Goal: Task Accomplishment & Management: Manage account settings

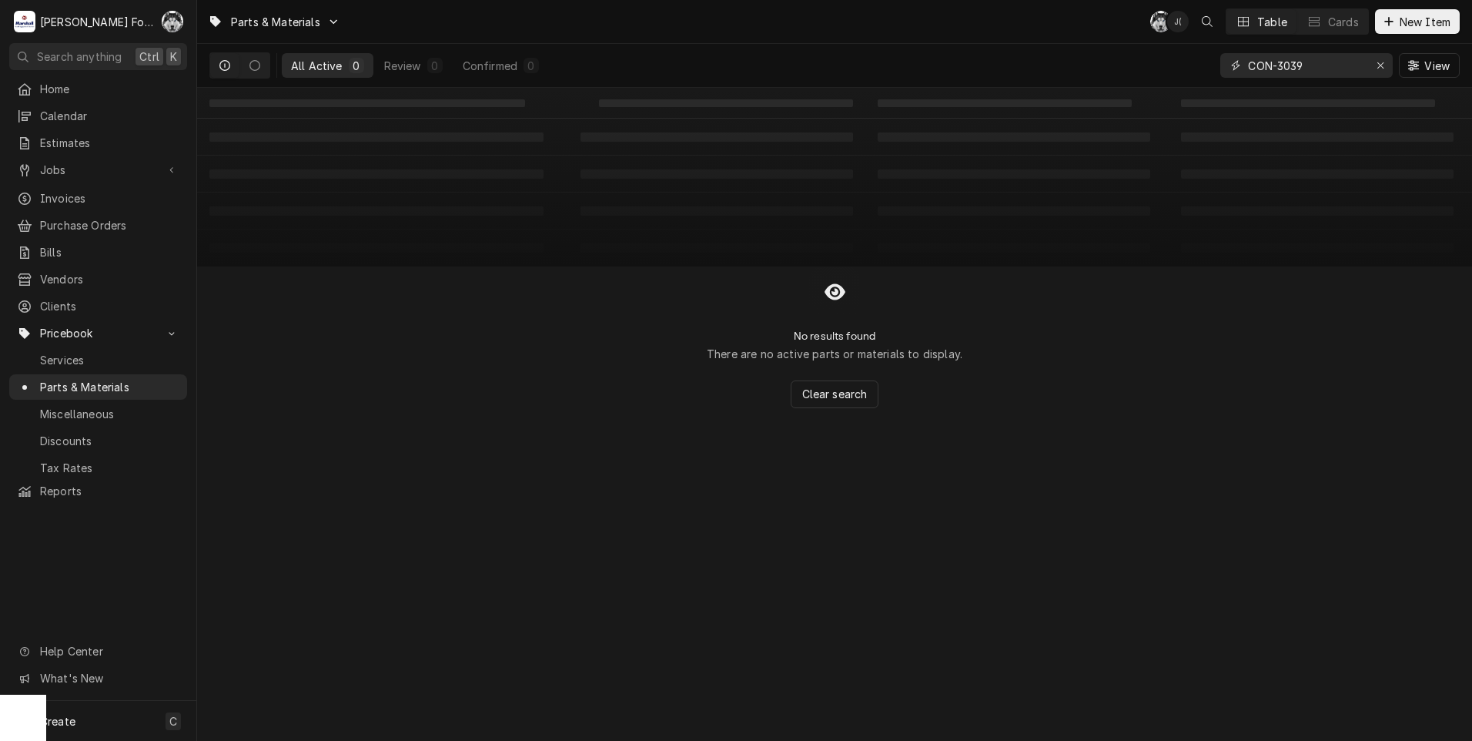
drag, startPoint x: 1321, startPoint y: 67, endPoint x: 1072, endPoint y: 122, distance: 254.8
click at [1082, 121] on div "Parts & Materials C( J( Table Cards New Item All Active 0 Review 0 Confirmed 0 …" at bounding box center [834, 370] width 1275 height 741
type input "m9-40"
click at [1404, 19] on span "New Item" at bounding box center [1425, 22] width 57 height 16
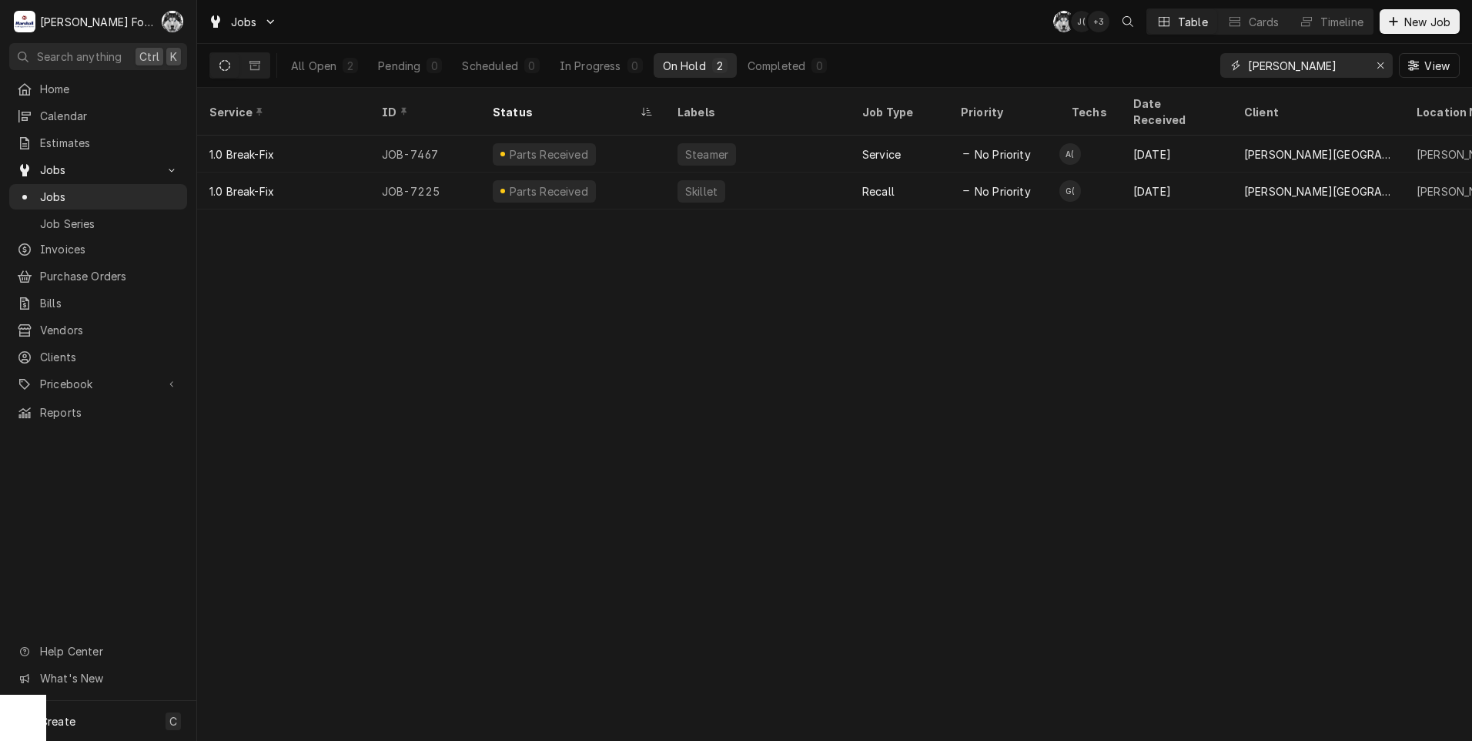
drag, startPoint x: 1303, startPoint y: 65, endPoint x: 1160, endPoint y: 85, distance: 143.7
click at [1162, 85] on div "All Open 2 Pending 0 Scheduled 0 In Progress 0 On Hold 2 Completed 0 BUTLER View" at bounding box center [834, 65] width 1250 height 43
type input "7599"
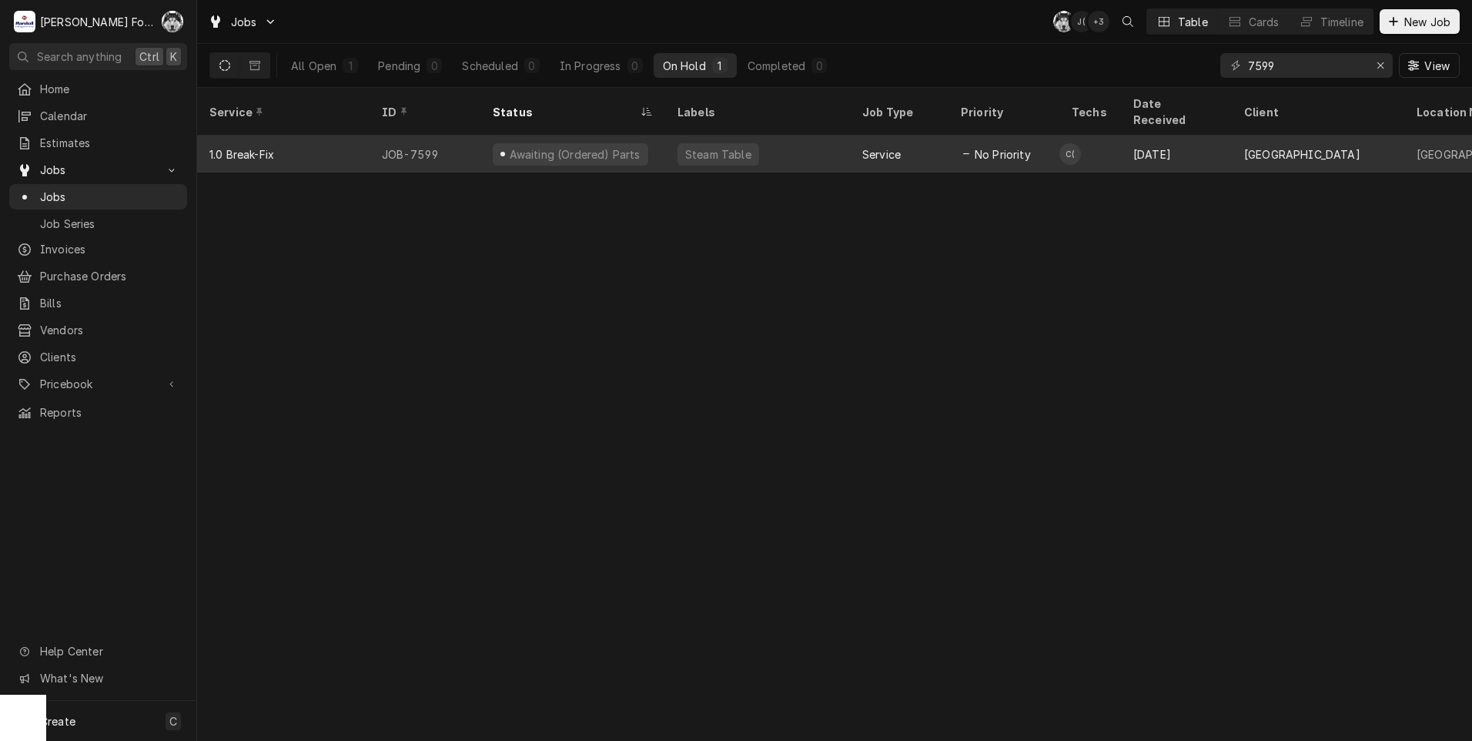
click at [744, 143] on div "Steam Table" at bounding box center [718, 154] width 82 height 22
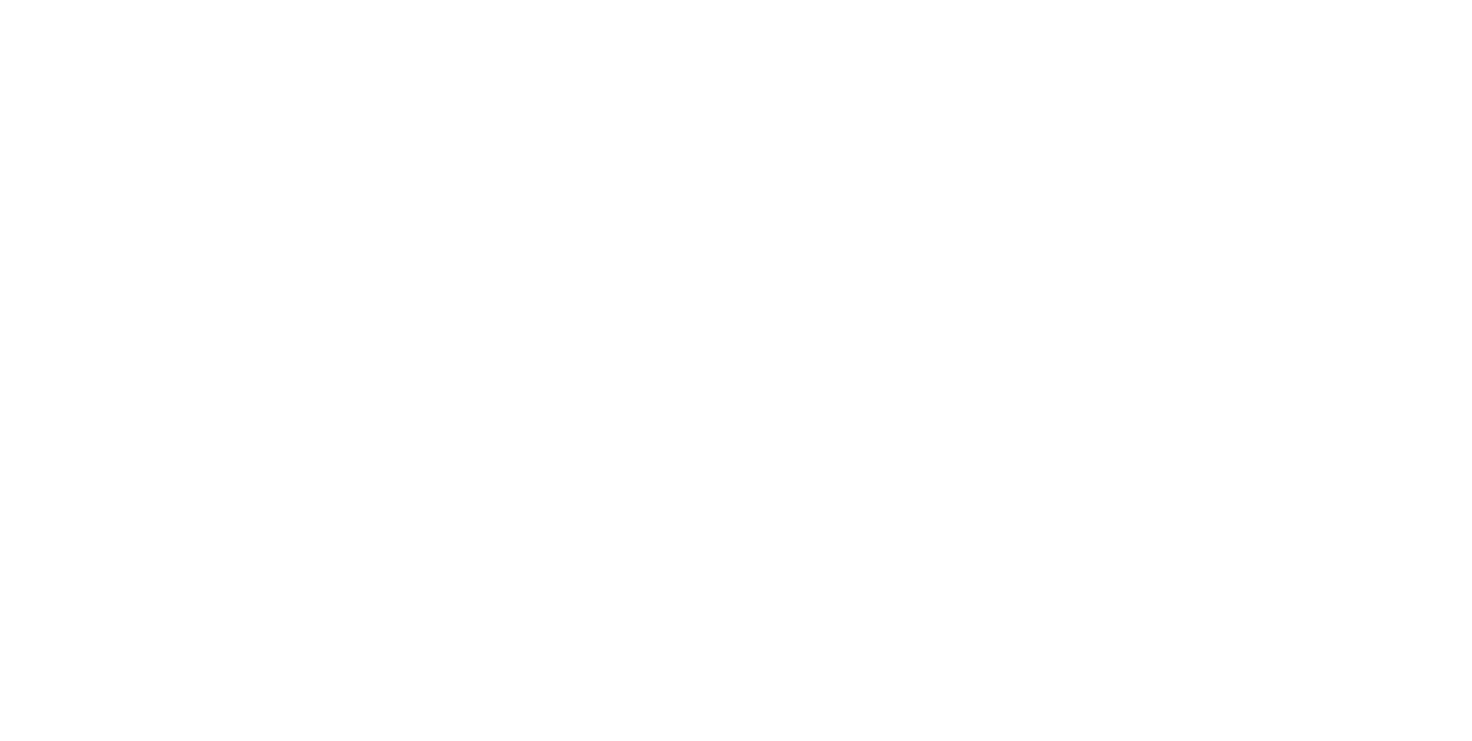
click at [1289, 68] on div "Dynamic Content Wrapper" at bounding box center [736, 370] width 1472 height 741
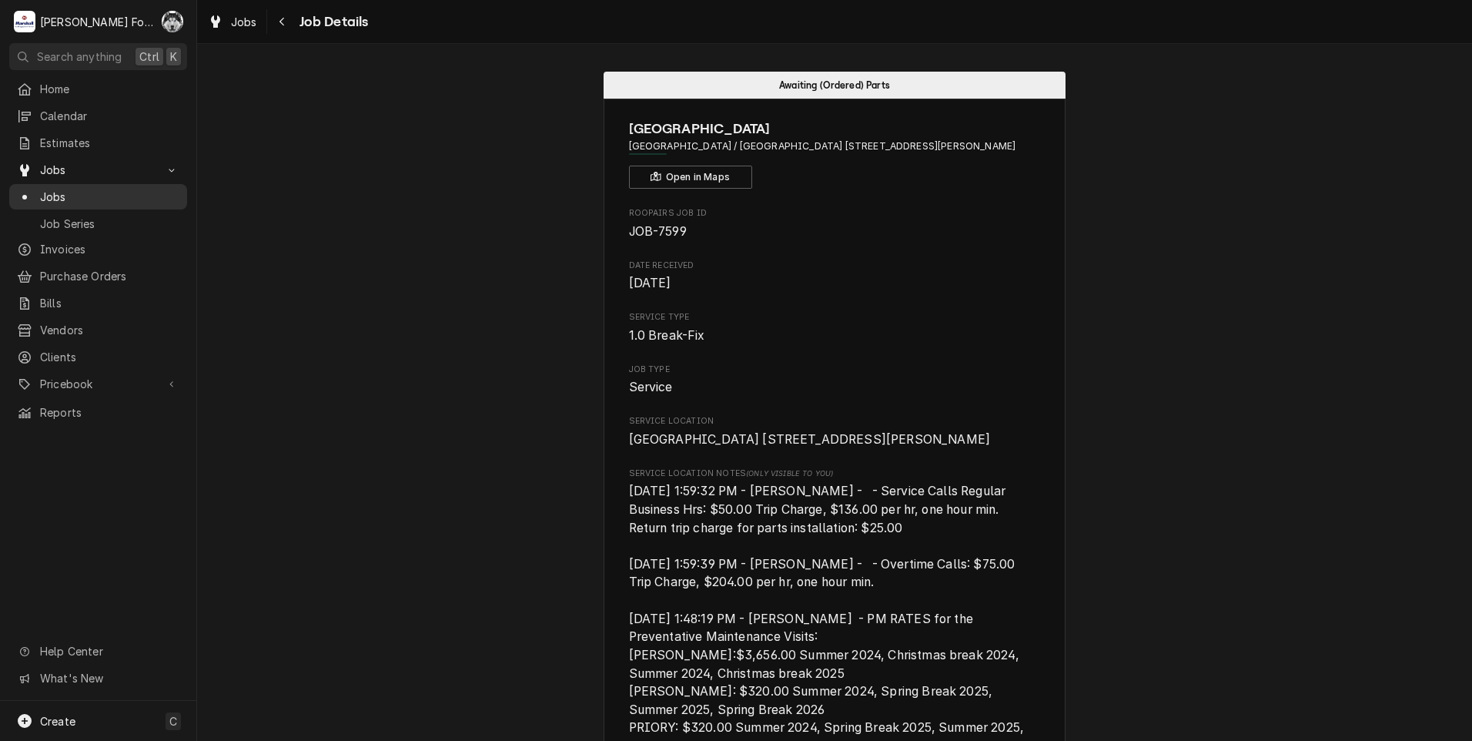
click at [35, 194] on div "Jobs" at bounding box center [98, 197] width 162 height 16
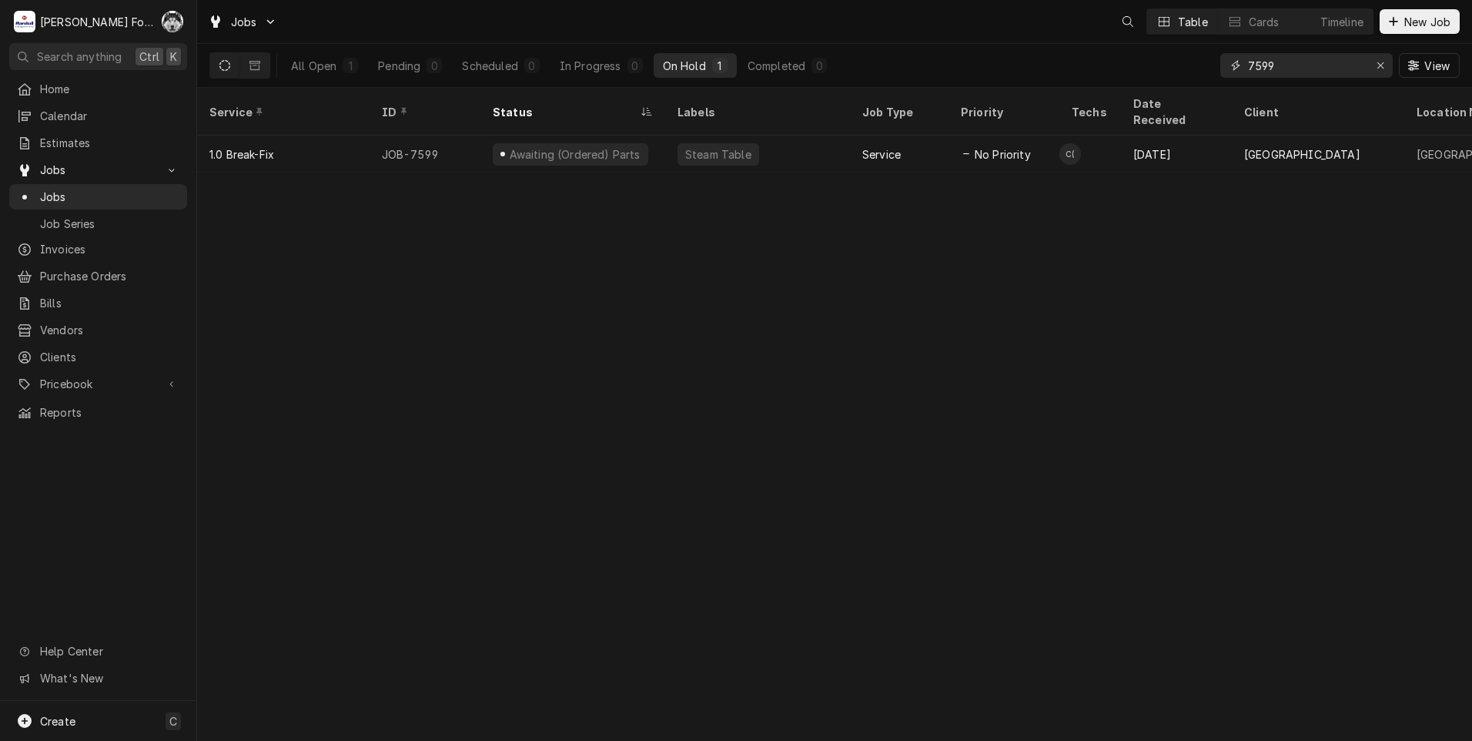
drag, startPoint x: 1290, startPoint y: 70, endPoint x: 1180, endPoint y: 57, distance: 110.9
click at [1183, 58] on div "All Open 1 Pending 0 Scheduled 0 In Progress 0 On Hold 1 Completed 0 7599 View" at bounding box center [834, 65] width 1250 height 43
type input "7588"
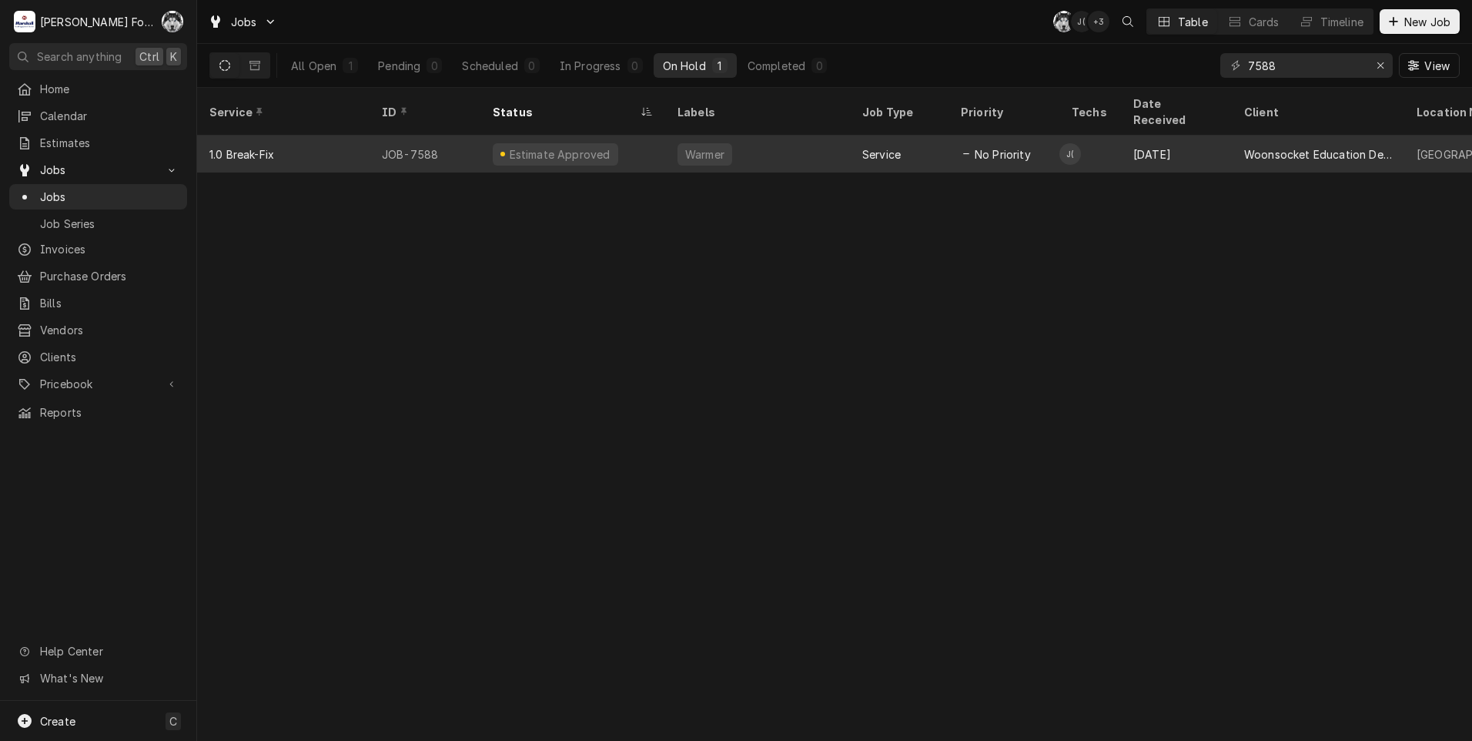
click at [565, 146] on div "Estimate Approved" at bounding box center [559, 154] width 105 height 16
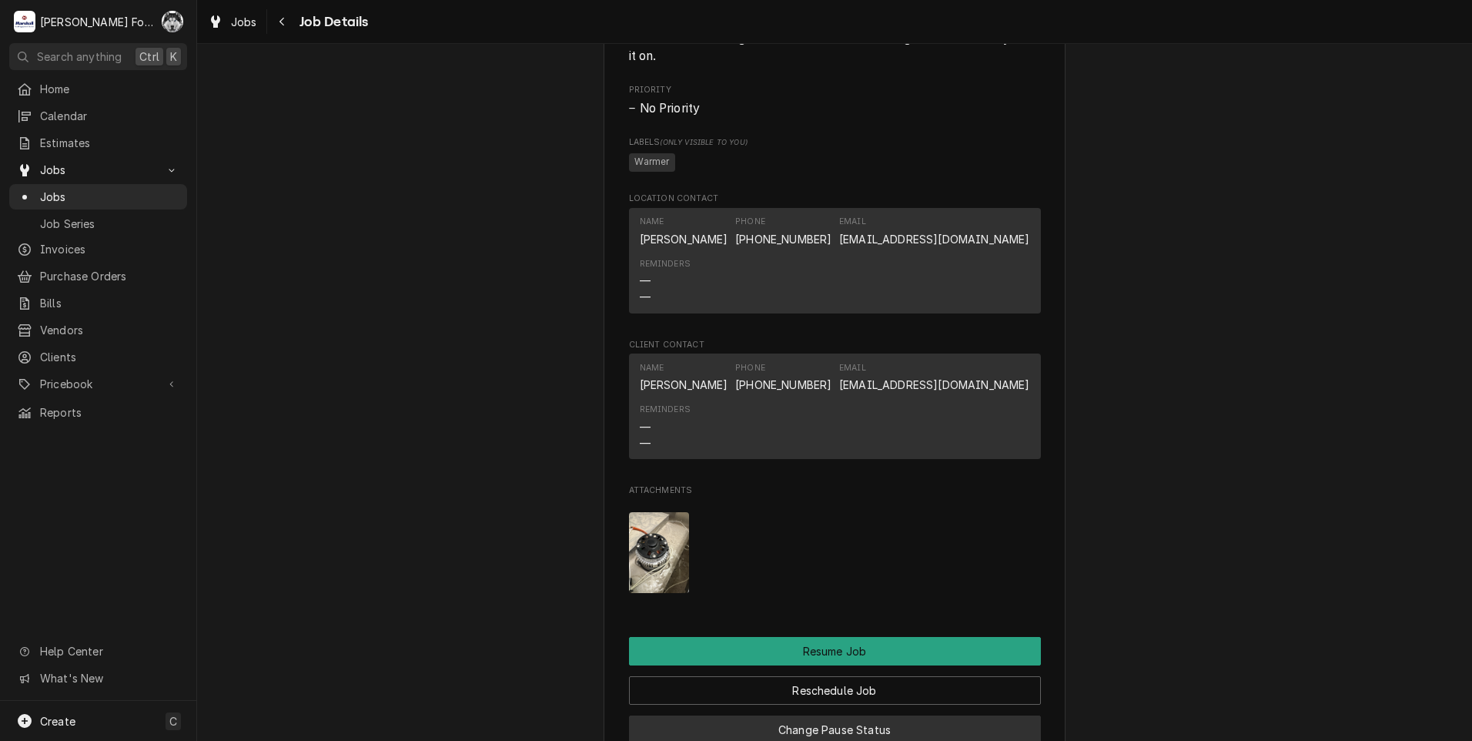
scroll to position [1283, 0]
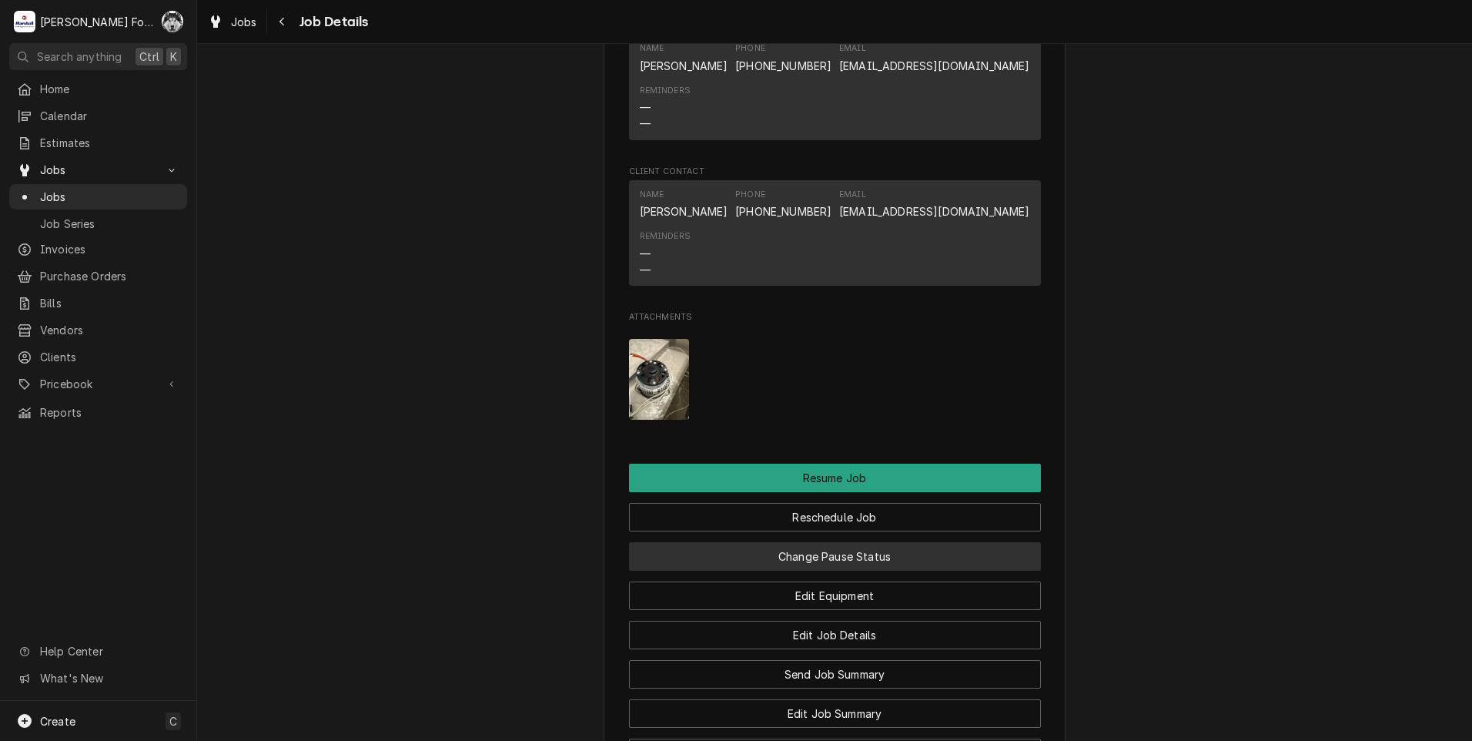
click at [772, 570] on button "Change Pause Status" at bounding box center [835, 556] width 412 height 28
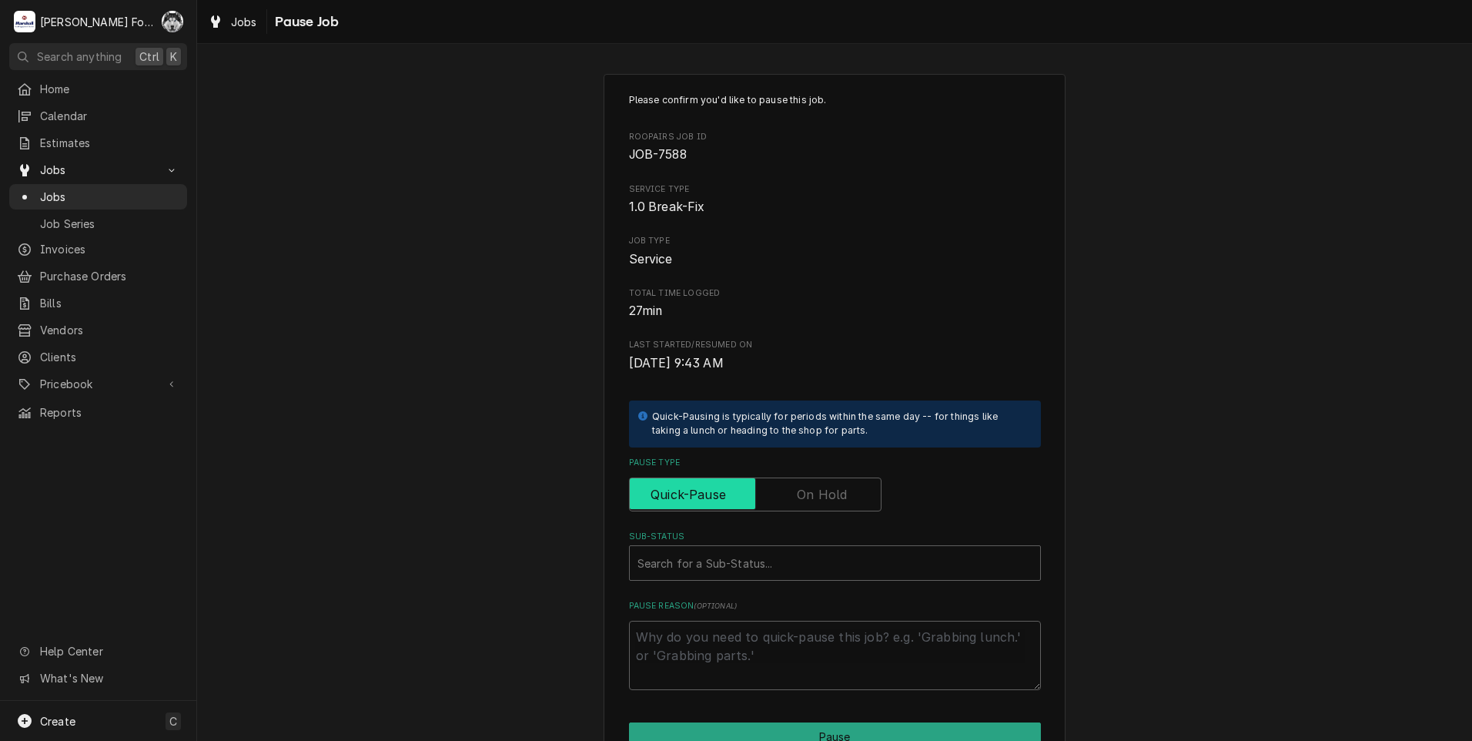
click at [813, 484] on input "Pause Type" at bounding box center [755, 494] width 239 height 34
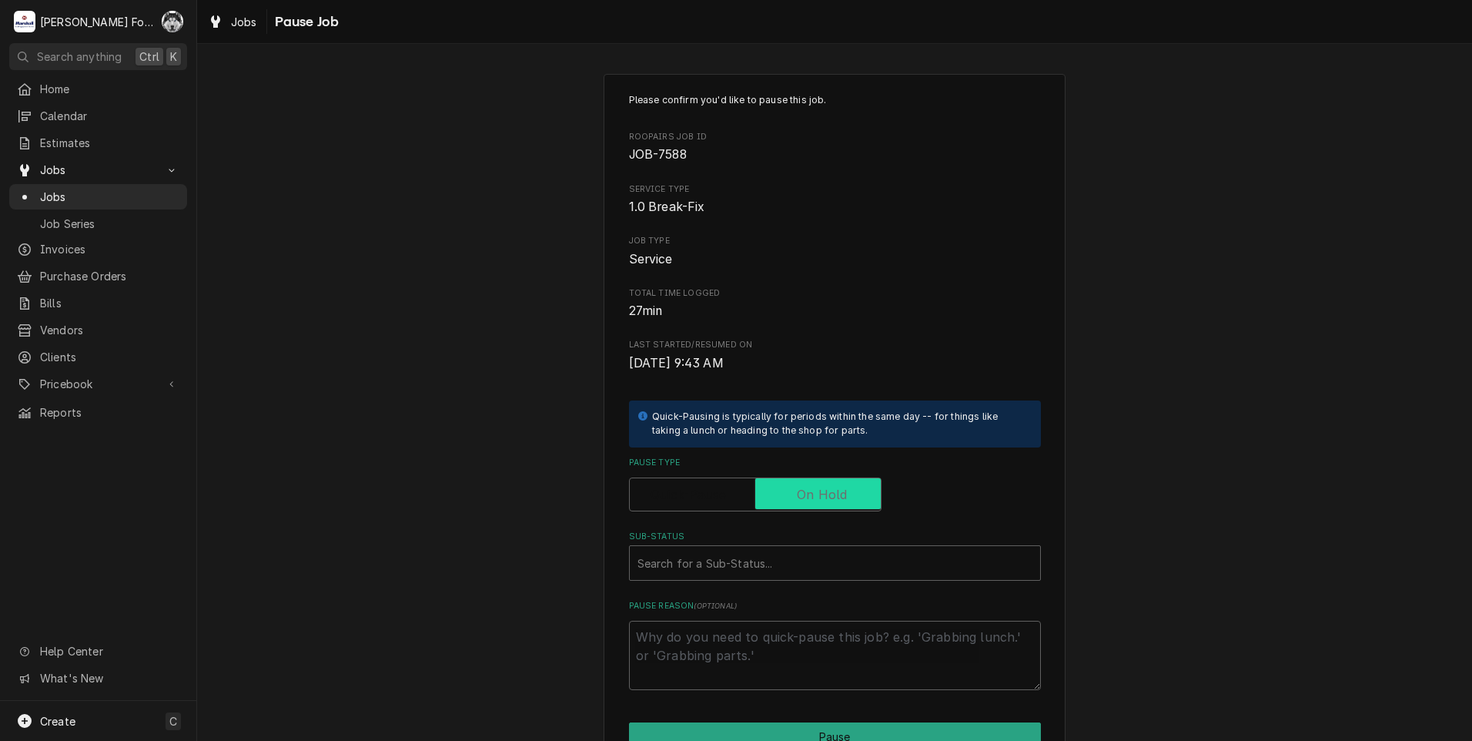
checkbox input "true"
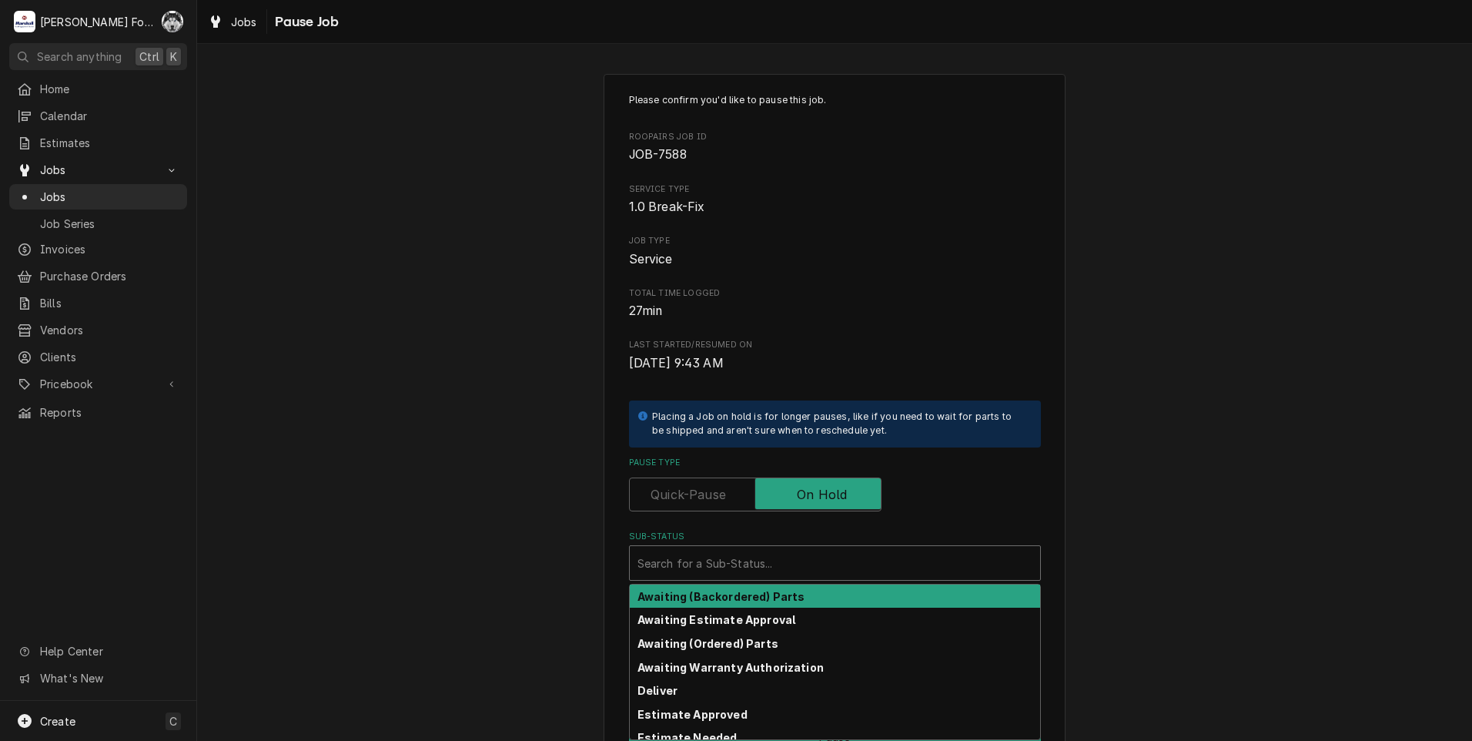
click at [771, 572] on div "Sub-Status" at bounding box center [834, 563] width 395 height 28
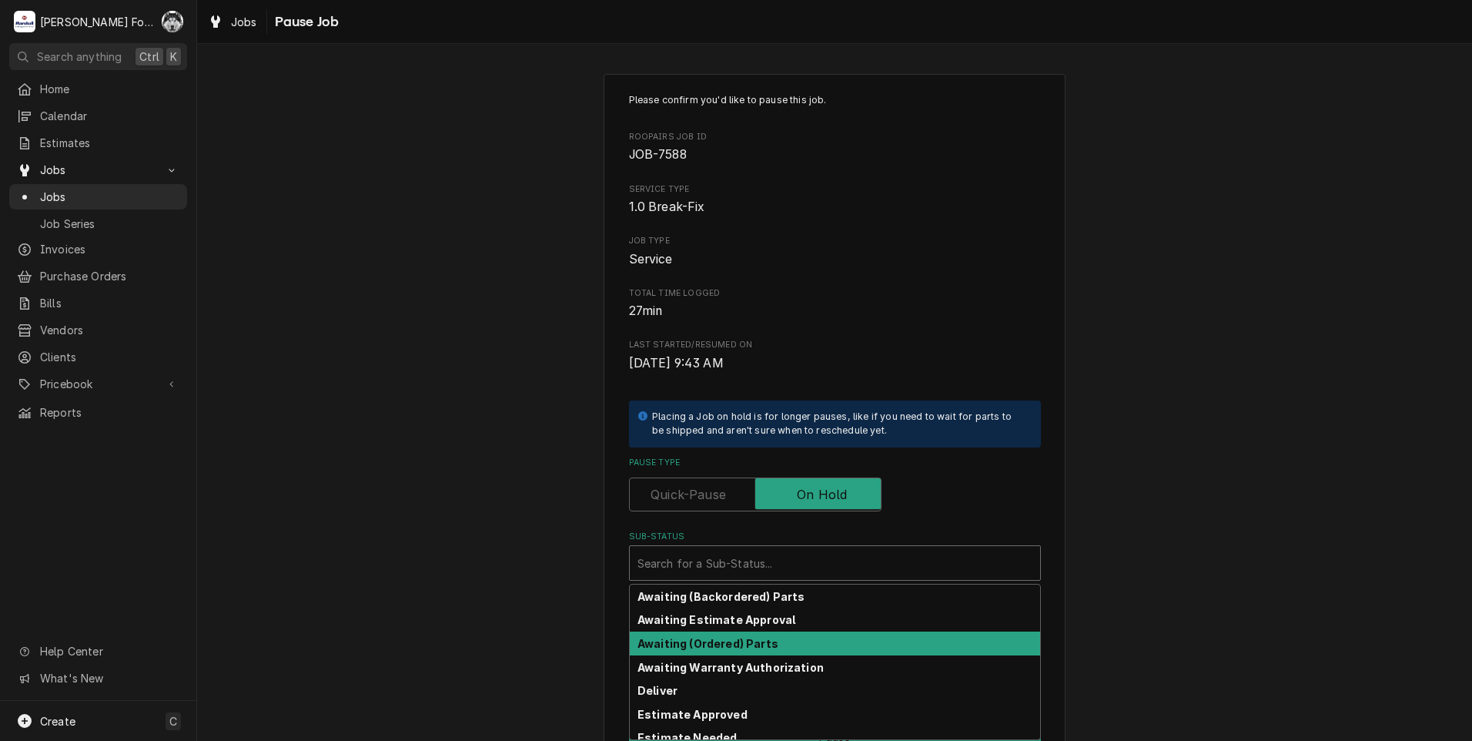
click at [724, 643] on strong "Awaiting (Ordered) Parts" at bounding box center [707, 643] width 141 height 13
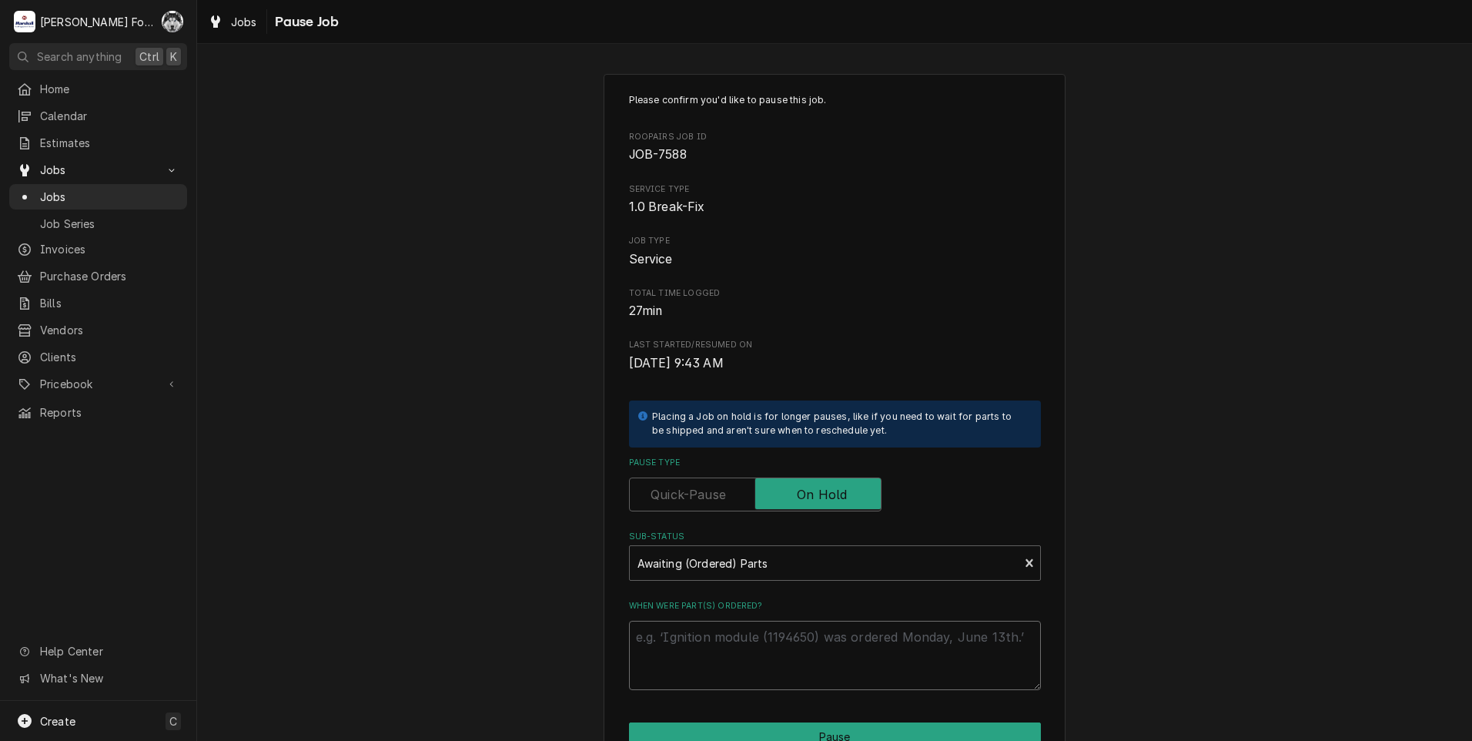
click at [720, 636] on textarea "When were part(s) ordered?" at bounding box center [835, 655] width 412 height 69
paste textarea "https://ws.frankefs.com/creditcard/?token=de972275-2b7b-47df-bac7-111b6bede1d3."
type textarea "x"
type textarea "https://ws.frankefs.com/creditcard/?token=de972275-2b7b-47df-bac7-111b6bede1d3."
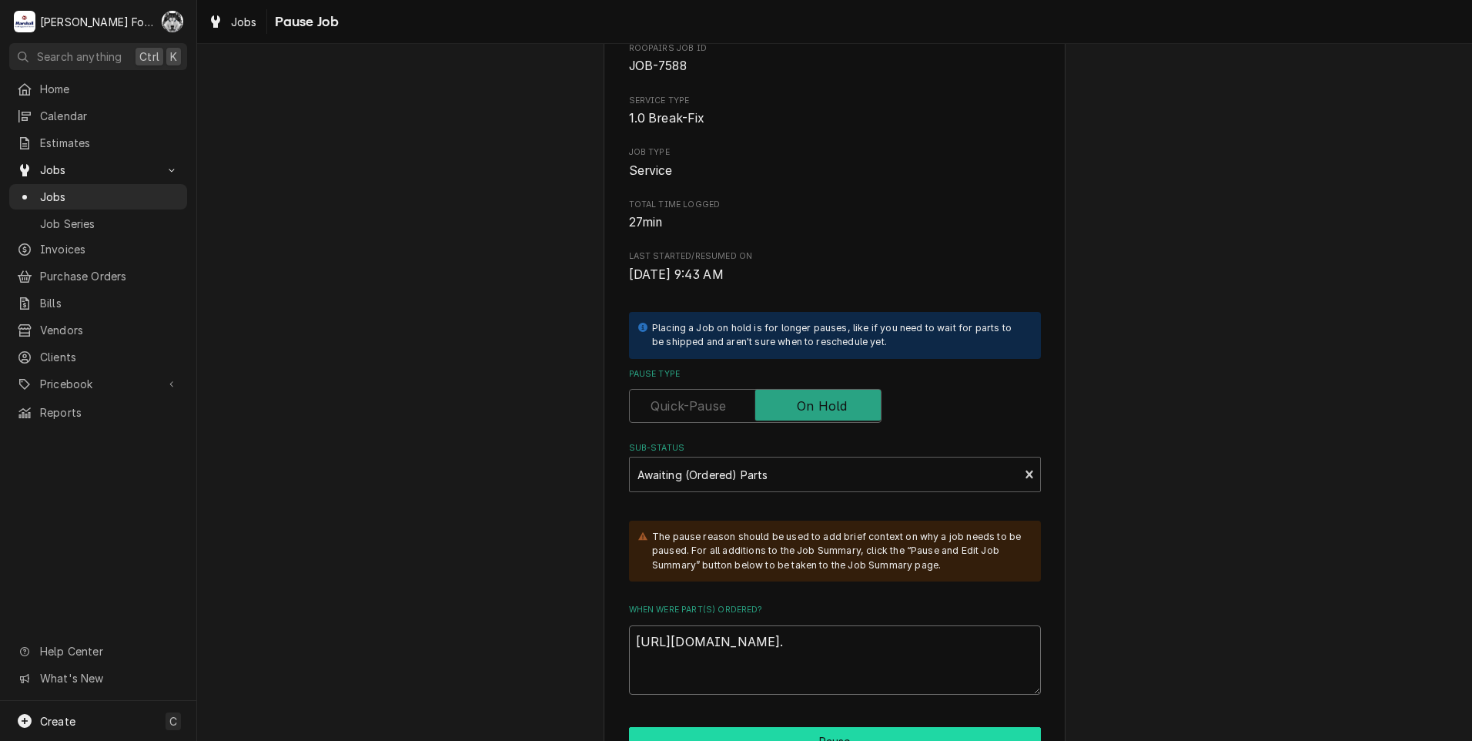
scroll to position [143, 0]
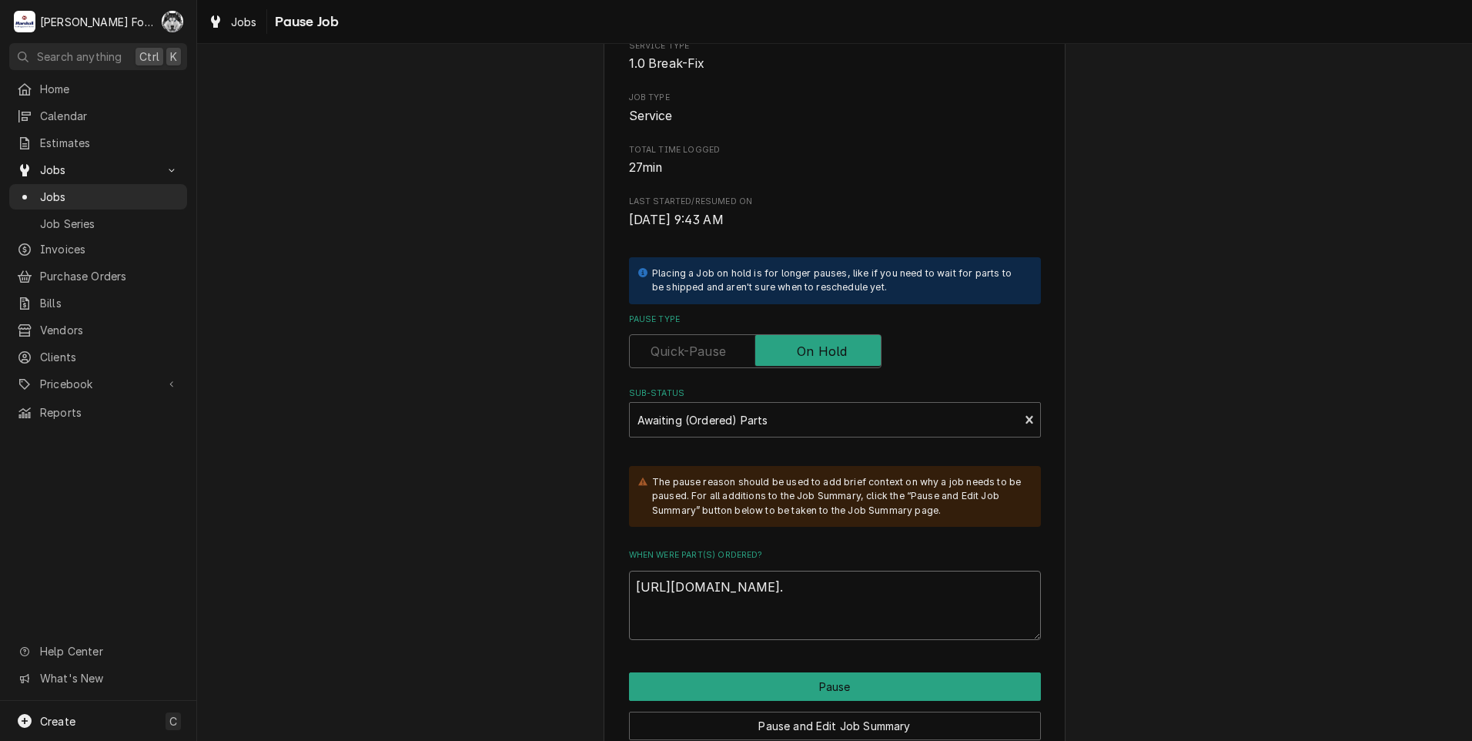
drag, startPoint x: 770, startPoint y: 617, endPoint x: 613, endPoint y: 581, distance: 161.2
click at [613, 581] on div "Please confirm you'd like to pause this job. Roopairs Job ID JOB-7588 Service T…" at bounding box center [835, 365] width 462 height 868
type textarea "x"
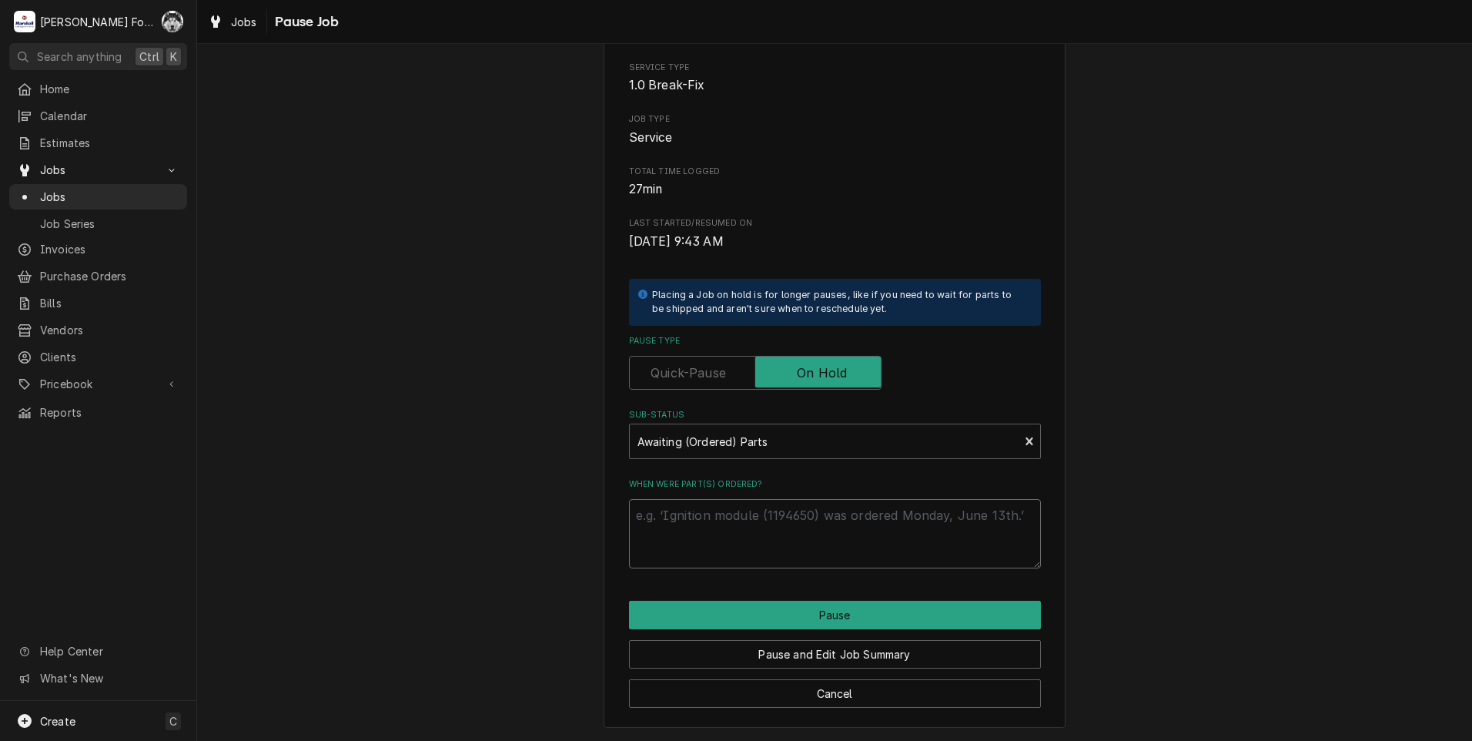
type textarea "x"
type textarea "/"
type textarea "x"
type textarea "9"
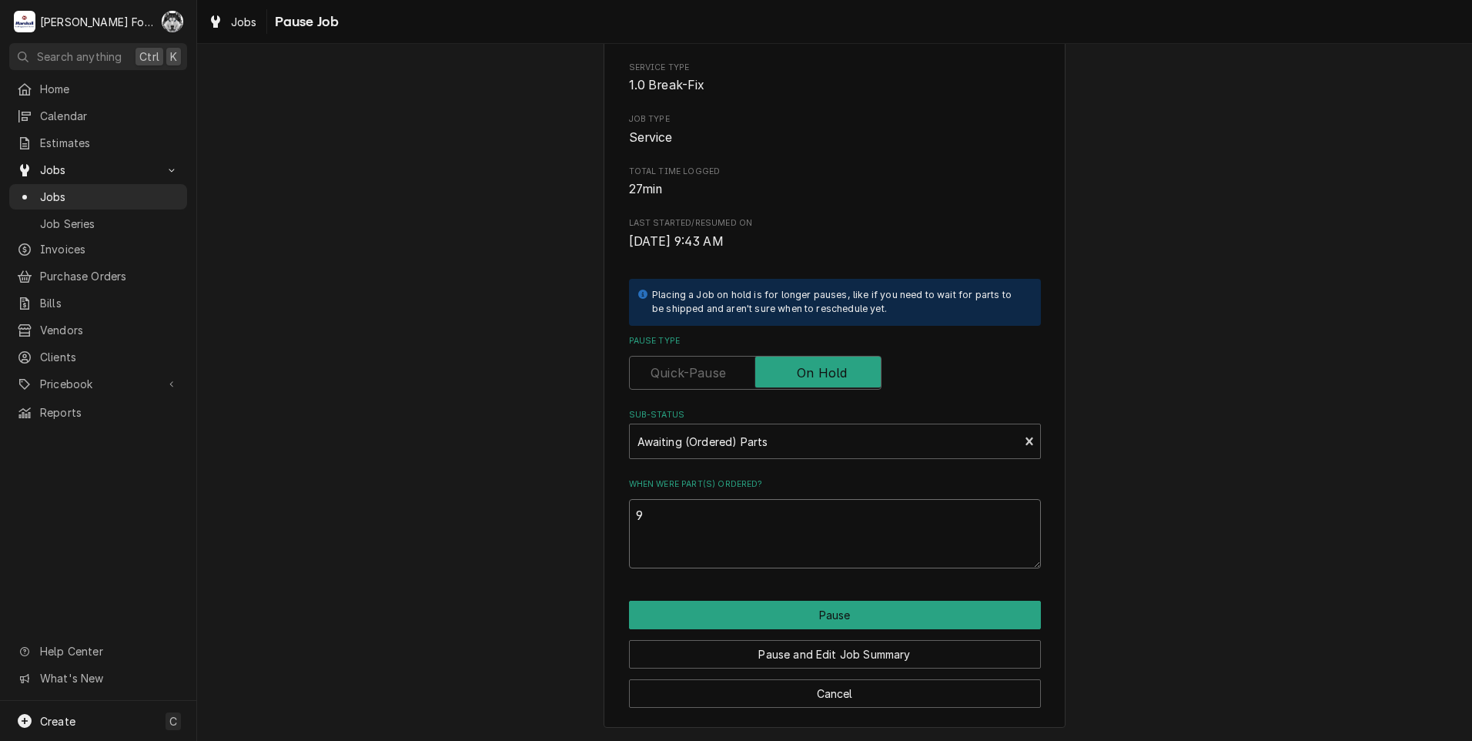
type textarea "x"
type textarea "9/"
type textarea "x"
type textarea "9/3"
type textarea "x"
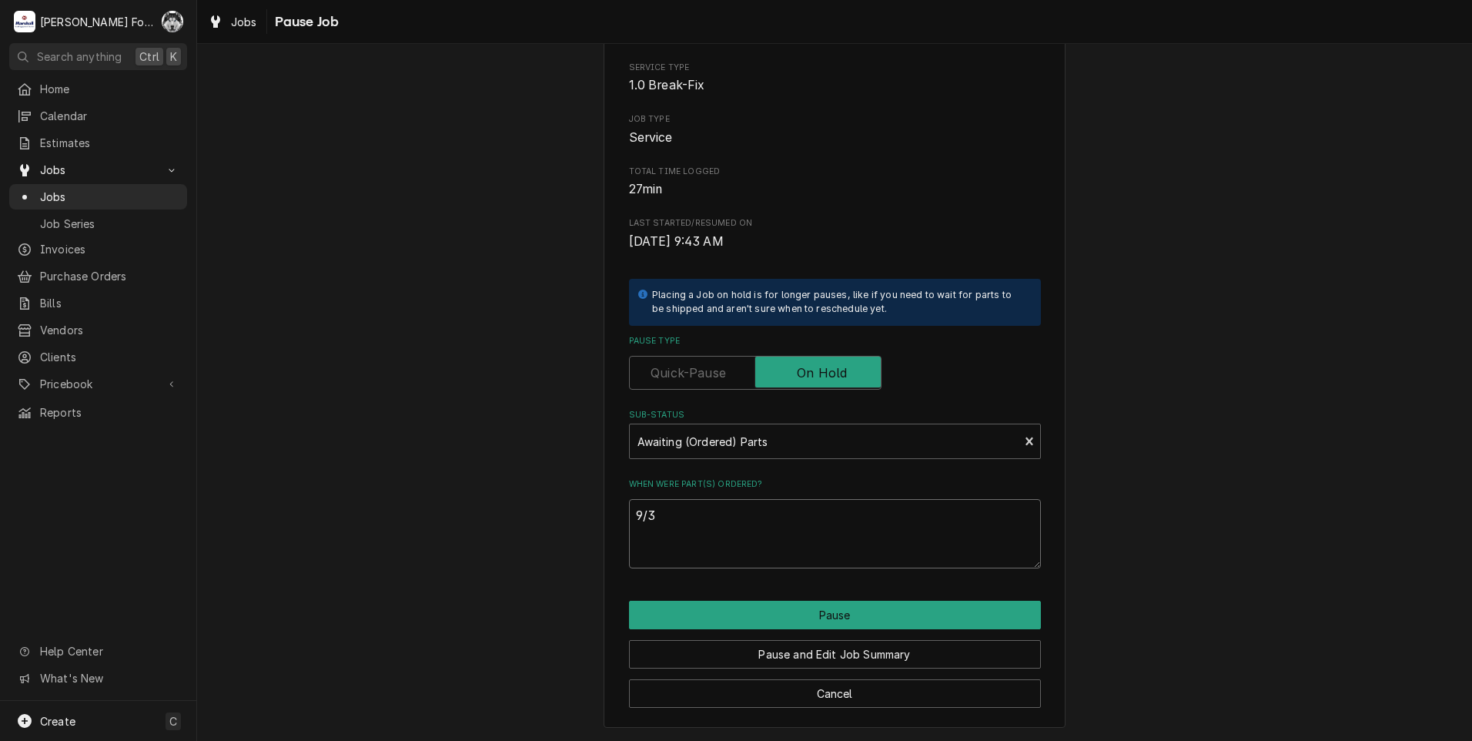
type textarea "9/30"
type textarea "x"
type textarea "9/30/"
type textarea "x"
type textarea "9/30/2"
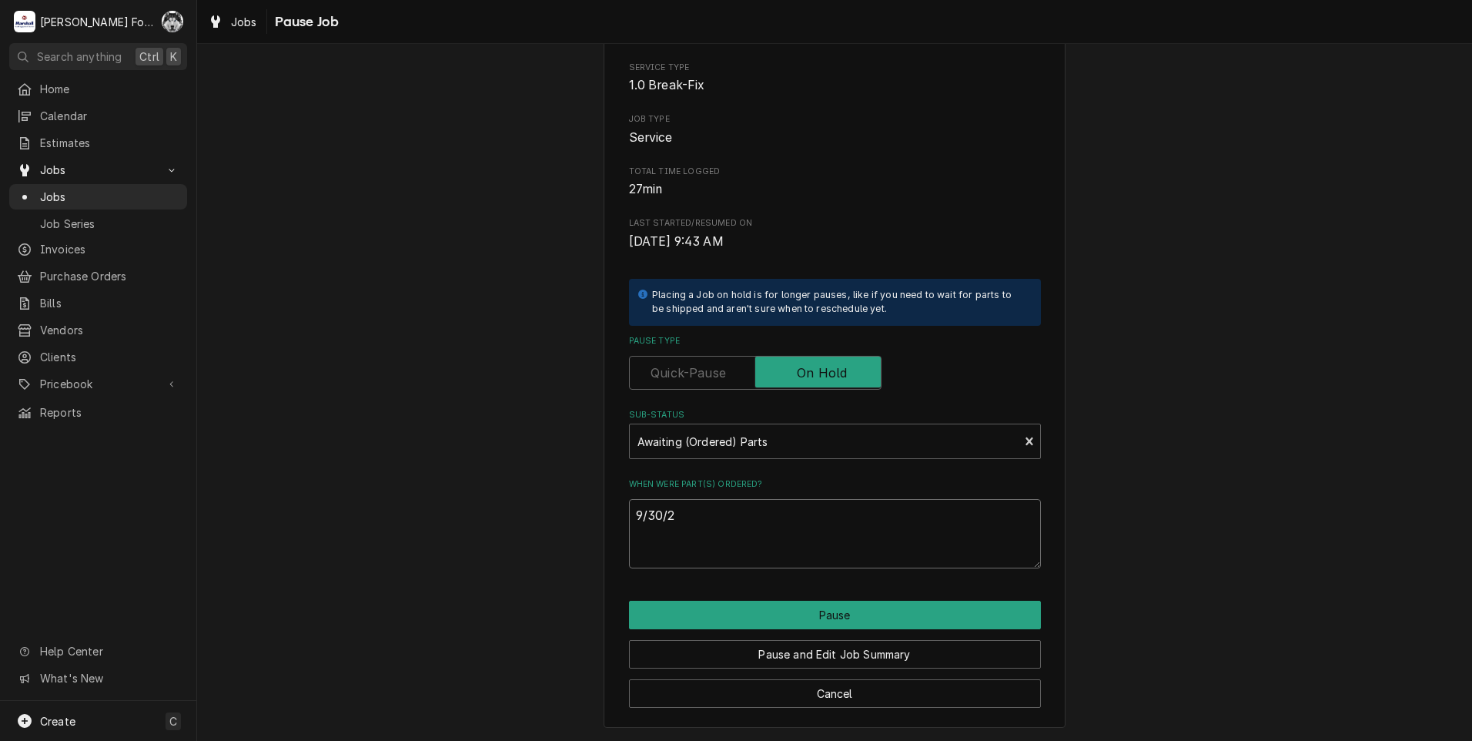
type textarea "x"
type textarea "9/30/20"
type textarea "x"
type textarea "9/30/202"
type textarea "x"
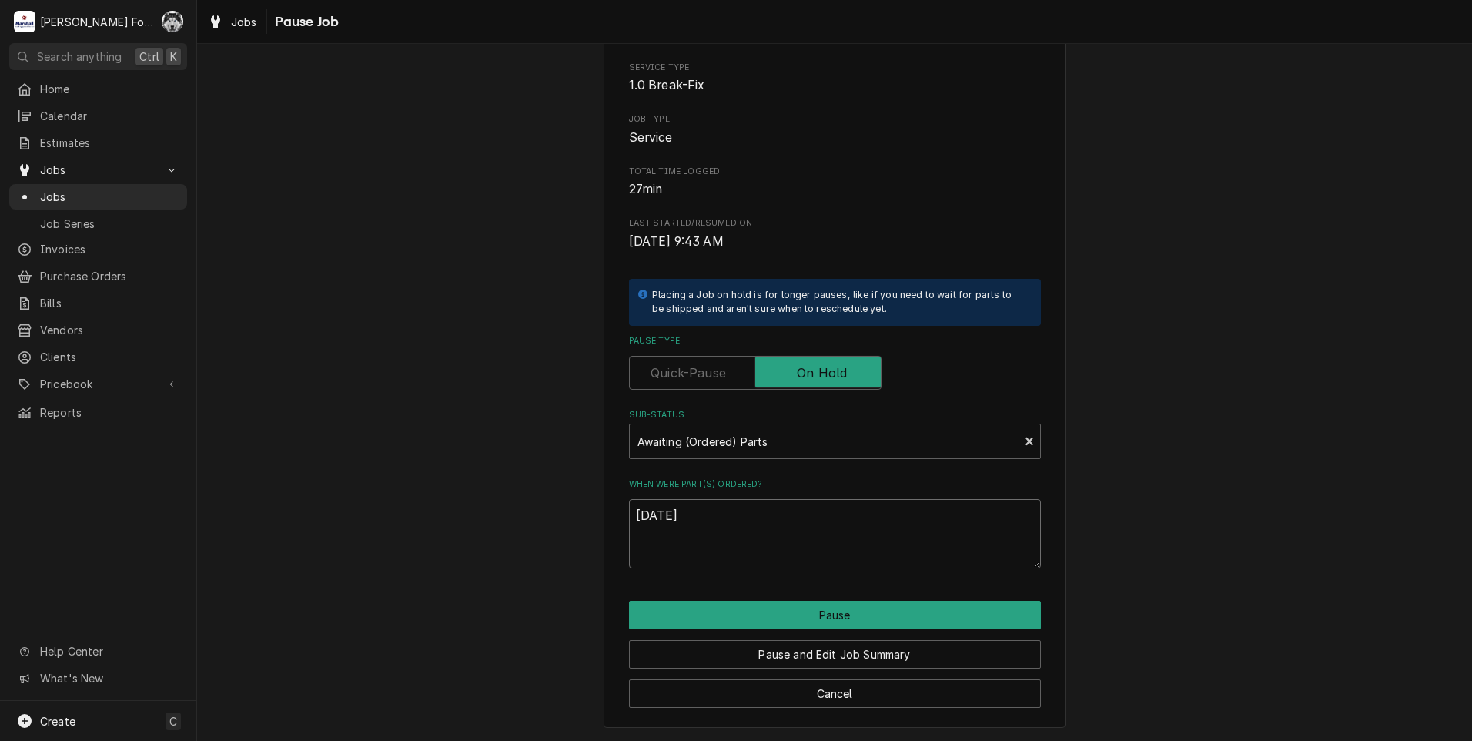
drag, startPoint x: 673, startPoint y: 519, endPoint x: 656, endPoint y: 523, distance: 17.4
click at [657, 521] on textarea "[DATE]" at bounding box center [835, 533] width 412 height 69
click at [728, 526] on textarea "[DATE]" at bounding box center [835, 533] width 412 height 69
drag, startPoint x: 716, startPoint y: 519, endPoint x: 552, endPoint y: 525, distance: 164.1
click at [552, 525] on div "Please confirm you'd like to pause this job. Roopairs Job ID JOB-7588 Service T…" at bounding box center [834, 339] width 1275 height 802
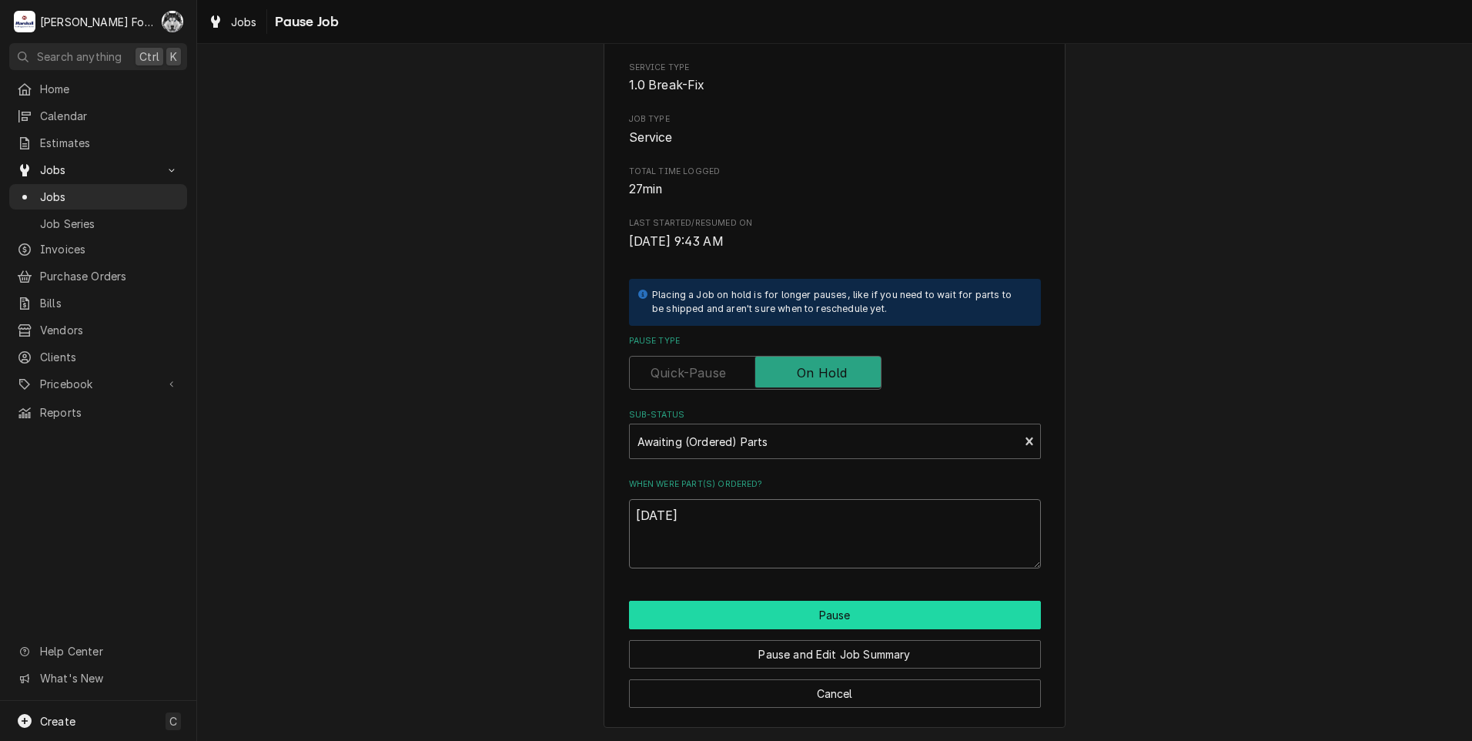
type textarea "[DATE]"
click at [785, 617] on button "Pause" at bounding box center [835, 614] width 412 height 28
type textarea "x"
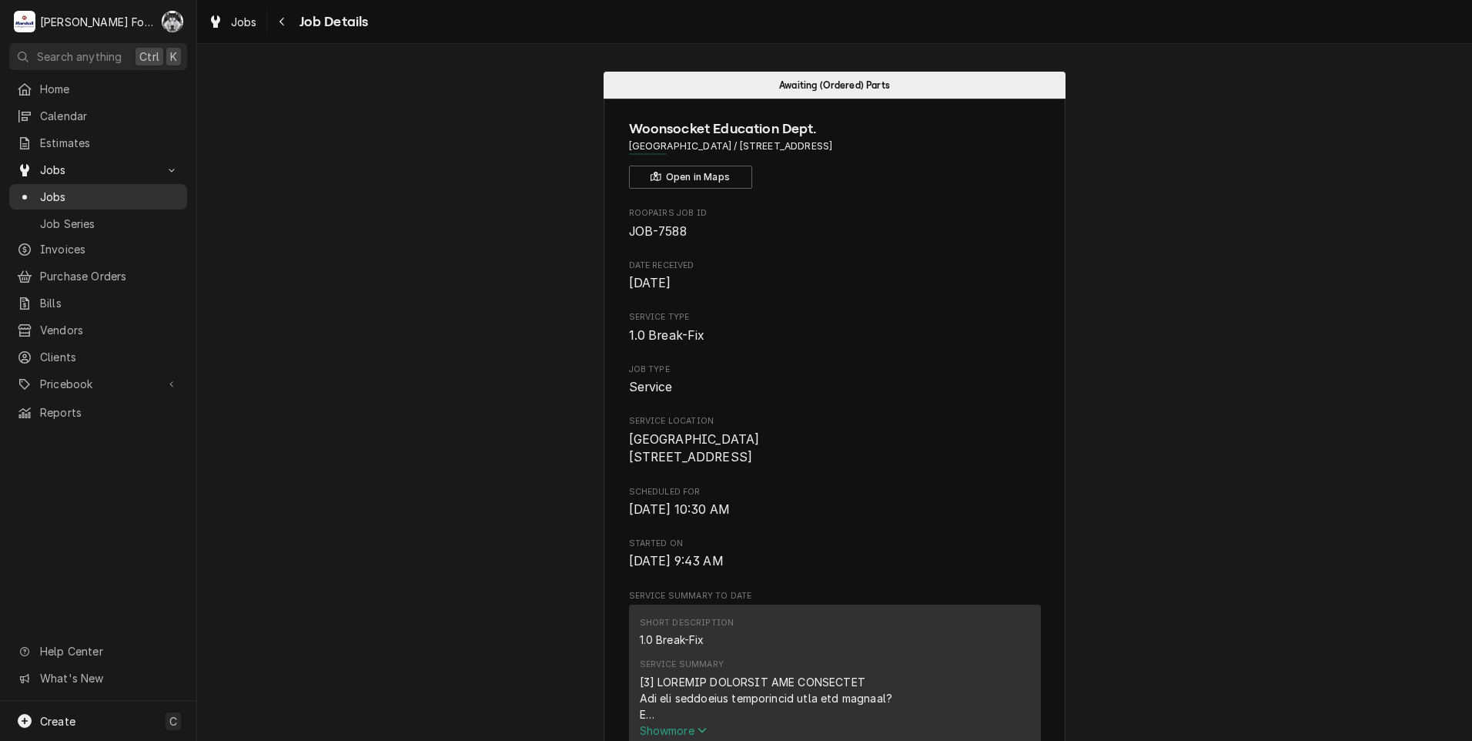
click at [45, 189] on span "Jobs" at bounding box center [109, 197] width 139 height 16
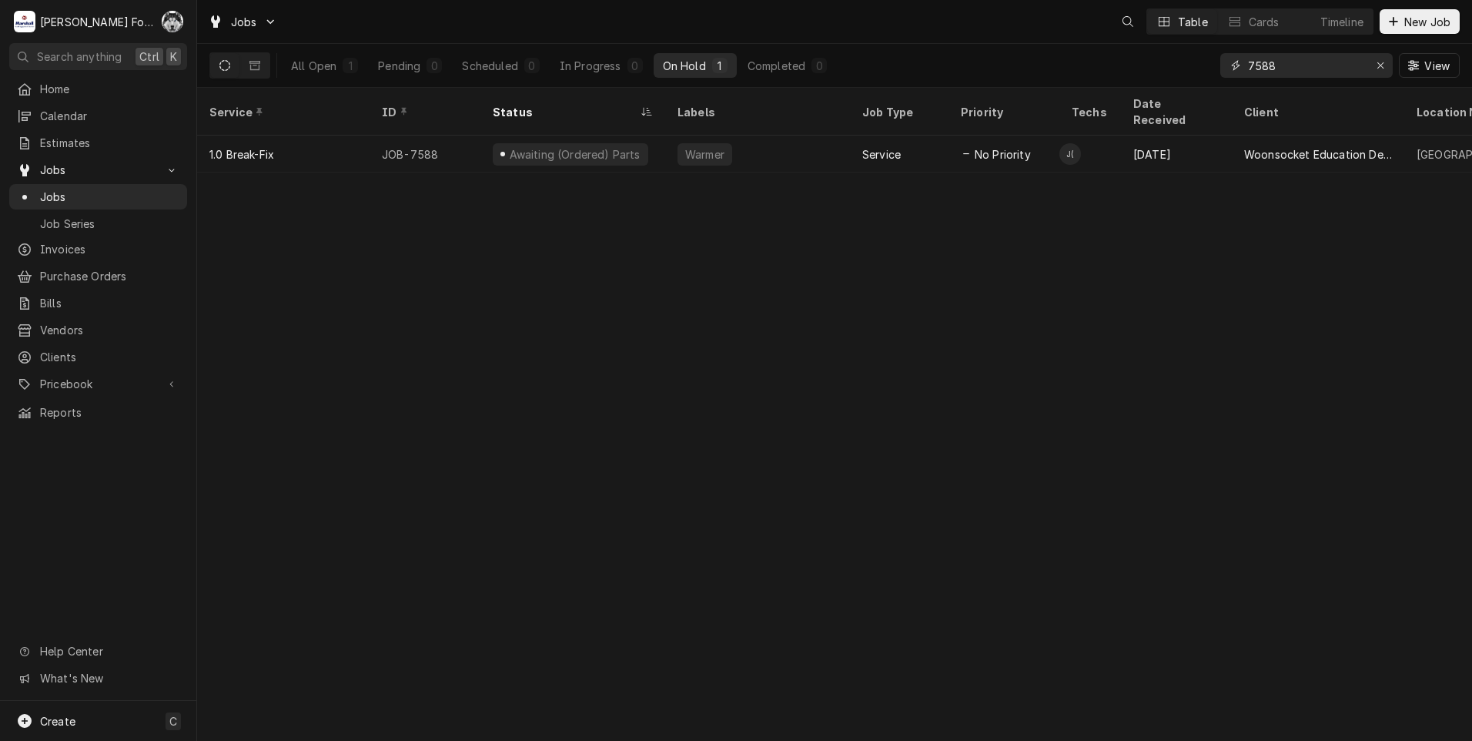
drag, startPoint x: 1295, startPoint y: 72, endPoint x: 1089, endPoint y: 80, distance: 205.7
click at [1089, 80] on div "All Open 1 Pending 0 Scheduled 0 In Progress 0 On Hold 1 Completed 0 7588 View" at bounding box center [834, 65] width 1250 height 43
type input "7"
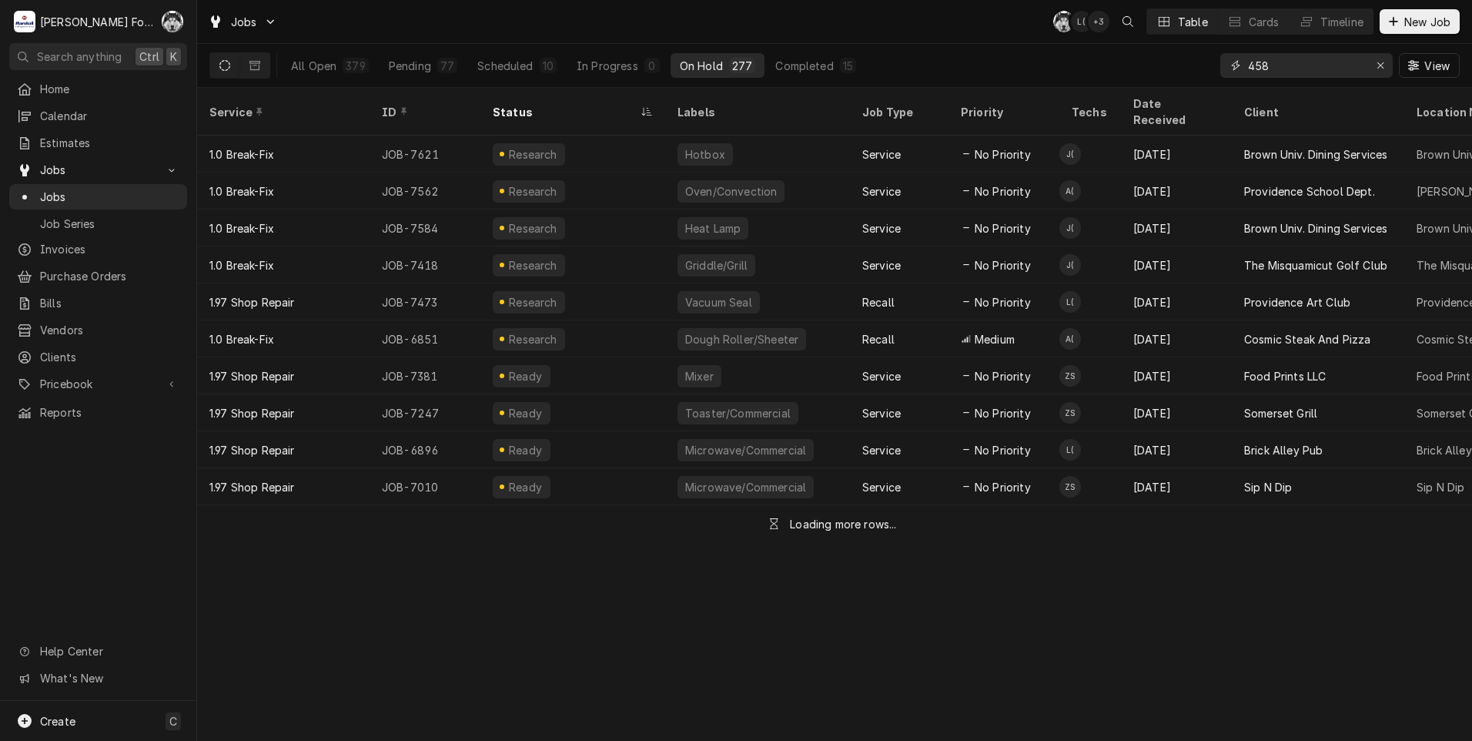
type input "458"
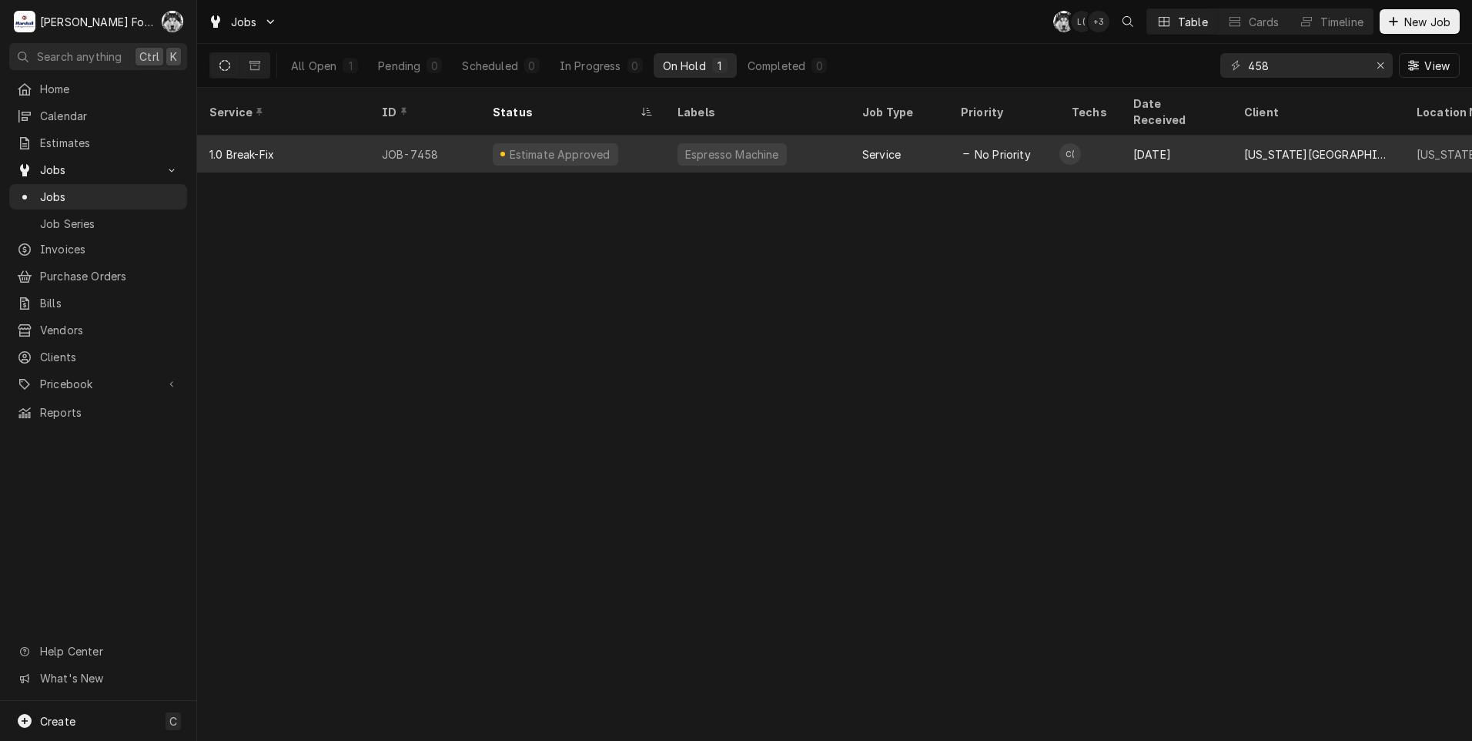
click at [555, 146] on div "Estimate Approved" at bounding box center [559, 154] width 105 height 16
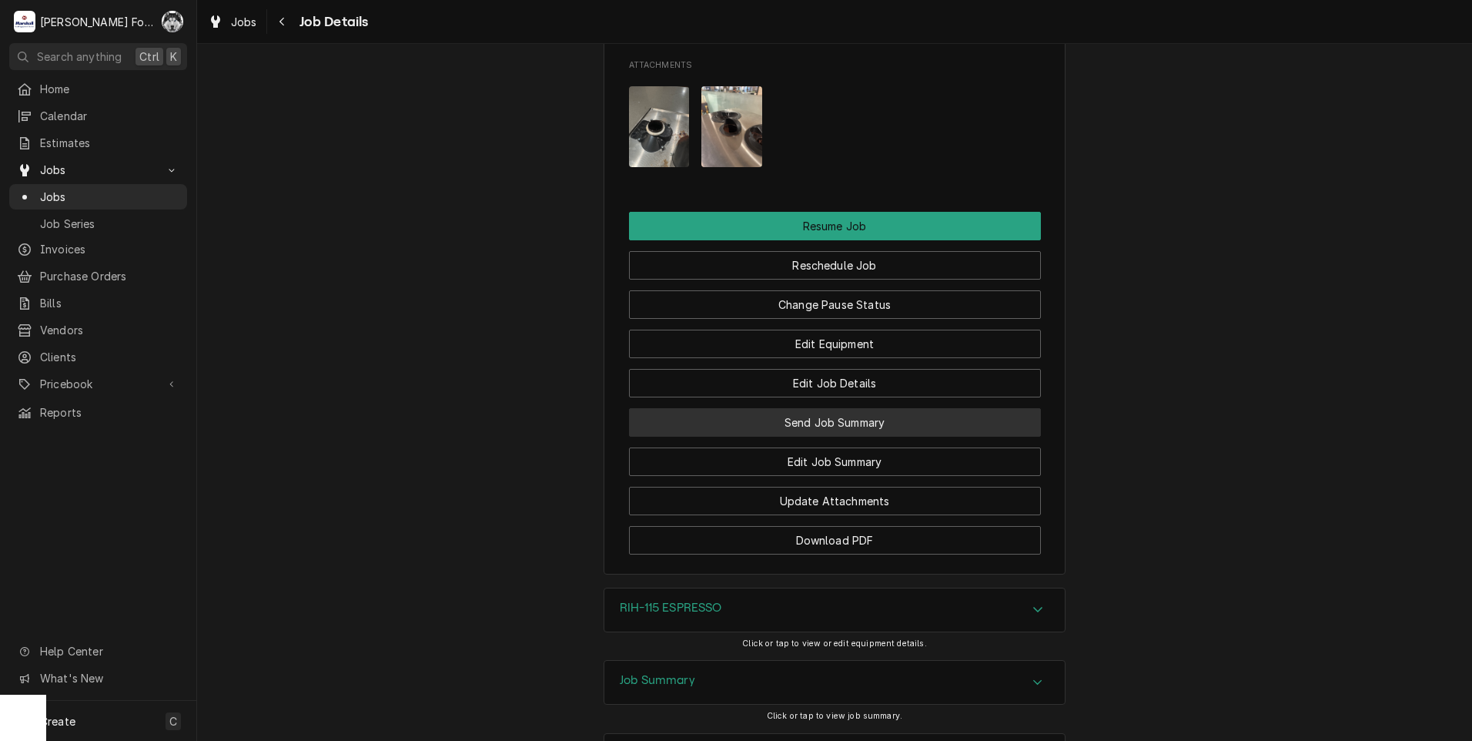
scroll to position [2043, 0]
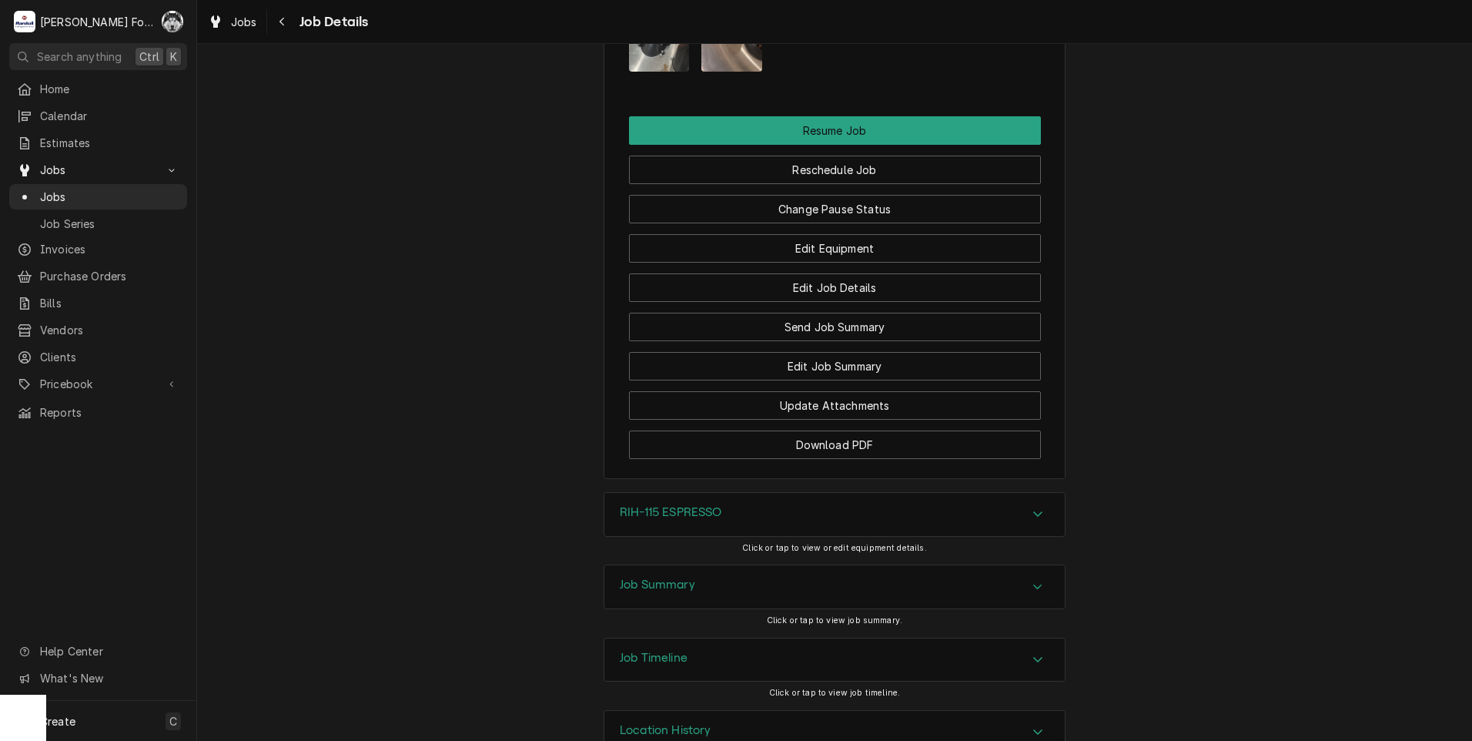
click at [786, 223] on div "Edit Equipment" at bounding box center [835, 242] width 412 height 39
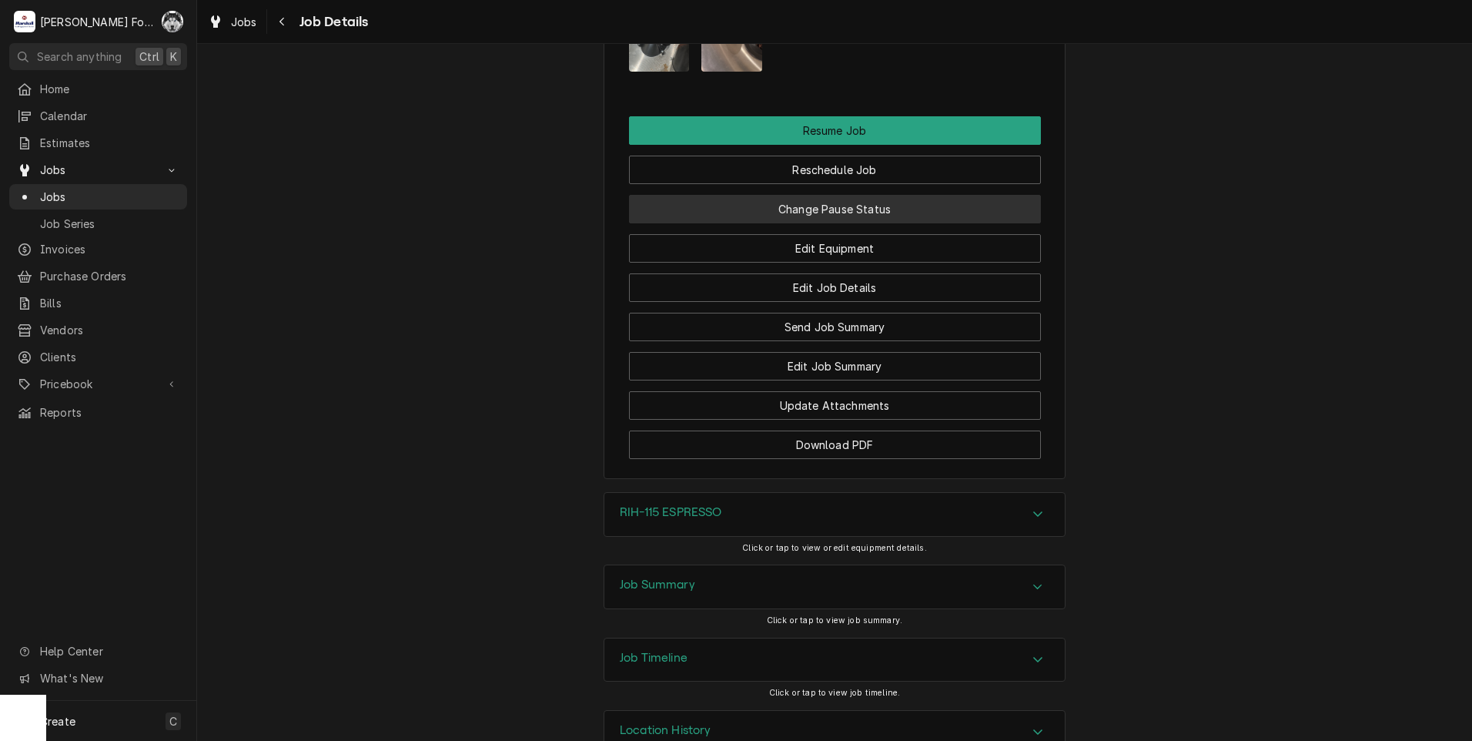
click at [784, 195] on button "Change Pause Status" at bounding box center [835, 209] width 412 height 28
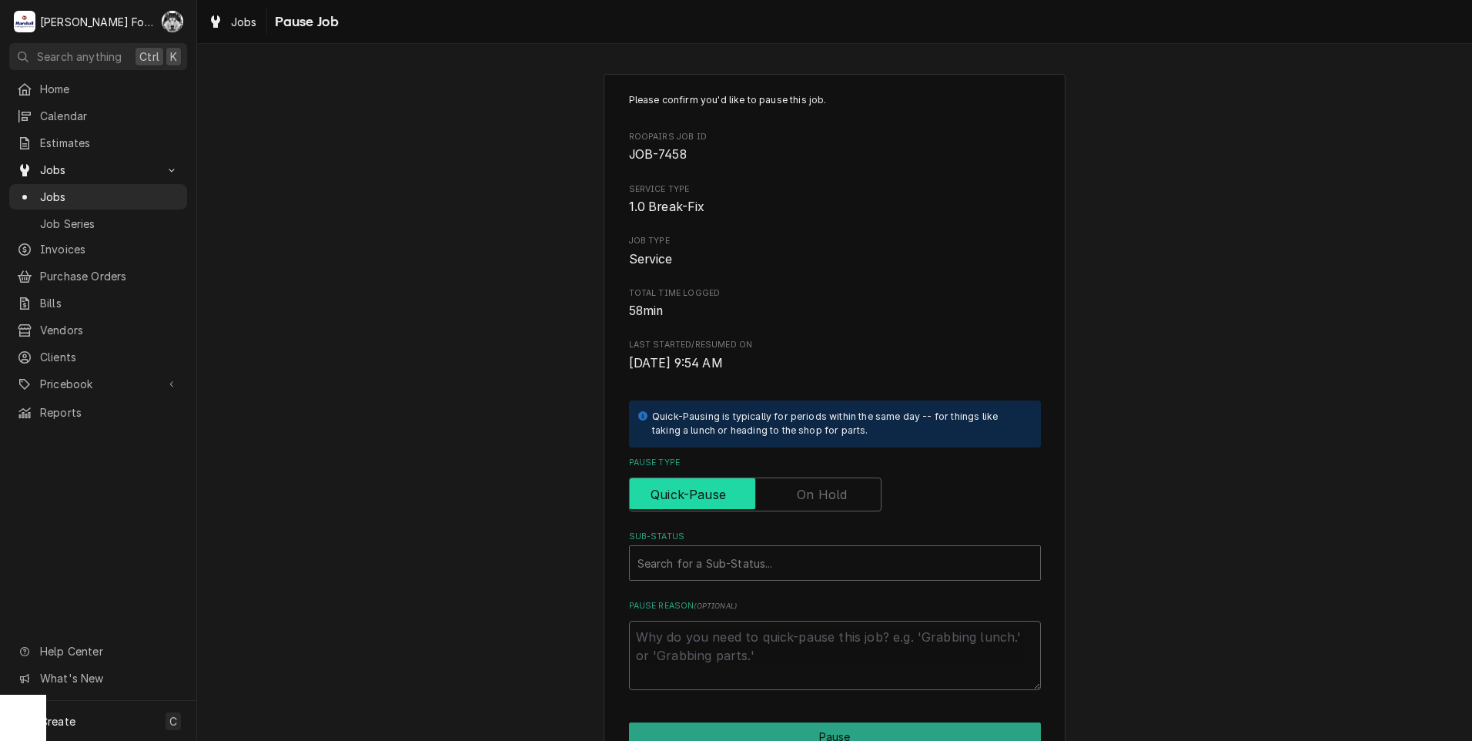
click at [827, 511] on input "Pause Type" at bounding box center [755, 494] width 239 height 34
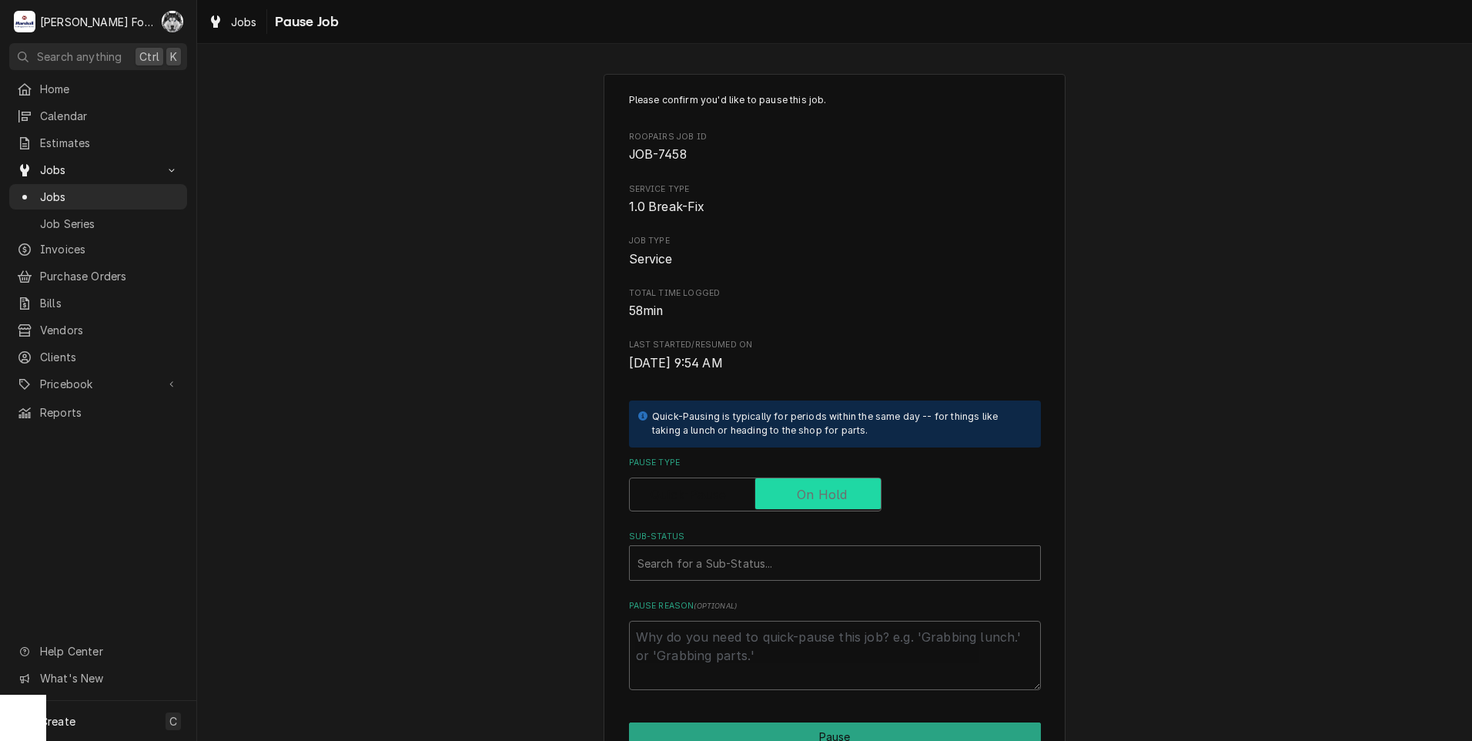
checkbox input "true"
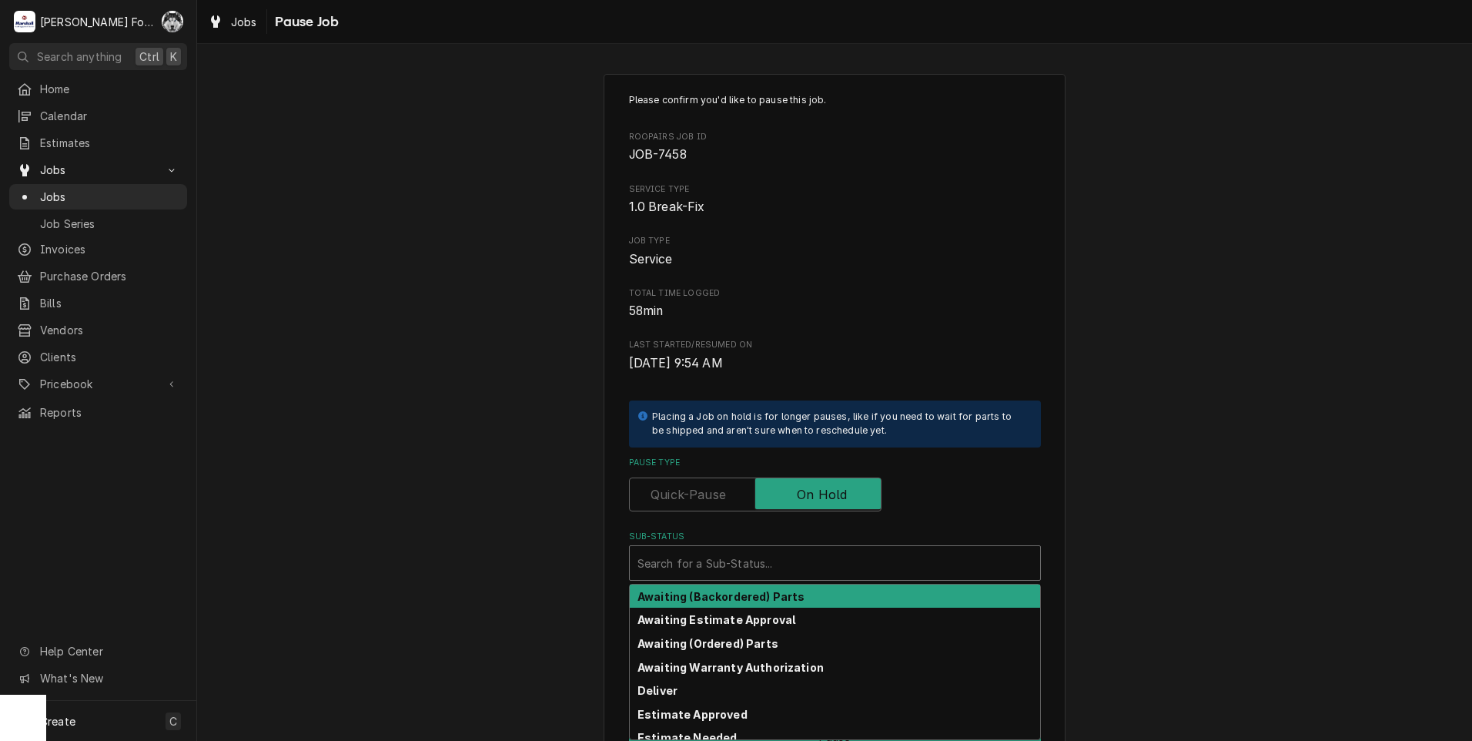
click at [770, 568] on div "Sub-Status" at bounding box center [834, 563] width 395 height 28
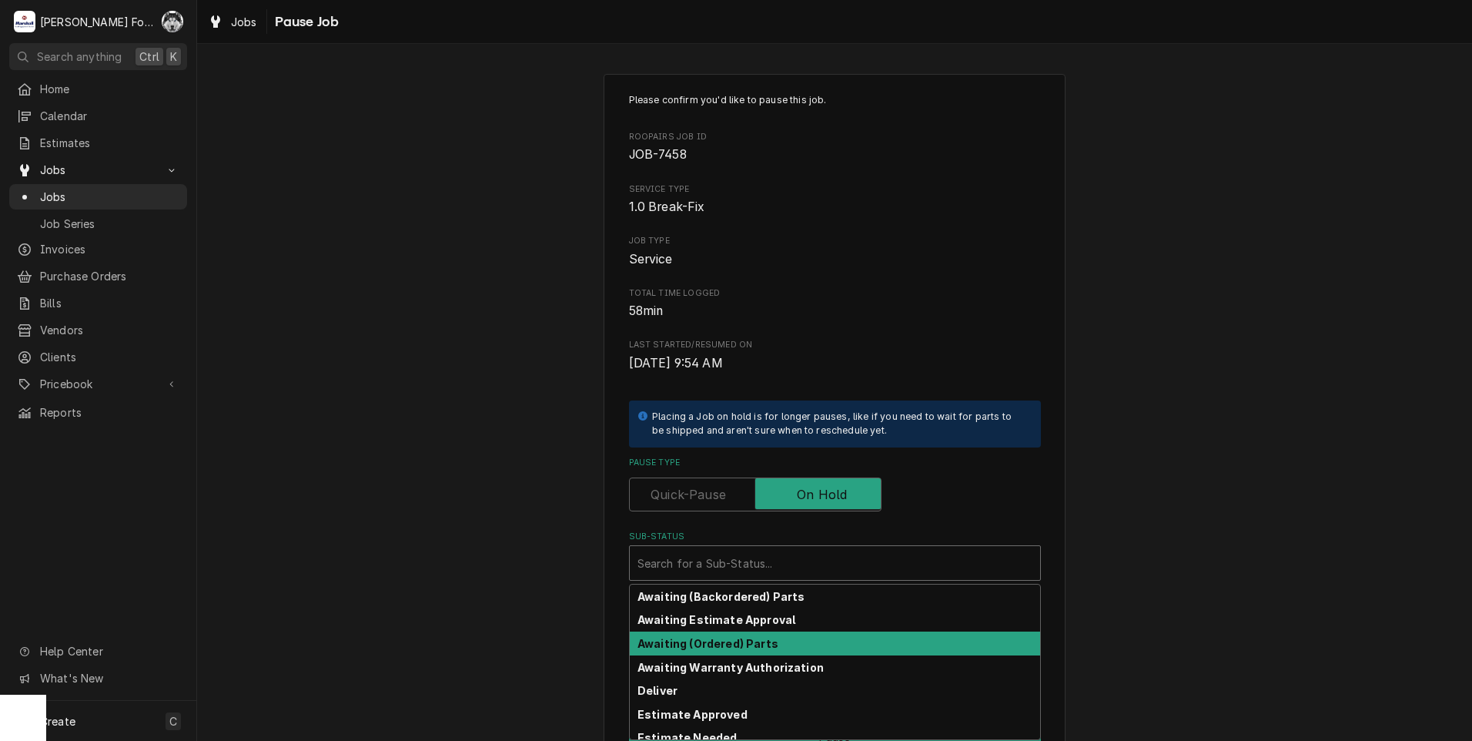
click at [726, 647] on strong "Awaiting (Ordered) Parts" at bounding box center [707, 643] width 141 height 13
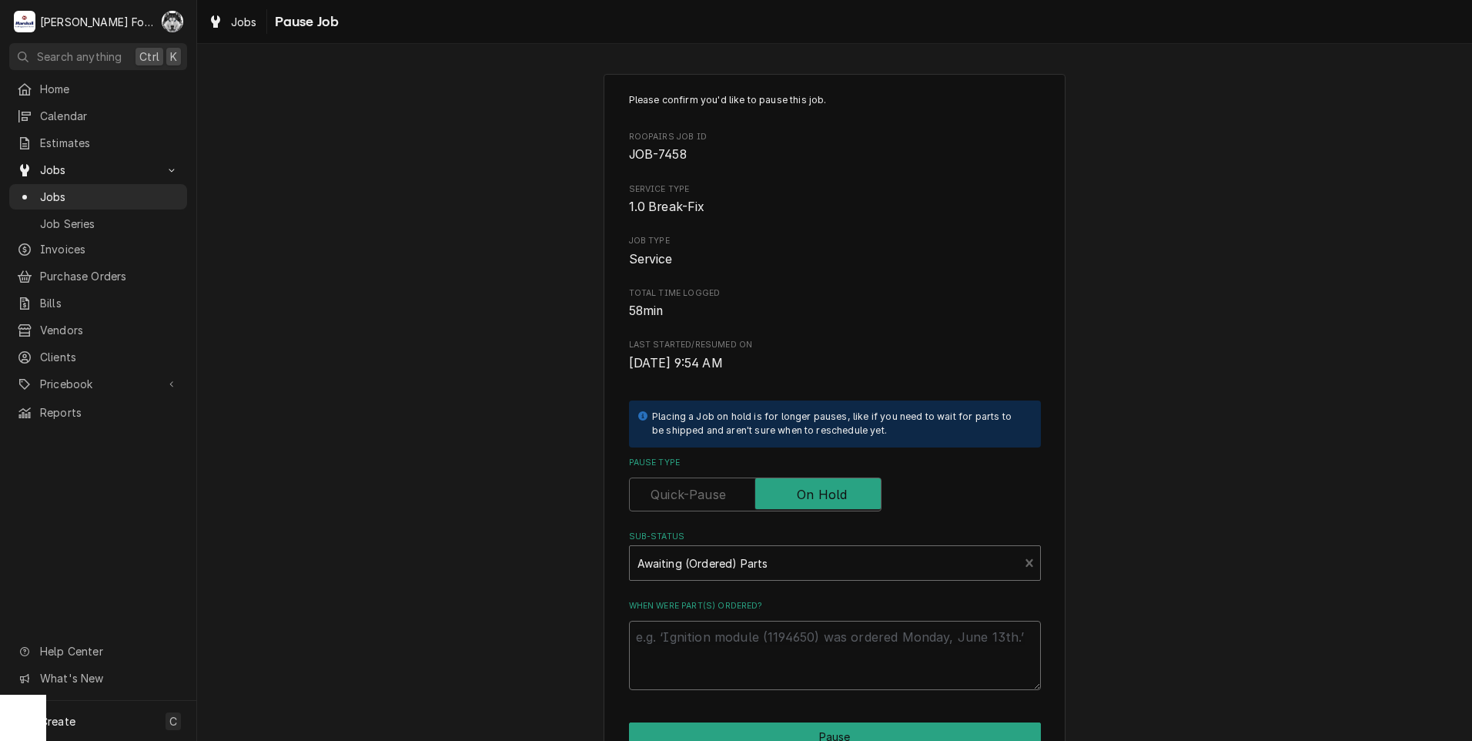
click at [684, 662] on textarea "When were part(s) ordered?" at bounding box center [835, 655] width 412 height 69
paste textarea "9/30/2025"
type textarea "x"
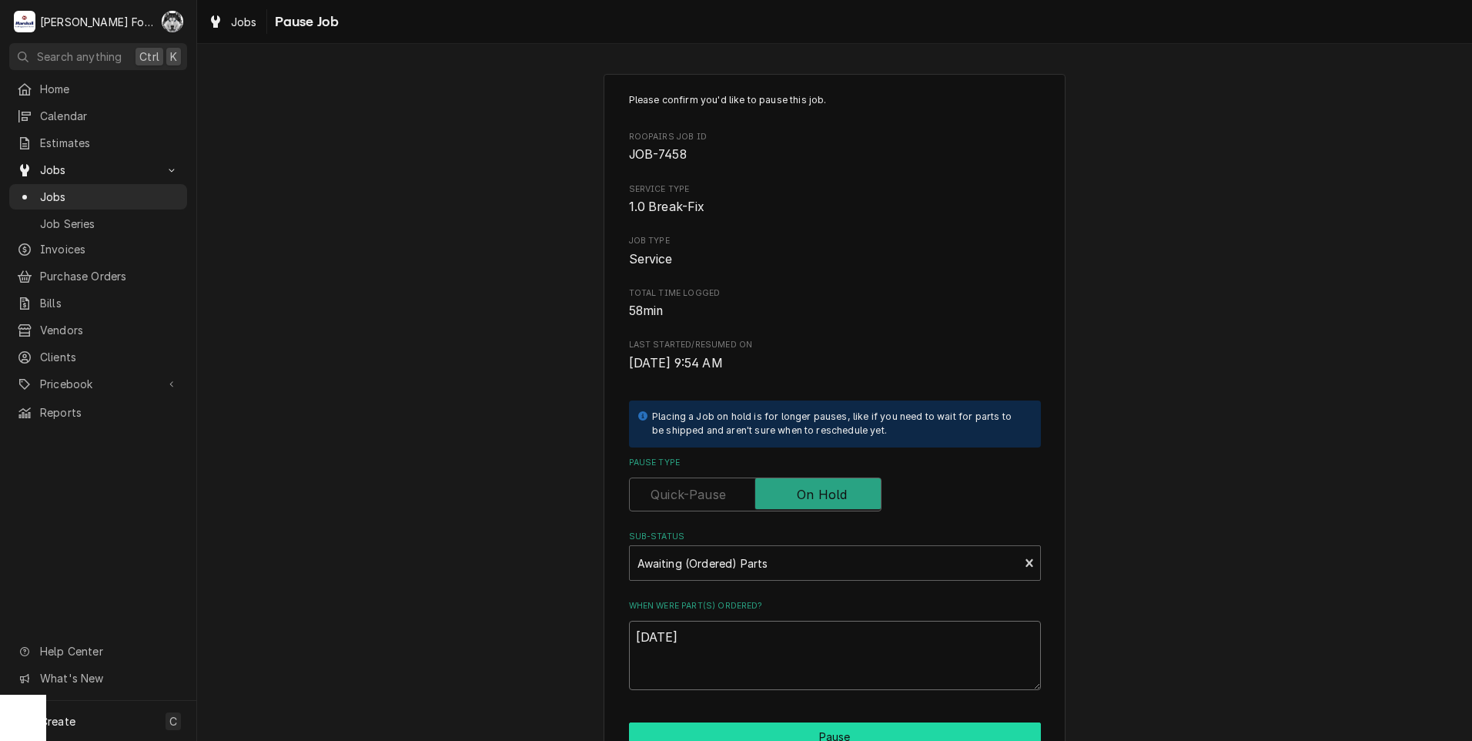
type textarea "9/30/2025"
click at [726, 724] on button "Pause" at bounding box center [835, 736] width 412 height 28
type textarea "x"
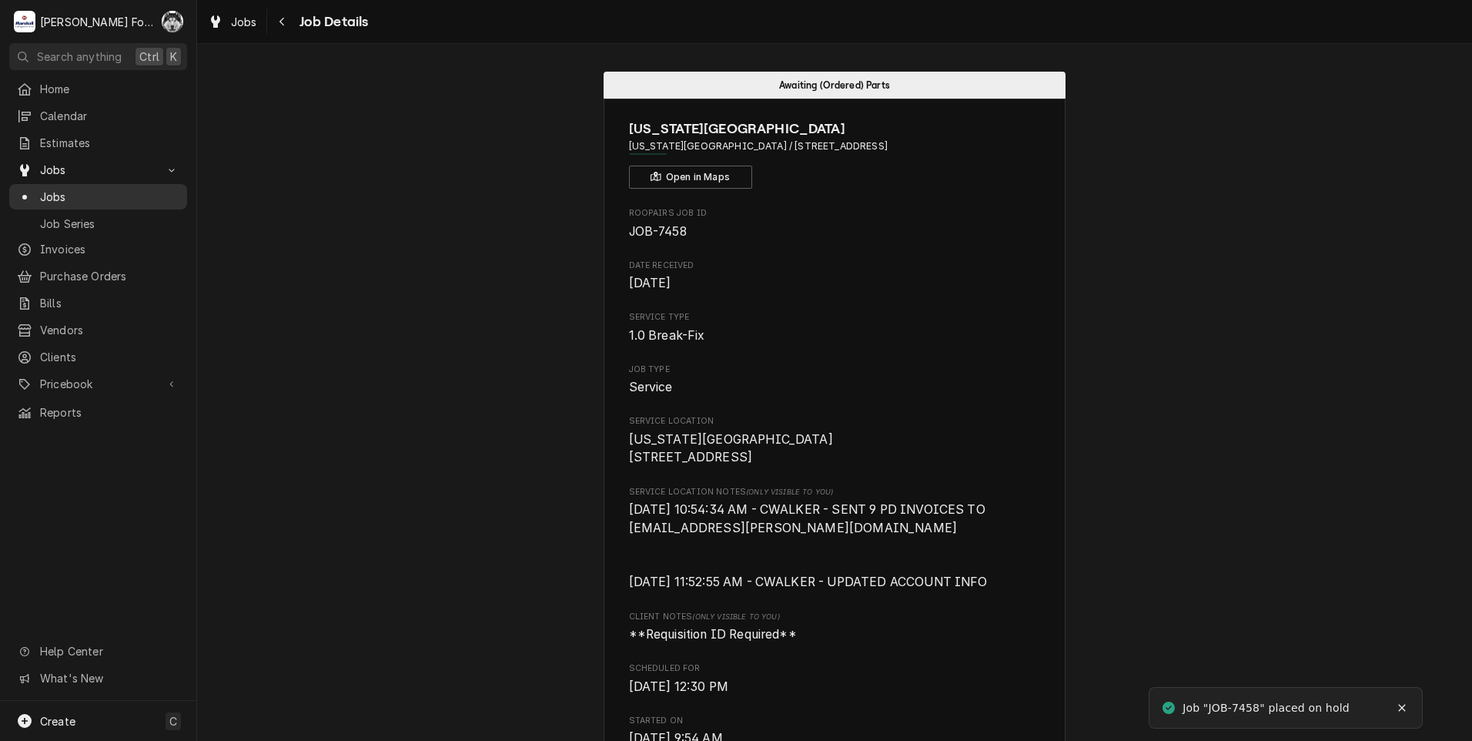
click at [59, 190] on span "Jobs" at bounding box center [109, 197] width 139 height 16
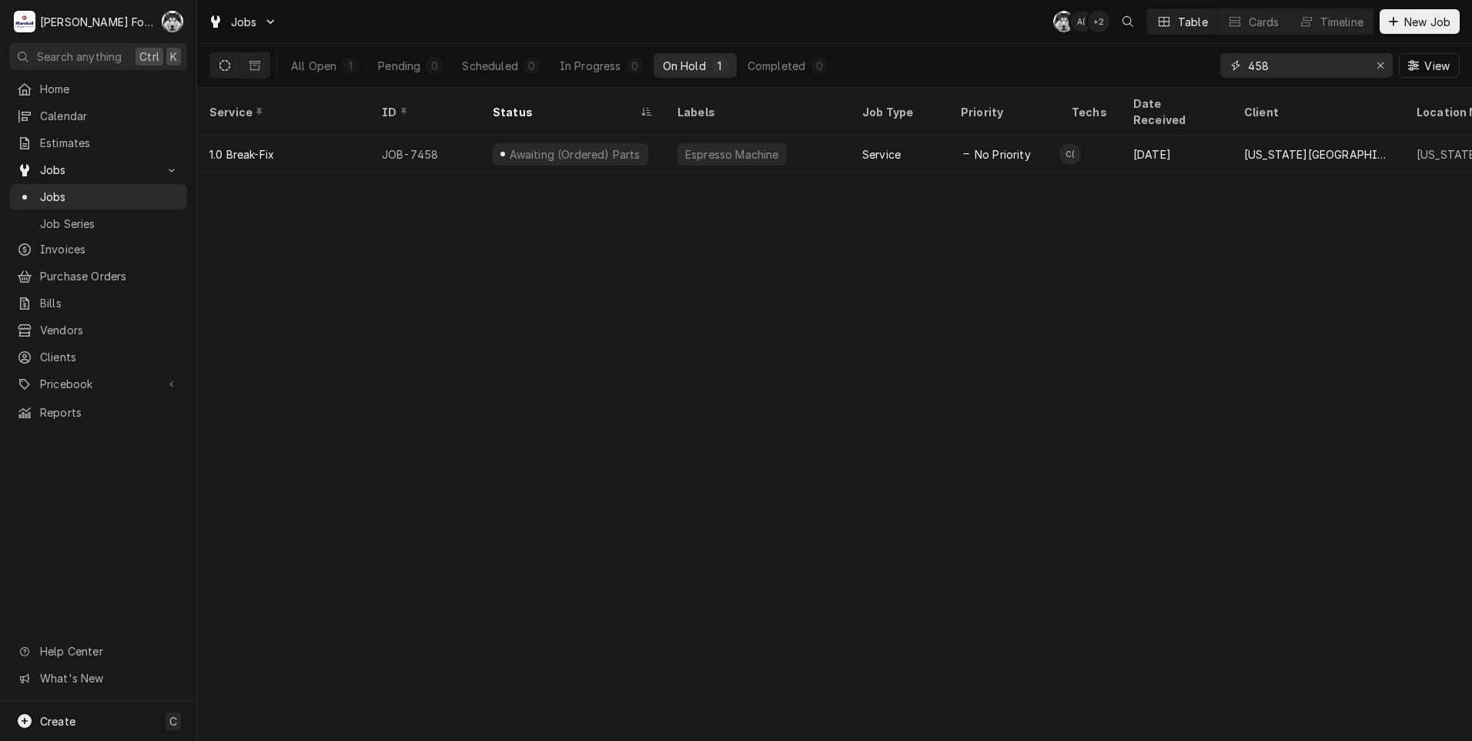
drag, startPoint x: 1259, startPoint y: 69, endPoint x: 1232, endPoint y: 71, distance: 27.8
click at [1232, 71] on div "458" at bounding box center [1306, 65] width 172 height 25
type input "7"
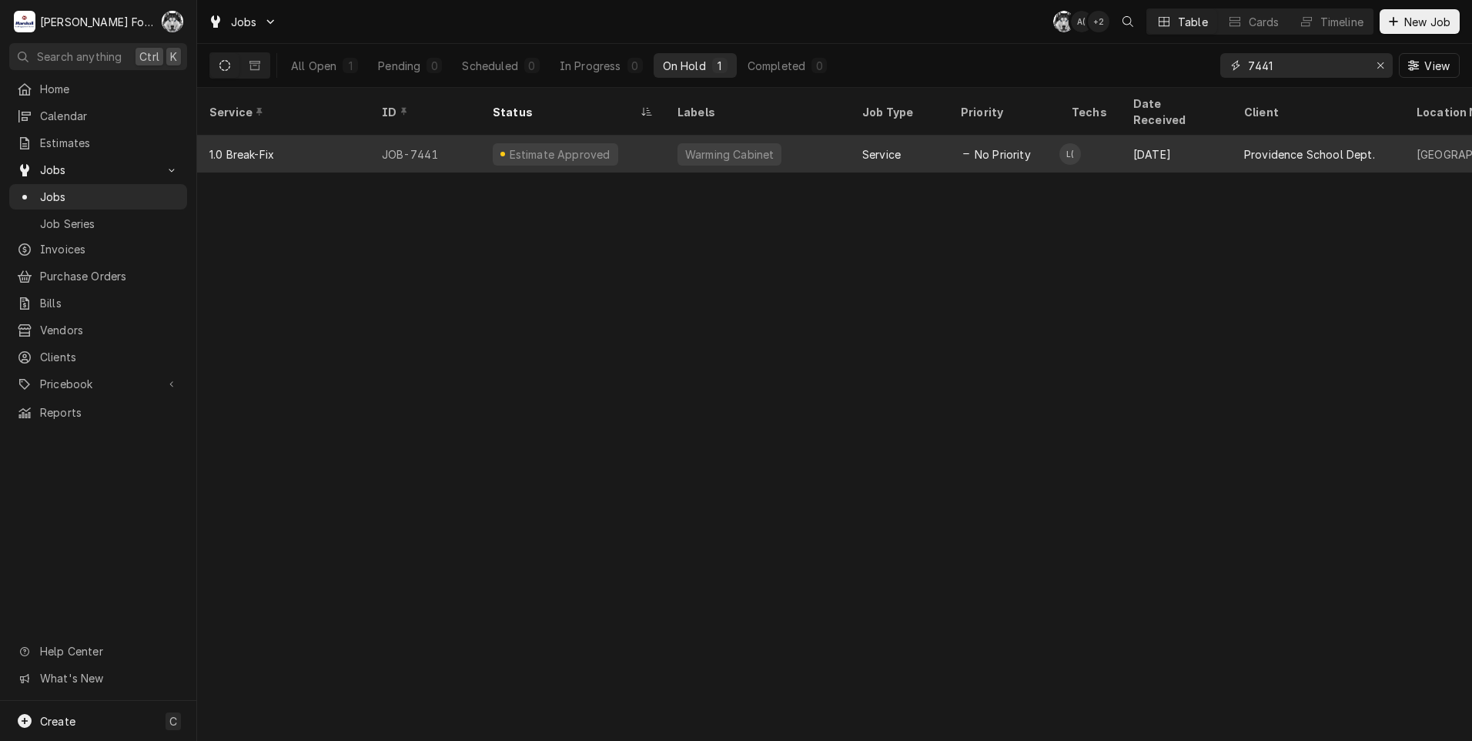
type input "7441"
click at [562, 146] on div "Estimate Approved" at bounding box center [559, 154] width 105 height 16
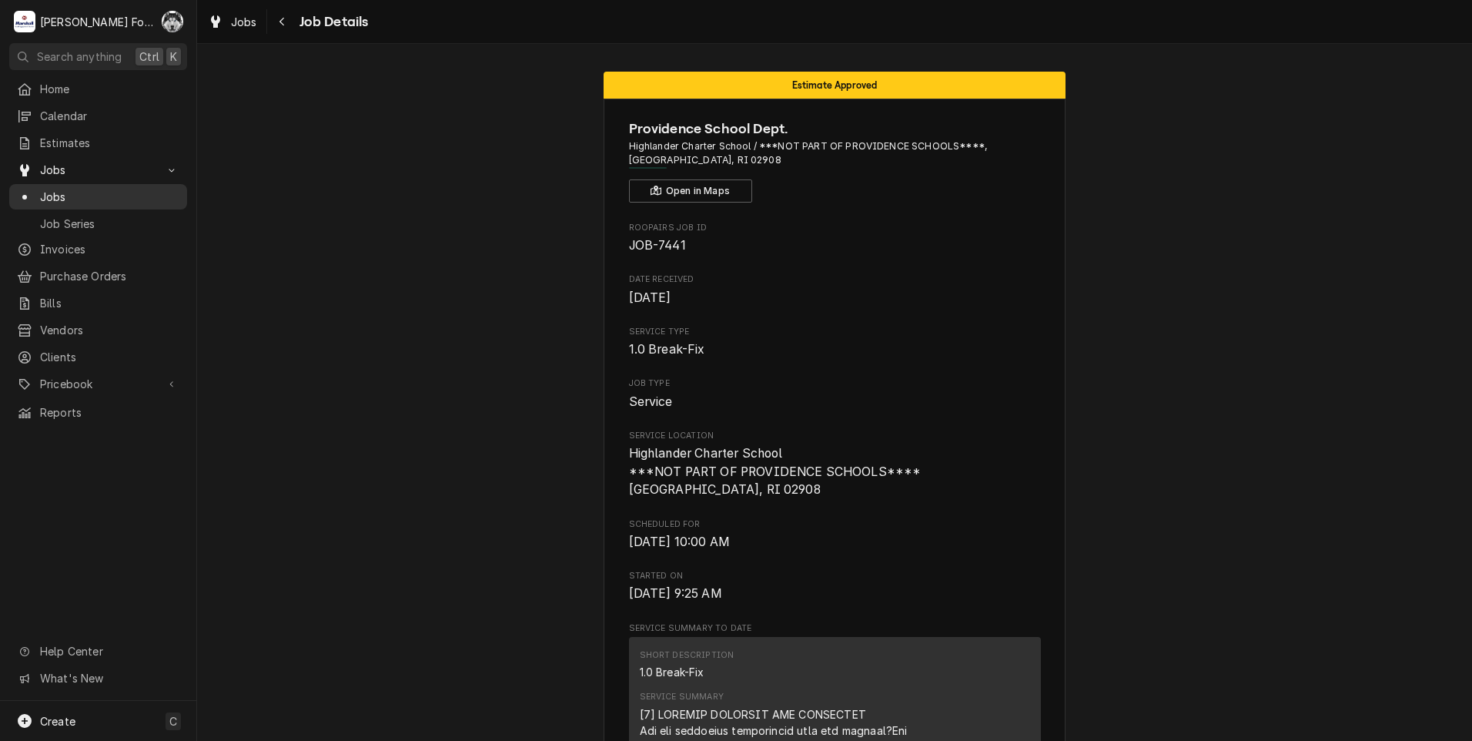
click at [55, 192] on span "Jobs" at bounding box center [109, 197] width 139 height 16
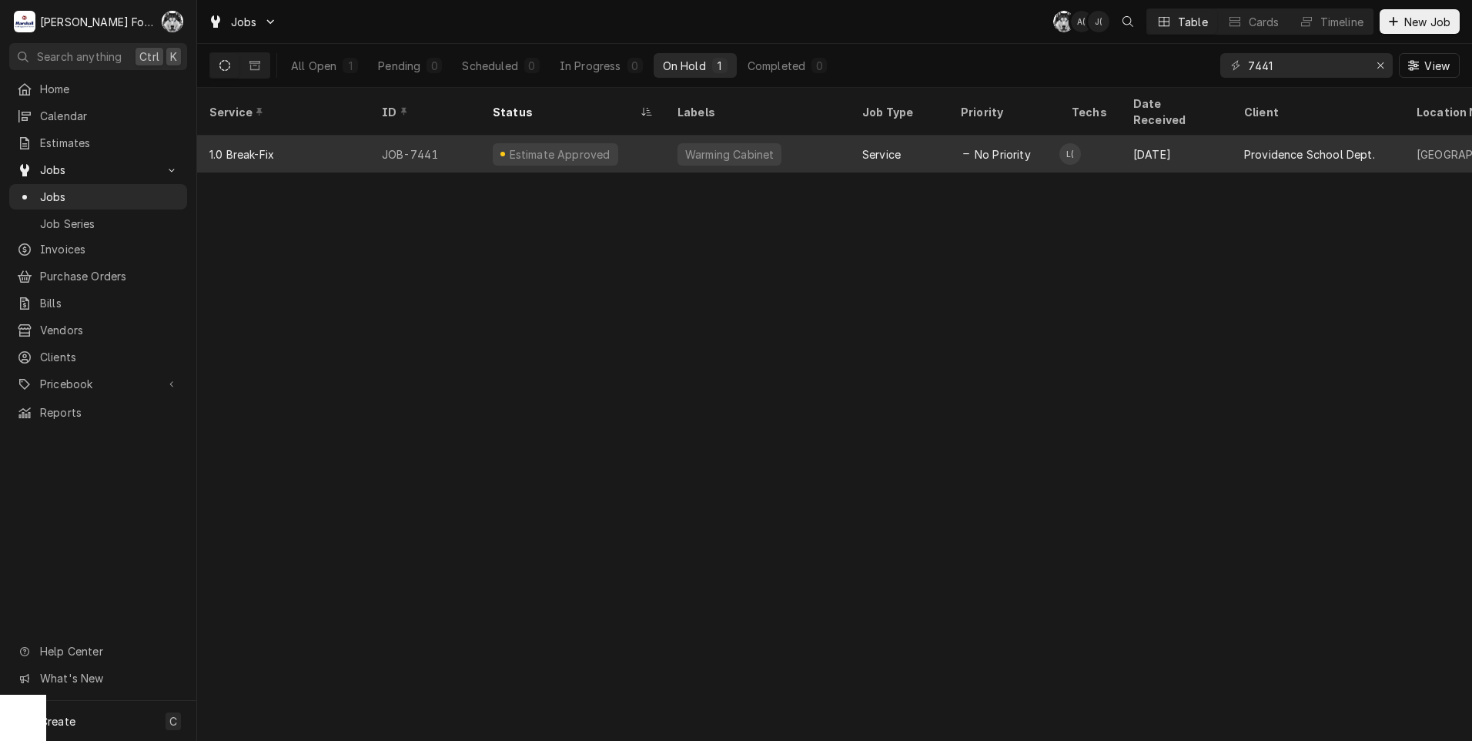
click at [631, 142] on div "Estimate Approved" at bounding box center [572, 153] width 185 height 37
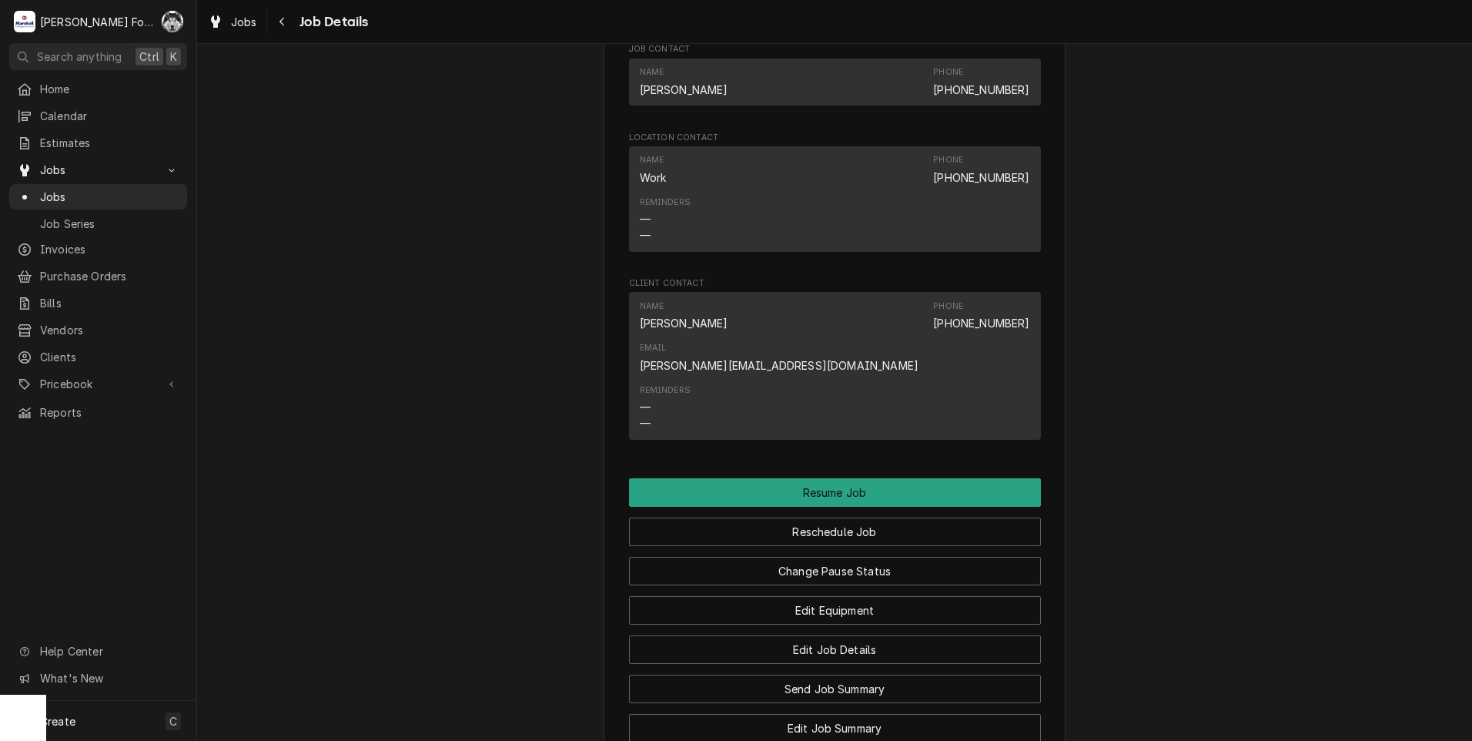
scroll to position [1742, 0]
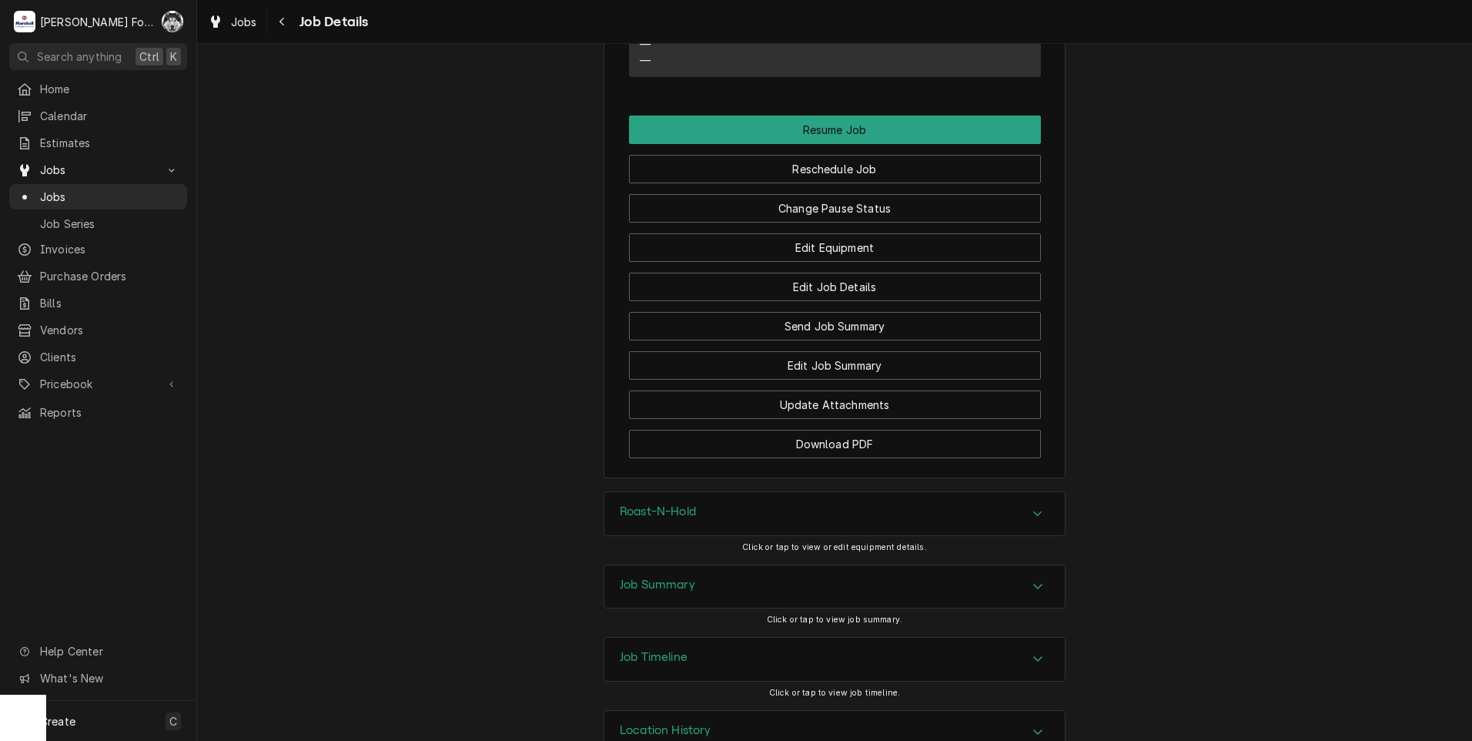
click at [825, 183] on div "Change Pause Status" at bounding box center [835, 202] width 412 height 39
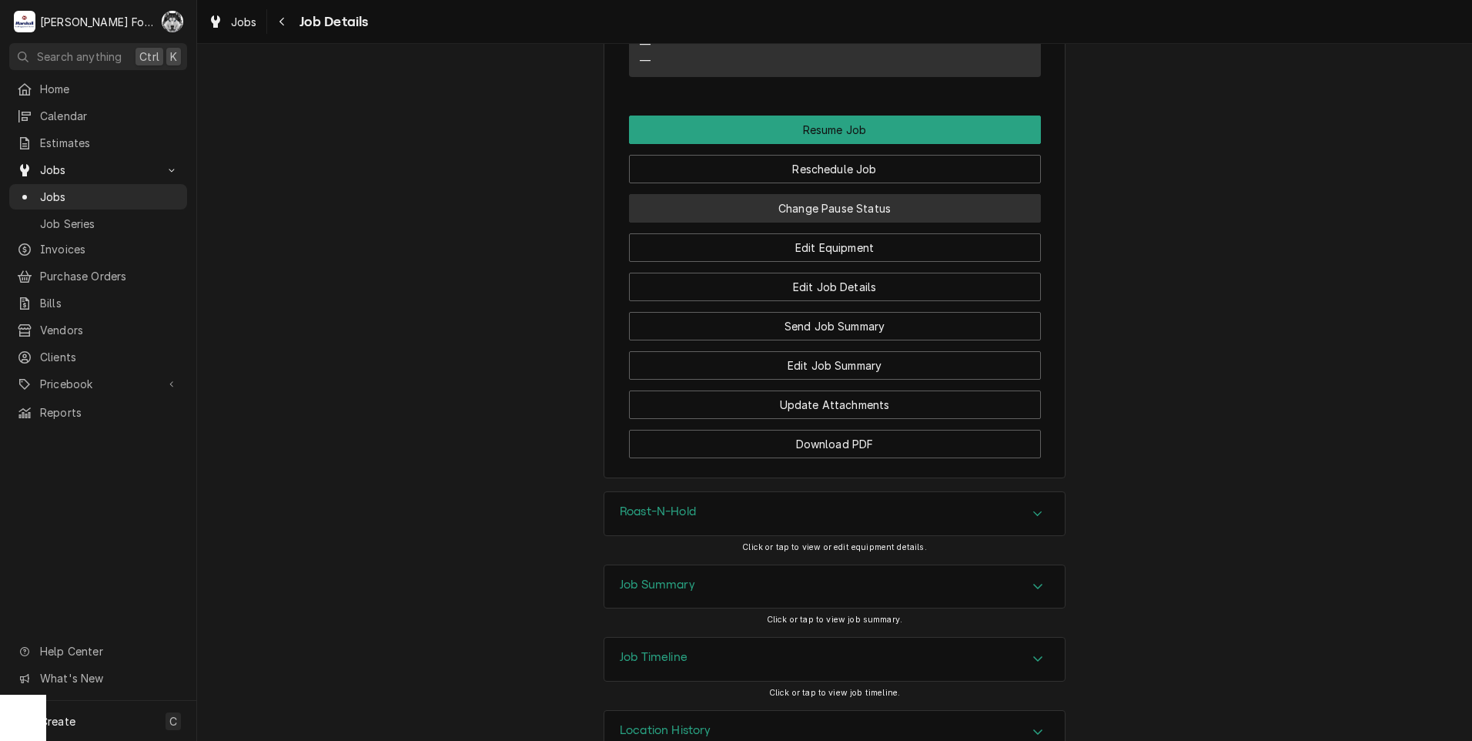
click at [831, 194] on button "Change Pause Status" at bounding box center [835, 208] width 412 height 28
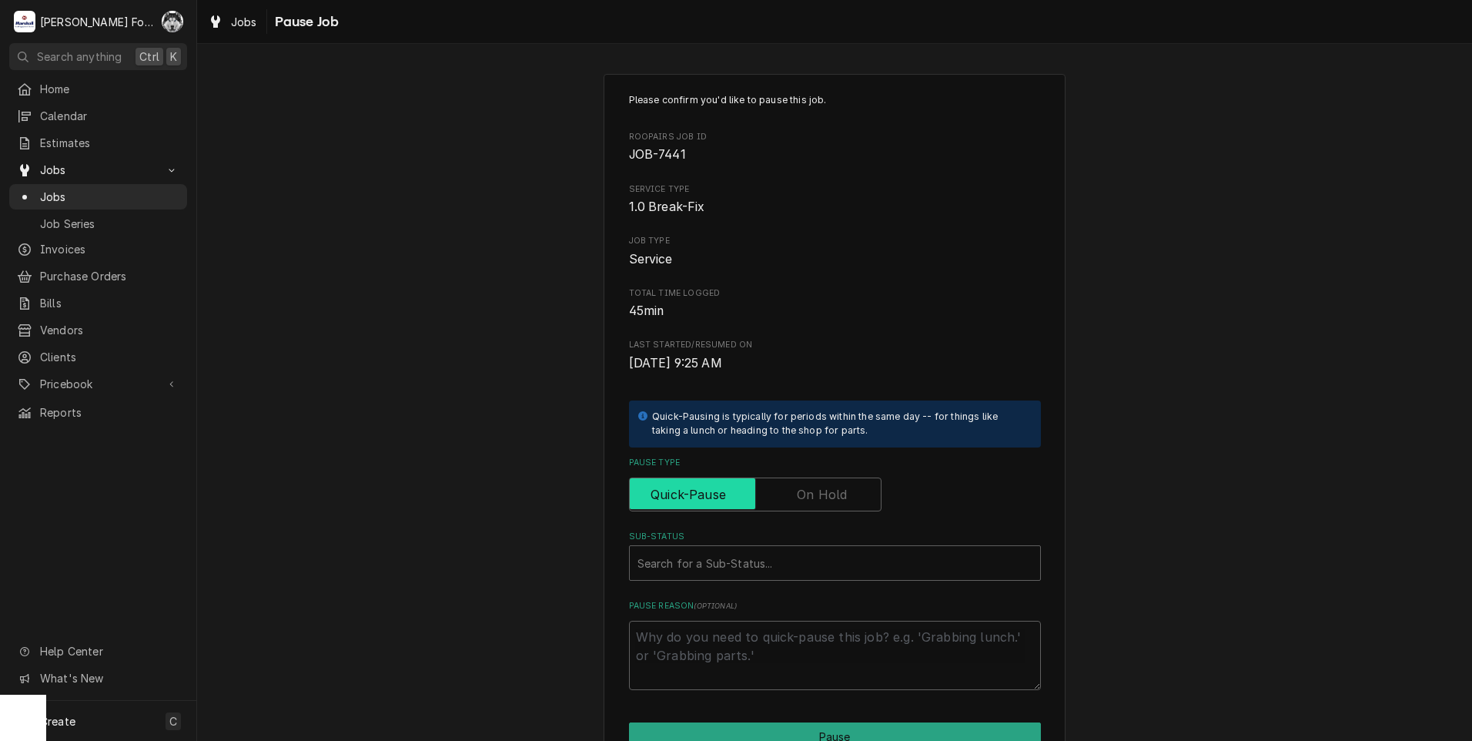
click at [788, 487] on input "Pause Type" at bounding box center [755, 494] width 239 height 34
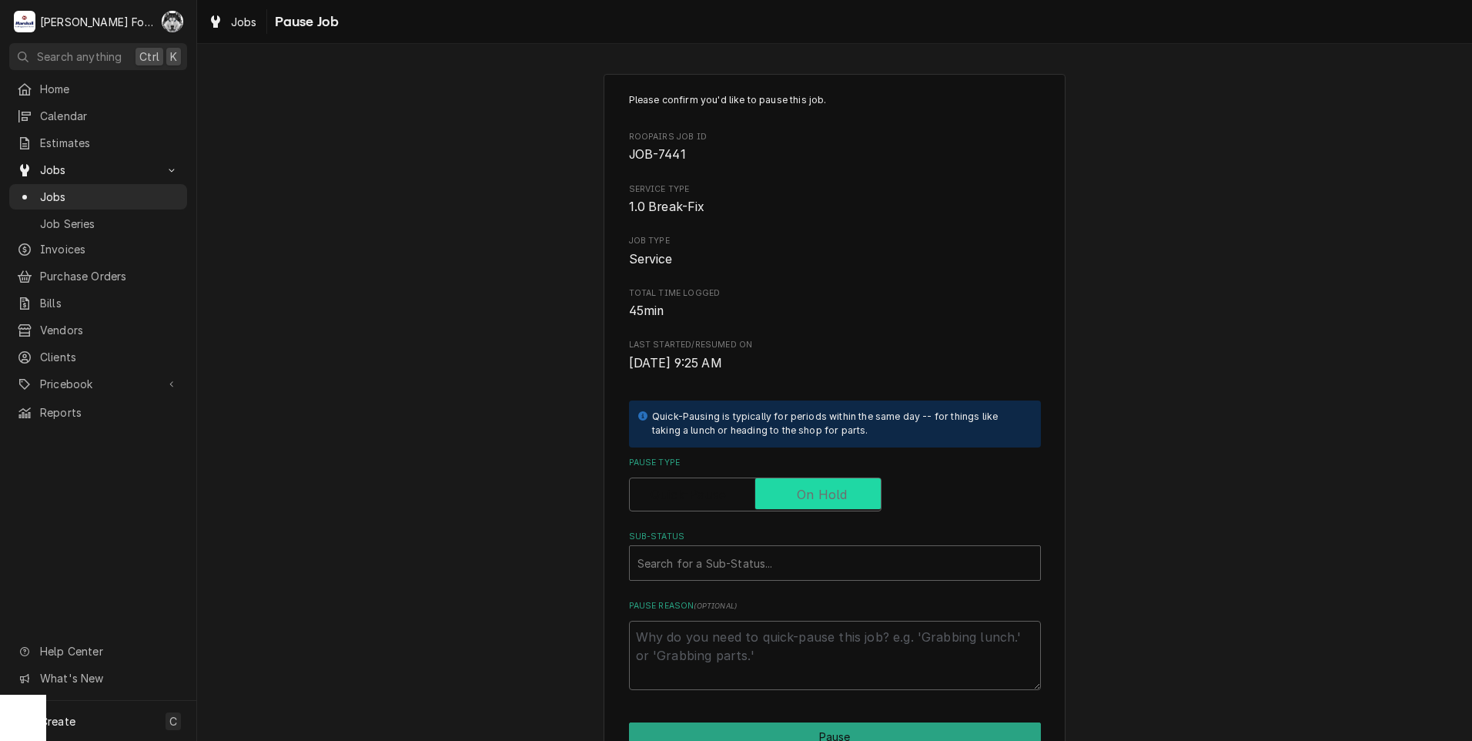
checkbox input "true"
click at [758, 566] on div "Sub-Status" at bounding box center [834, 563] width 395 height 28
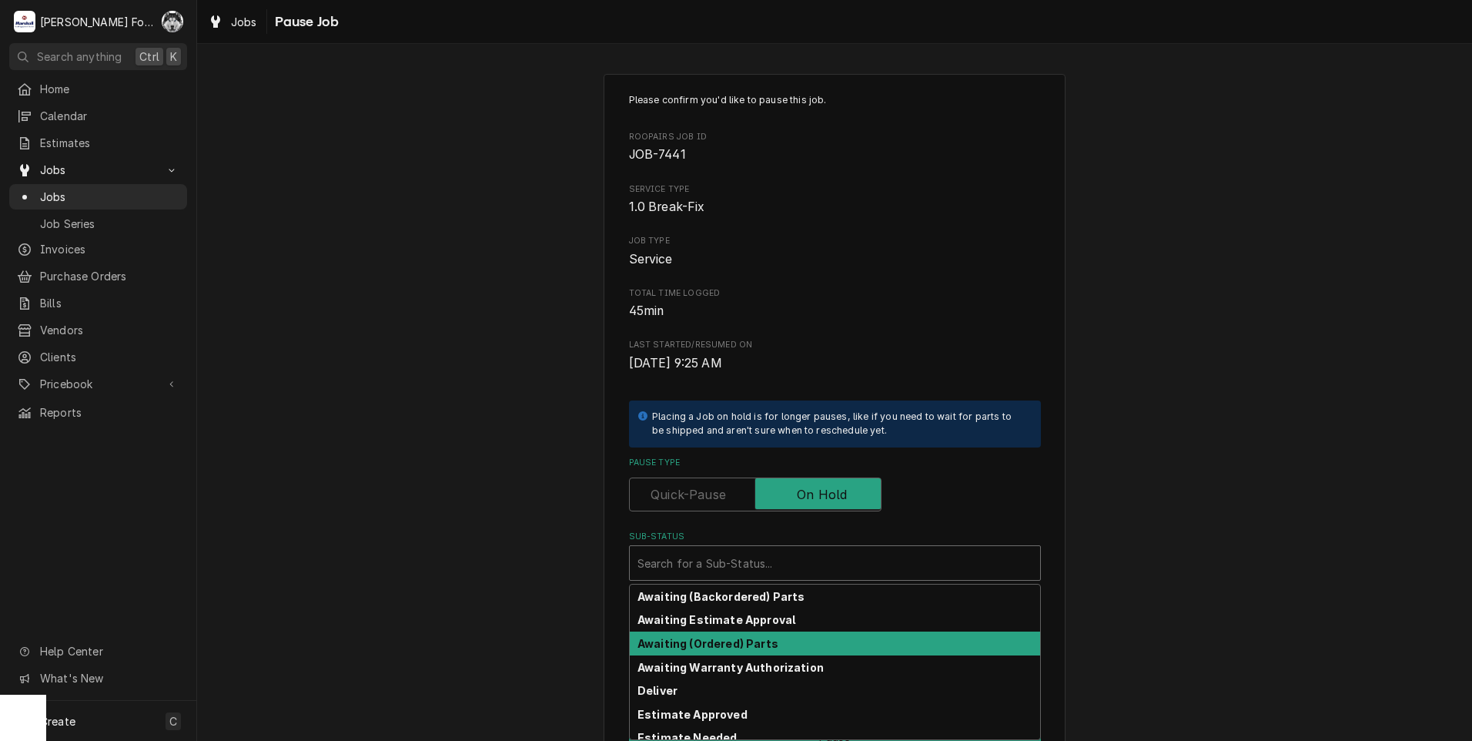
click at [738, 637] on strong "Awaiting (Ordered) Parts" at bounding box center [707, 643] width 141 height 13
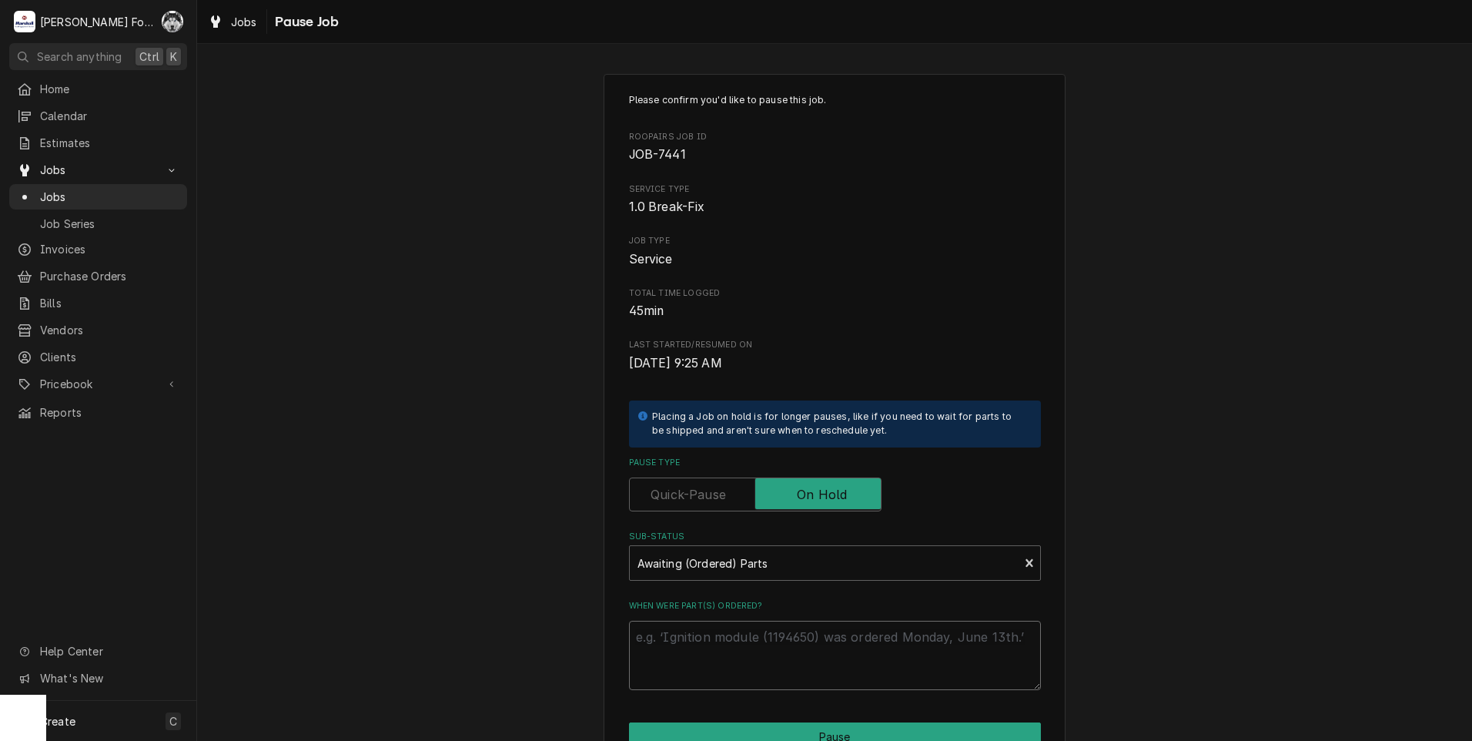
click at [682, 629] on textarea "When were part(s) ordered?" at bounding box center [835, 655] width 412 height 69
paste textarea "[DATE]"
type textarea "x"
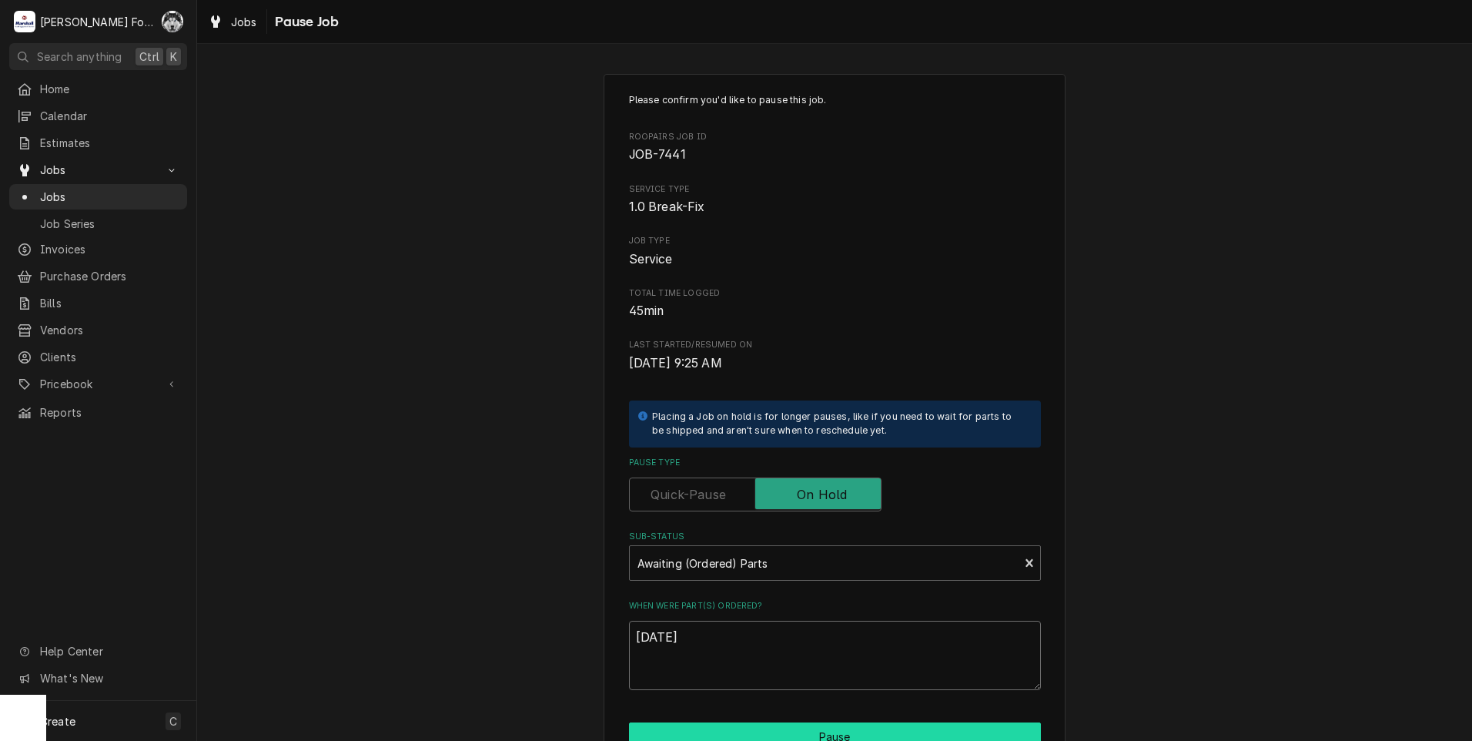
type textarea "[DATE]"
click at [739, 726] on button "Pause" at bounding box center [835, 736] width 412 height 28
type textarea "x"
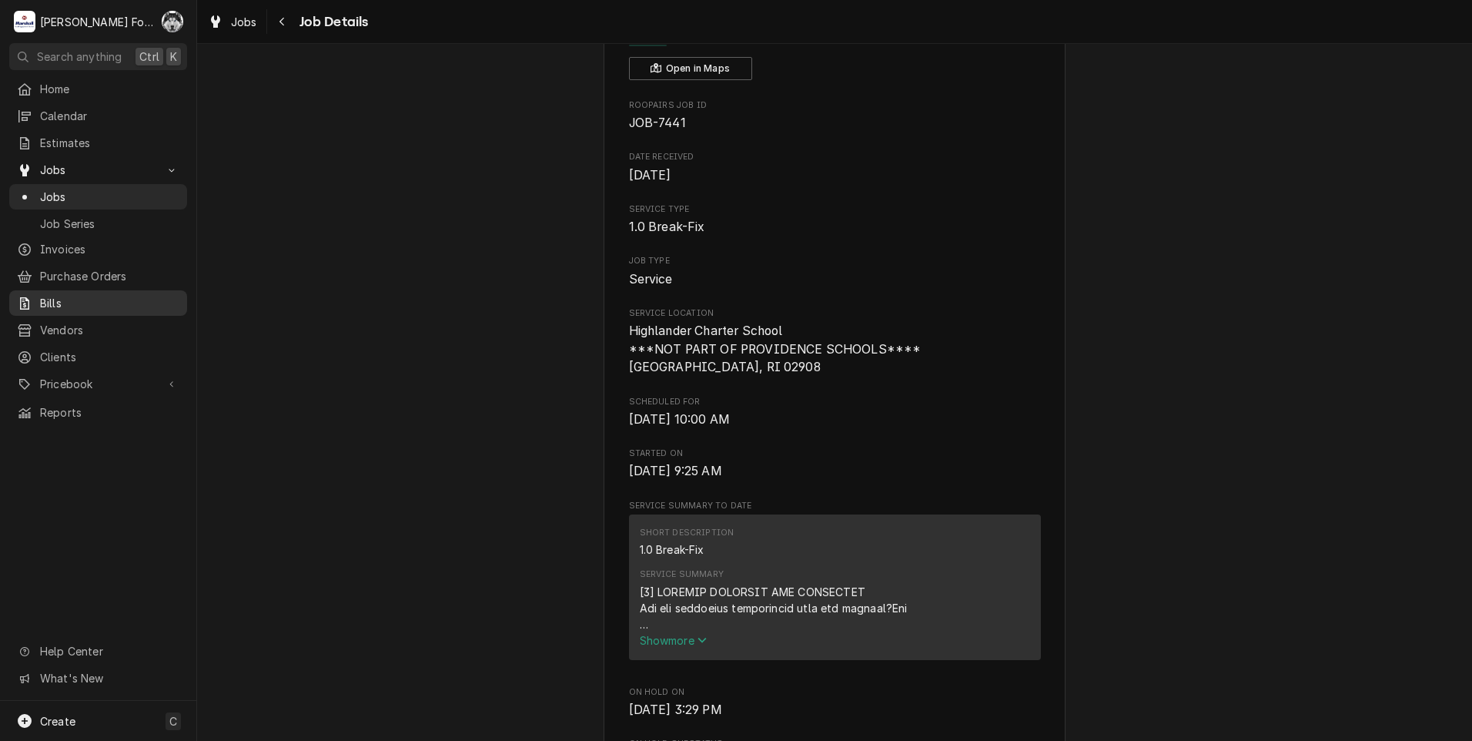
scroll to position [256, 0]
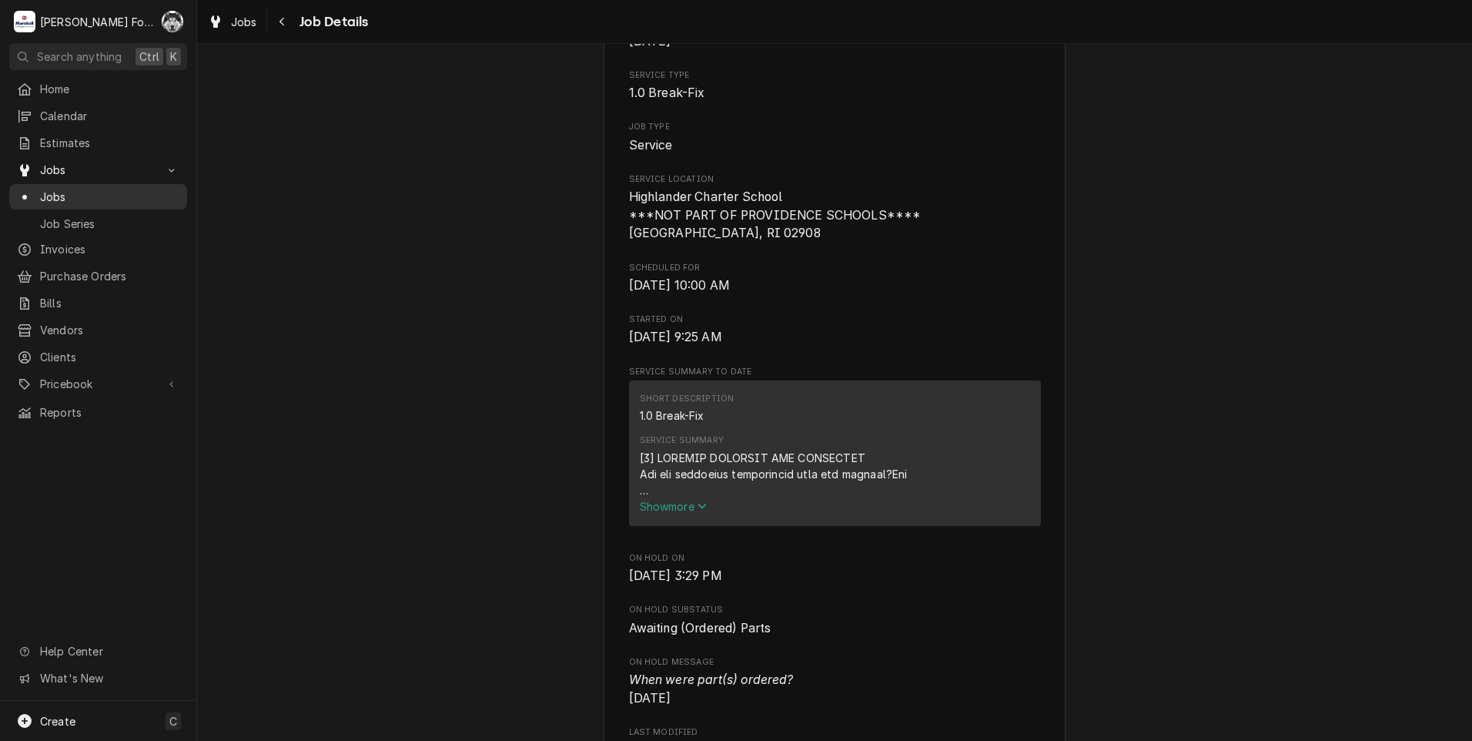
click at [42, 189] on span "Jobs" at bounding box center [109, 197] width 139 height 16
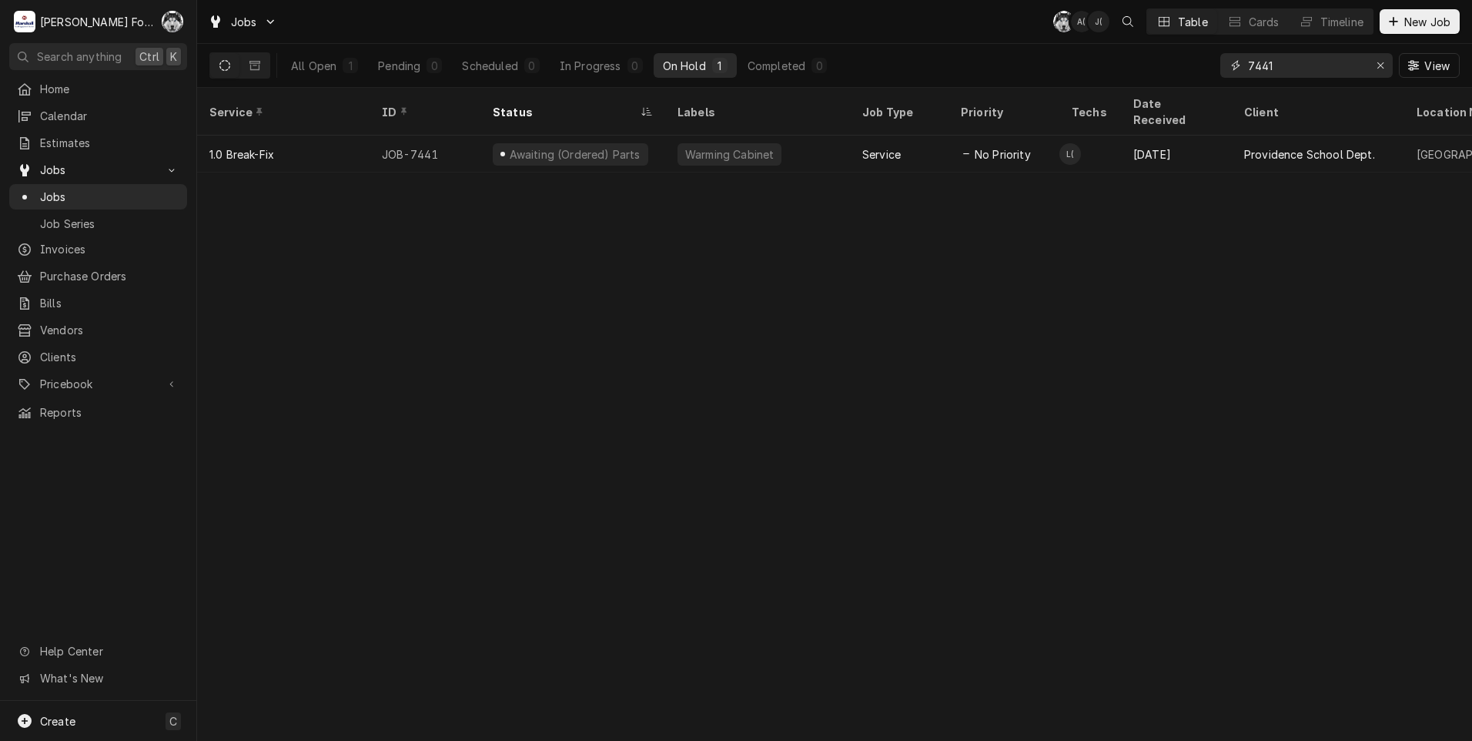
drag, startPoint x: 1208, startPoint y: 69, endPoint x: 1096, endPoint y: 76, distance: 112.6
click at [1105, 75] on div "All Open 1 Pending 0 Scheduled 0 In Progress 0 On Hold 1 Completed 0 7441 View" at bounding box center [834, 65] width 1250 height 43
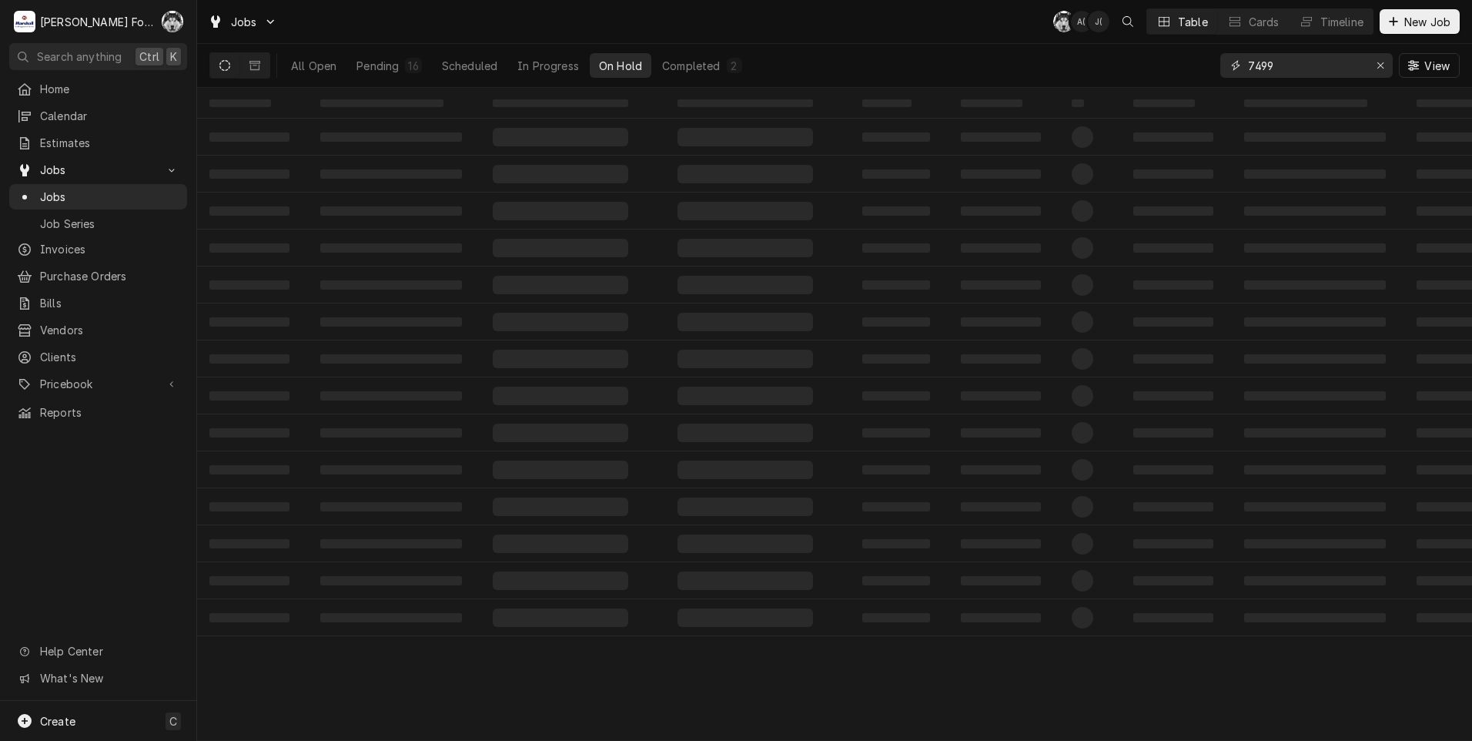
type input "7499"
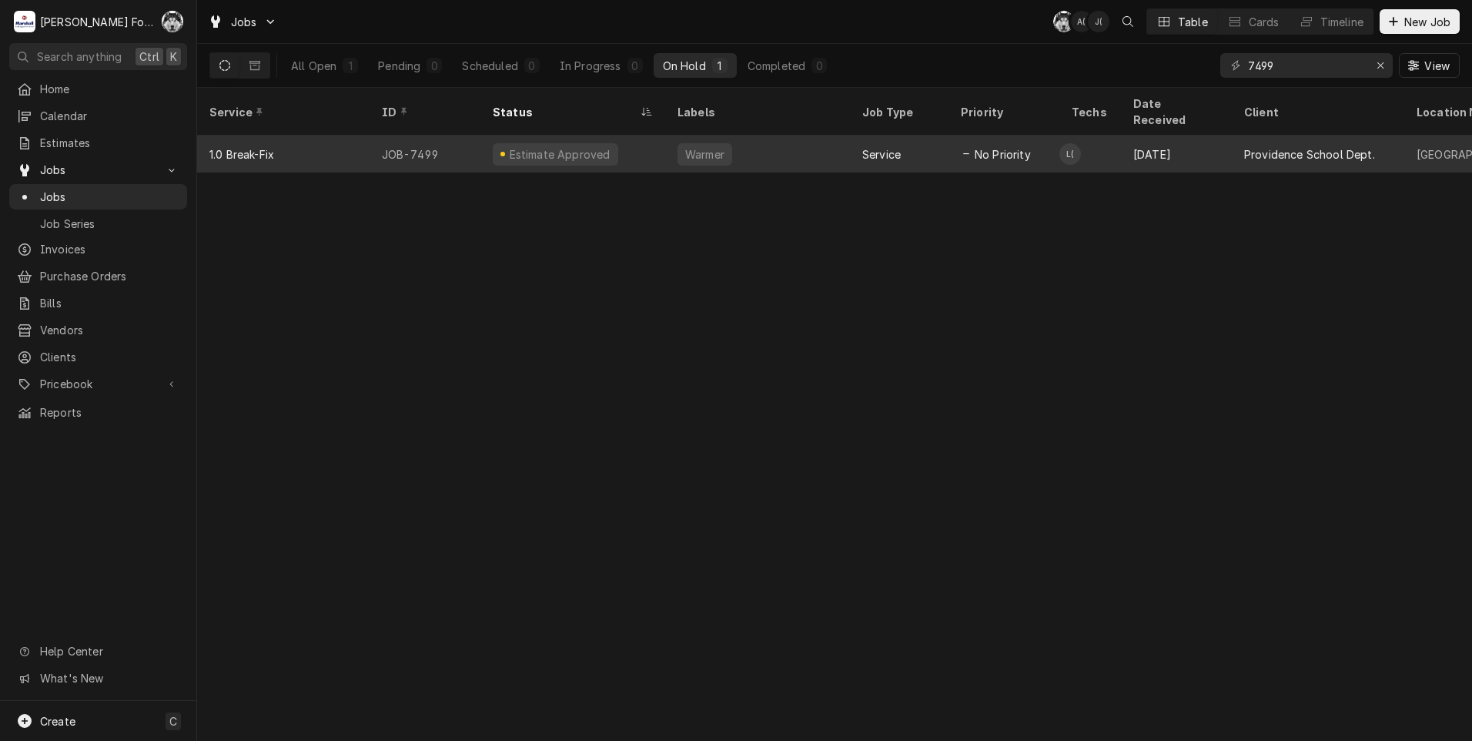
click at [607, 135] on div "Estimate Approved" at bounding box center [572, 153] width 185 height 37
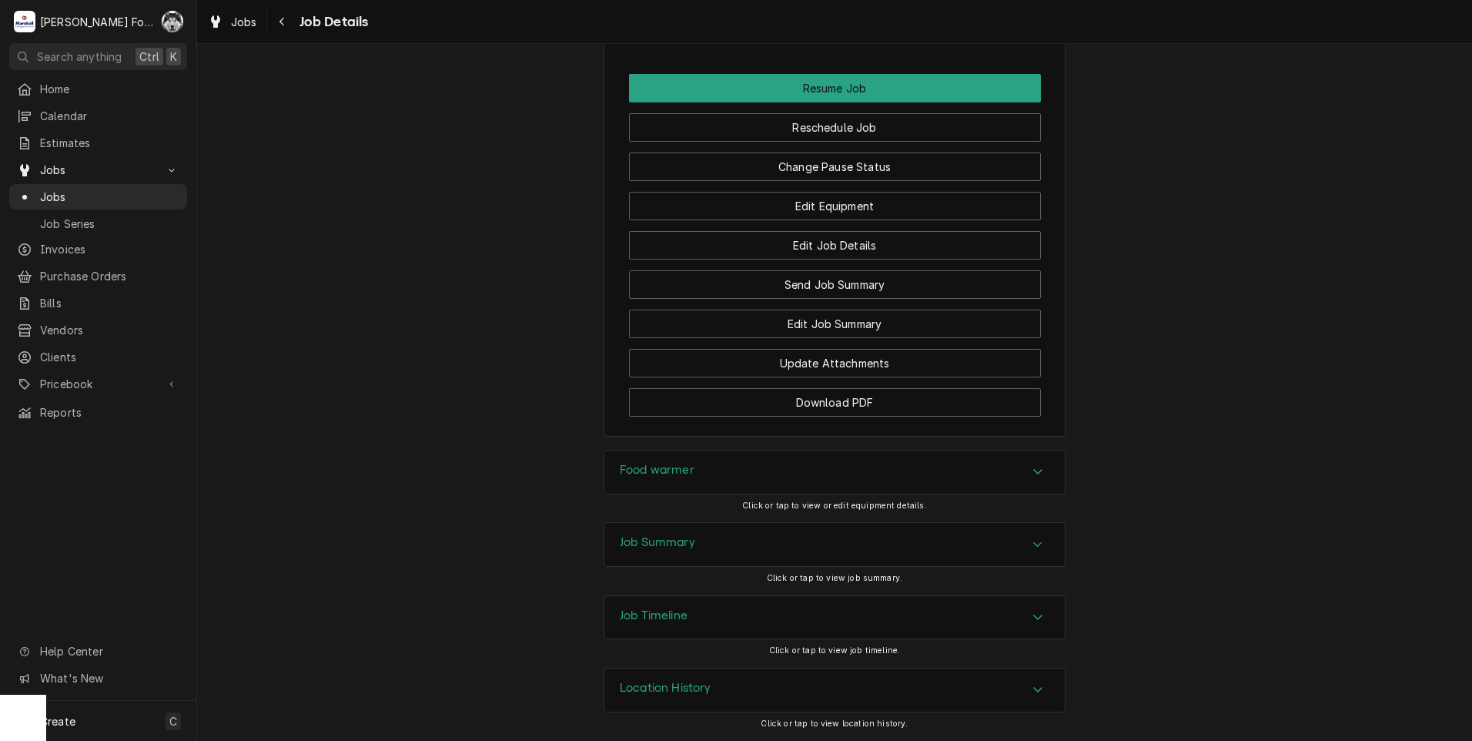
scroll to position [1687, 0]
click at [752, 172] on button "Change Pause Status" at bounding box center [835, 166] width 412 height 28
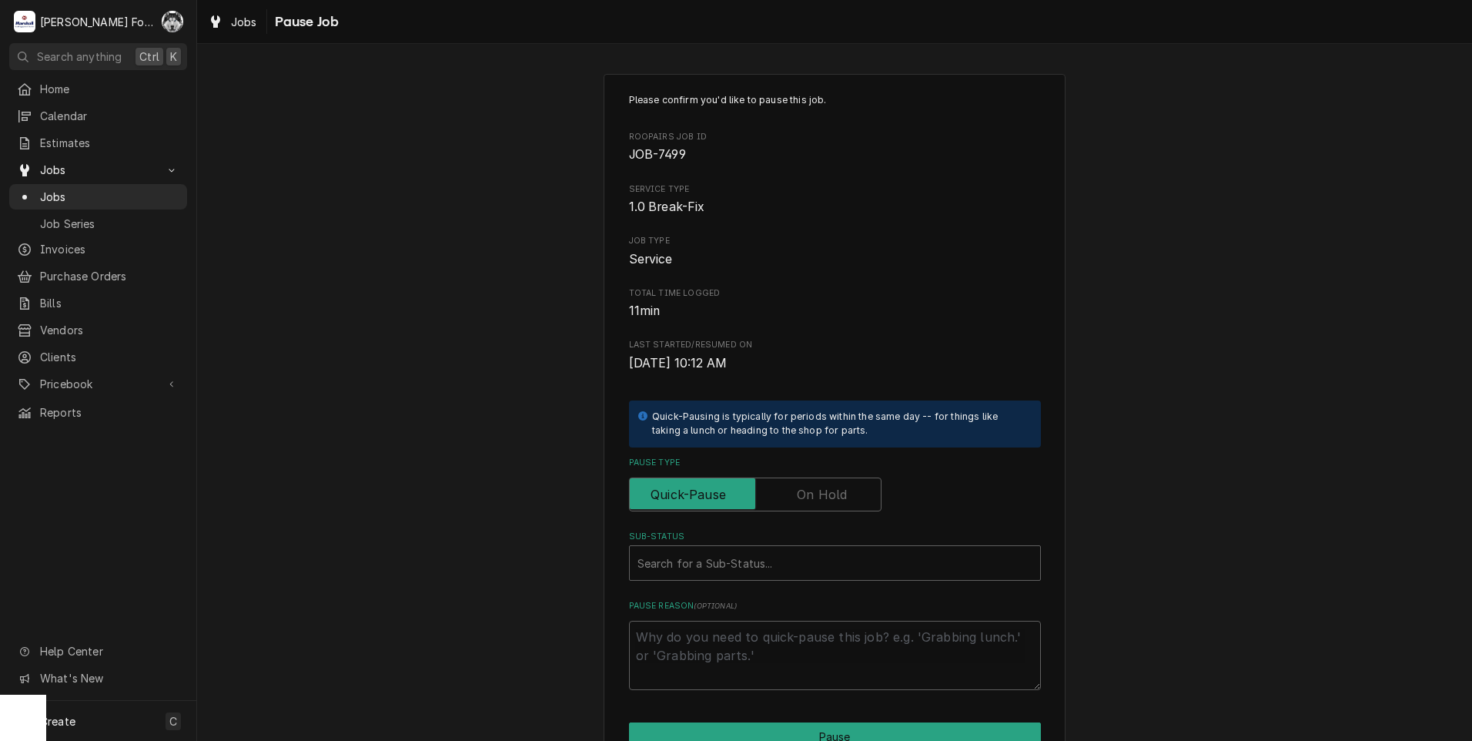
click at [818, 485] on label "Pause Type" at bounding box center [755, 494] width 253 height 34
click at [818, 485] on input "Pause Type" at bounding box center [755, 494] width 239 height 34
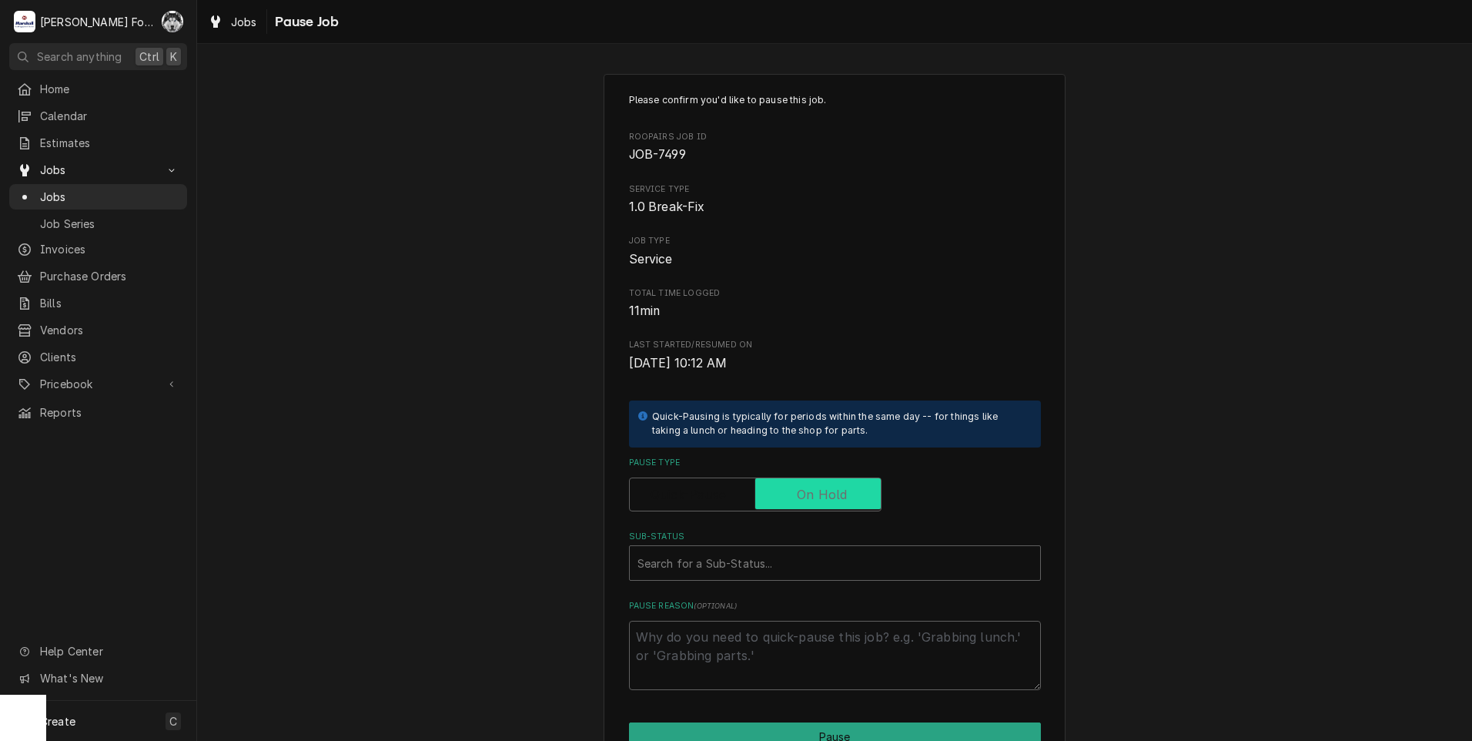
checkbox input "true"
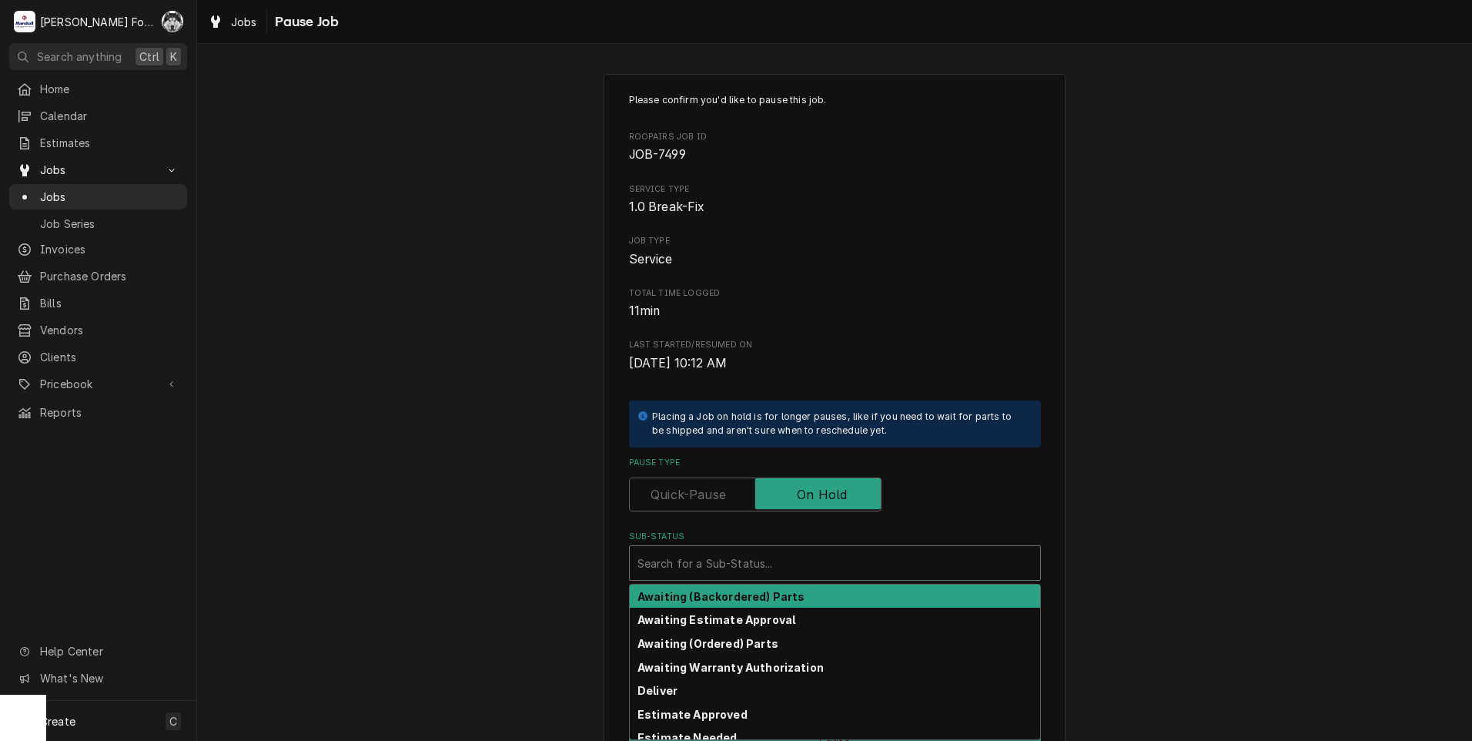
click at [715, 576] on div "Sub-Status" at bounding box center [834, 563] width 395 height 28
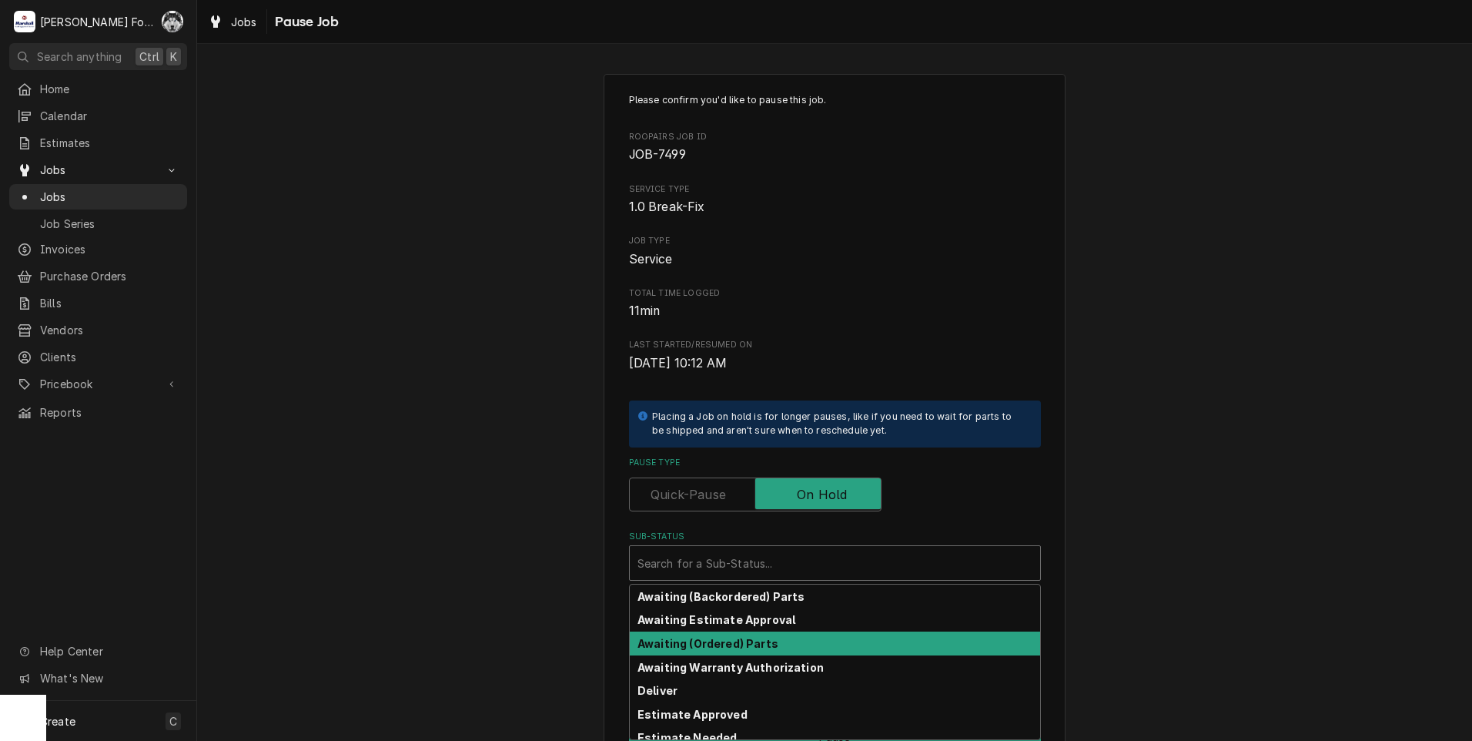
click at [726, 641] on strong "Awaiting (Ordered) Parts" at bounding box center [707, 643] width 141 height 13
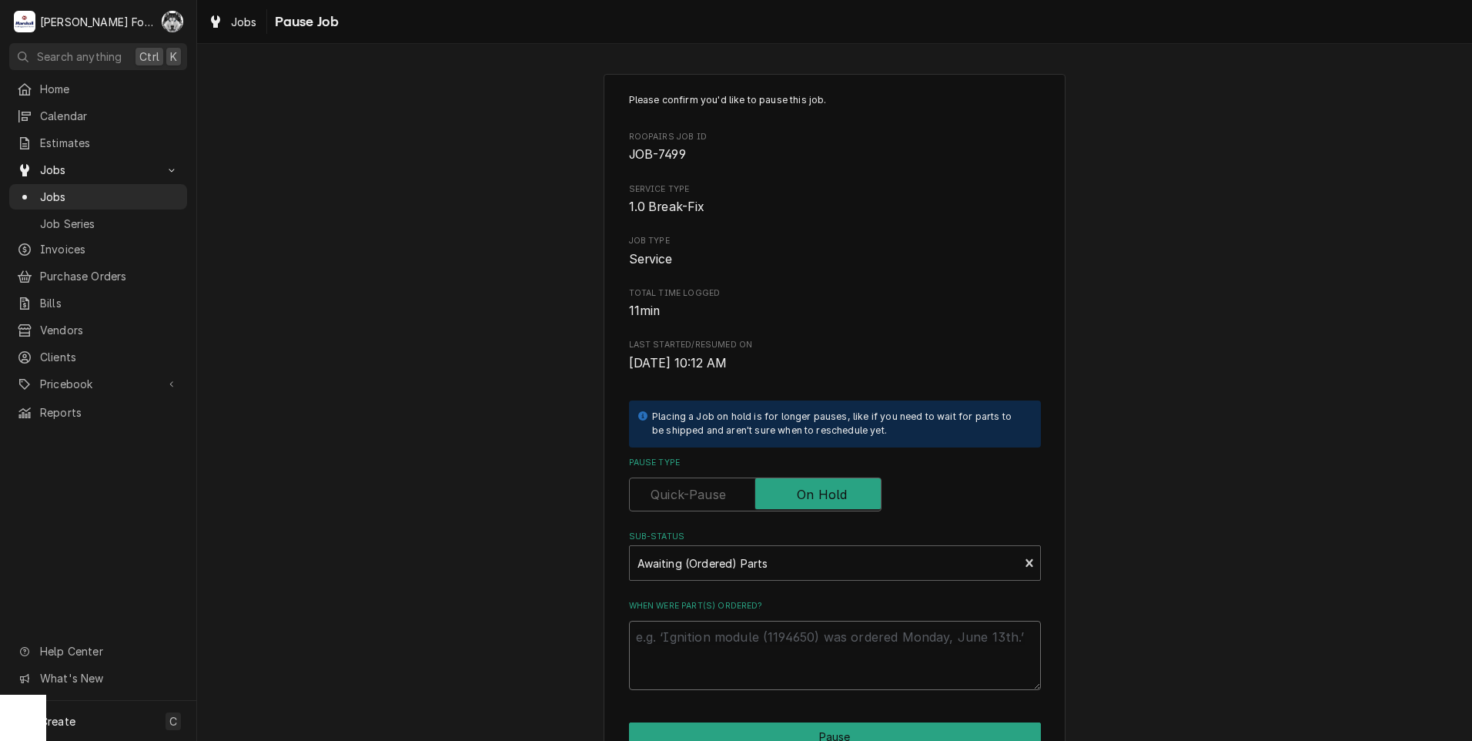
click at [701, 637] on textarea "When were part(s) ordered?" at bounding box center [835, 655] width 412 height 69
paste textarea "9/30/2025"
type textarea "x"
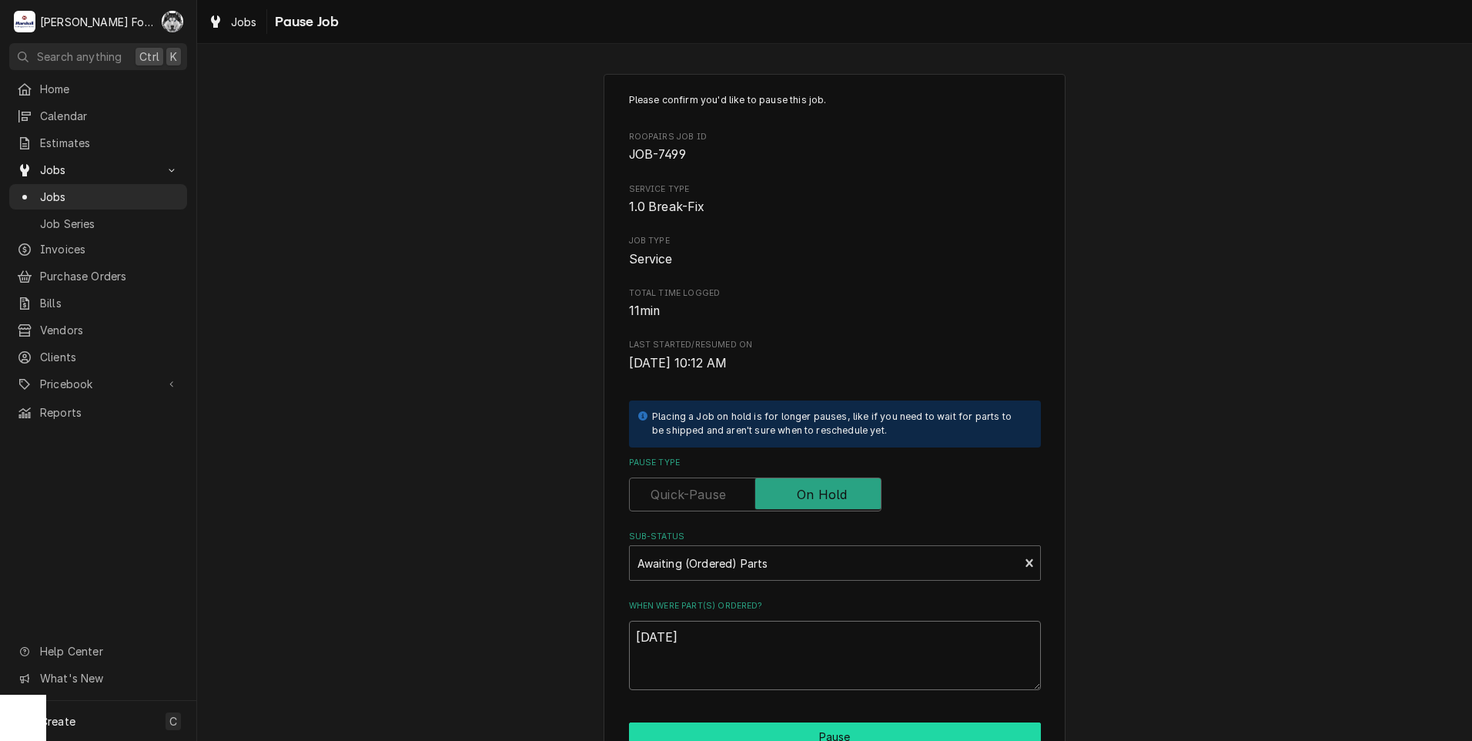
type textarea "9/30/2025"
click at [726, 731] on button "Pause" at bounding box center [835, 736] width 412 height 28
type textarea "x"
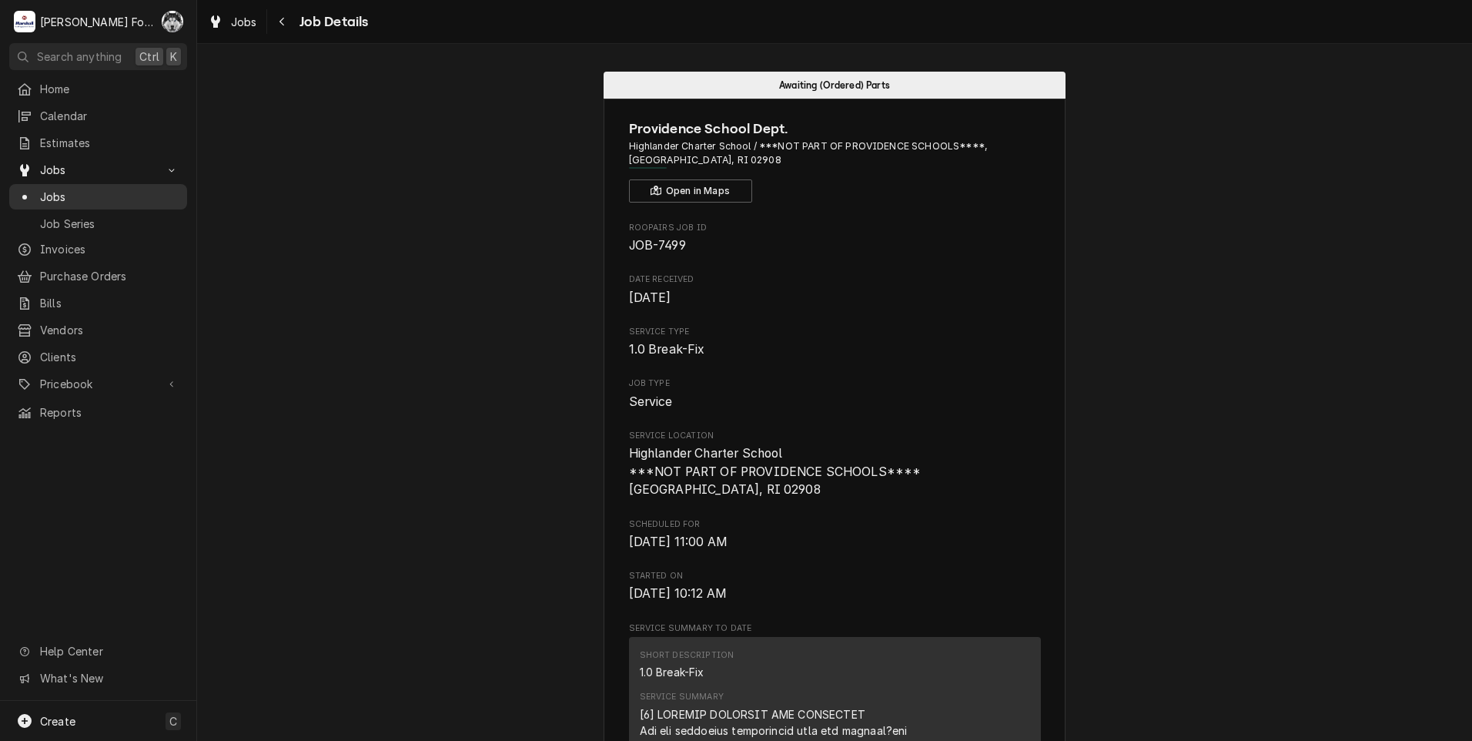
click at [57, 189] on span "Jobs" at bounding box center [109, 197] width 139 height 16
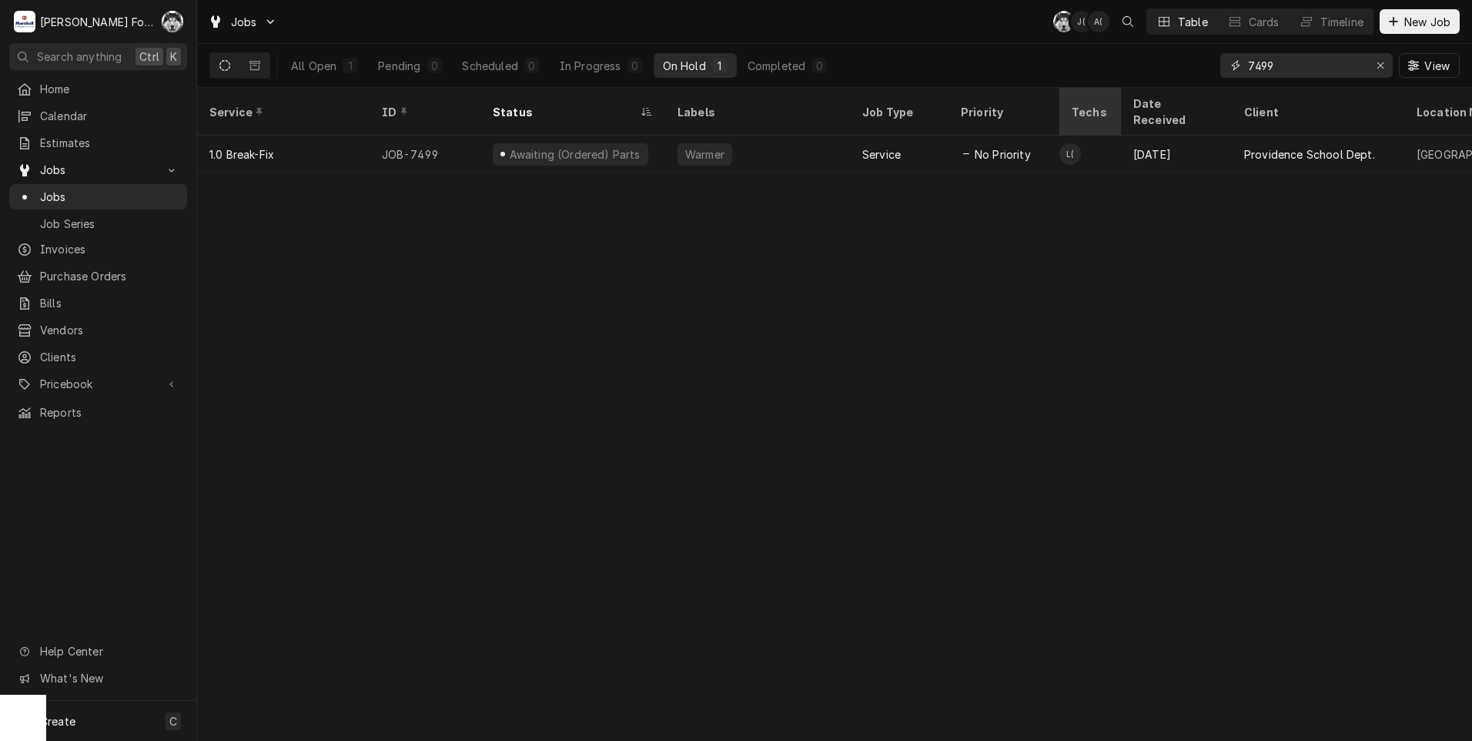
drag, startPoint x: 1287, startPoint y: 69, endPoint x: 1068, endPoint y: 97, distance: 221.3
click at [1065, 98] on div "Jobs C( J( A( Table Cards Timeline New Job All Open 1 Pending 0 Scheduled 0 In …" at bounding box center [834, 370] width 1275 height 741
type input "7549"
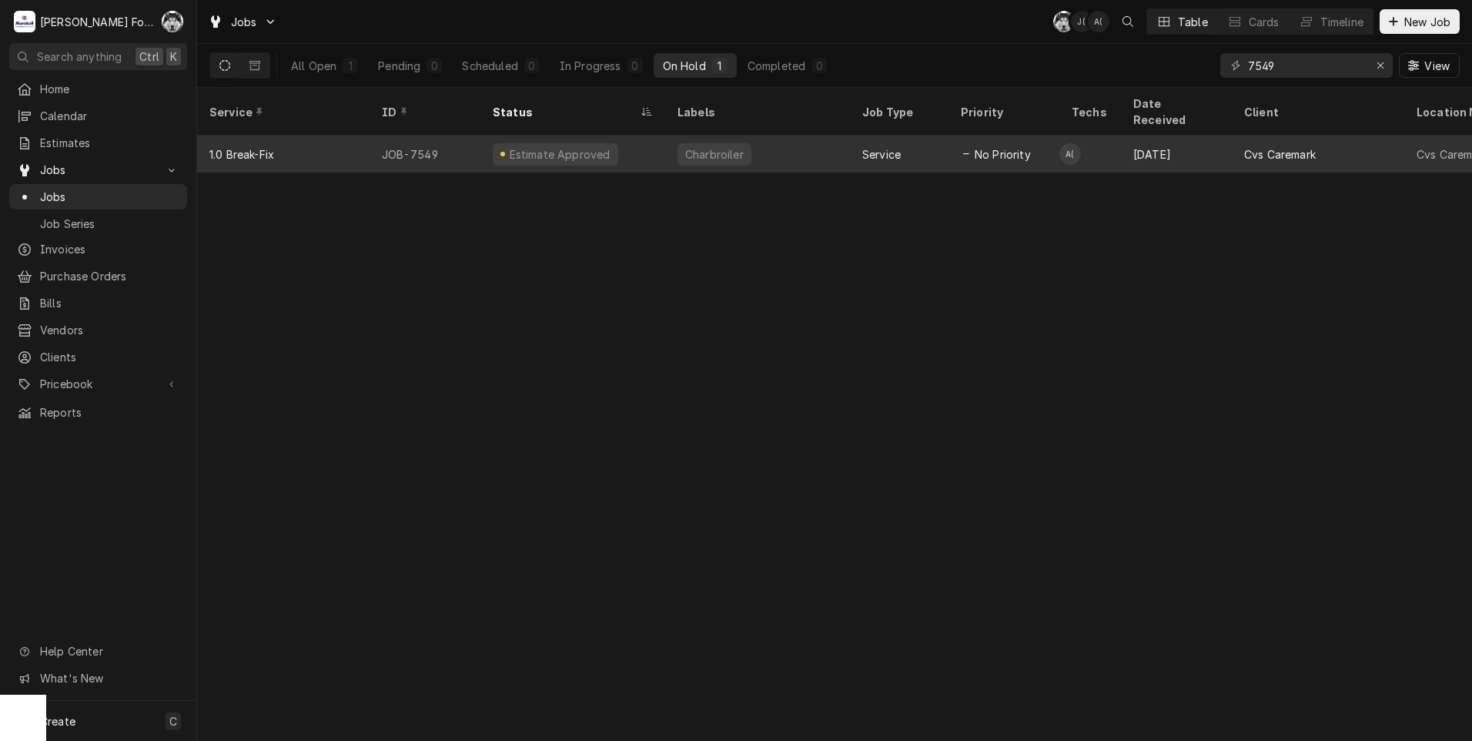
click at [554, 144] on div "Estimate Approved" at bounding box center [555, 154] width 125 height 22
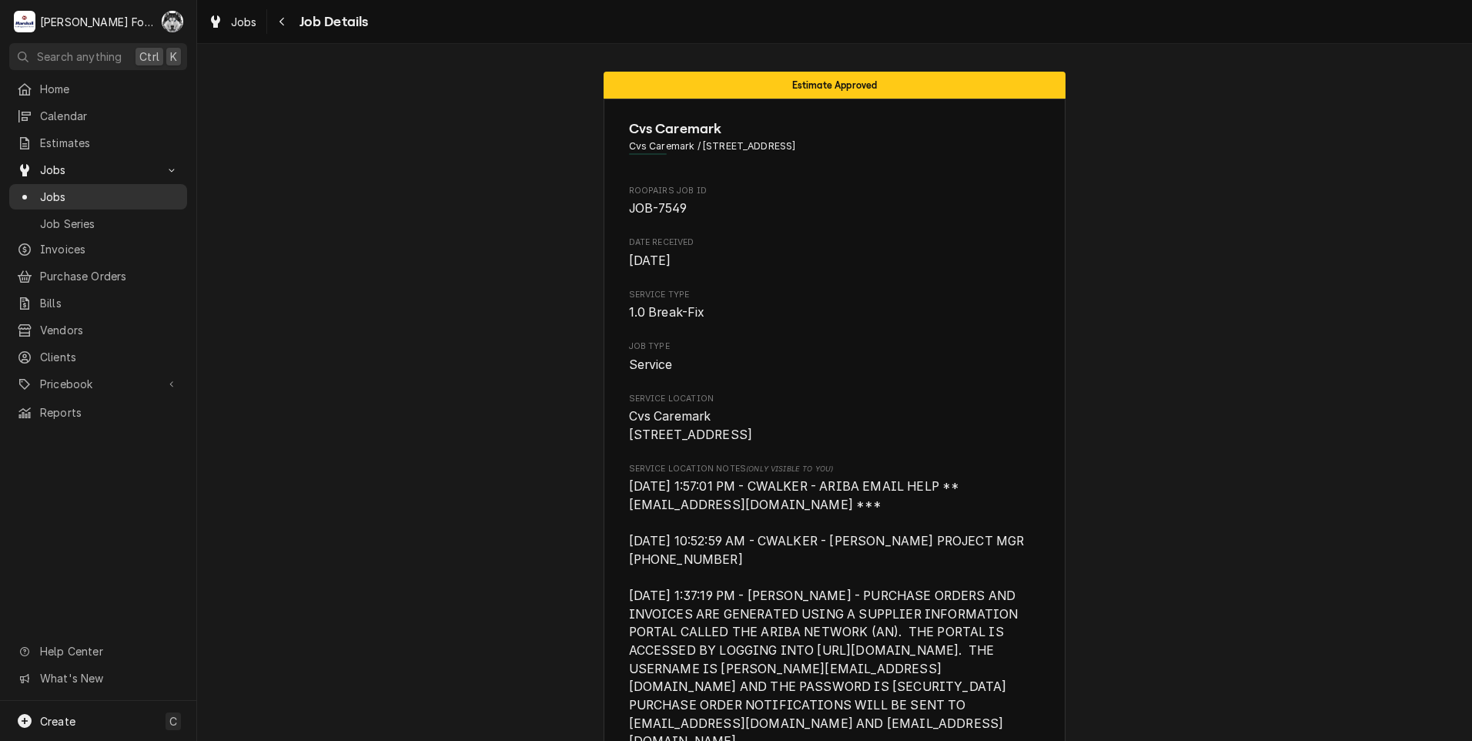
click at [48, 197] on span "Jobs" at bounding box center [109, 197] width 139 height 16
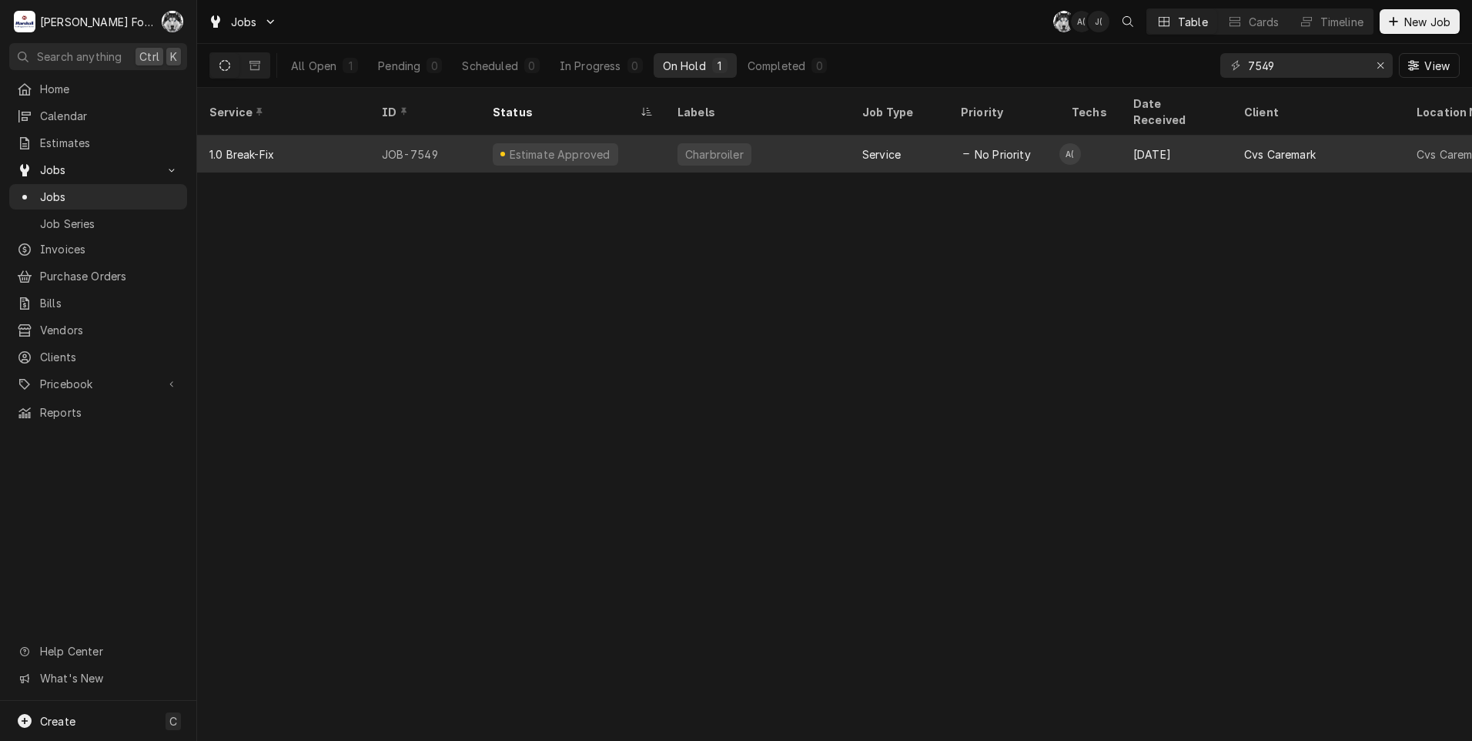
click at [696, 146] on div "Charbroiler" at bounding box center [757, 153] width 185 height 37
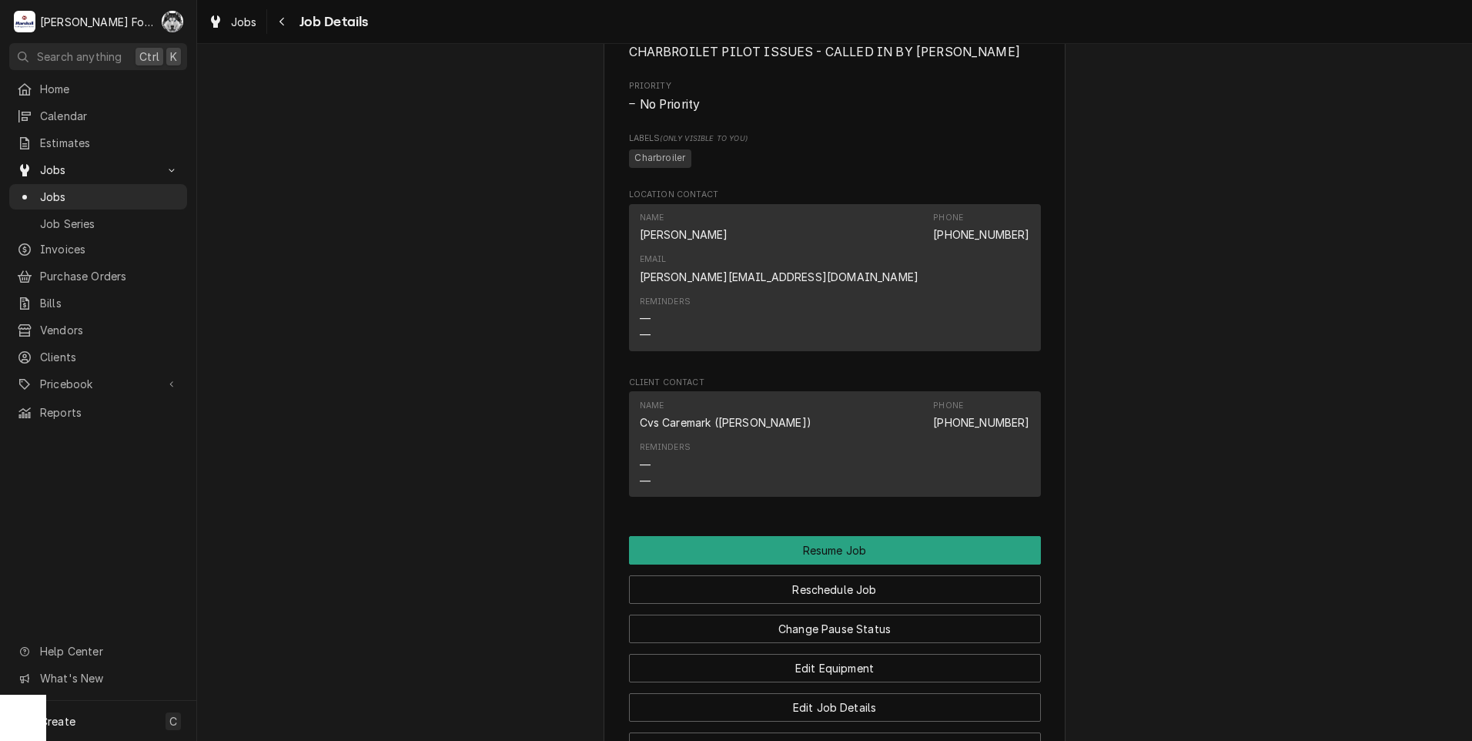
scroll to position [2070, 0]
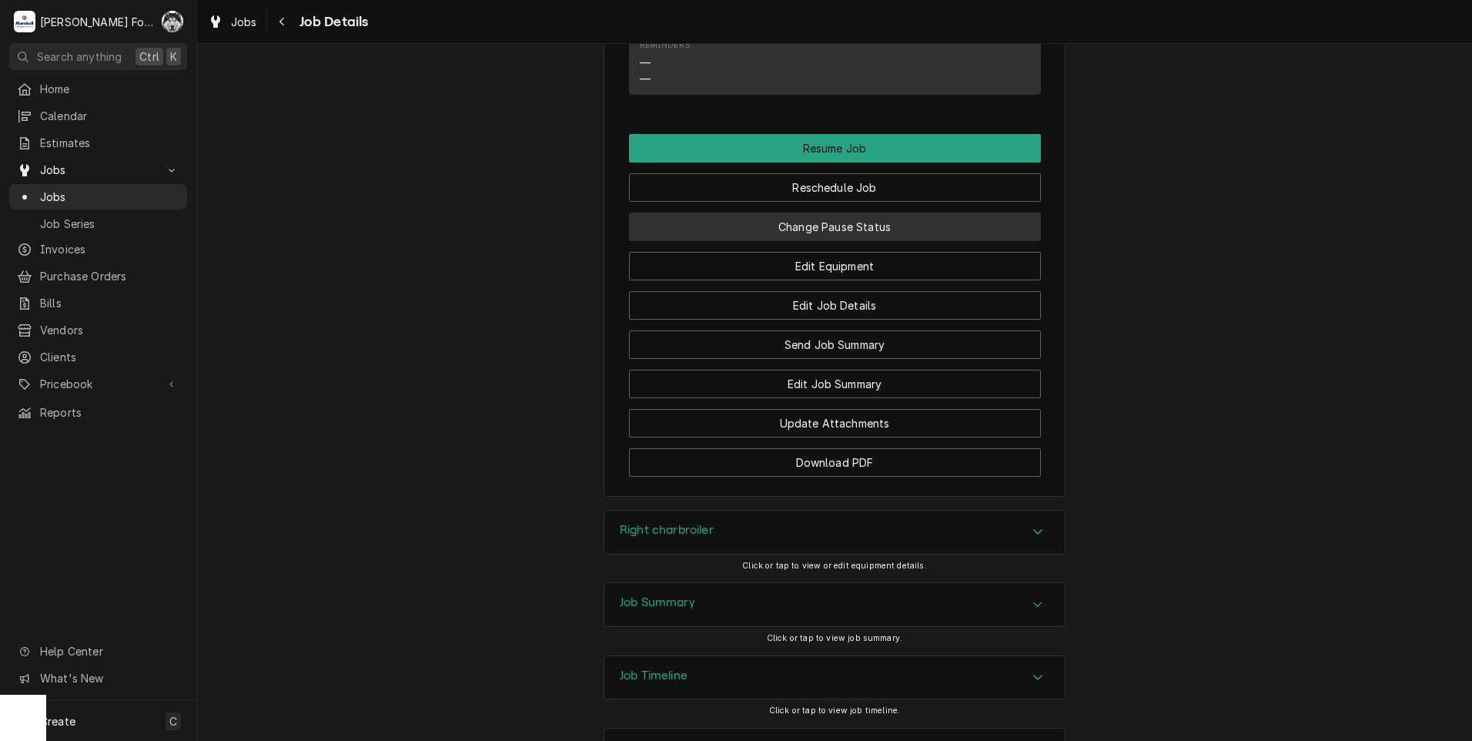
click at [751, 212] on button "Change Pause Status" at bounding box center [835, 226] width 412 height 28
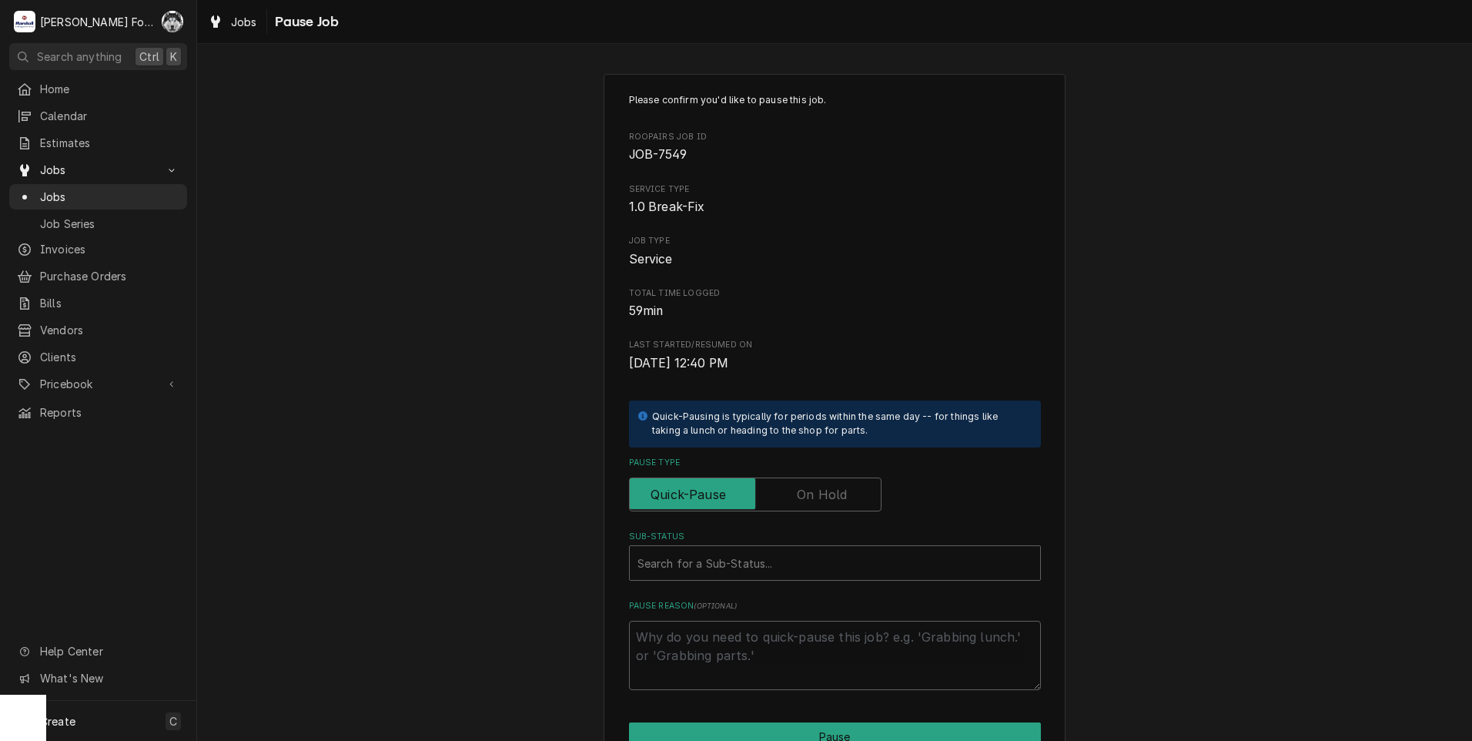
click at [798, 500] on label "Pause Type" at bounding box center [755, 494] width 253 height 34
click at [798, 500] on input "Pause Type" at bounding box center [755, 494] width 239 height 34
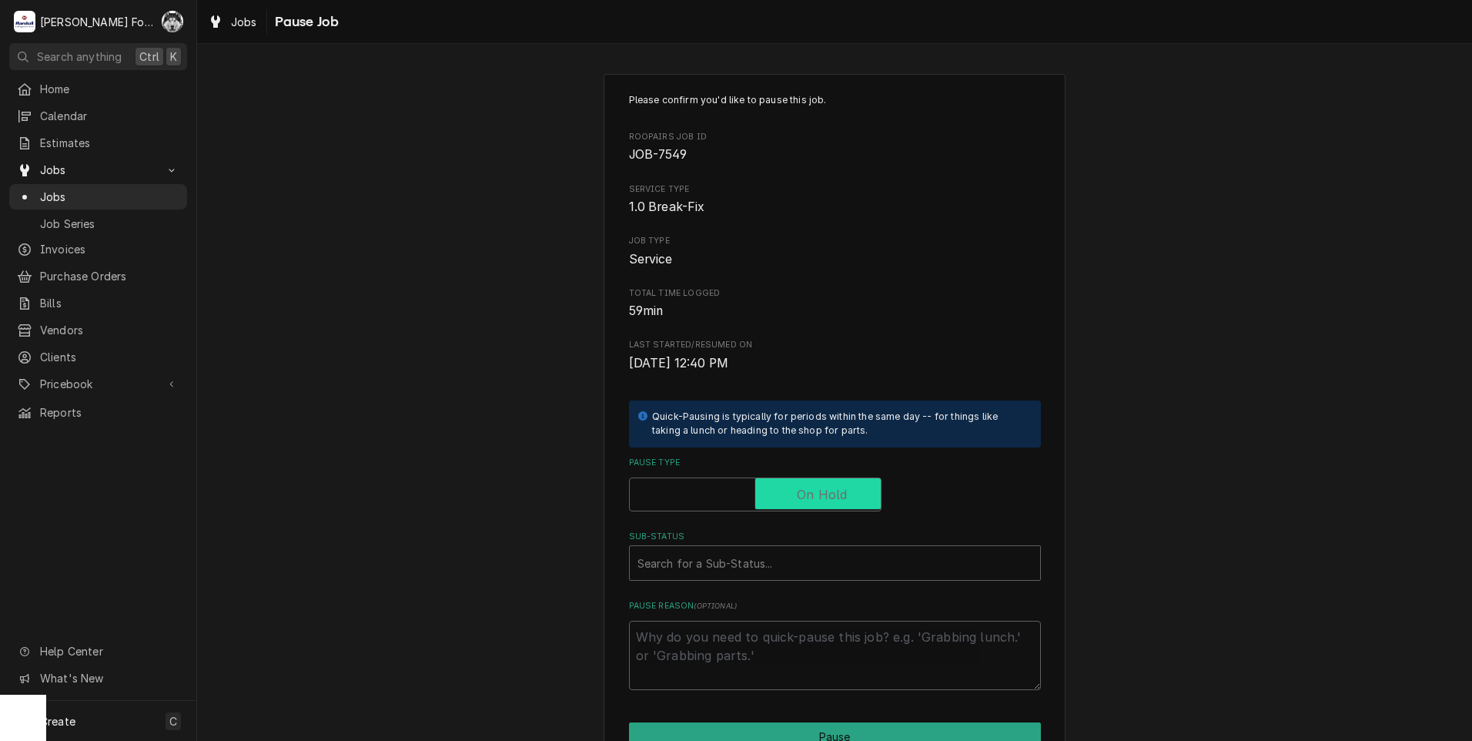
checkbox input "true"
click at [714, 594] on div "Please confirm you'd like to pause this job. Roopairs Job ID JOB-7549 Service T…" at bounding box center [835, 391] width 412 height 597
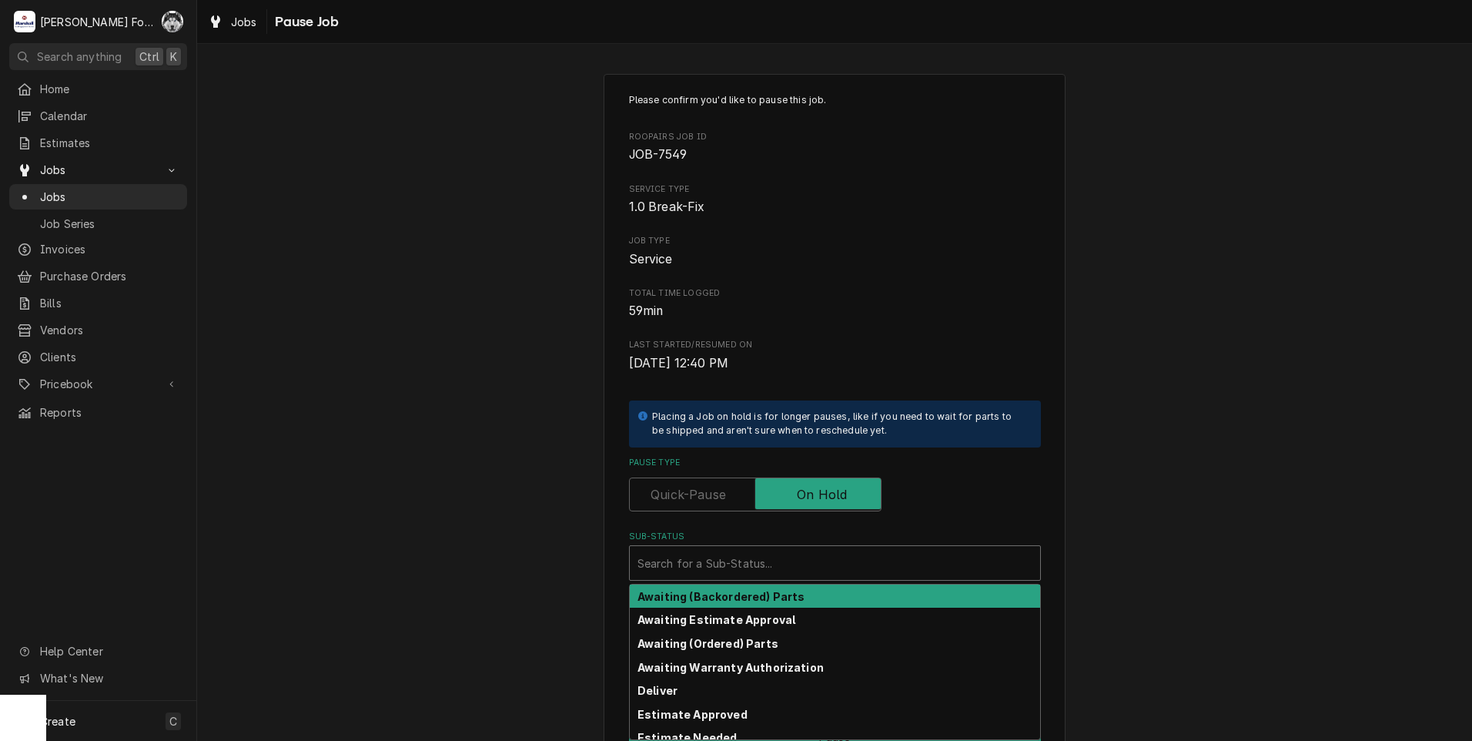
drag, startPoint x: 714, startPoint y: 594, endPoint x: 710, endPoint y: 574, distance: 20.5
click at [710, 574] on div "Sub-Status" at bounding box center [834, 563] width 395 height 28
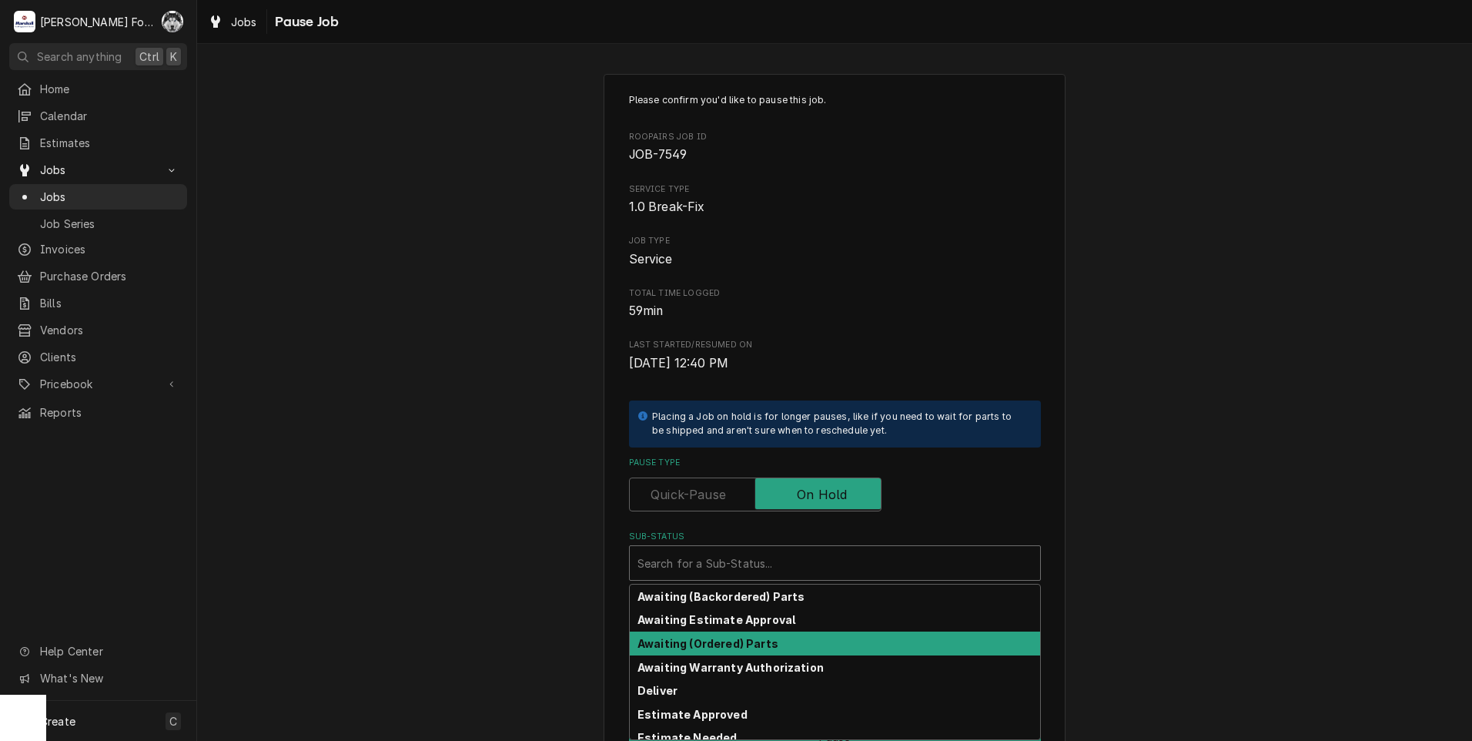
click at [706, 649] on strong "Awaiting (Ordered) Parts" at bounding box center [707, 643] width 141 height 13
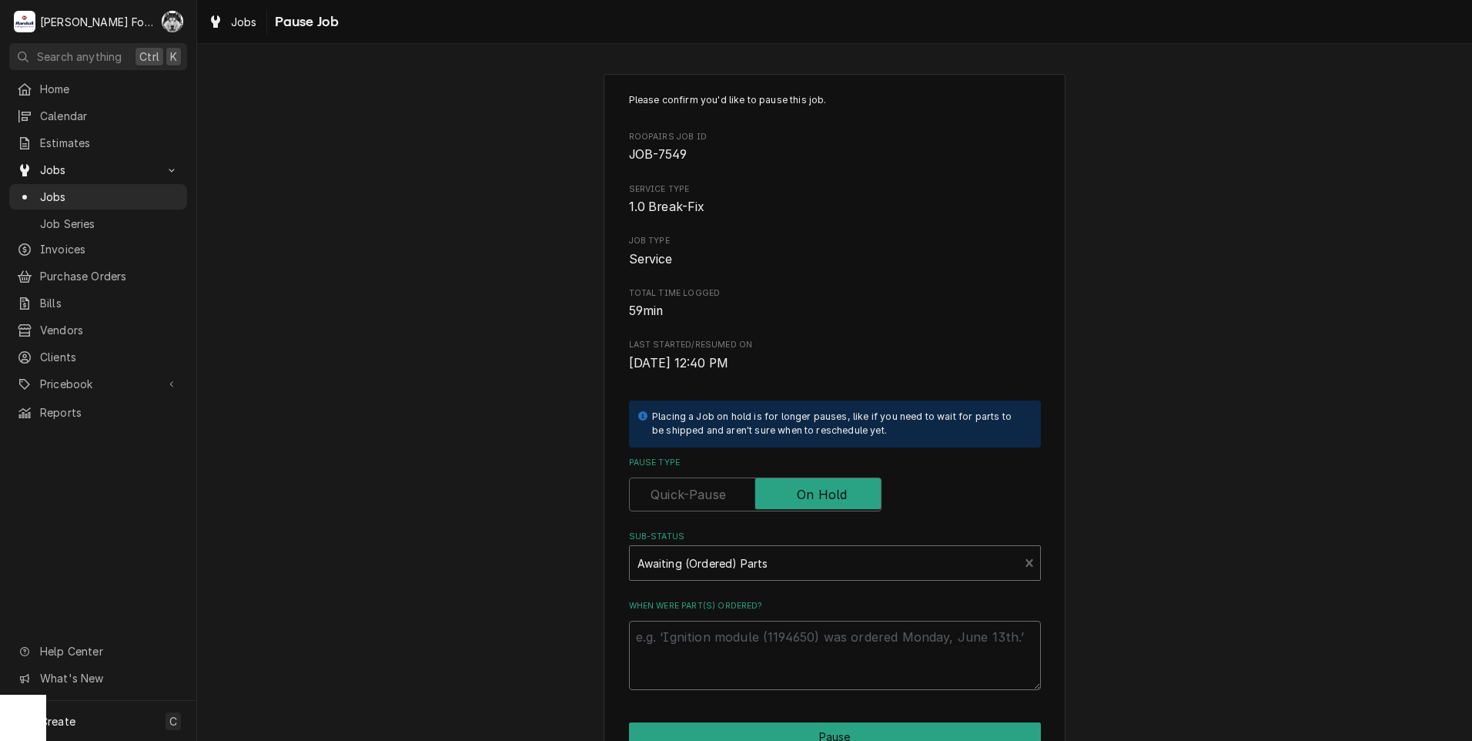
click at [680, 661] on textarea "When were part(s) ordered?" at bounding box center [835, 655] width 412 height 69
paste textarea "9/30/2025"
type textarea "x"
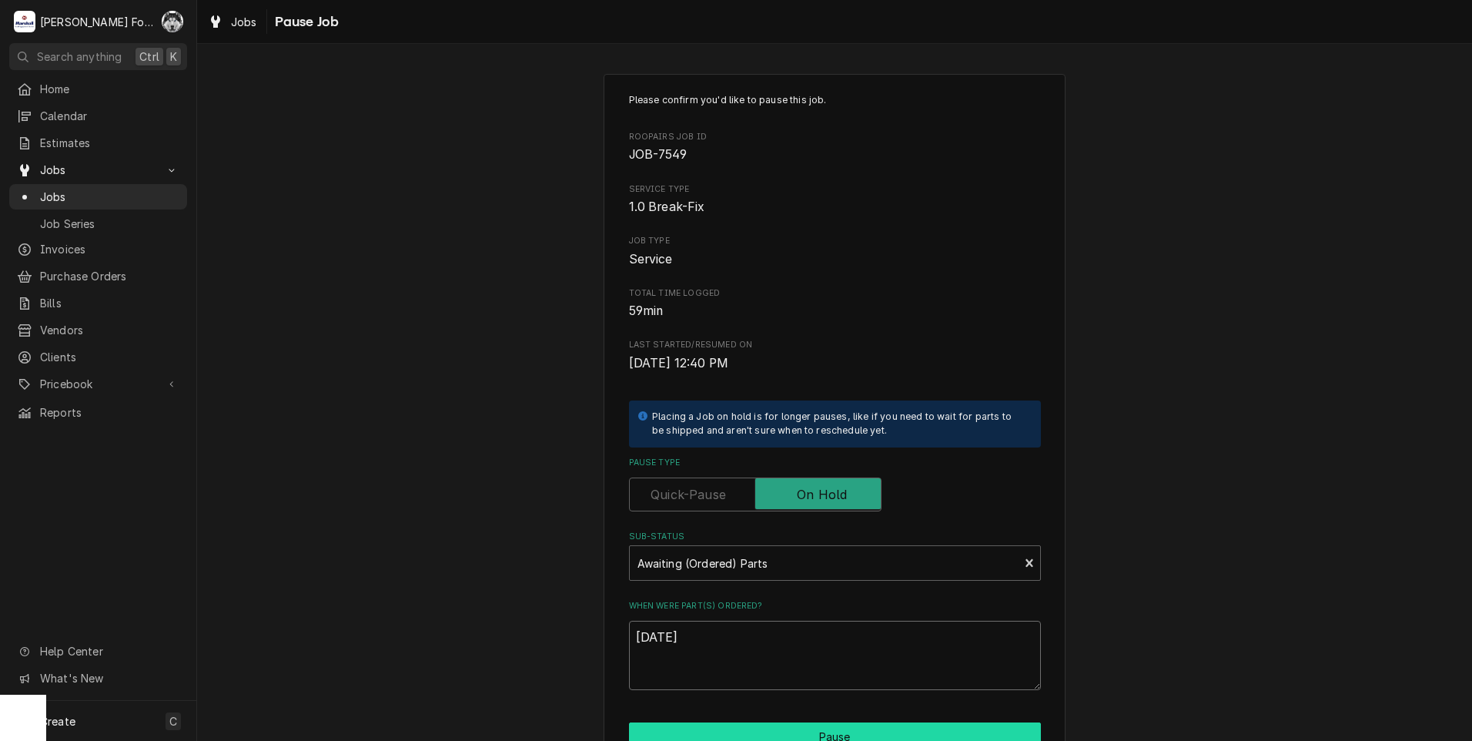
type textarea "9/30/2025"
click at [718, 732] on button "Pause" at bounding box center [835, 736] width 412 height 28
type textarea "x"
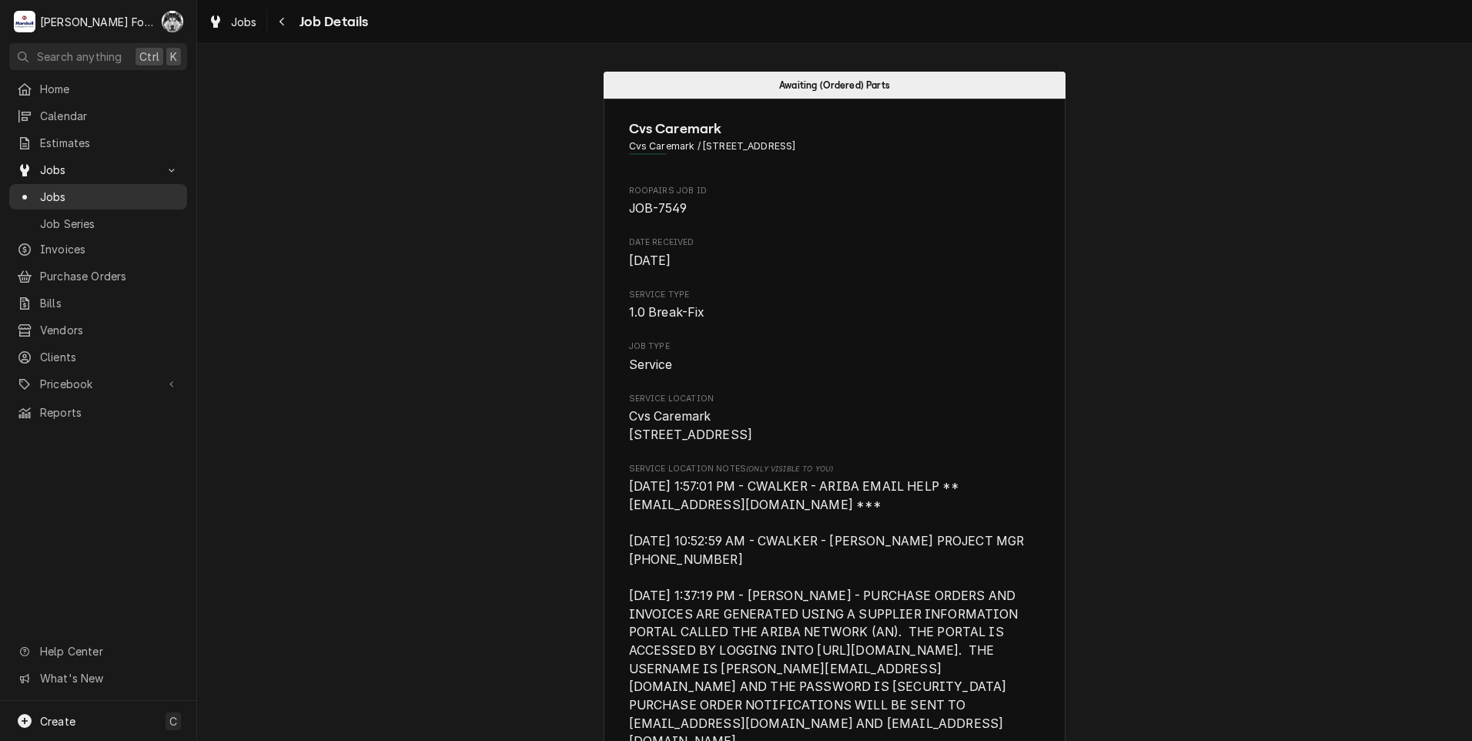
click at [57, 192] on span "Jobs" at bounding box center [109, 197] width 139 height 16
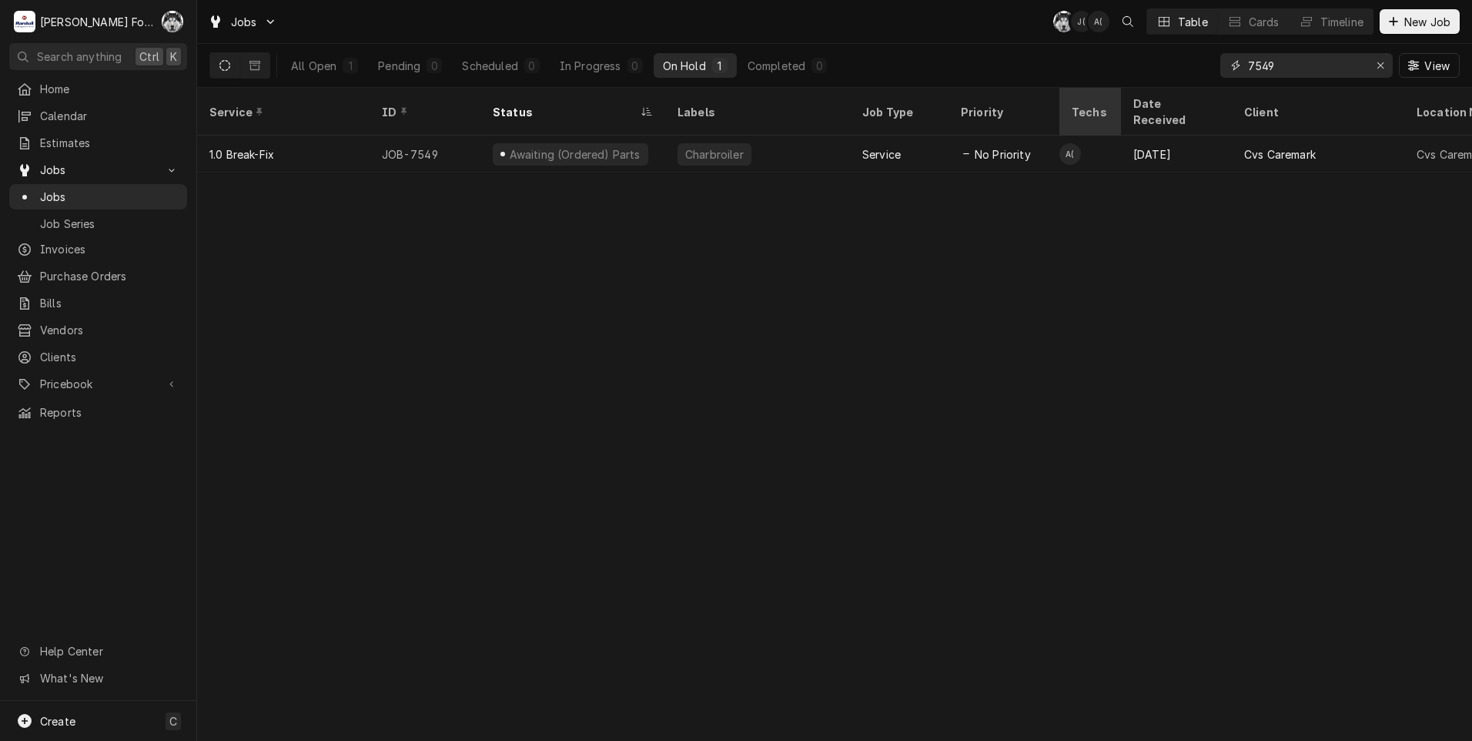
drag, startPoint x: 1278, startPoint y: 76, endPoint x: 1070, endPoint y: 92, distance: 208.5
click at [1070, 92] on div "Jobs C( J( A( Table Cards Timeline New Job All Open 1 Pending 0 Scheduled 0 In …" at bounding box center [834, 370] width 1275 height 741
type input "7"
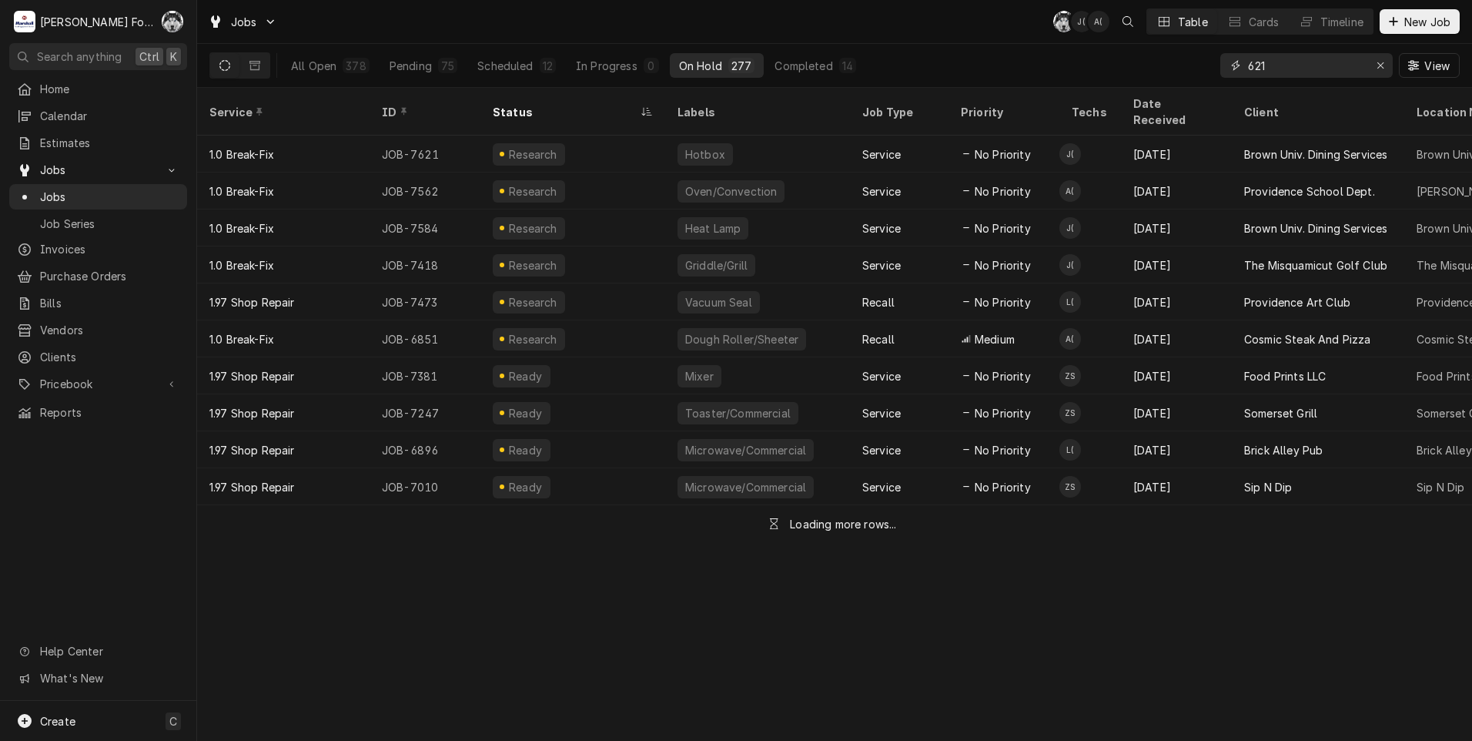
type input "621"
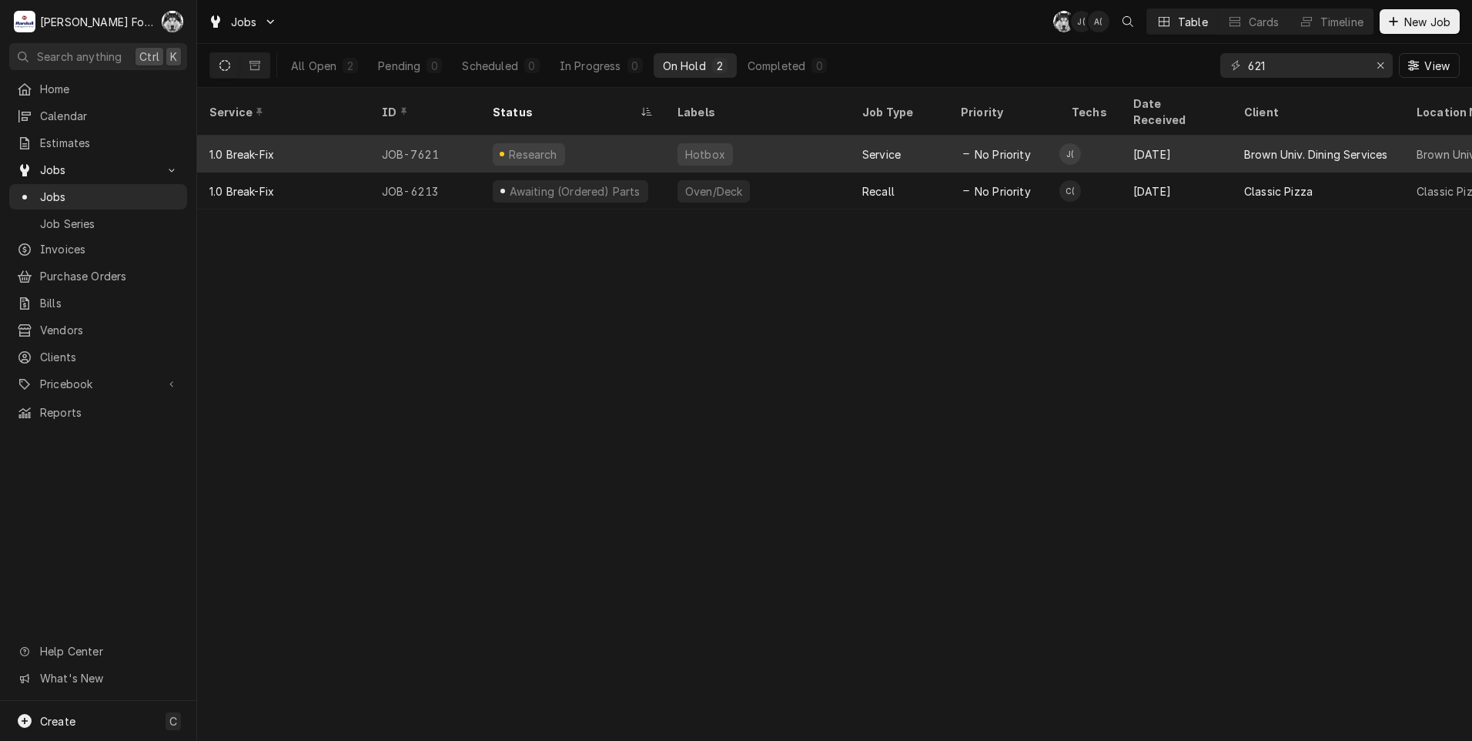
click at [644, 135] on div "Research" at bounding box center [572, 153] width 185 height 37
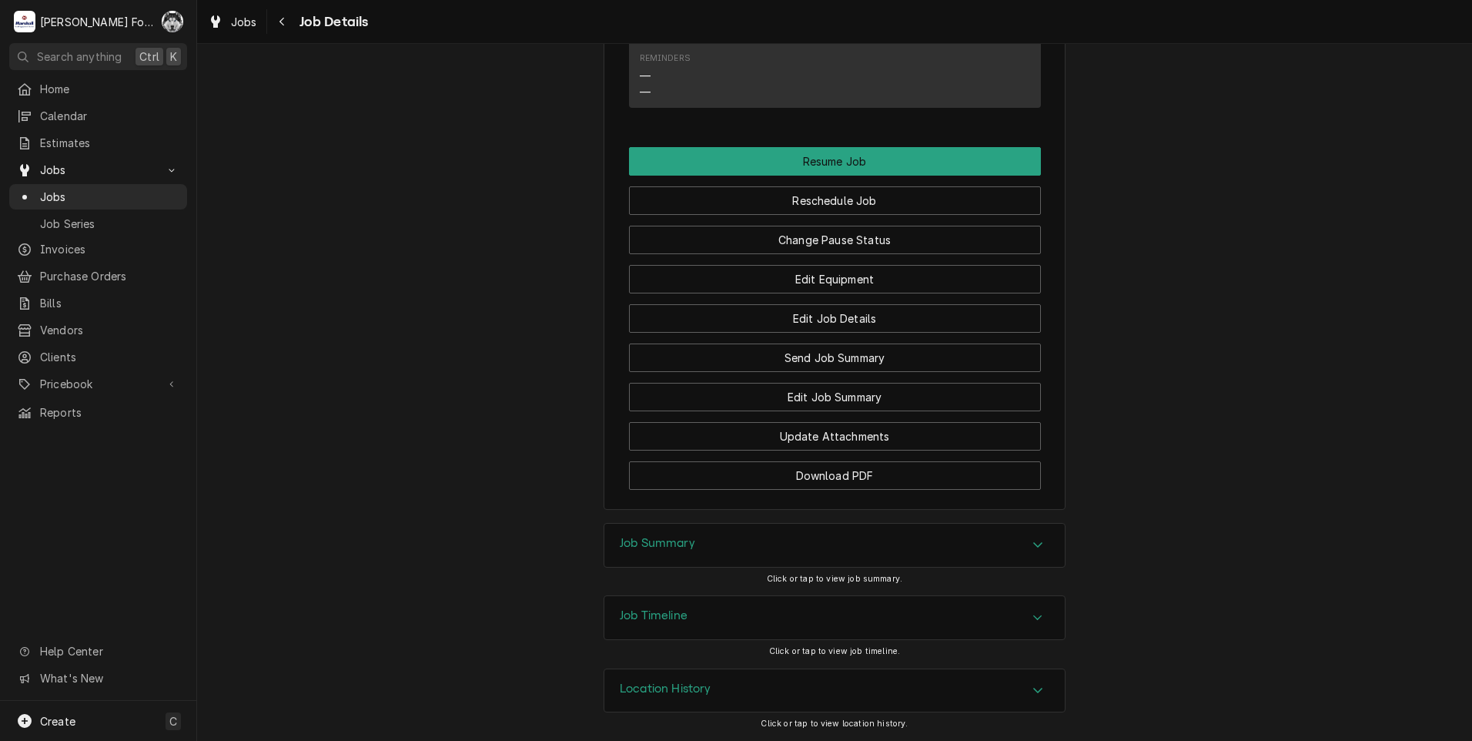
scroll to position [2105, 0]
click at [57, 196] on span "Jobs" at bounding box center [109, 197] width 139 height 16
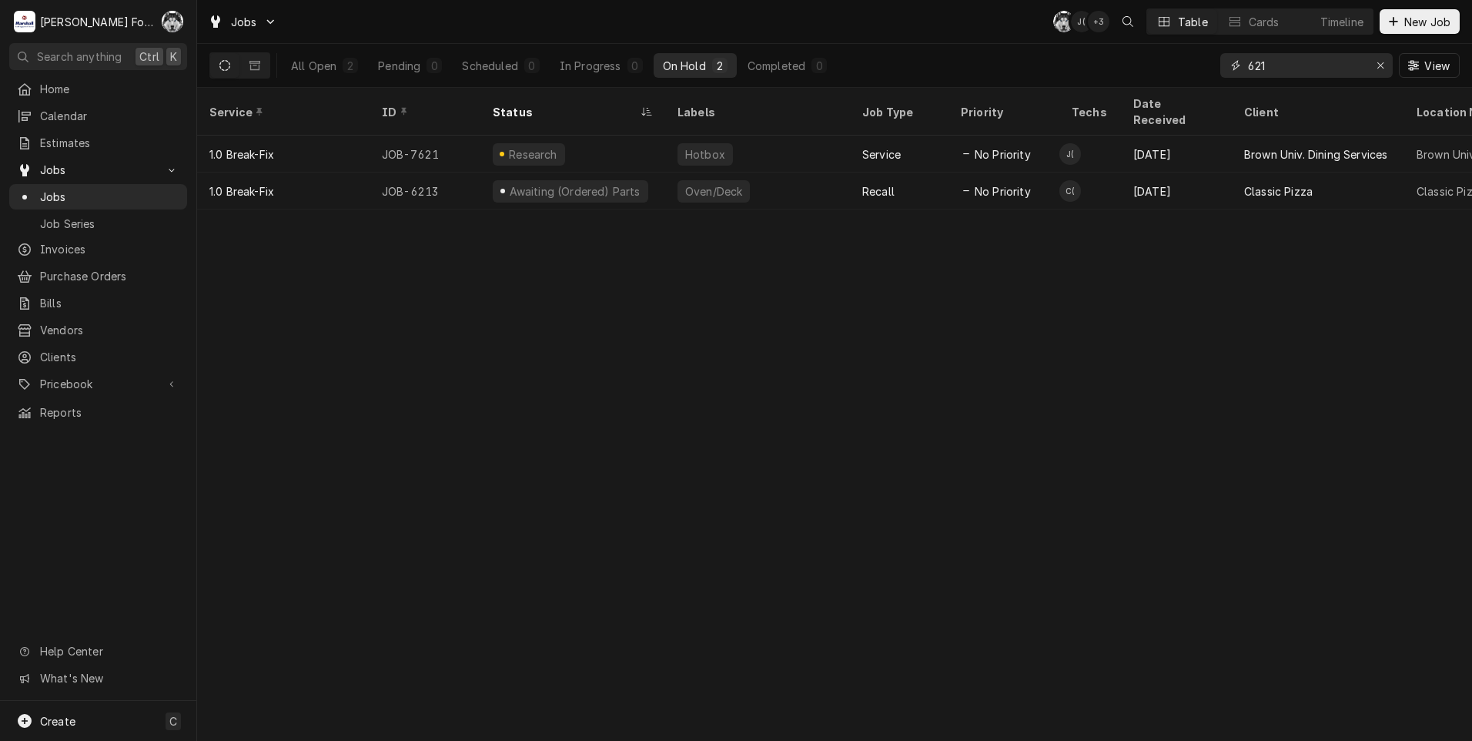
drag, startPoint x: 1283, startPoint y: 69, endPoint x: 1226, endPoint y: 69, distance: 56.2
click at [1248, 69] on input "621" at bounding box center [1305, 65] width 115 height 25
type input "7621"
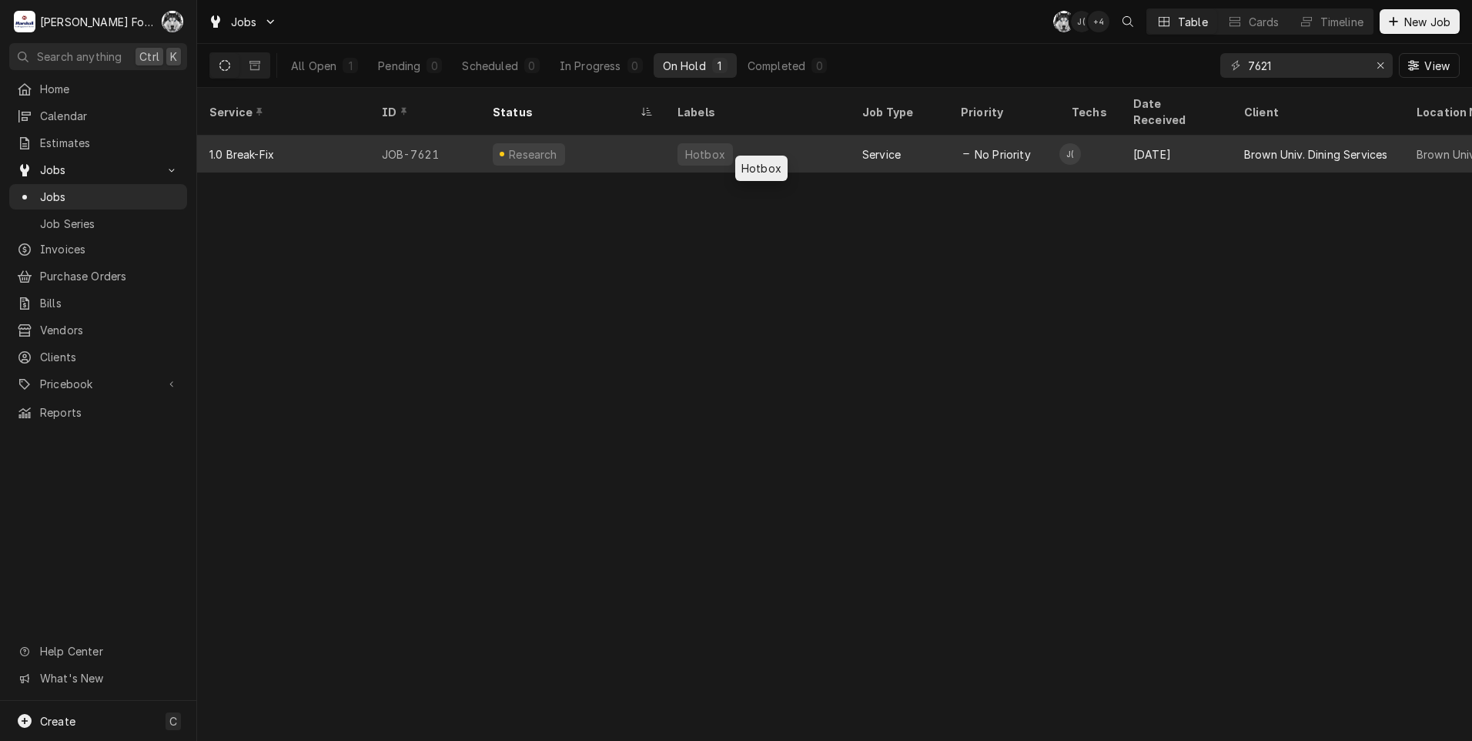
click at [669, 135] on div "Hotbox" at bounding box center [757, 153] width 185 height 37
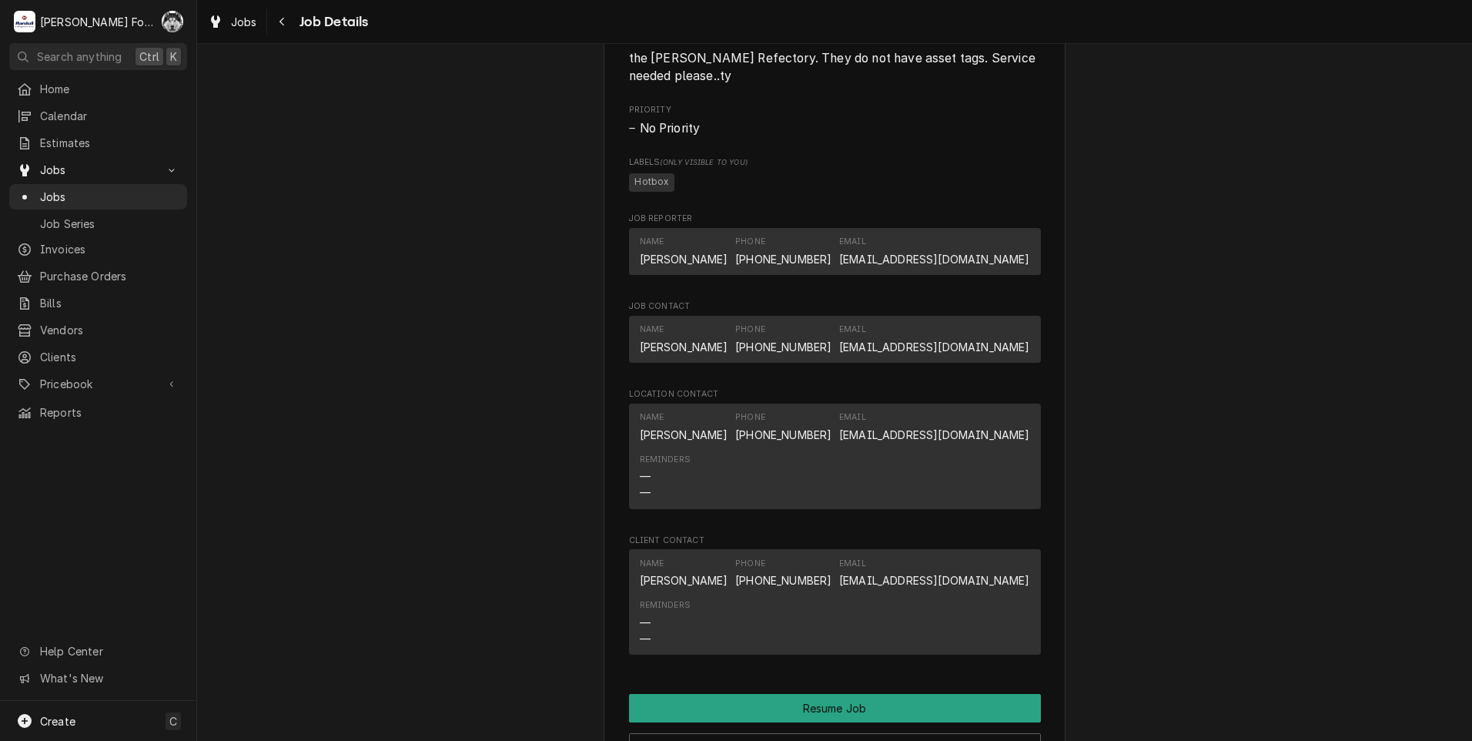
scroll to position [2105, 0]
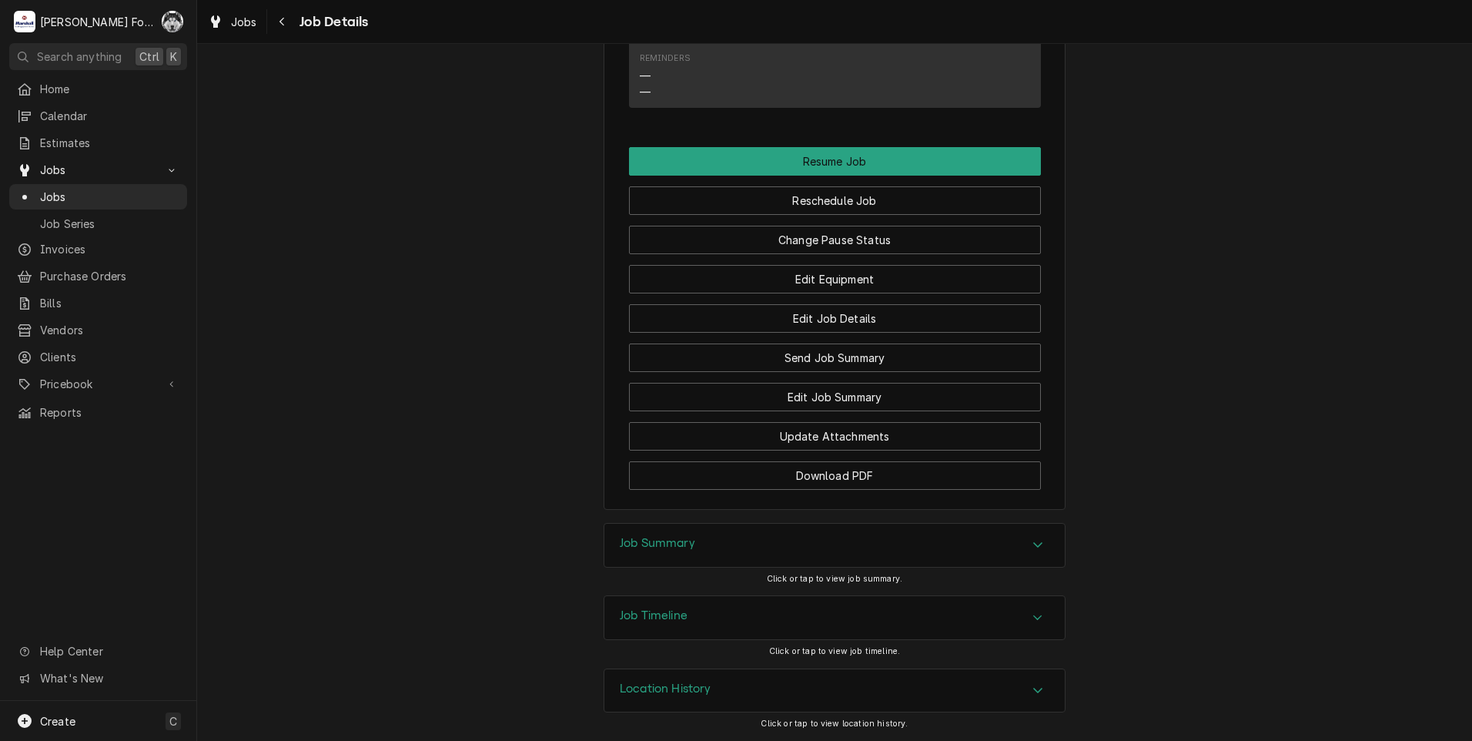
click at [667, 554] on div "Job Summary" at bounding box center [657, 545] width 75 height 18
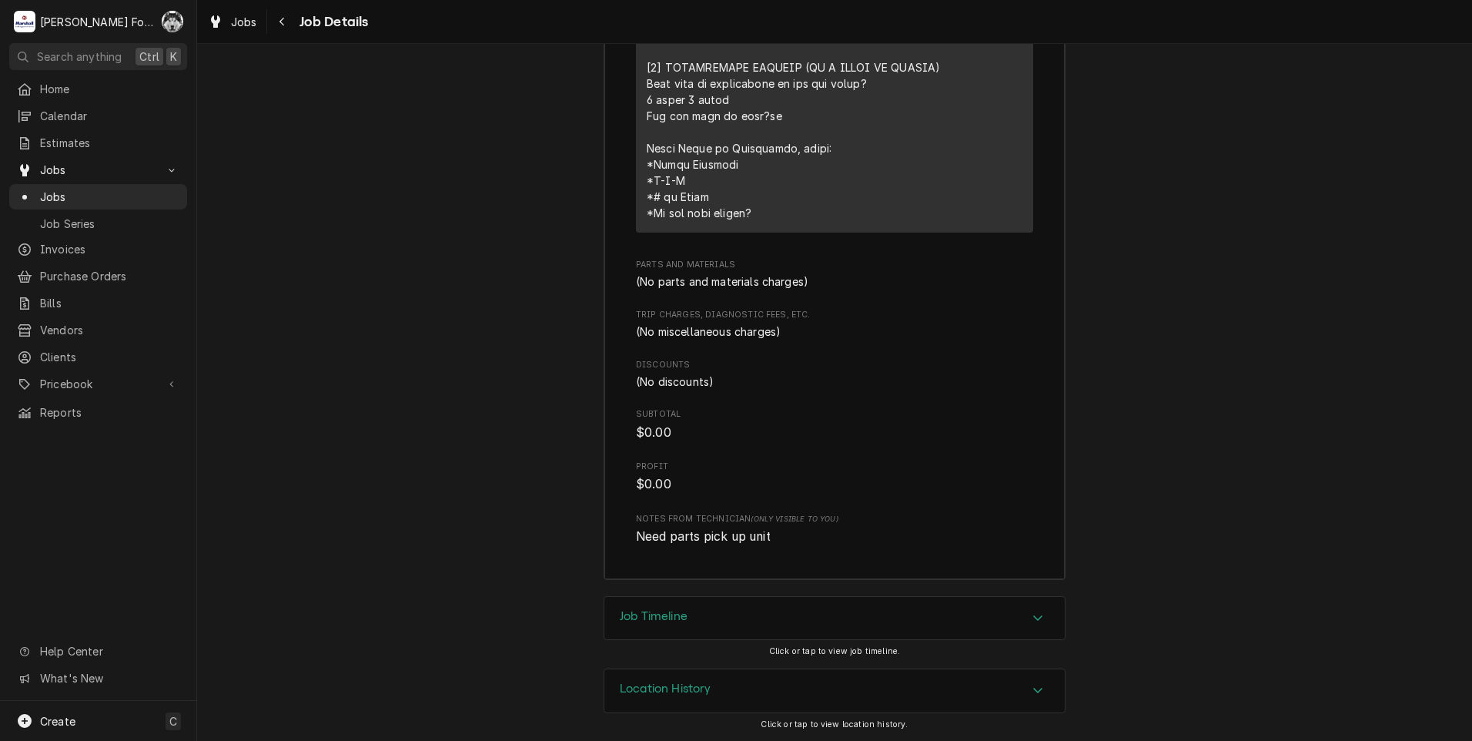
scroll to position [3215, 0]
click at [634, 628] on div "Job Timeline" at bounding box center [834, 618] width 460 height 43
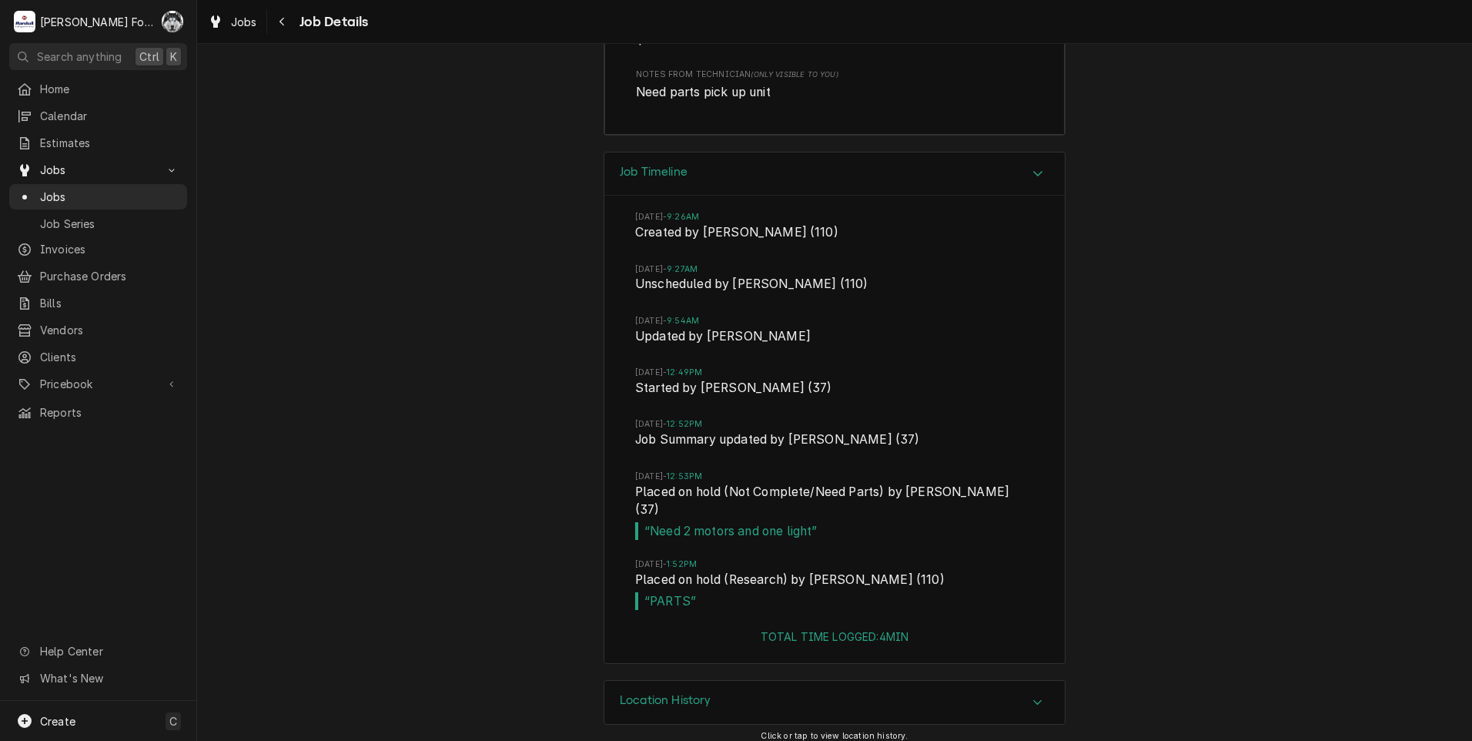
scroll to position [3653, 0]
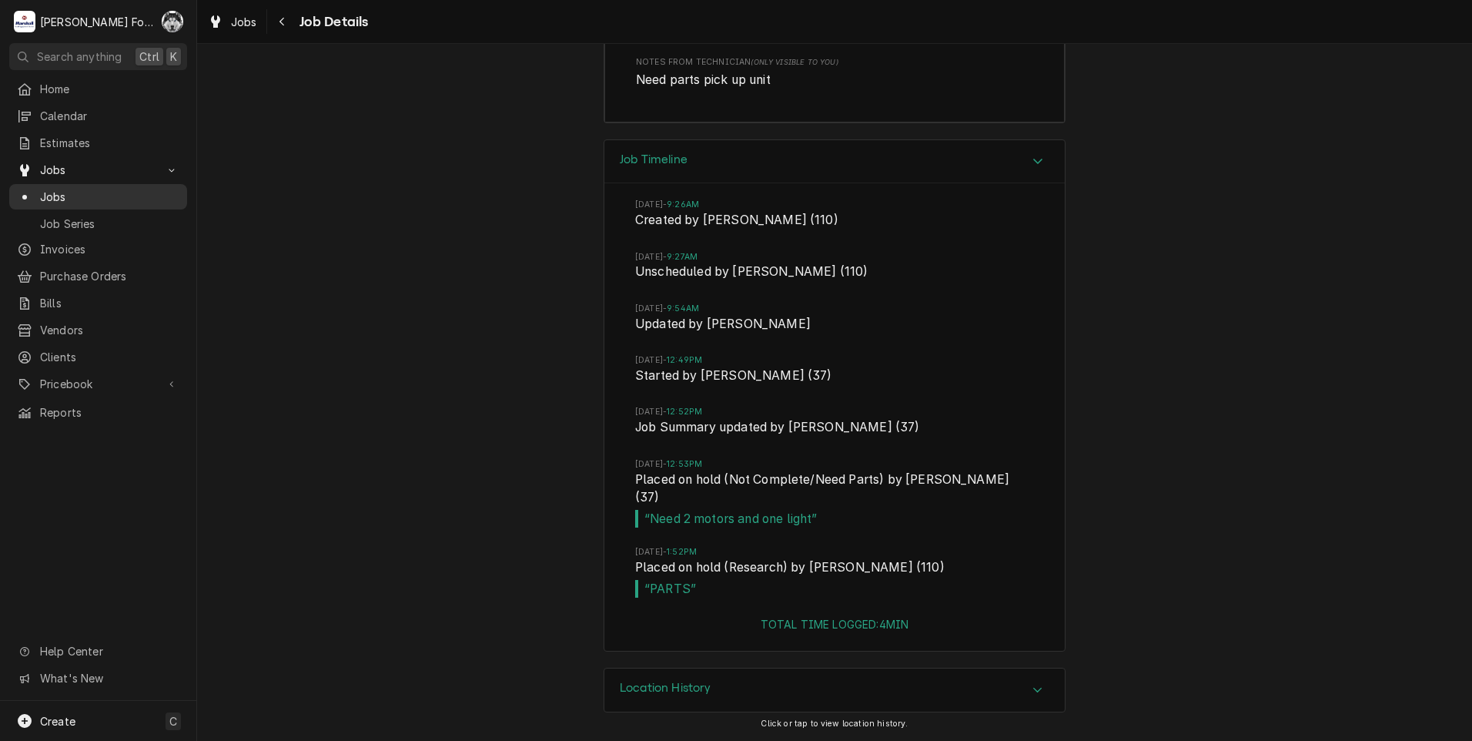
click at [48, 196] on span "Jobs" at bounding box center [109, 197] width 139 height 16
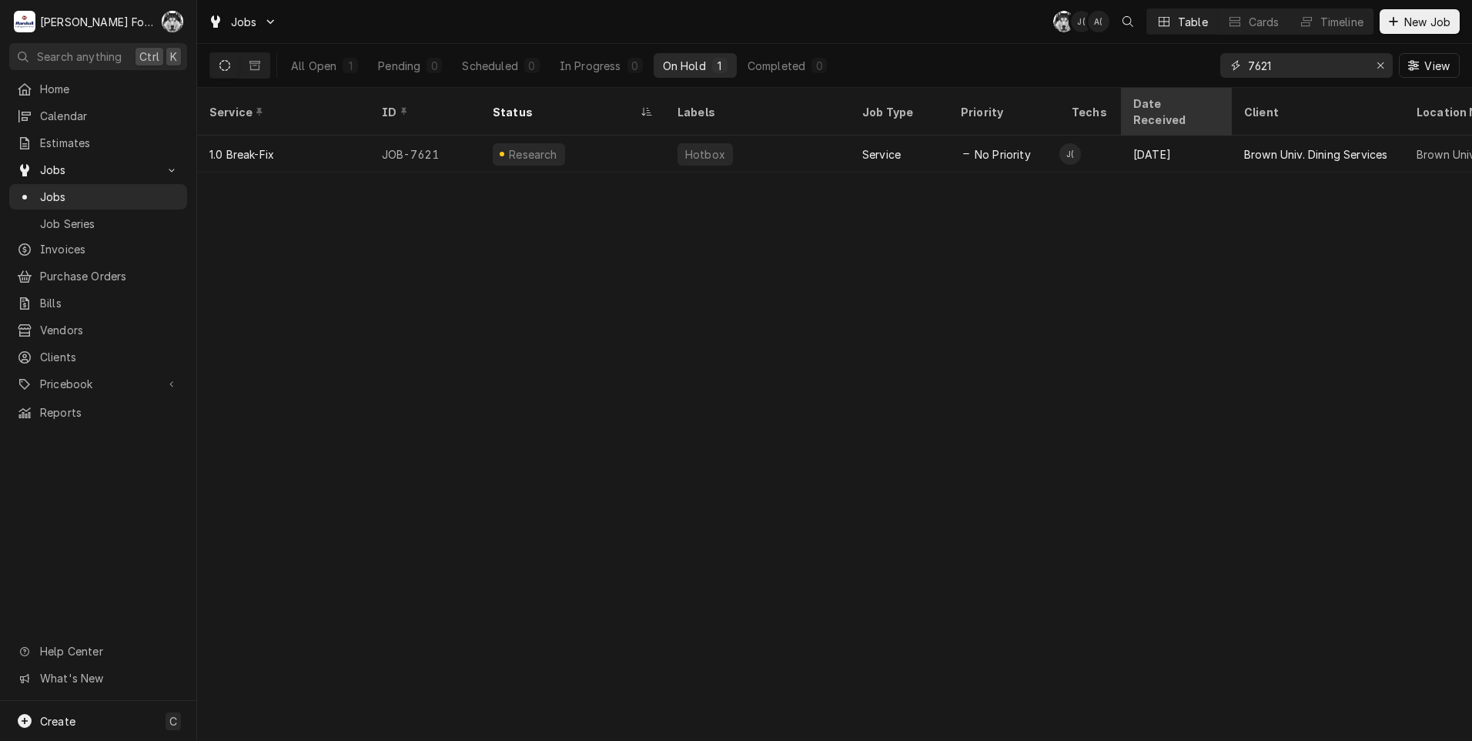
drag, startPoint x: 1271, startPoint y: 70, endPoint x: 1126, endPoint y: 101, distance: 148.0
click at [1126, 101] on div "Jobs C( J( A( Table Cards Timeline New Job All Open 1 Pending 0 Scheduled 0 In …" at bounding box center [834, 370] width 1275 height 741
type input "7584"
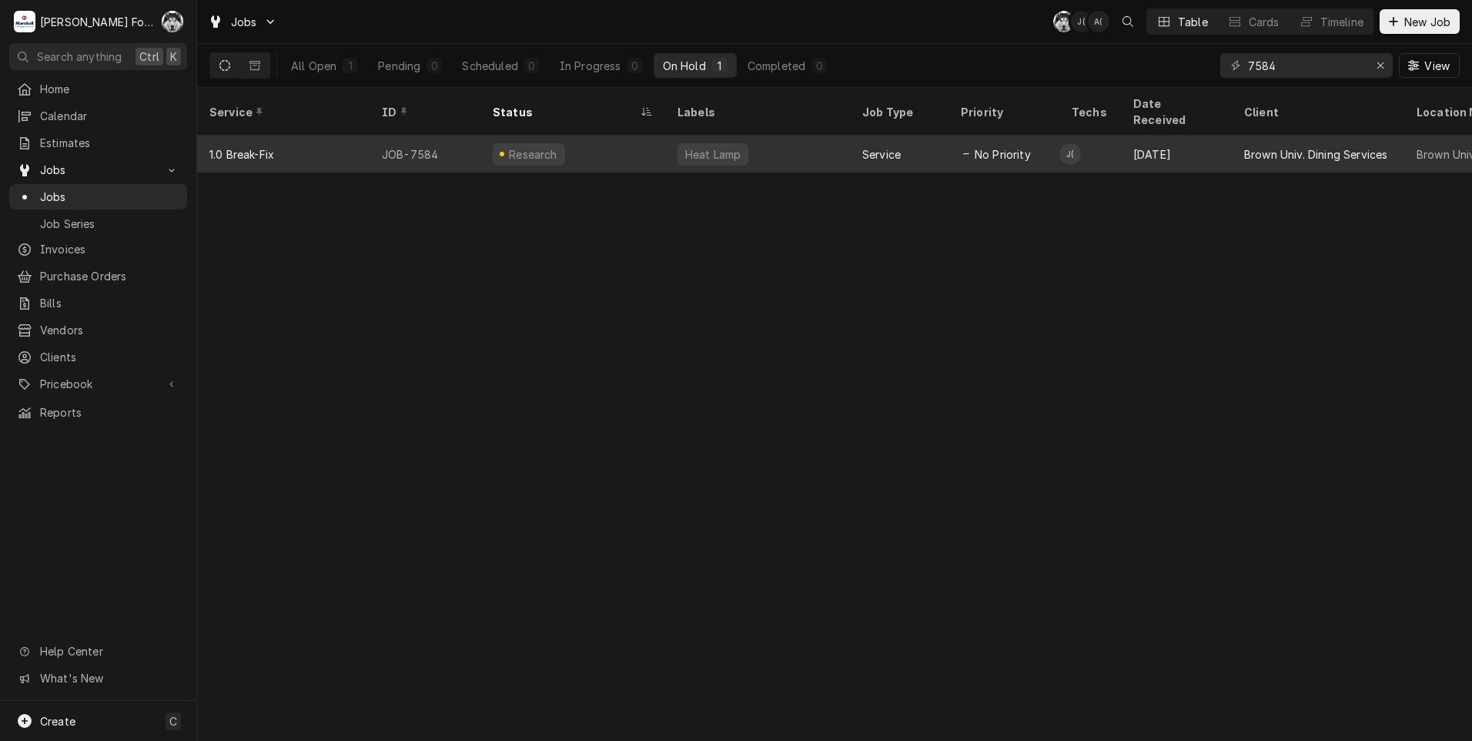
click at [707, 146] on div "Heat Lamp" at bounding box center [713, 154] width 59 height 16
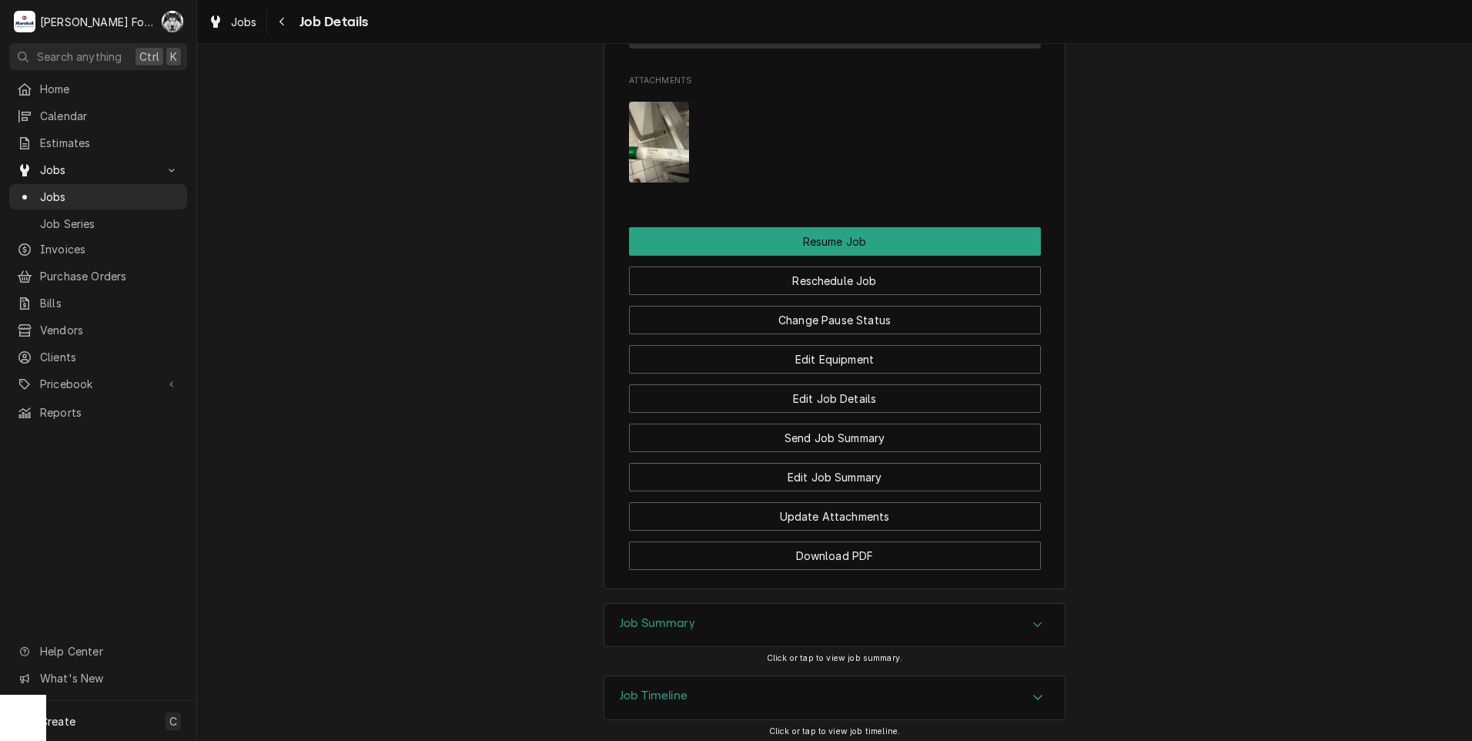
scroll to position [2112, 0]
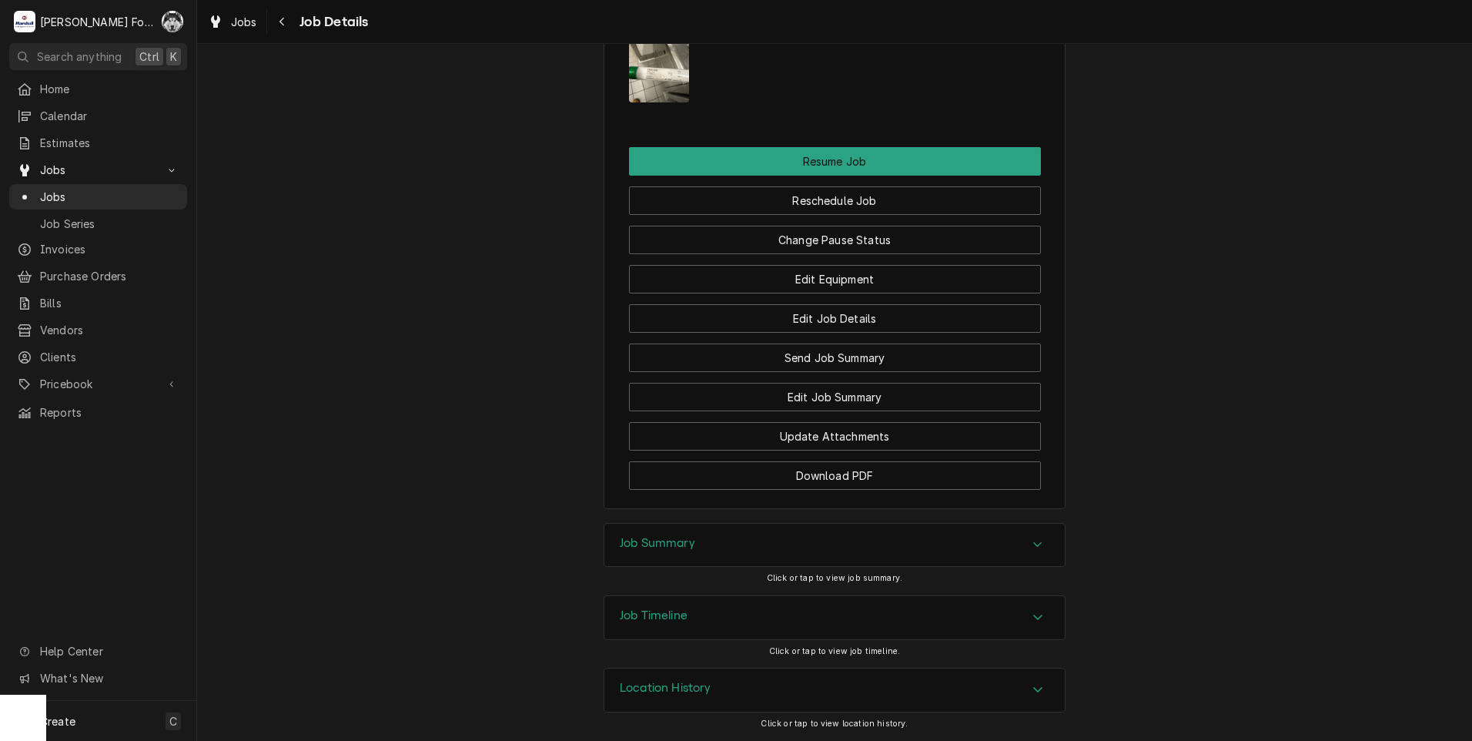
click at [754, 548] on div "Job Summary" at bounding box center [834, 545] width 460 height 43
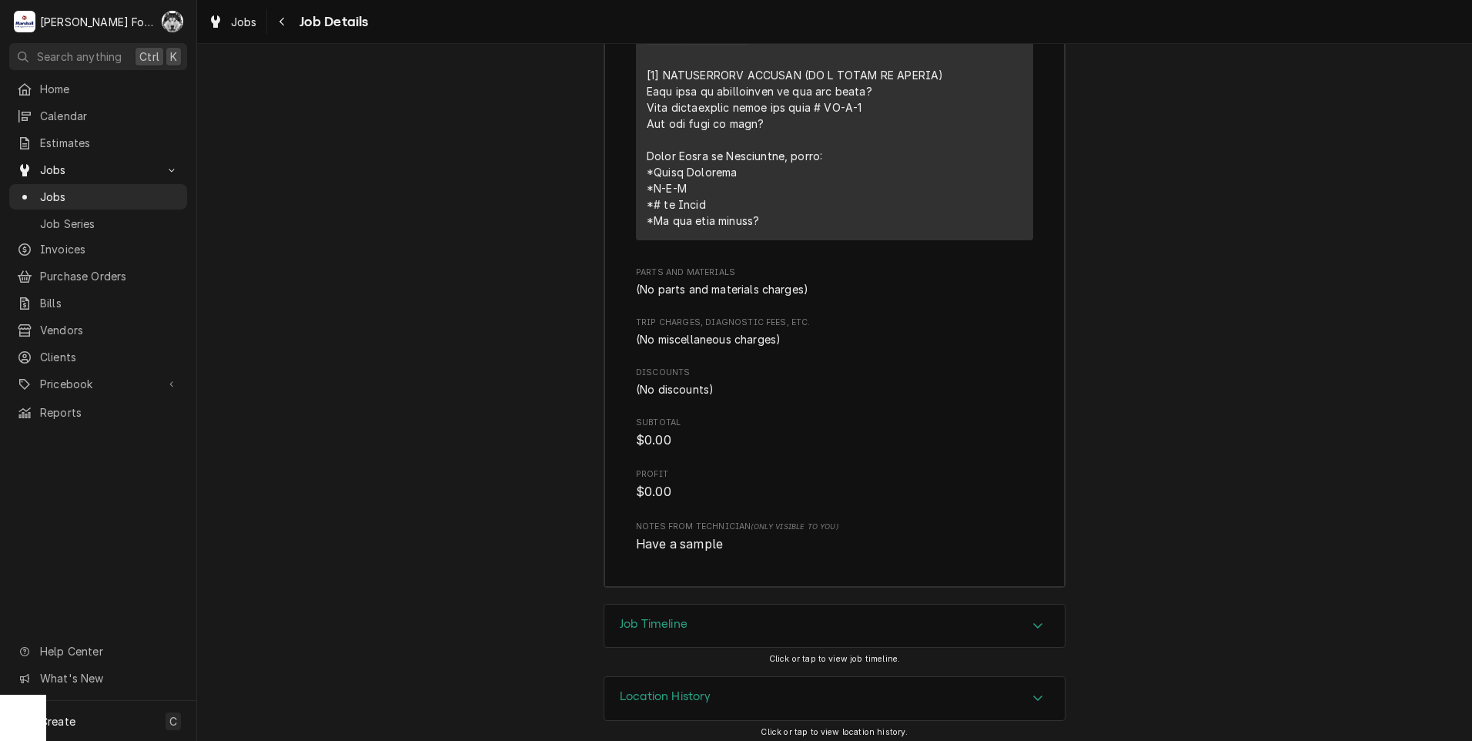
scroll to position [3395, 0]
click at [694, 624] on div "Job Timeline" at bounding box center [834, 625] width 460 height 43
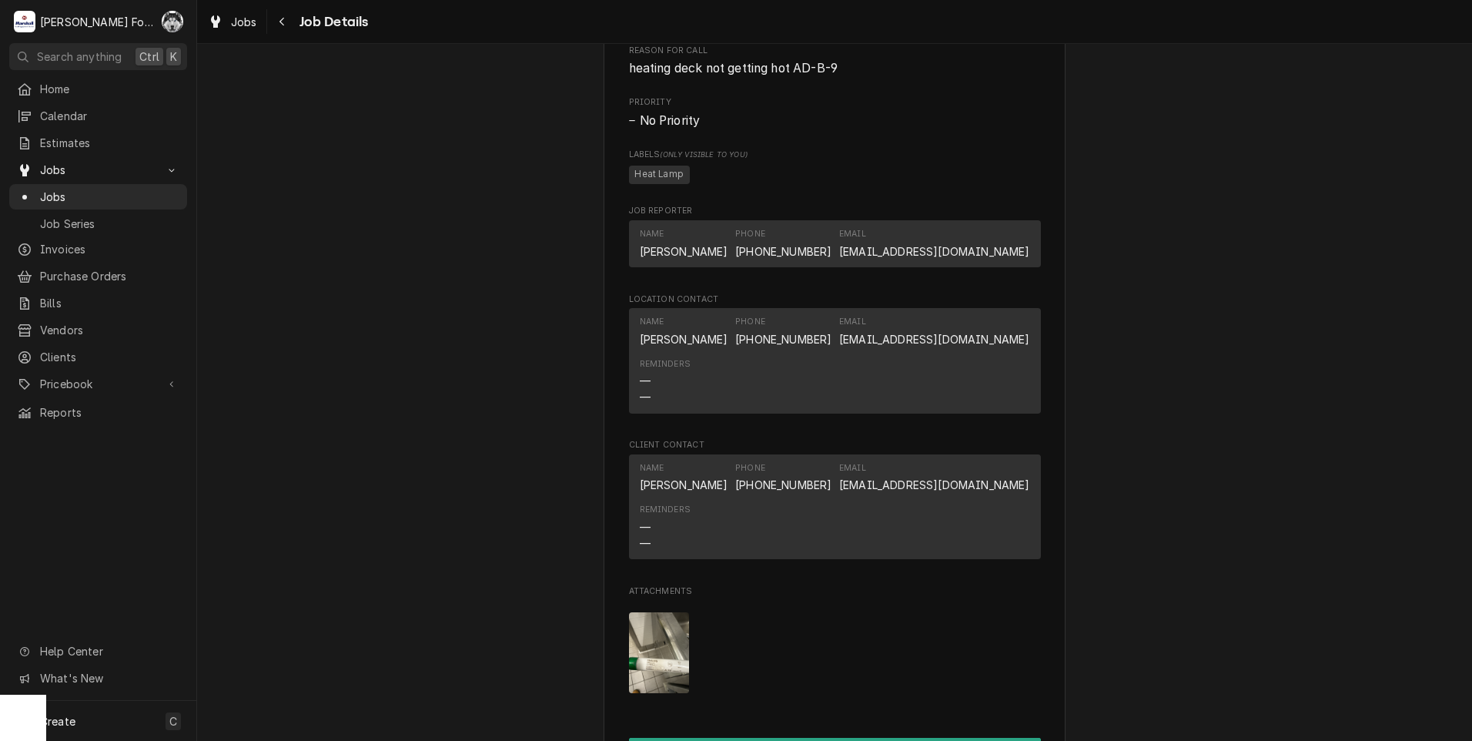
scroll to position [1787, 0]
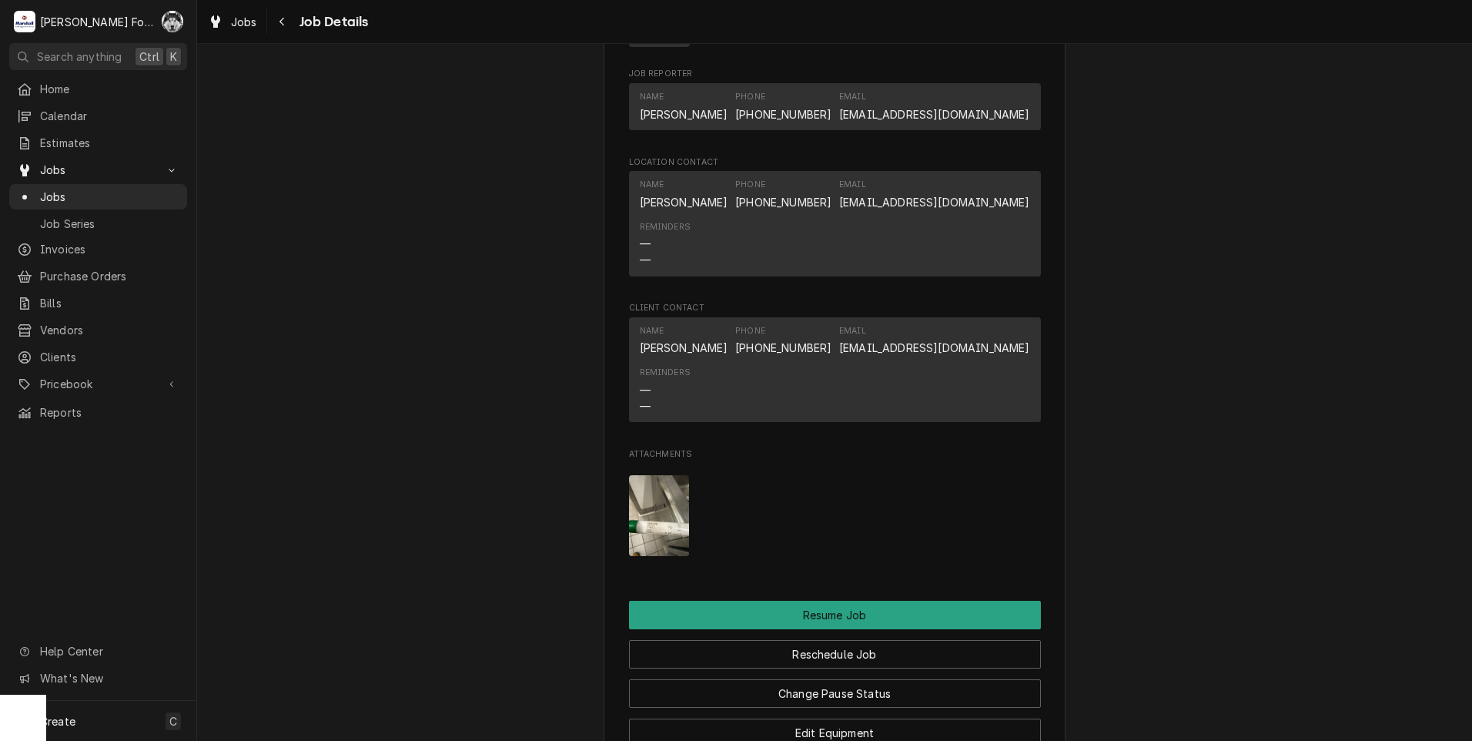
click at [645, 537] on img "Attachments" at bounding box center [659, 515] width 61 height 81
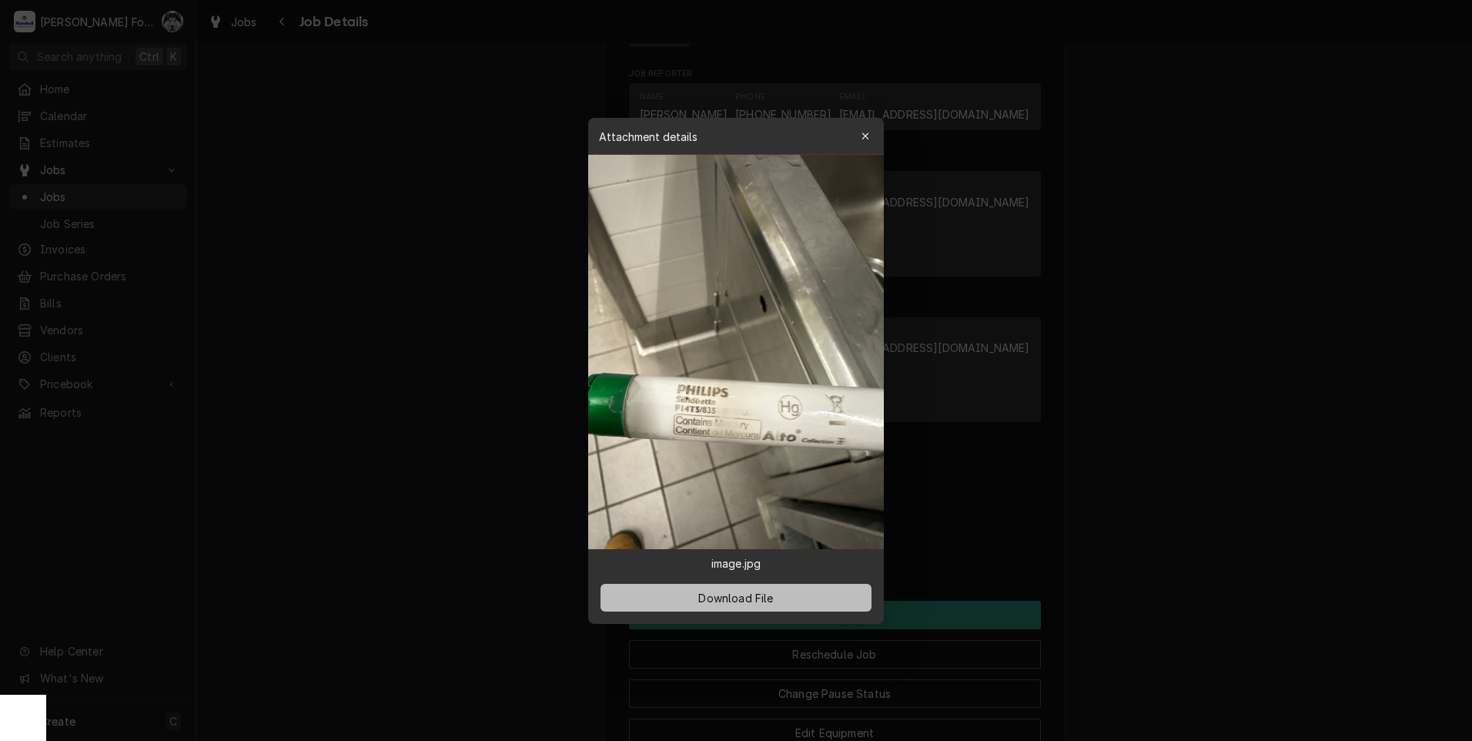
click at [667, 585] on button "Download File" at bounding box center [735, 598] width 271 height 28
click at [483, 230] on div at bounding box center [736, 370] width 1472 height 741
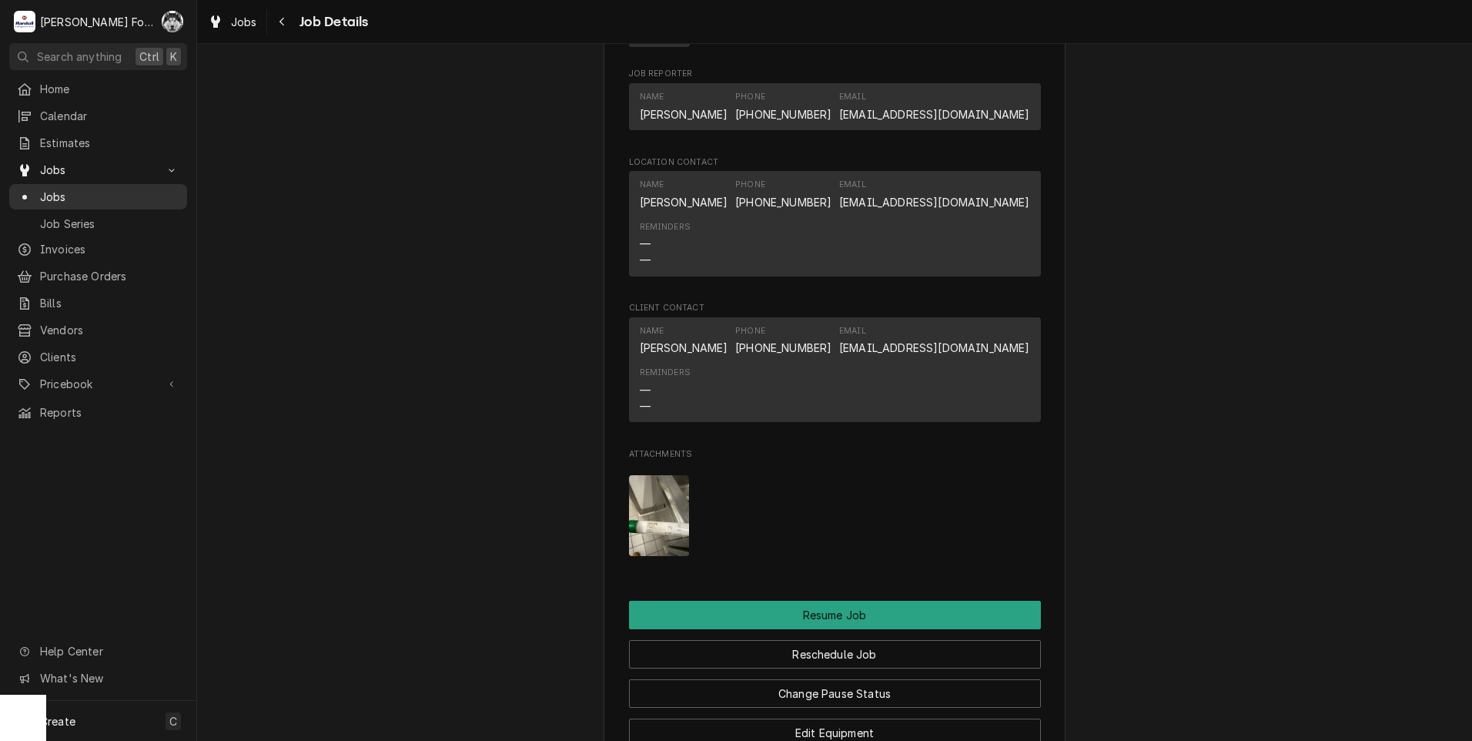
click at [43, 195] on span "Jobs" at bounding box center [109, 197] width 139 height 16
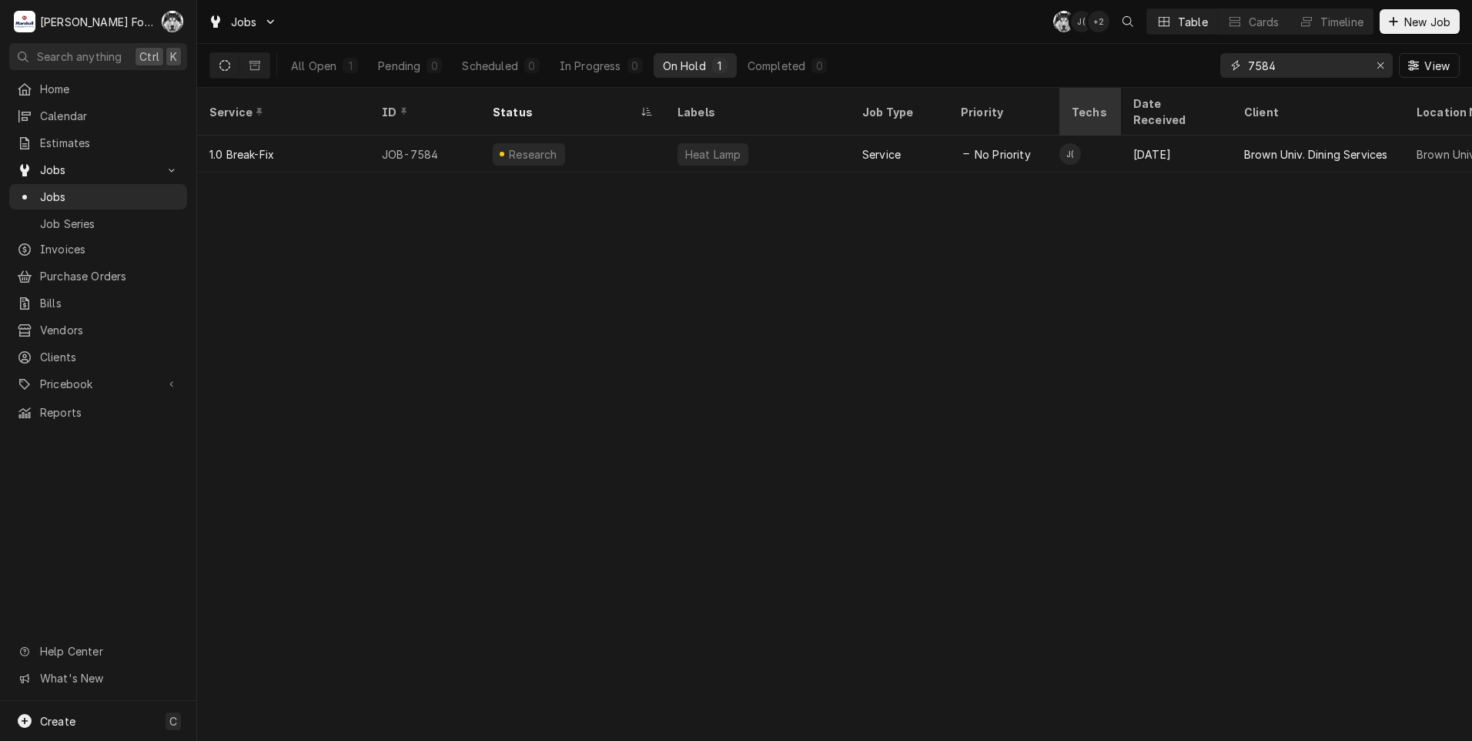
drag, startPoint x: 1296, startPoint y: 74, endPoint x: 1068, endPoint y: 88, distance: 229.1
click at [1077, 92] on div "Jobs C( J( + 2 Table Cards Timeline New Job All Open 1 Pending 0 Scheduled 0 In…" at bounding box center [834, 370] width 1275 height 741
type input "7390"
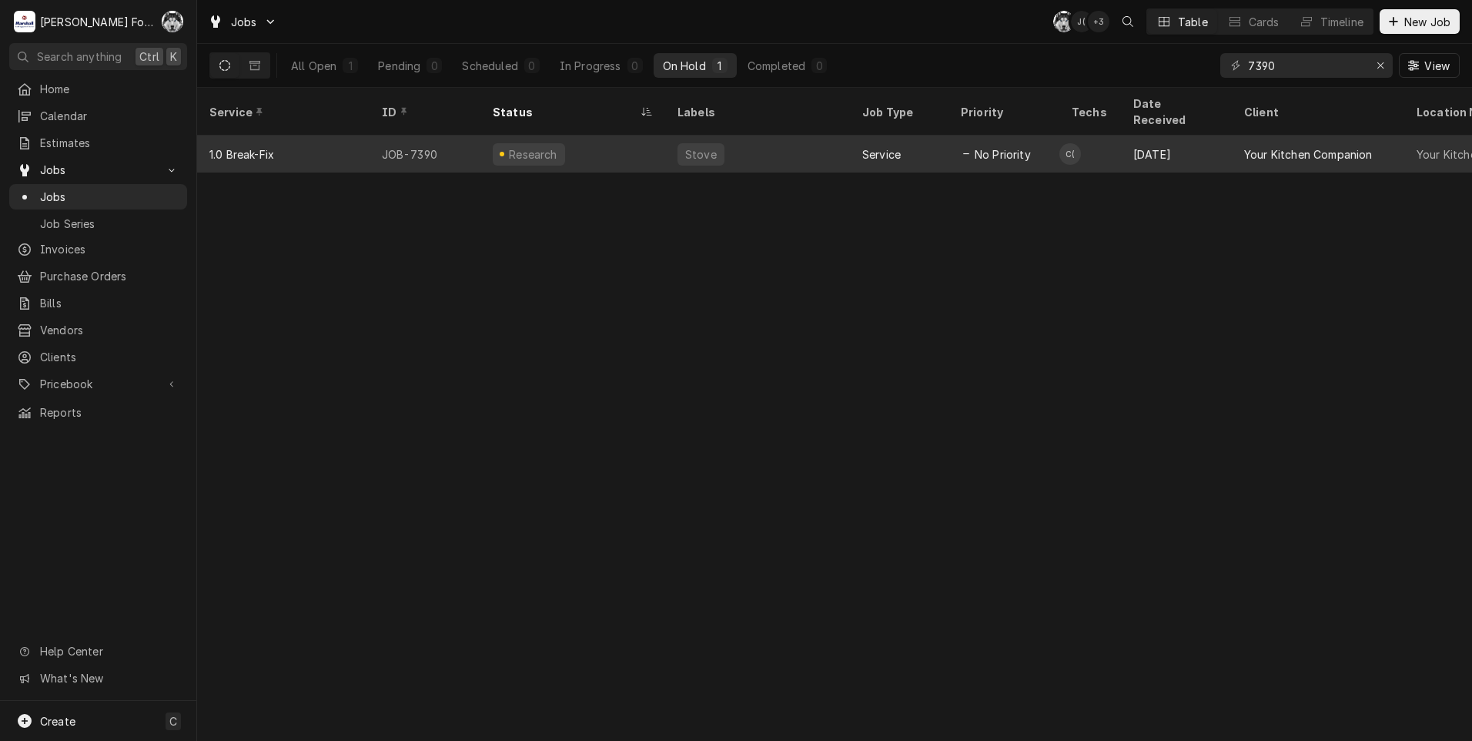
click at [600, 140] on div "Research" at bounding box center [572, 153] width 185 height 37
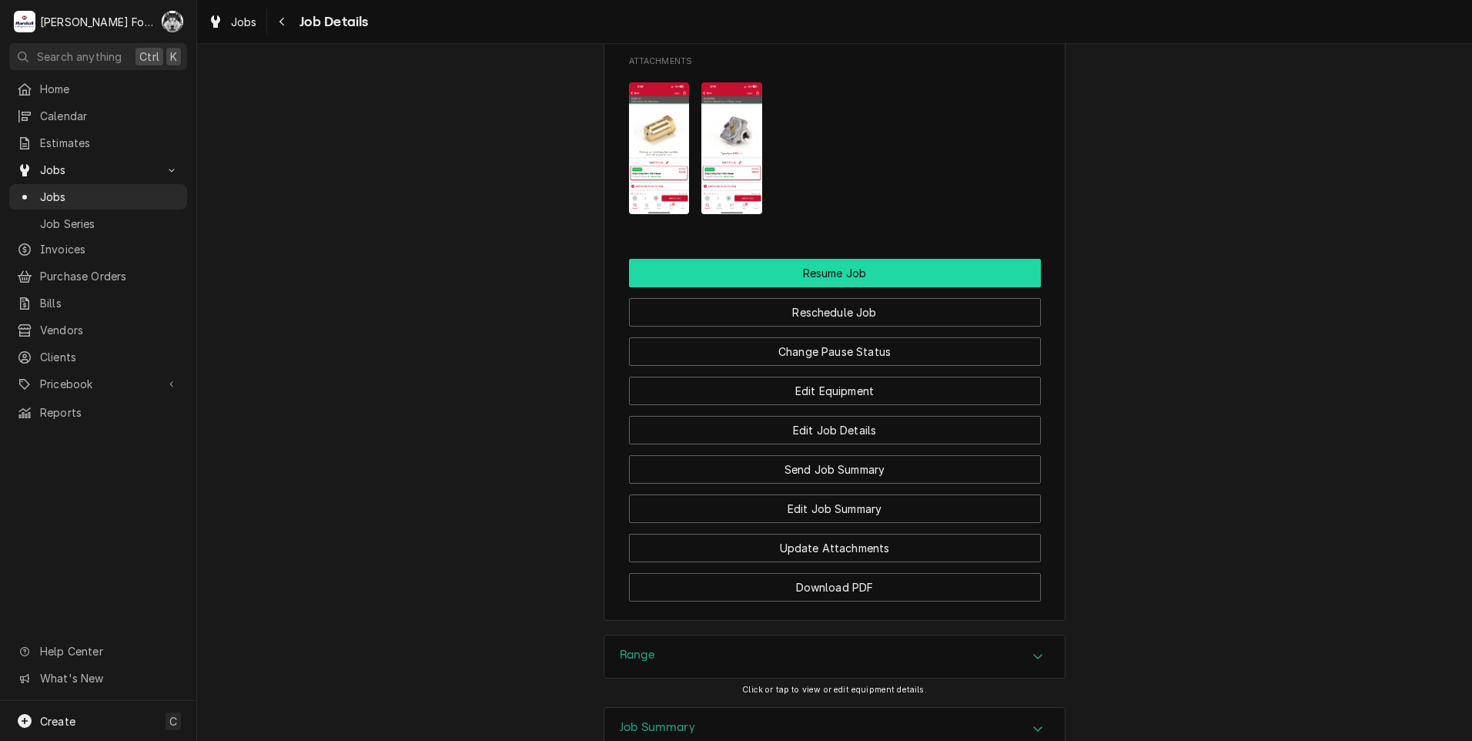
scroll to position [1540, 0]
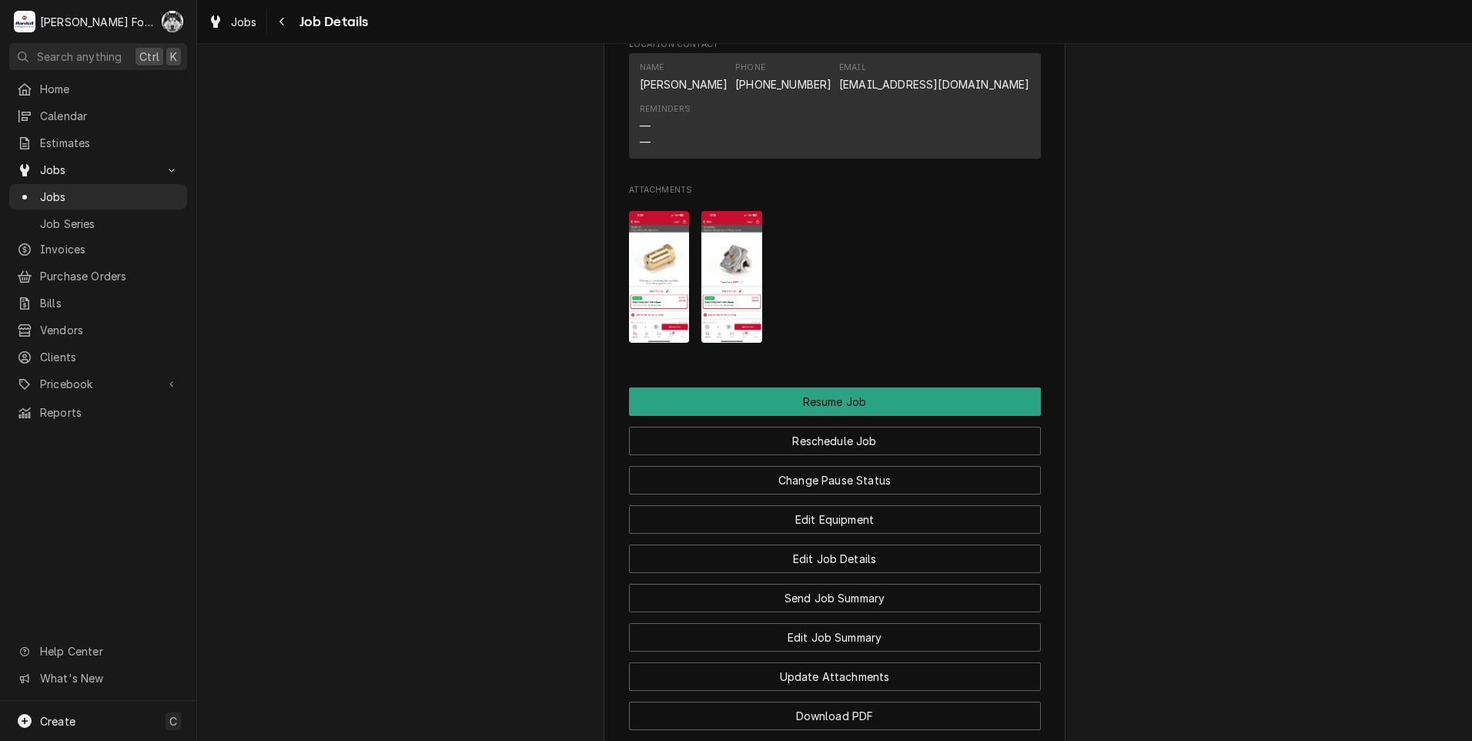
click at [670, 293] on img "Attachments" at bounding box center [659, 277] width 61 height 132
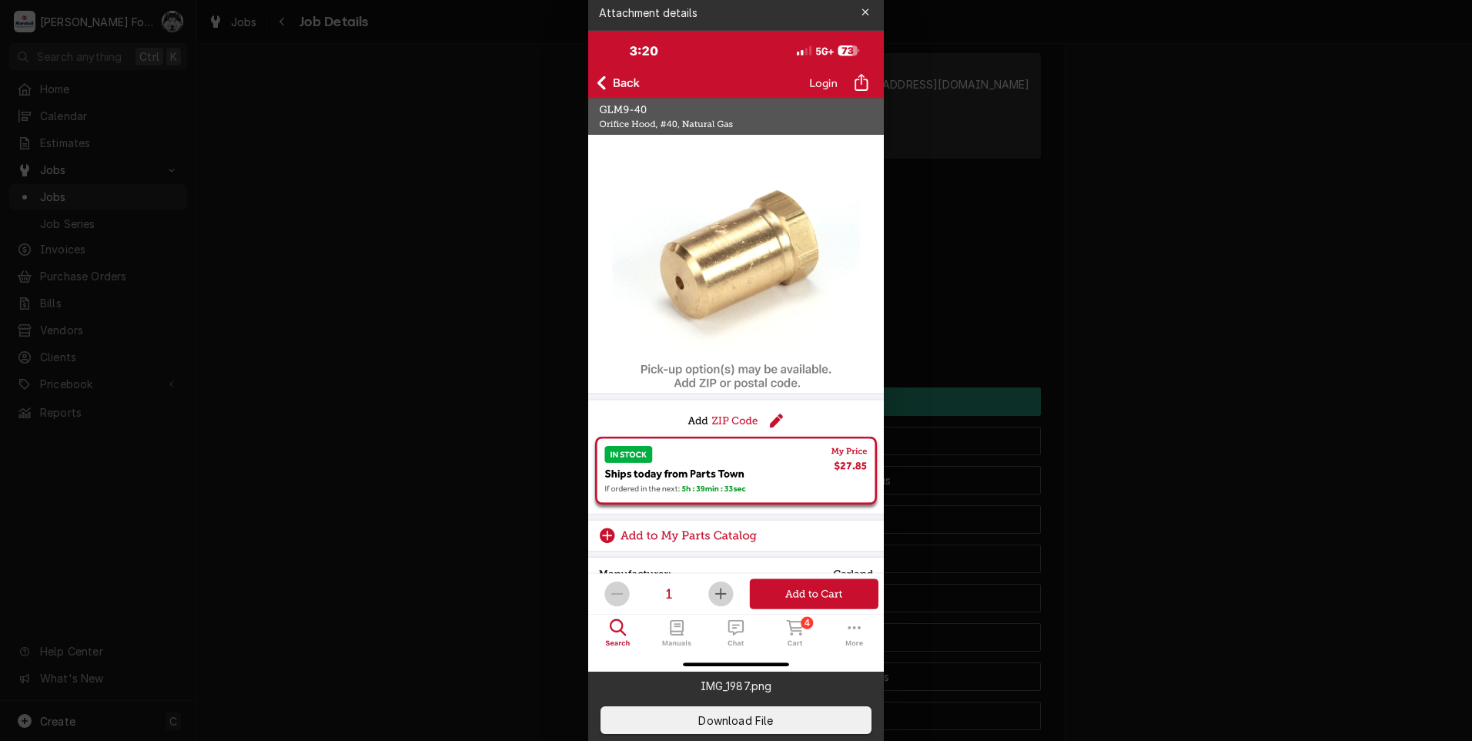
click at [335, 307] on div at bounding box center [736, 370] width 1472 height 741
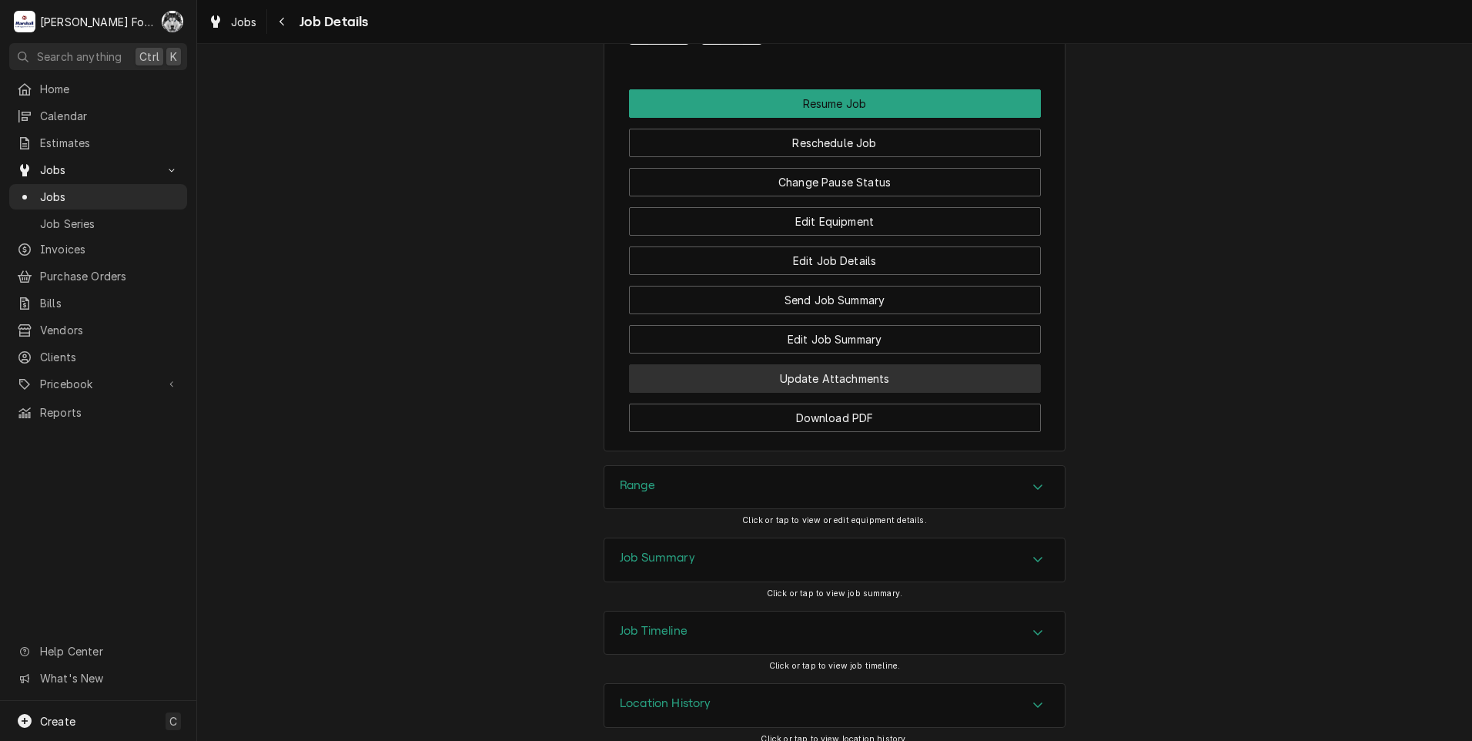
scroll to position [1871, 0]
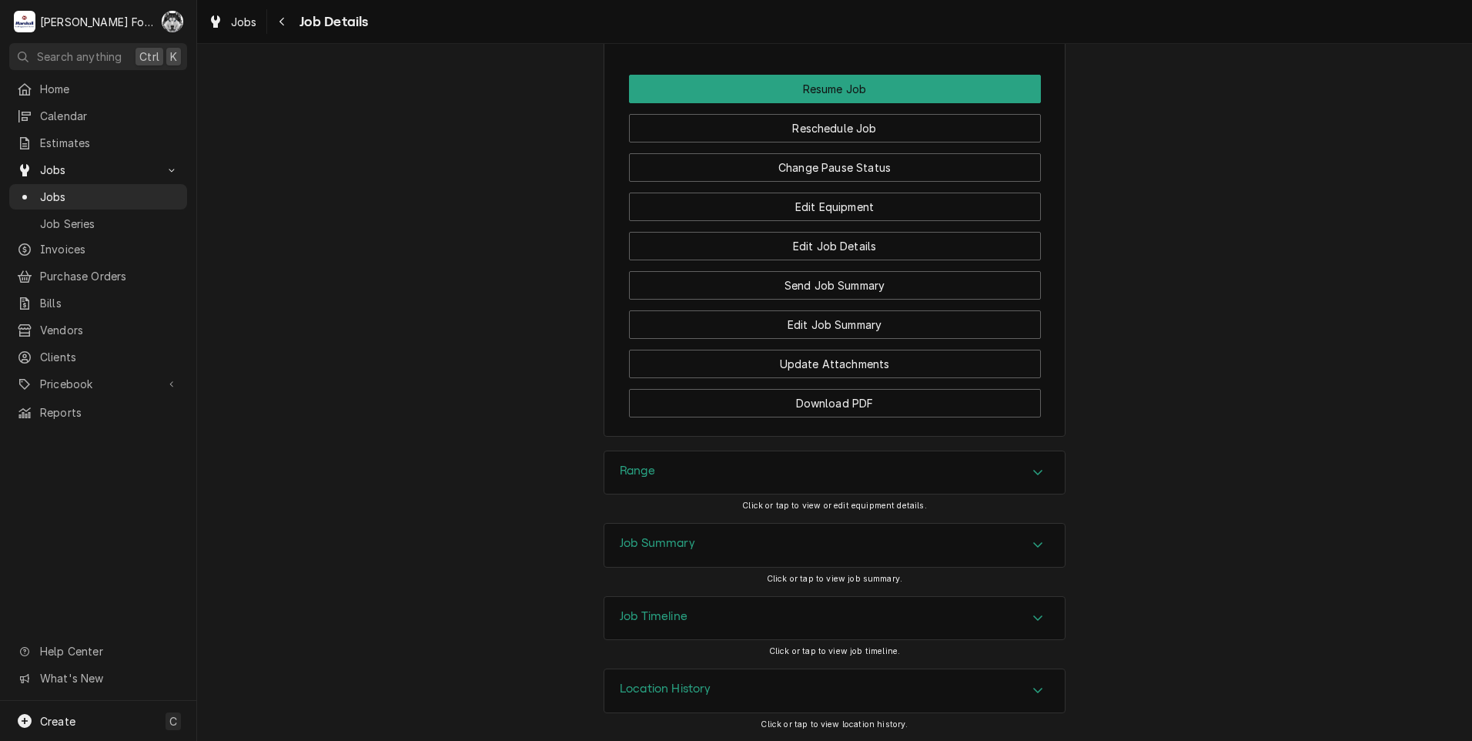
click at [737, 487] on div "Range" at bounding box center [834, 472] width 460 height 43
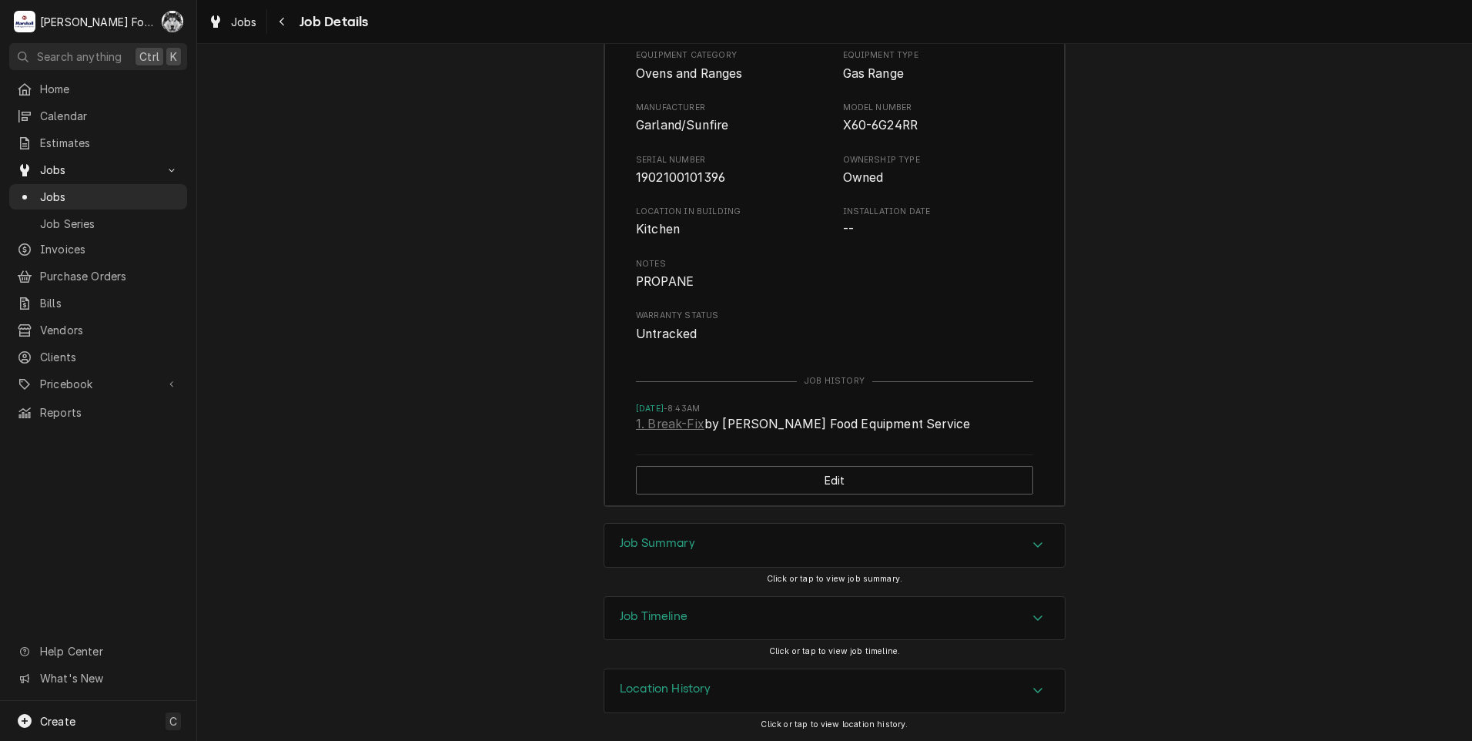
click at [721, 547] on div "Job Summary" at bounding box center [834, 545] width 460 height 43
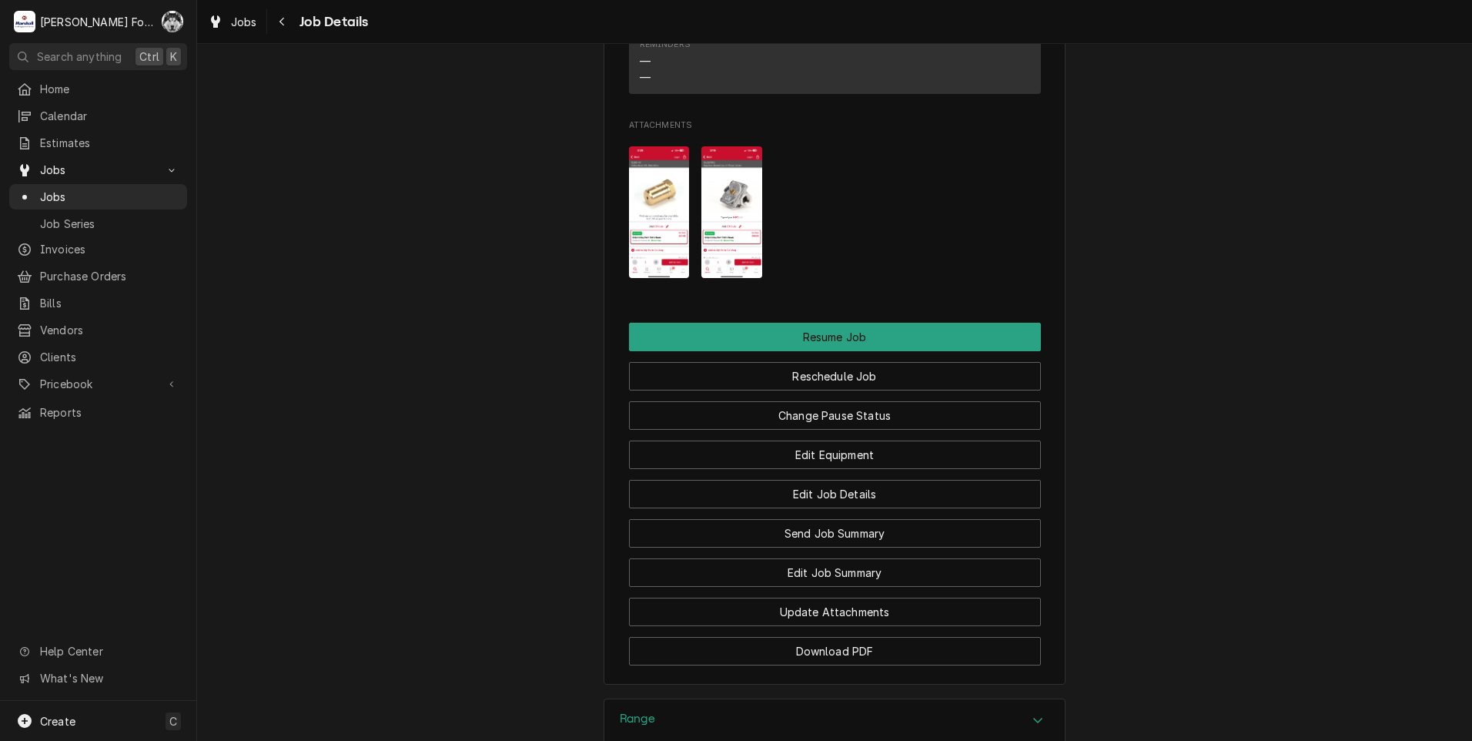
scroll to position [1562, 0]
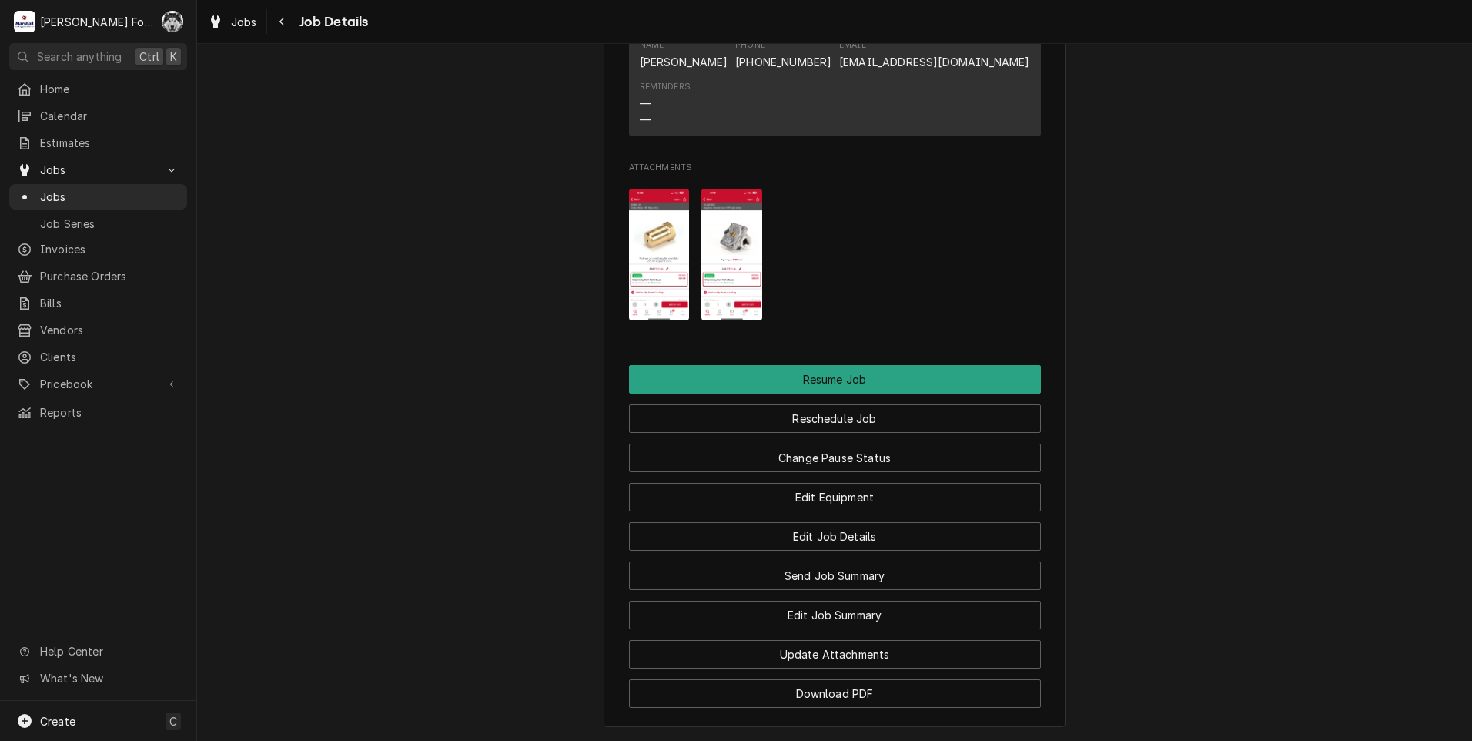
click at [736, 254] on img "Attachments" at bounding box center [731, 255] width 61 height 132
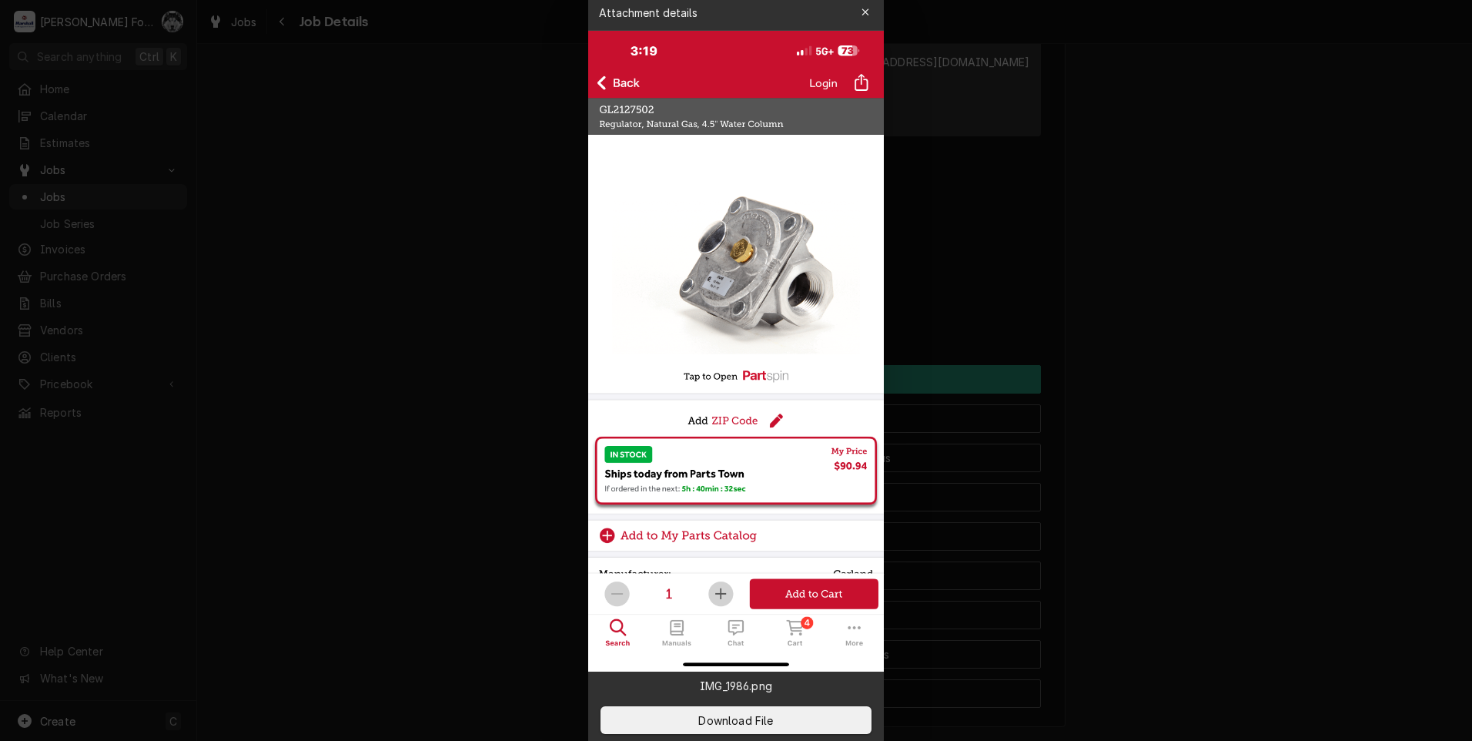
click at [424, 301] on div at bounding box center [736, 370] width 1472 height 741
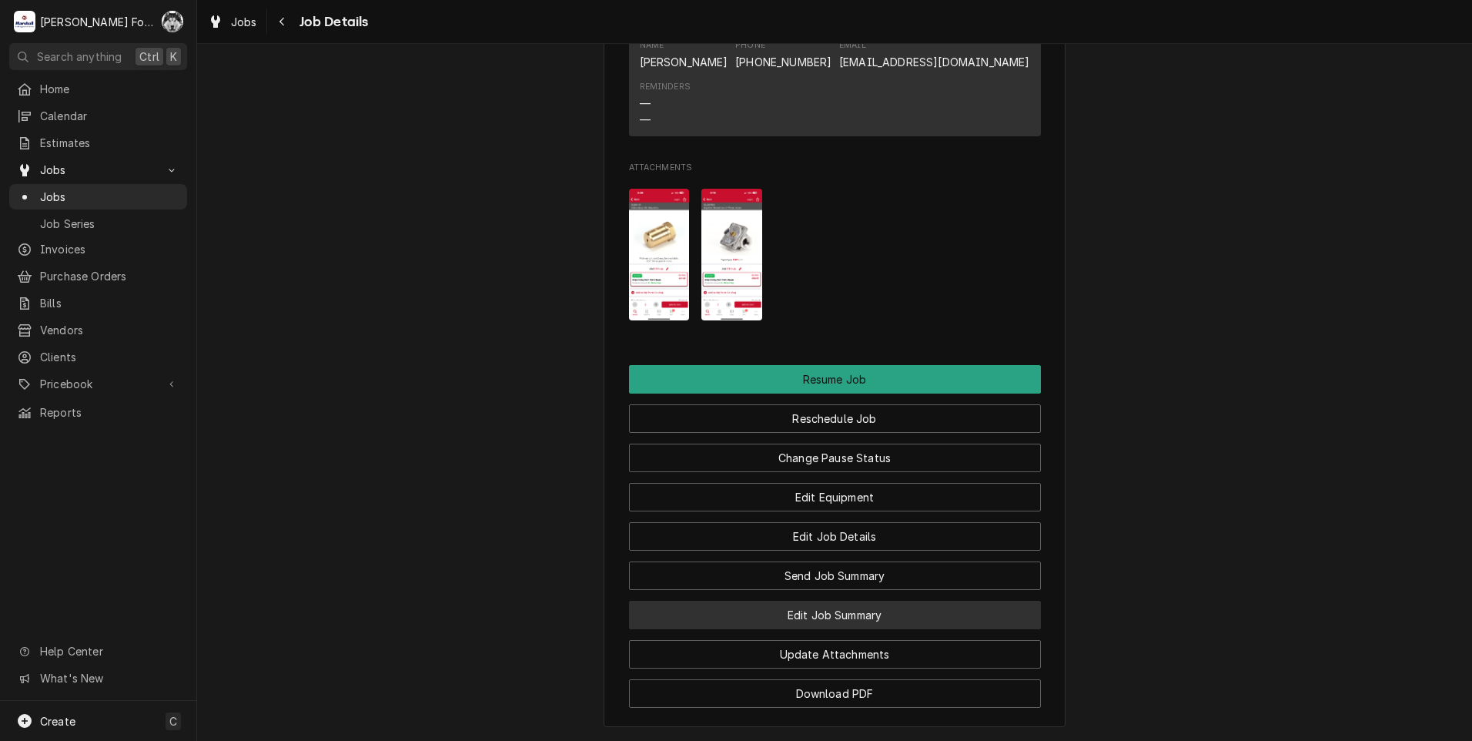
click at [843, 628] on button "Edit Job Summary" at bounding box center [835, 614] width 412 height 28
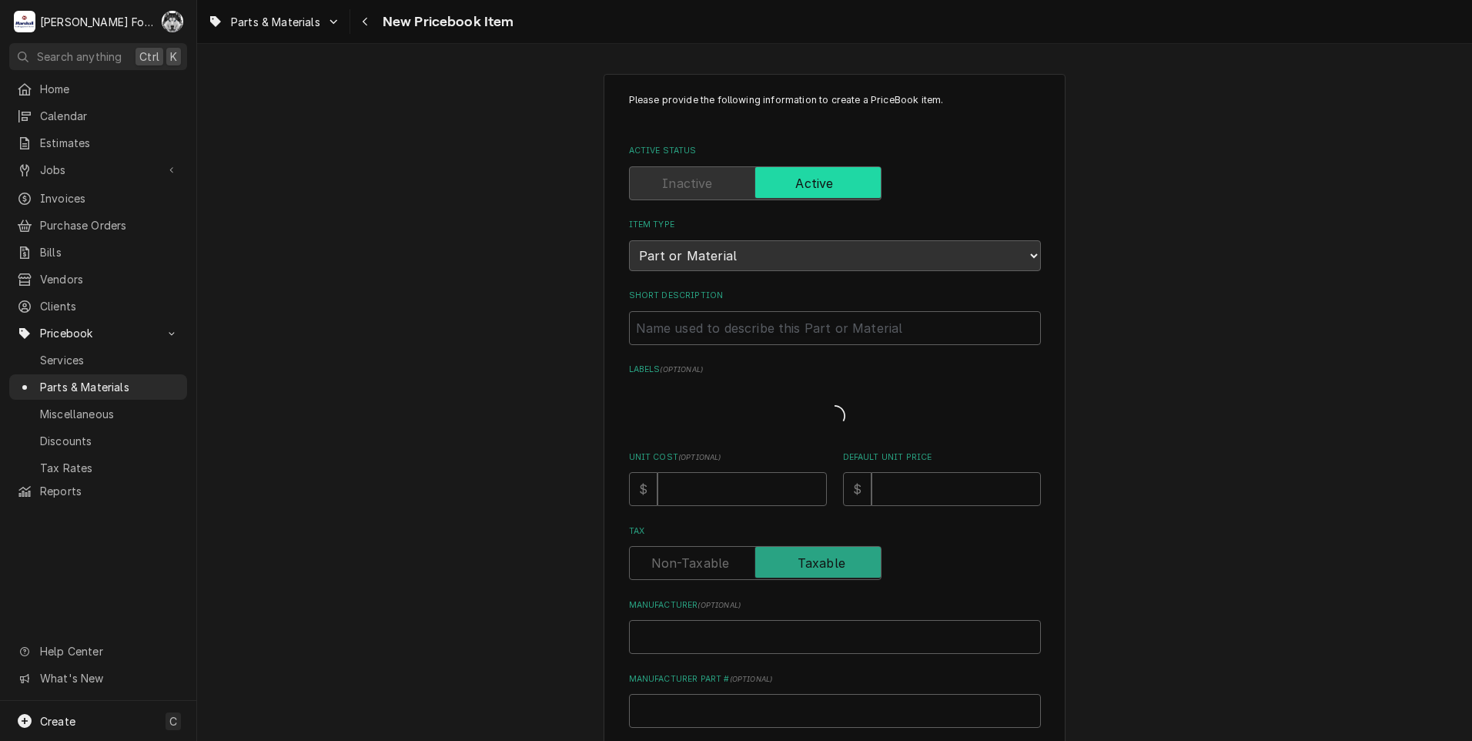
type textarea "x"
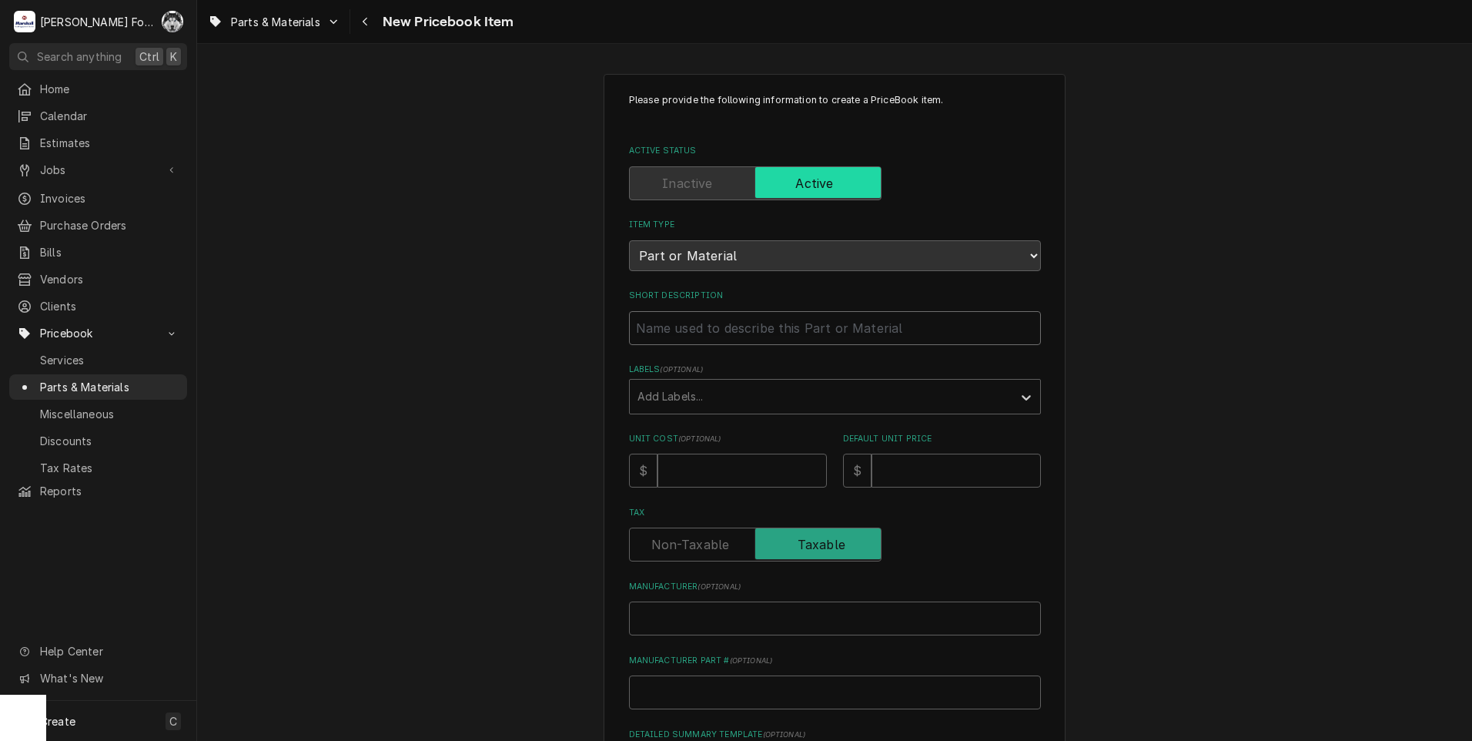
click at [740, 337] on input "Short Description" at bounding box center [835, 328] width 412 height 34
type input "o"
type textarea "x"
type input "or"
type textarea "x"
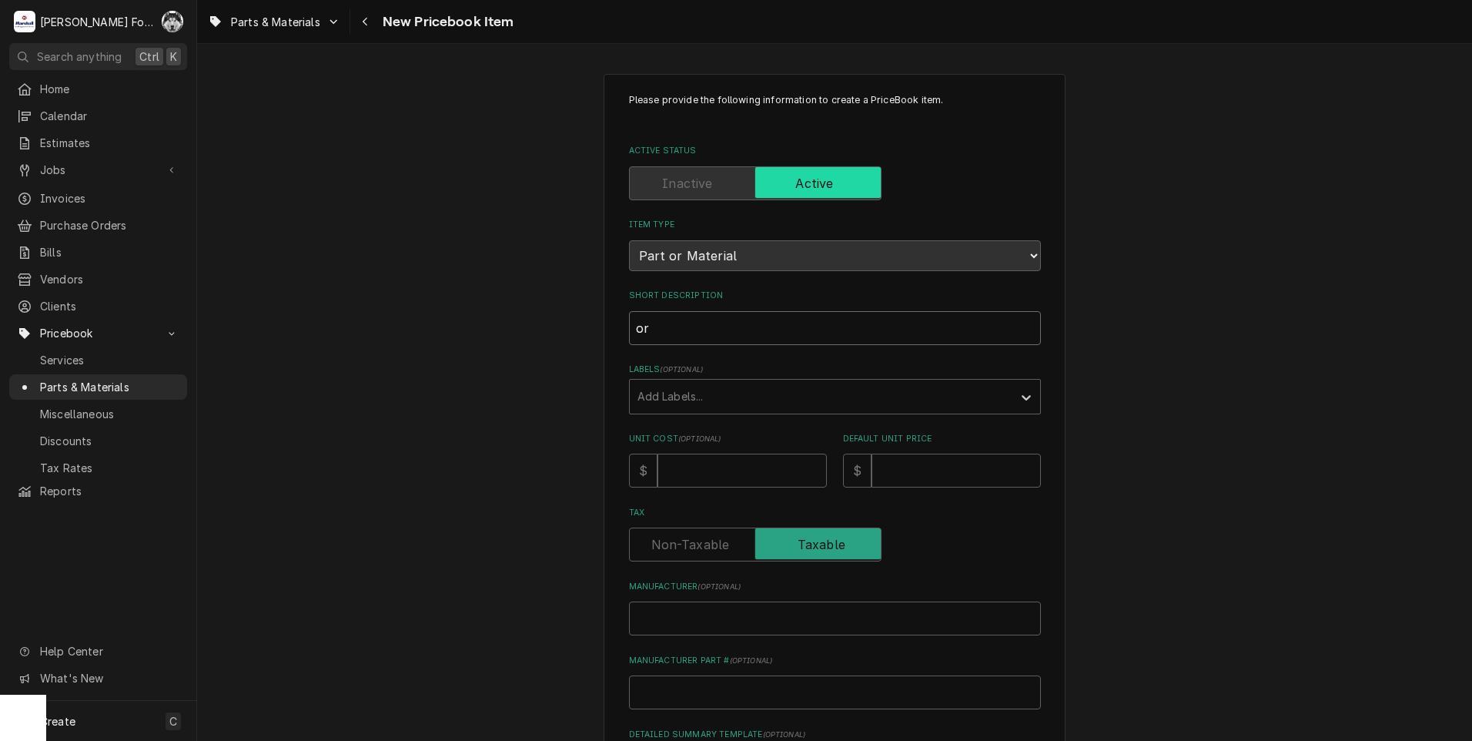
type input "ori"
type textarea "x"
type input "orif"
type textarea "x"
type input "orifi"
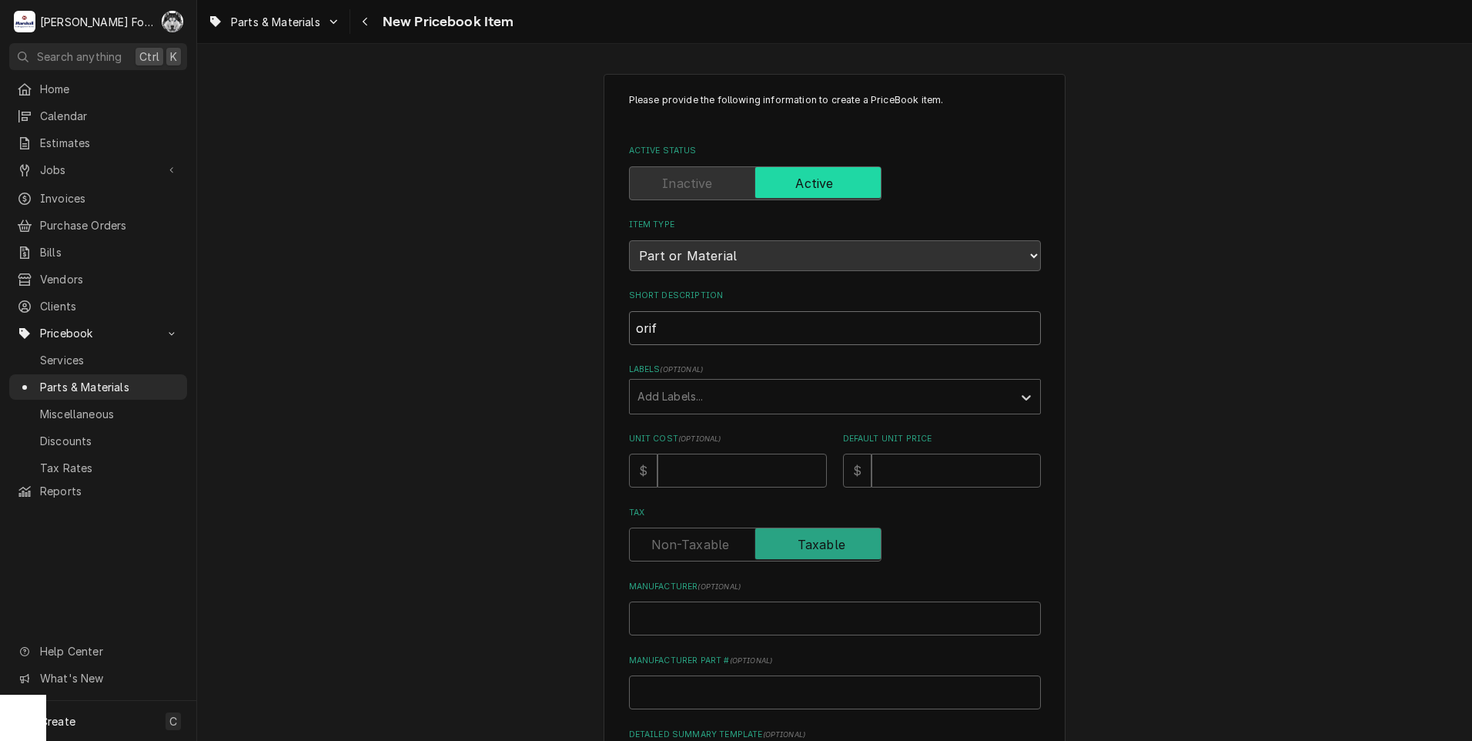
type textarea "x"
type input "orific"
type textarea "x"
type input "orifice"
type textarea "x"
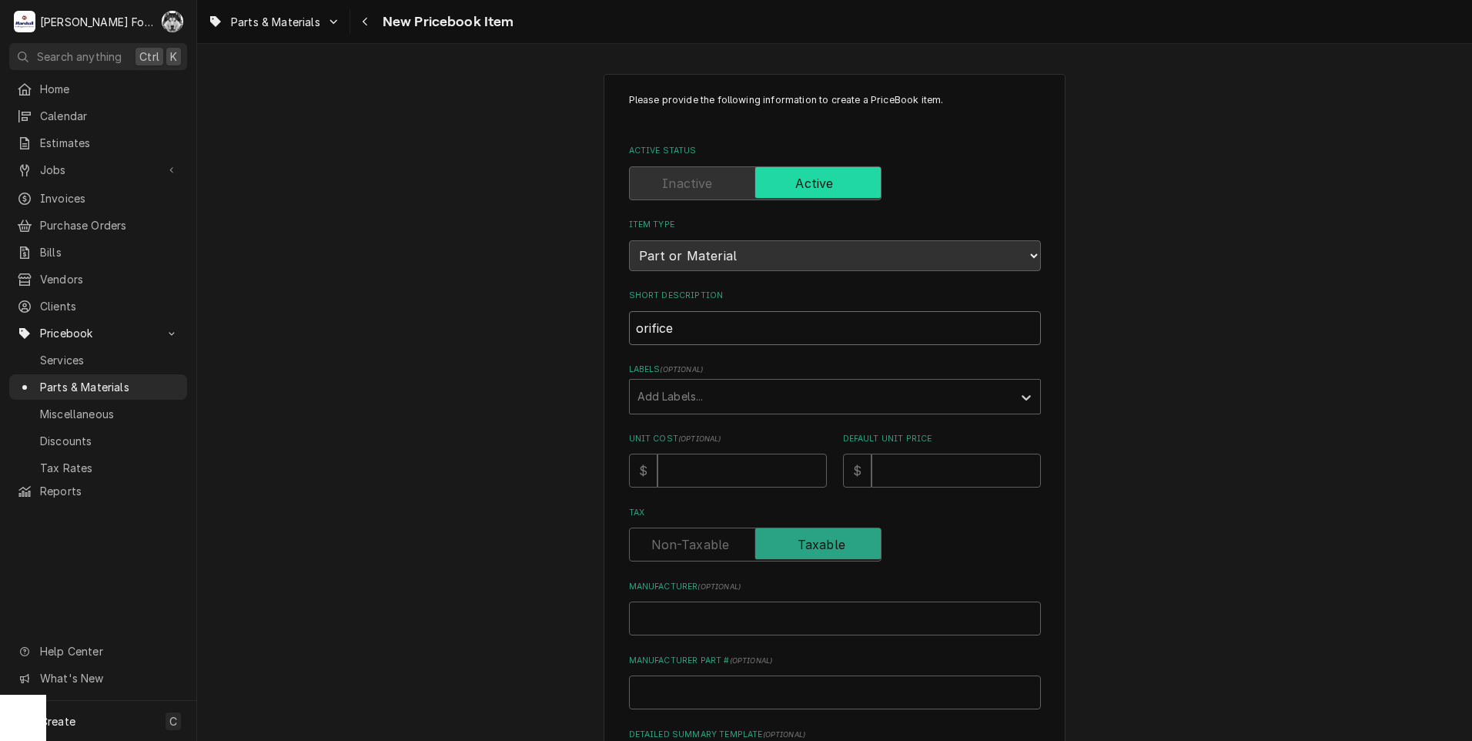
type input "orifice"
type textarea "x"
type input "orifice ("
type textarea "x"
type input "orifice (g"
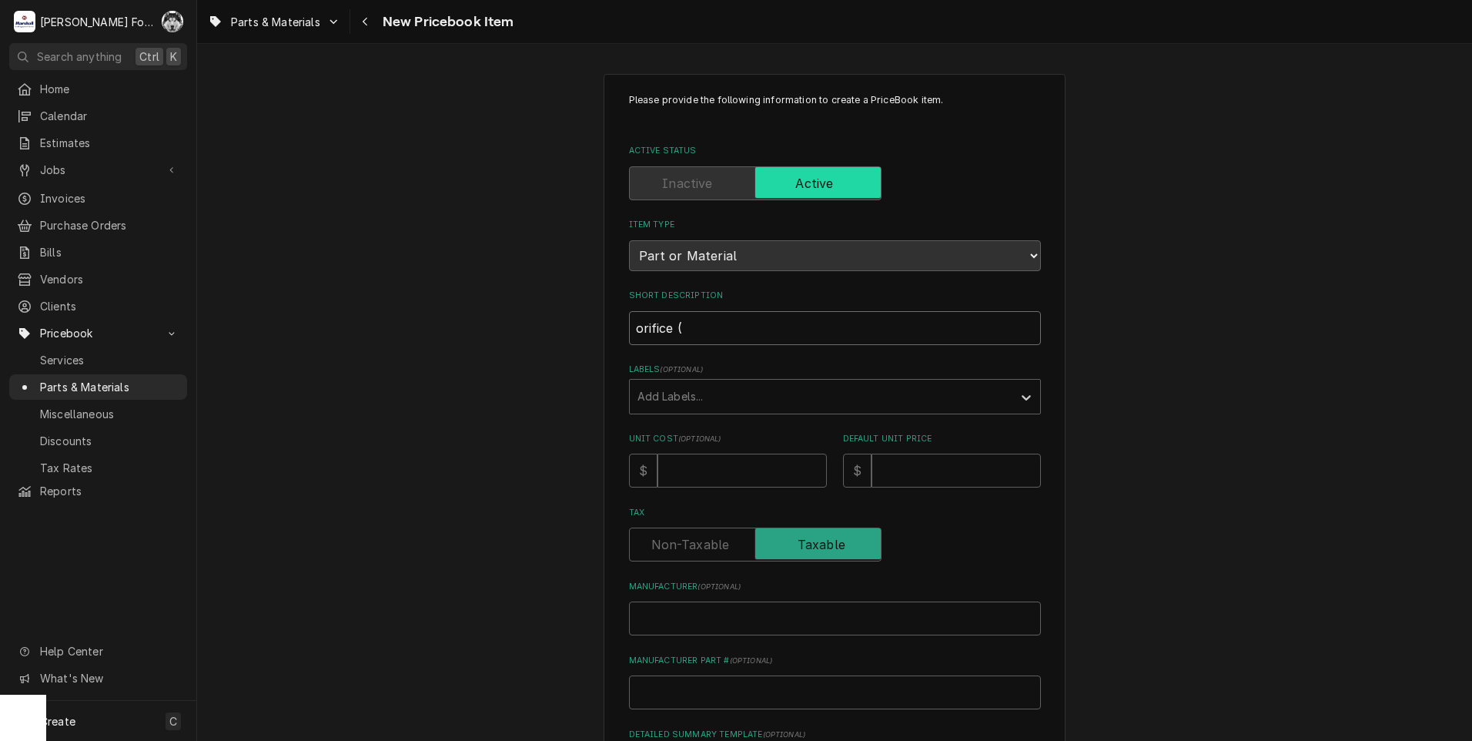
type textarea "x"
type input "orifice (ga"
type textarea "x"
type input "orifice (gar"
type textarea "x"
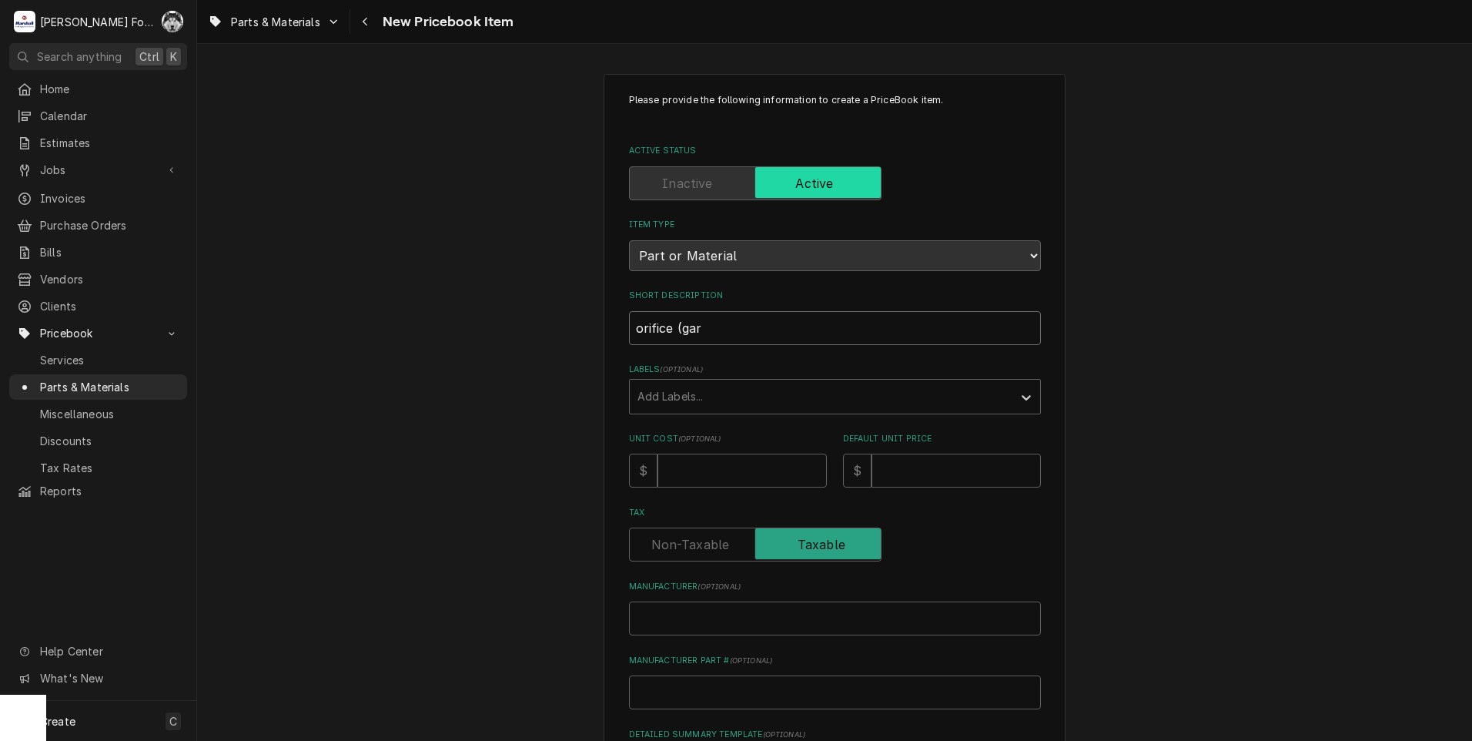
type input "orifice (garl"
type textarea "x"
type input "orifice ([PERSON_NAME]"
type textarea "x"
type input "orifice ([PERSON_NAME]"
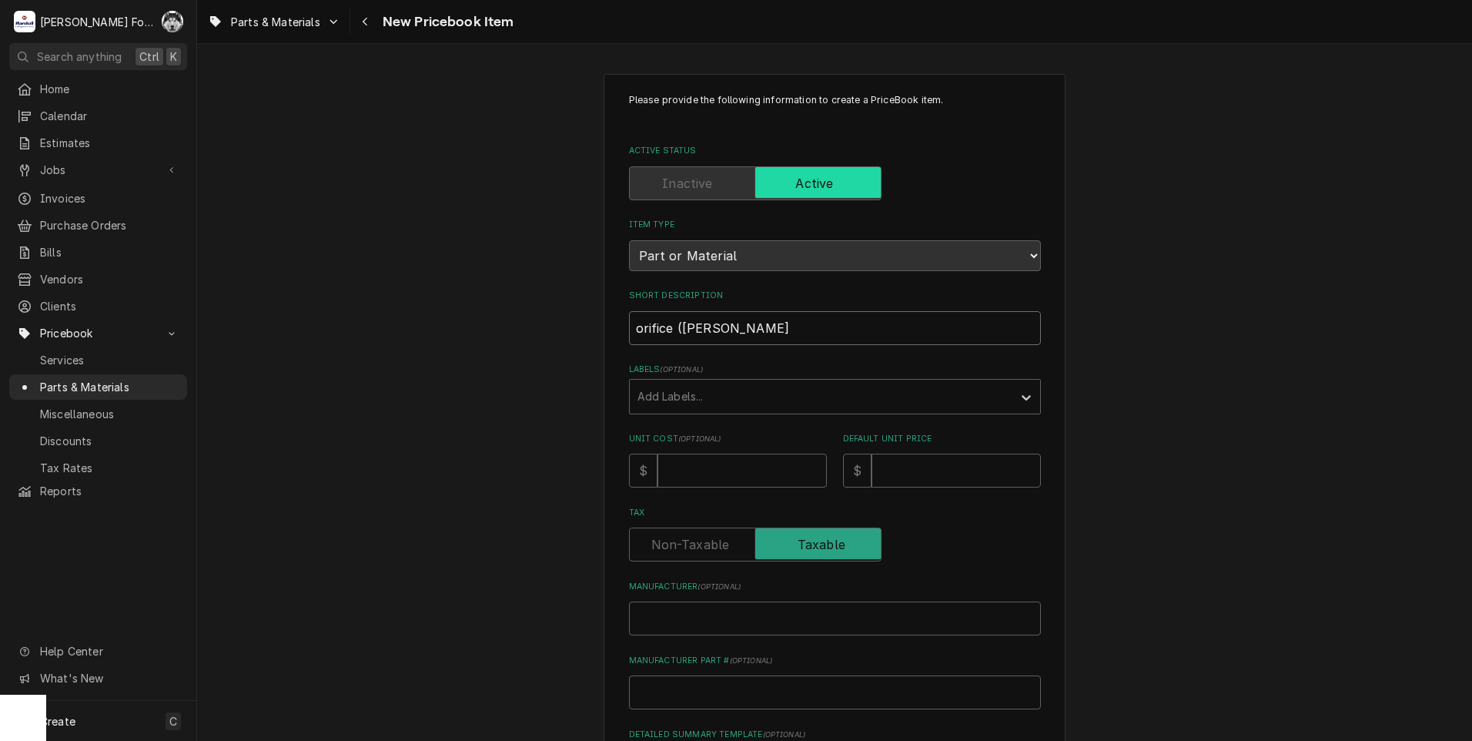
type textarea "x"
type input "orifice (garland"
type textarea "x"
type input "orifice (garland"
type textarea "x"
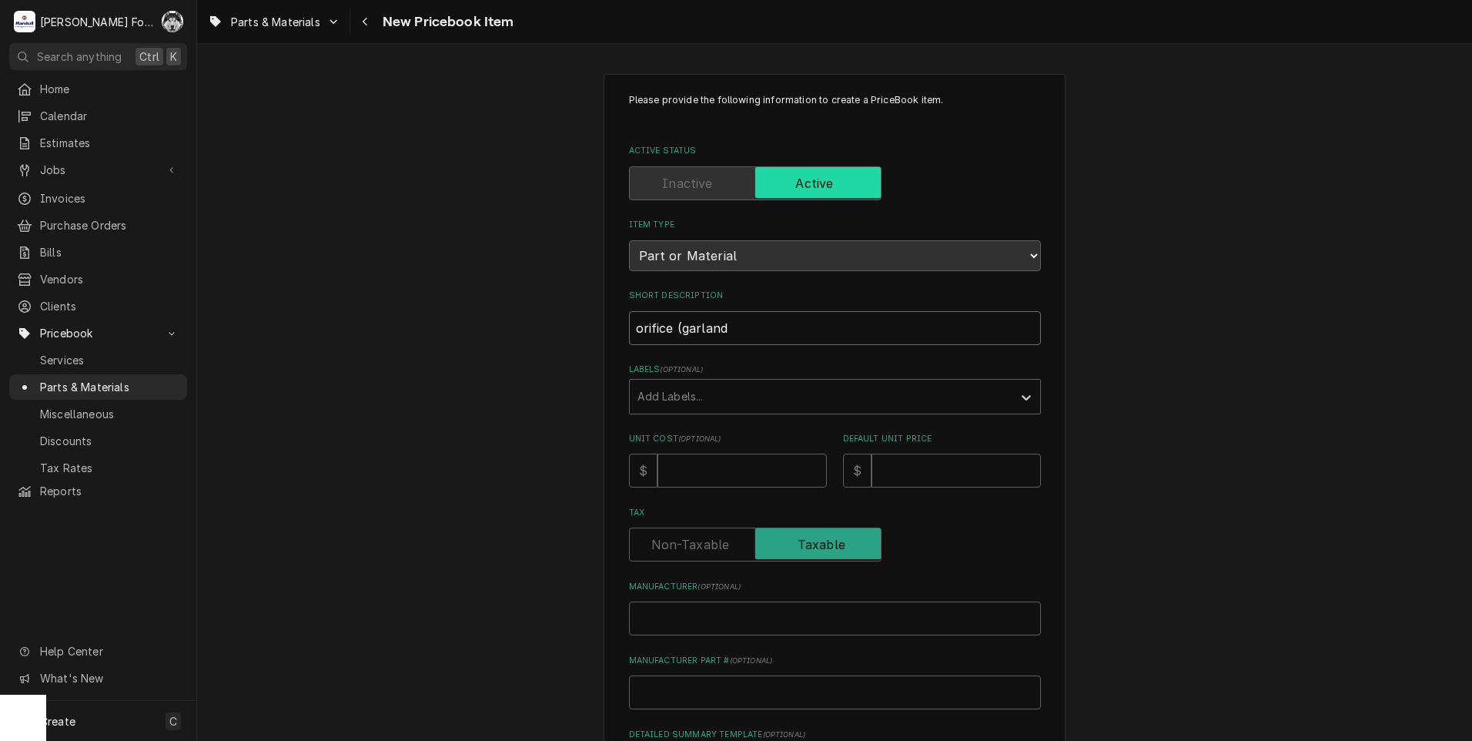
type input "orifice (garland 2"
type textarea "x"
type input "orifice (garland 2)"
type textarea "x"
type input "orifice (garland 2)"
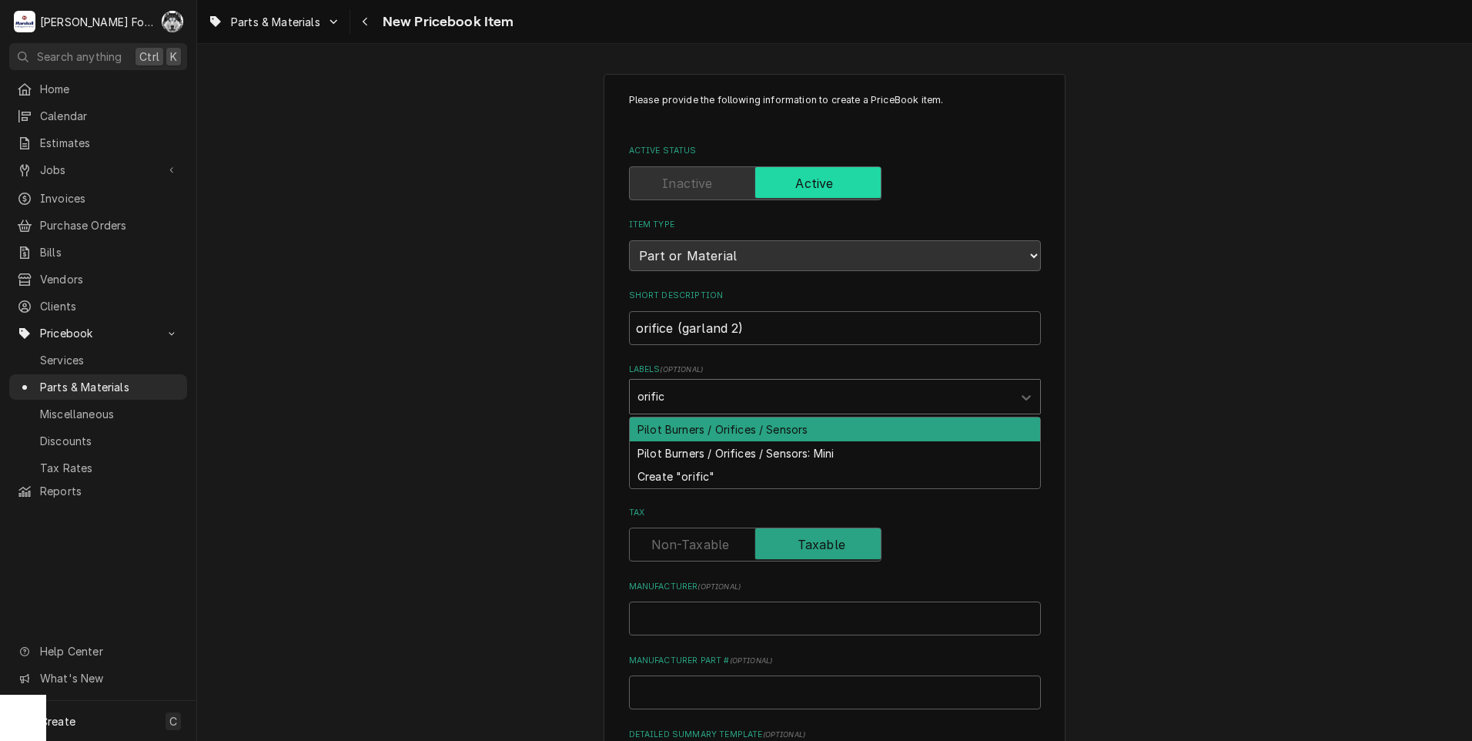
type input "orifice"
type textarea "x"
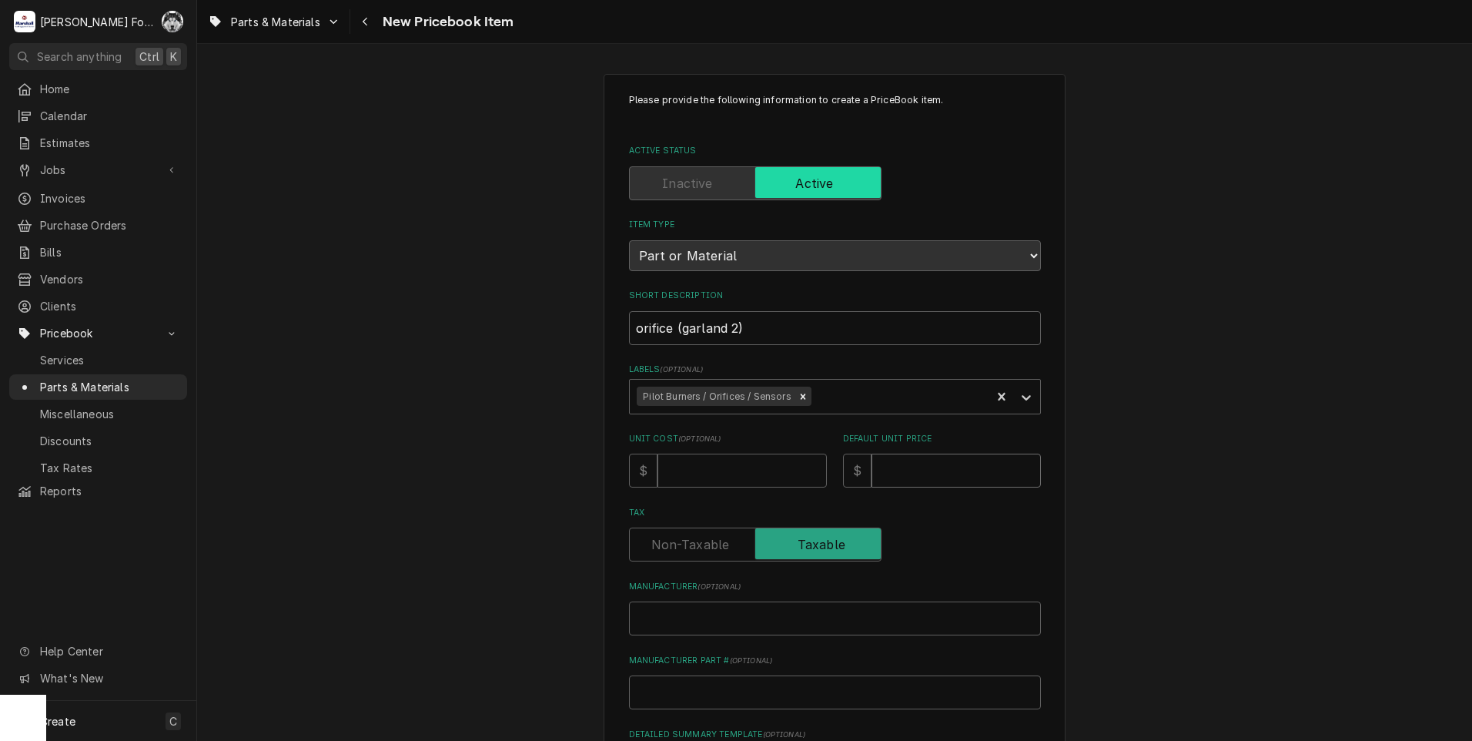
type input "2"
type textarea "x"
type input "28"
type textarea "x"
type input "28"
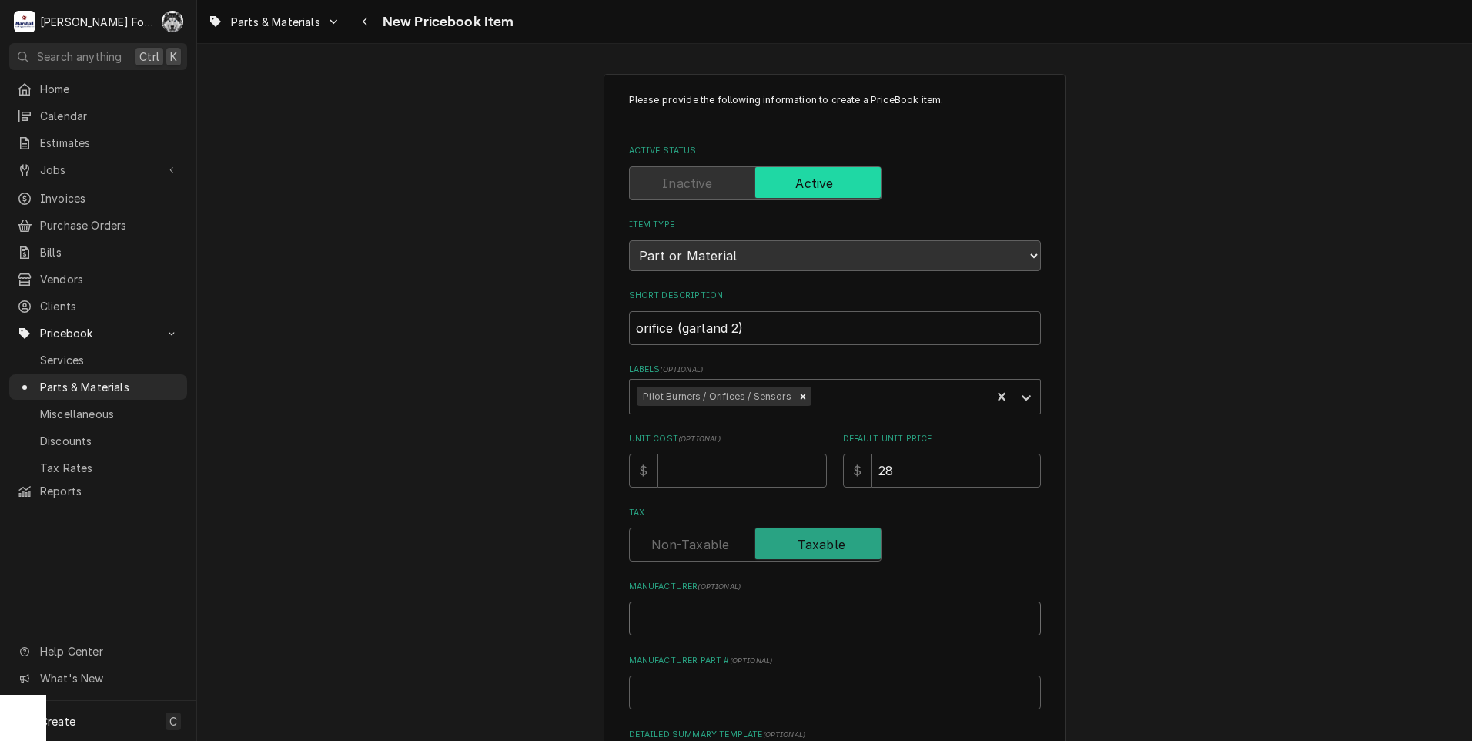
type input "g"
type textarea "x"
type input "ga"
type textarea "x"
type input "gar"
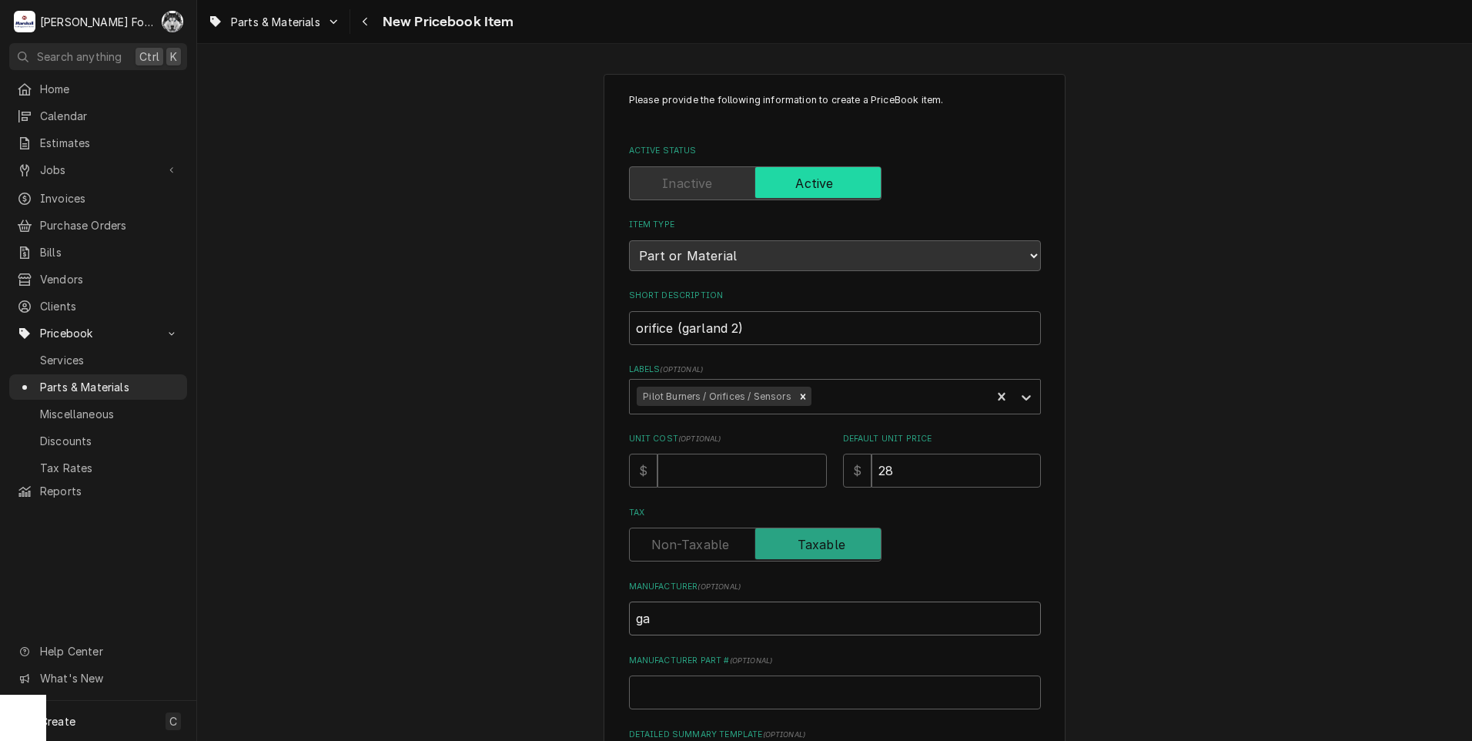
type textarea "x"
type input "garl"
type textarea "x"
type input "garla"
type textarea "x"
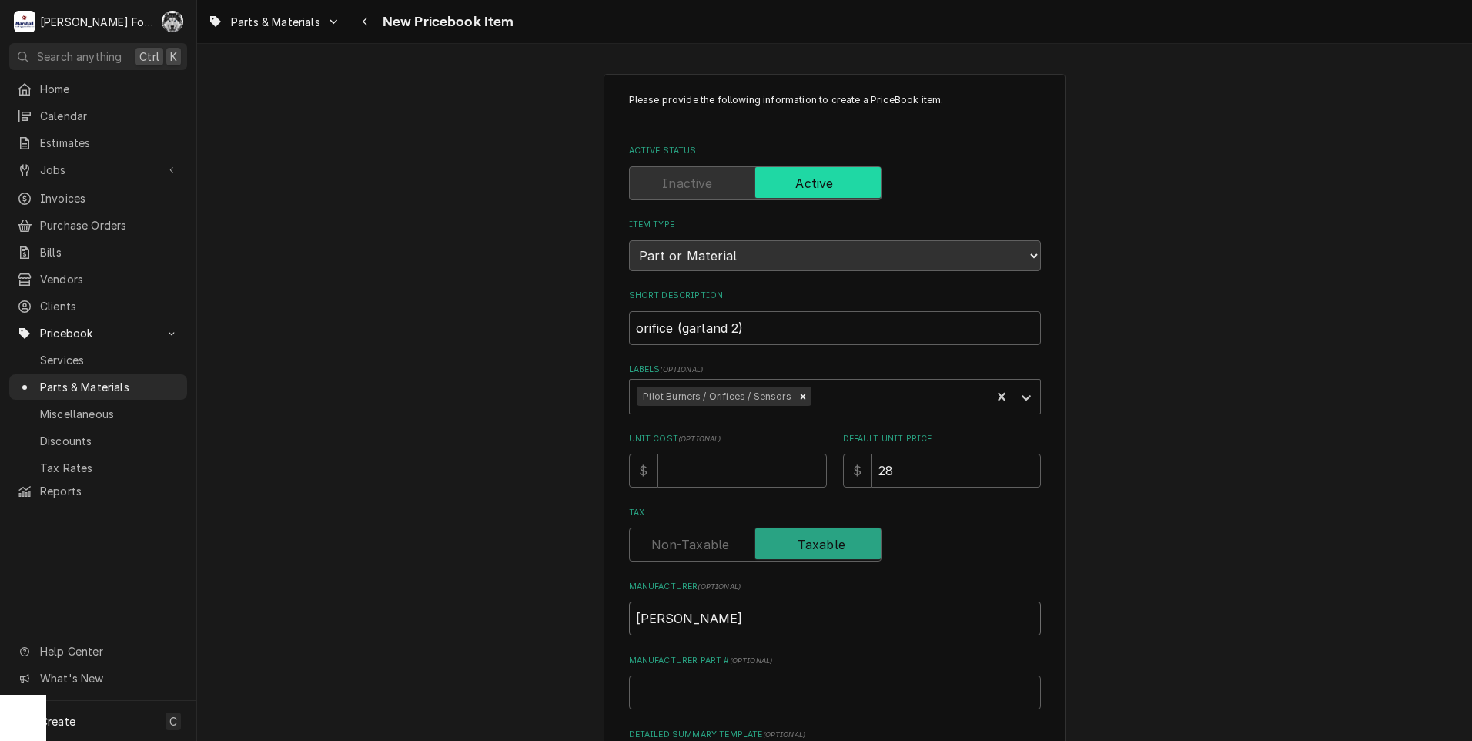
type input "garlan"
type textarea "x"
type input "garland"
type textarea "x"
type input "garland"
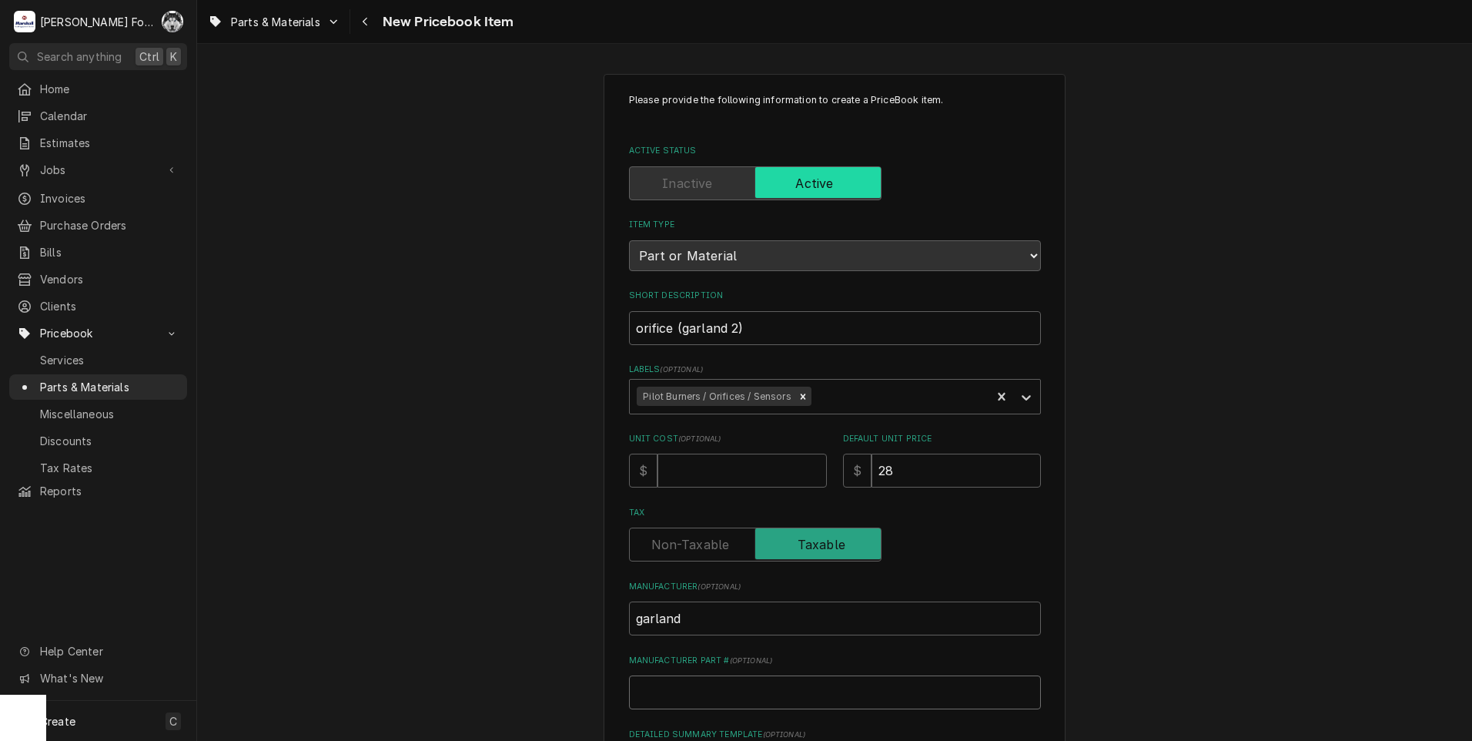
type input "2"
type textarea "x"
type input "21"
type textarea "x"
type input "2"
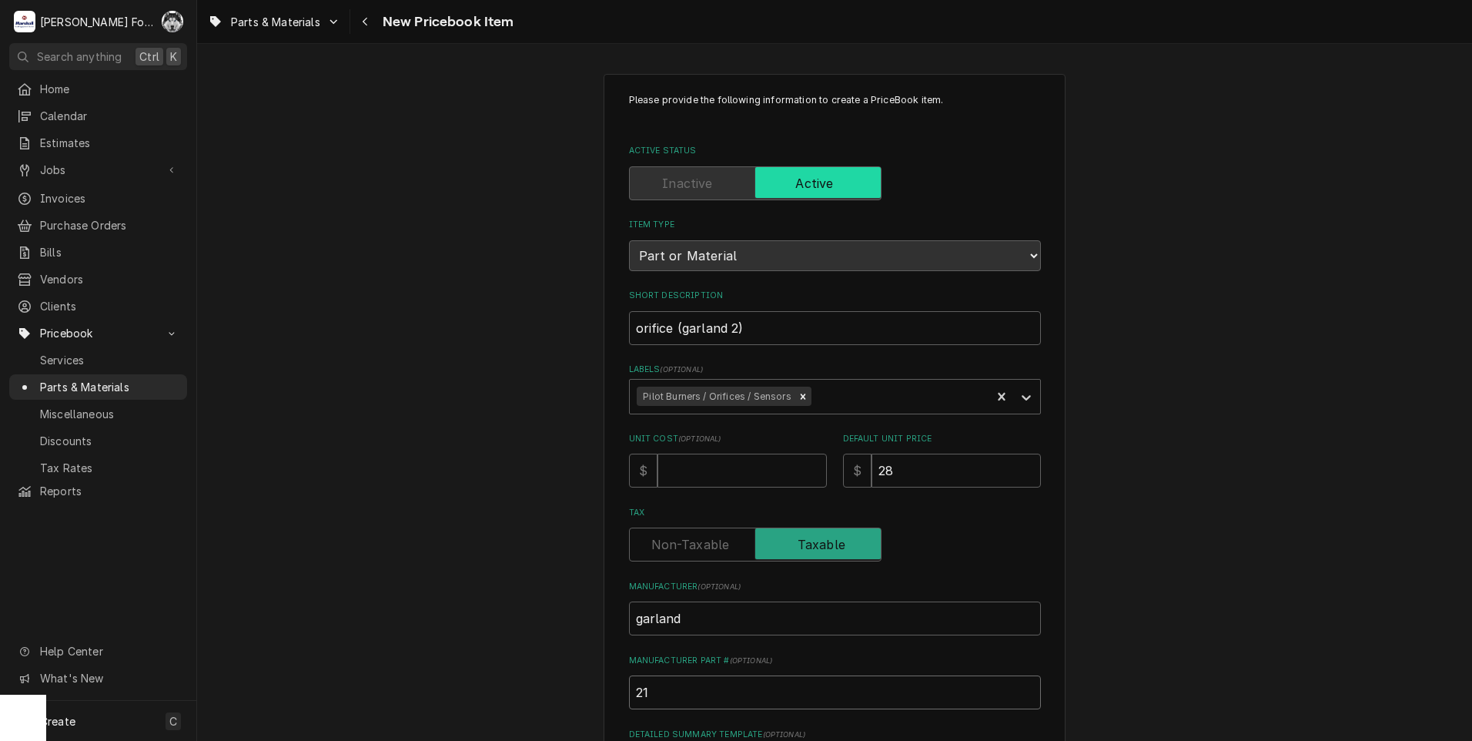
type textarea "x"
type input "m"
type textarea "x"
type input "m9"
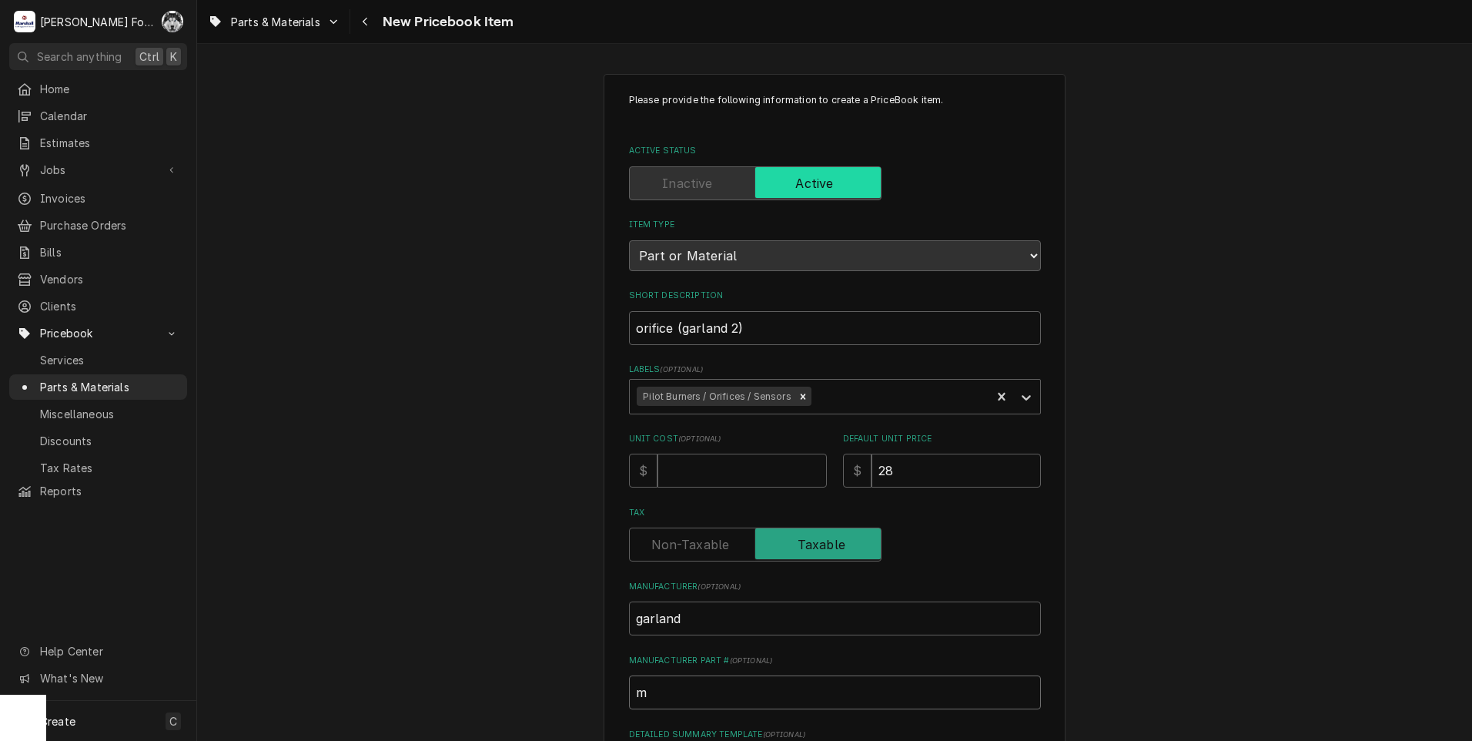
type textarea "x"
type input "m9-"
type textarea "x"
type input "m9-4"
type textarea "x"
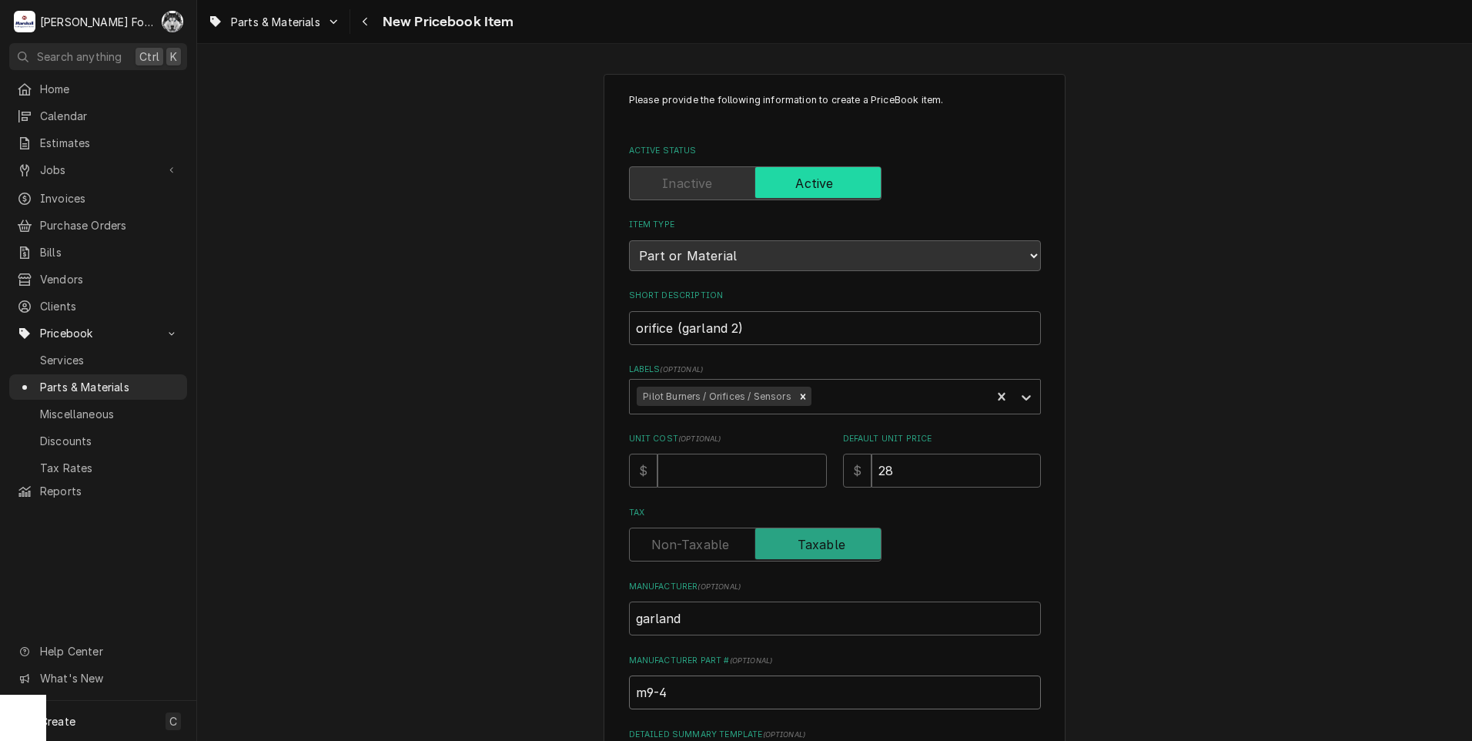
type input "m9-40"
type textarea "x"
type input "m9-40"
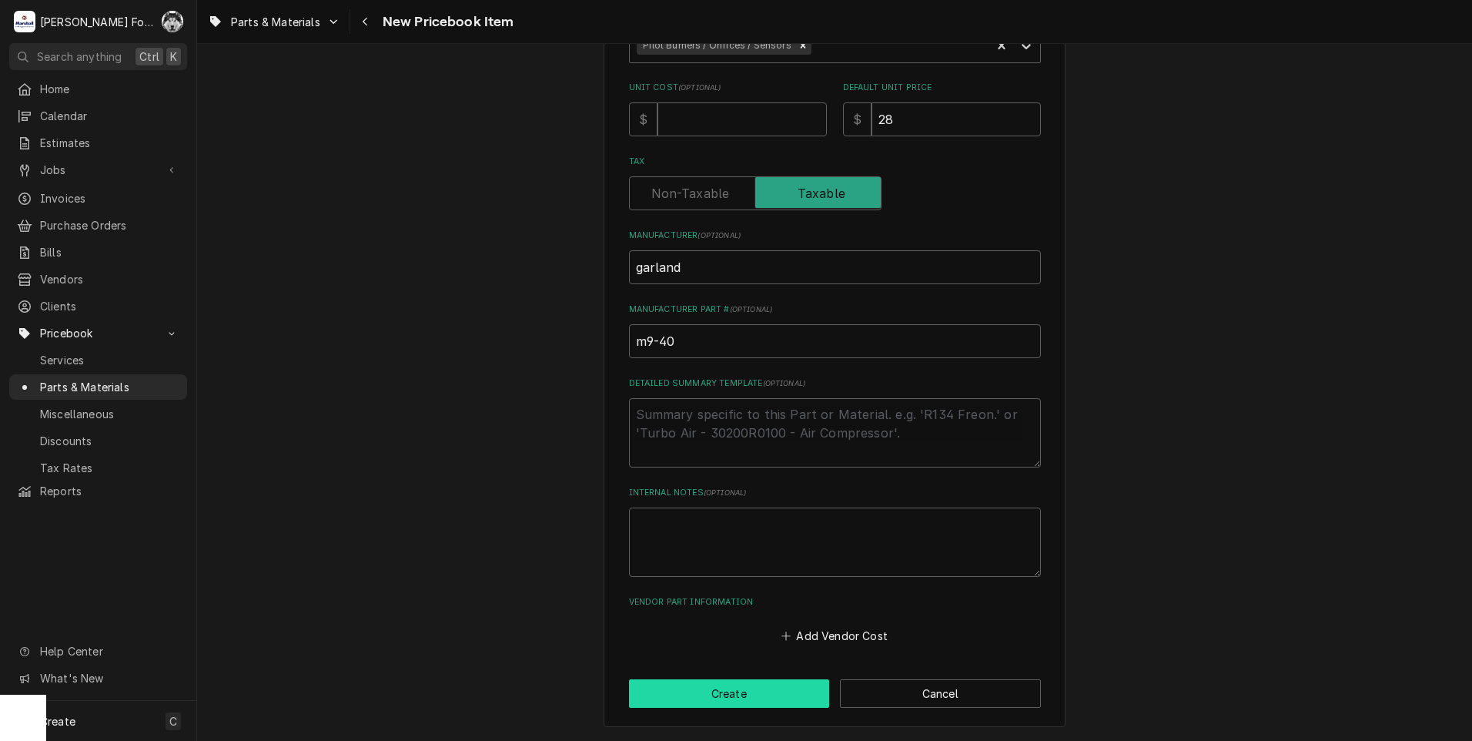
click at [727, 699] on button "Create" at bounding box center [729, 693] width 201 height 28
type textarea "x"
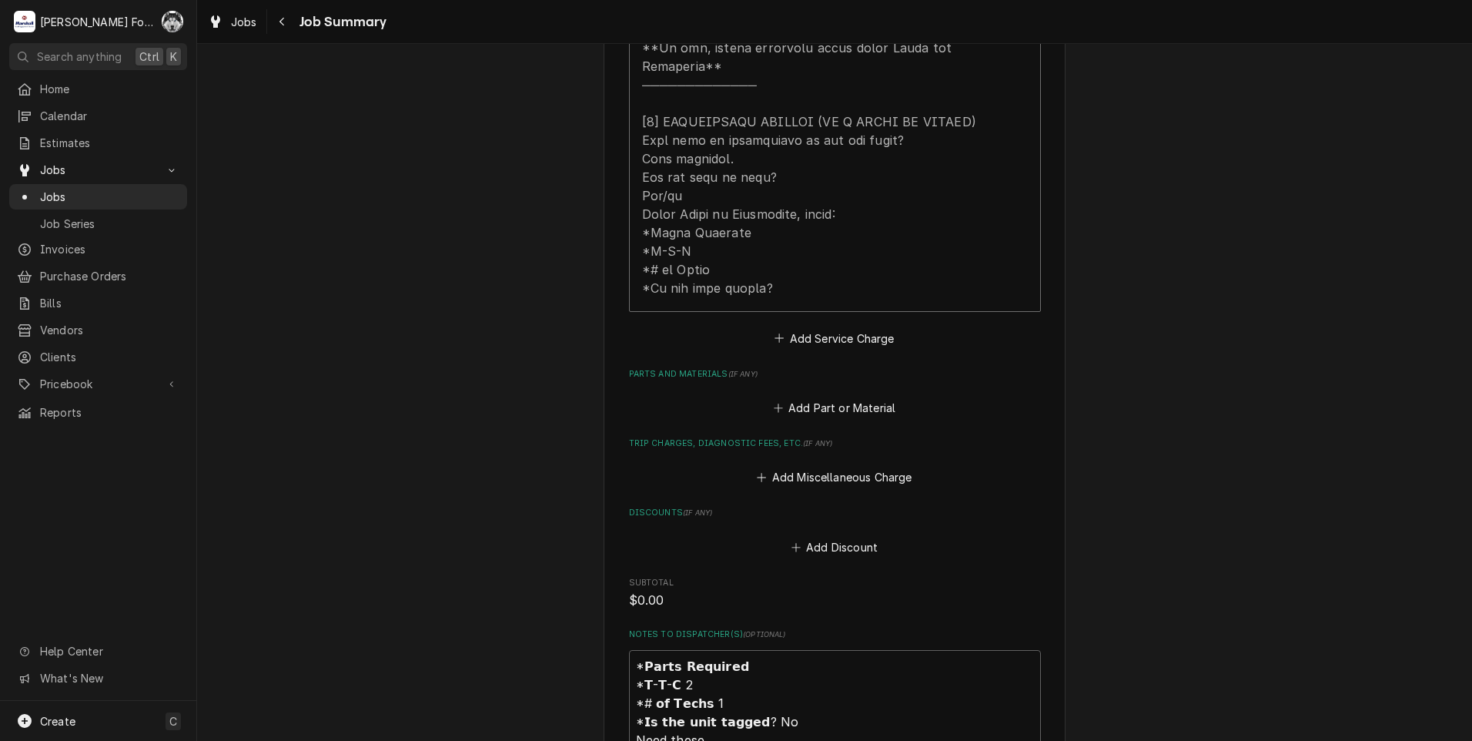
scroll to position [898, 0]
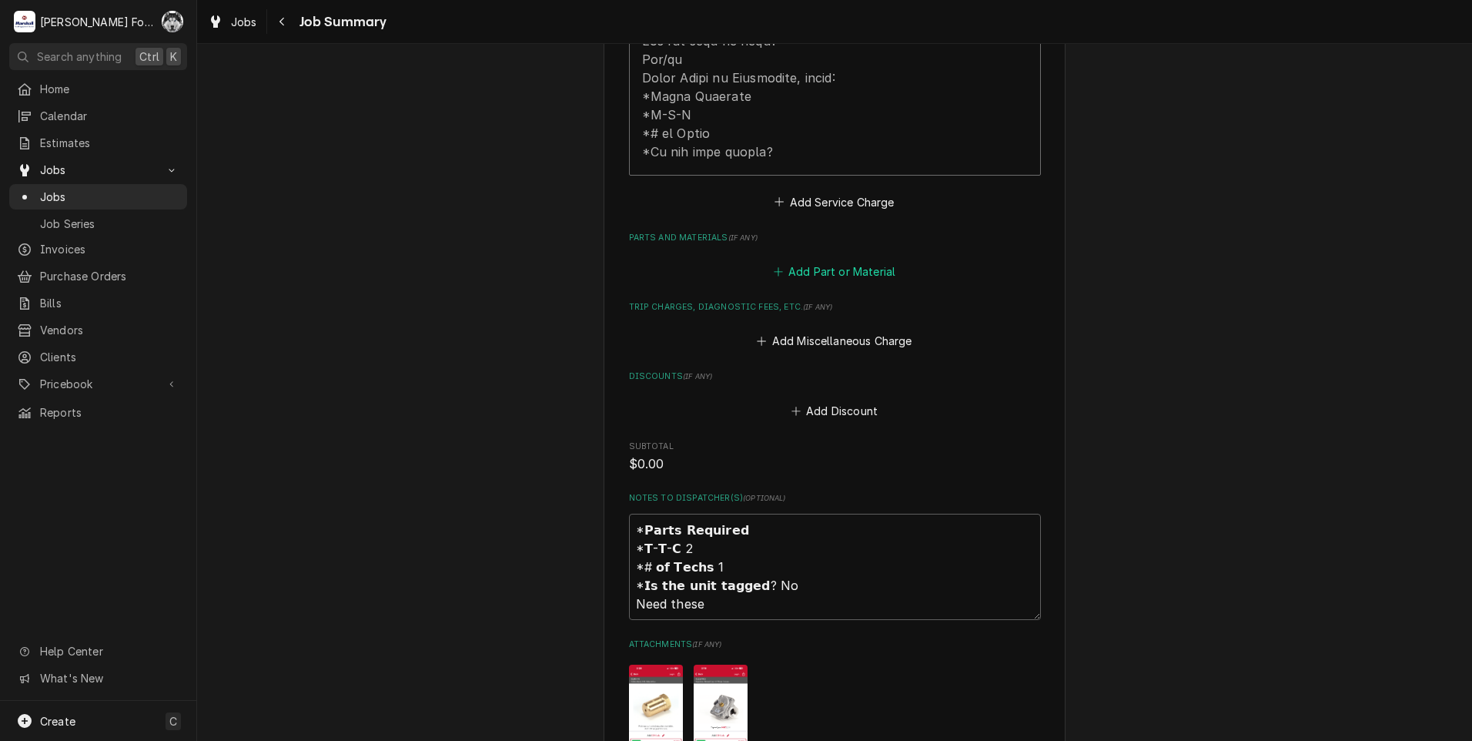
click at [822, 261] on button "Add Part or Material" at bounding box center [834, 272] width 127 height 22
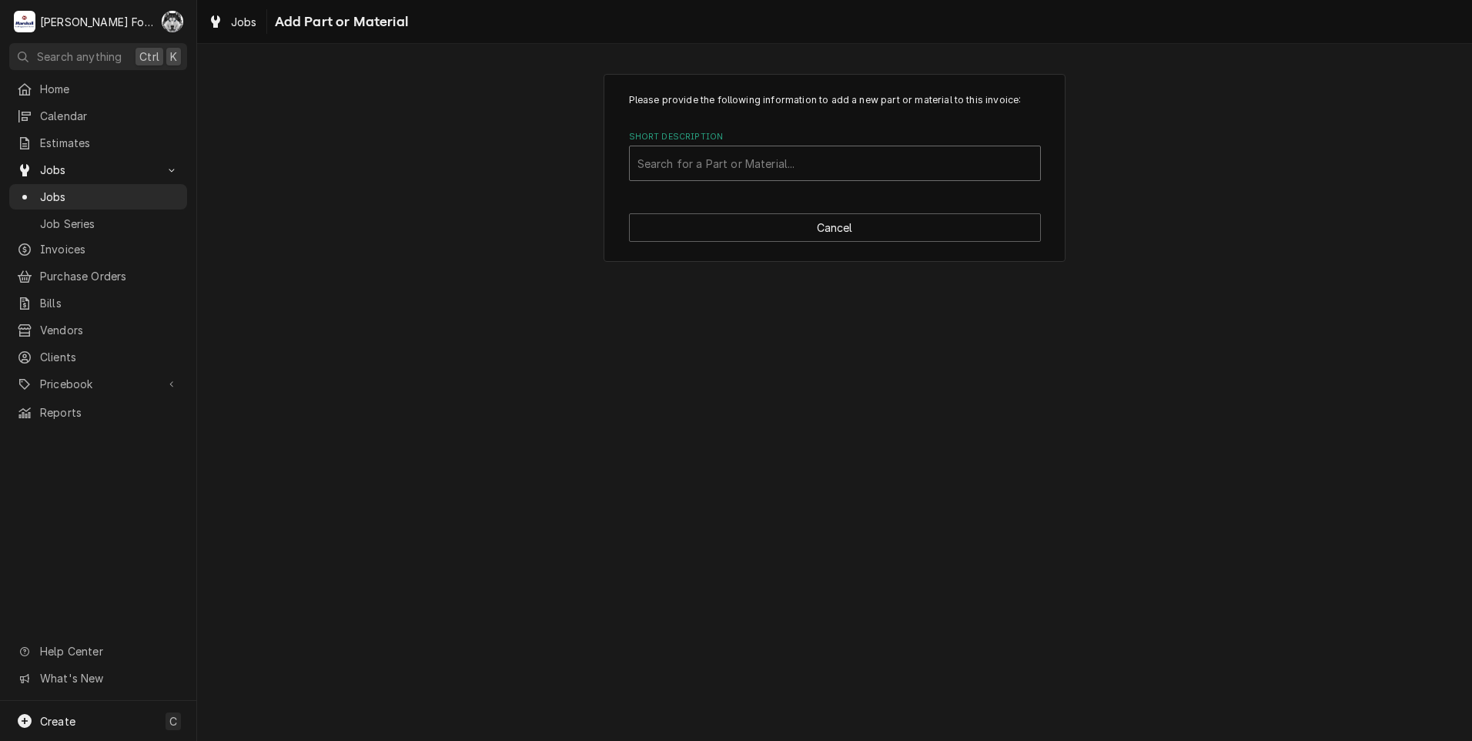
click at [801, 174] on div "Short Description" at bounding box center [834, 163] width 395 height 28
type input "m9-40"
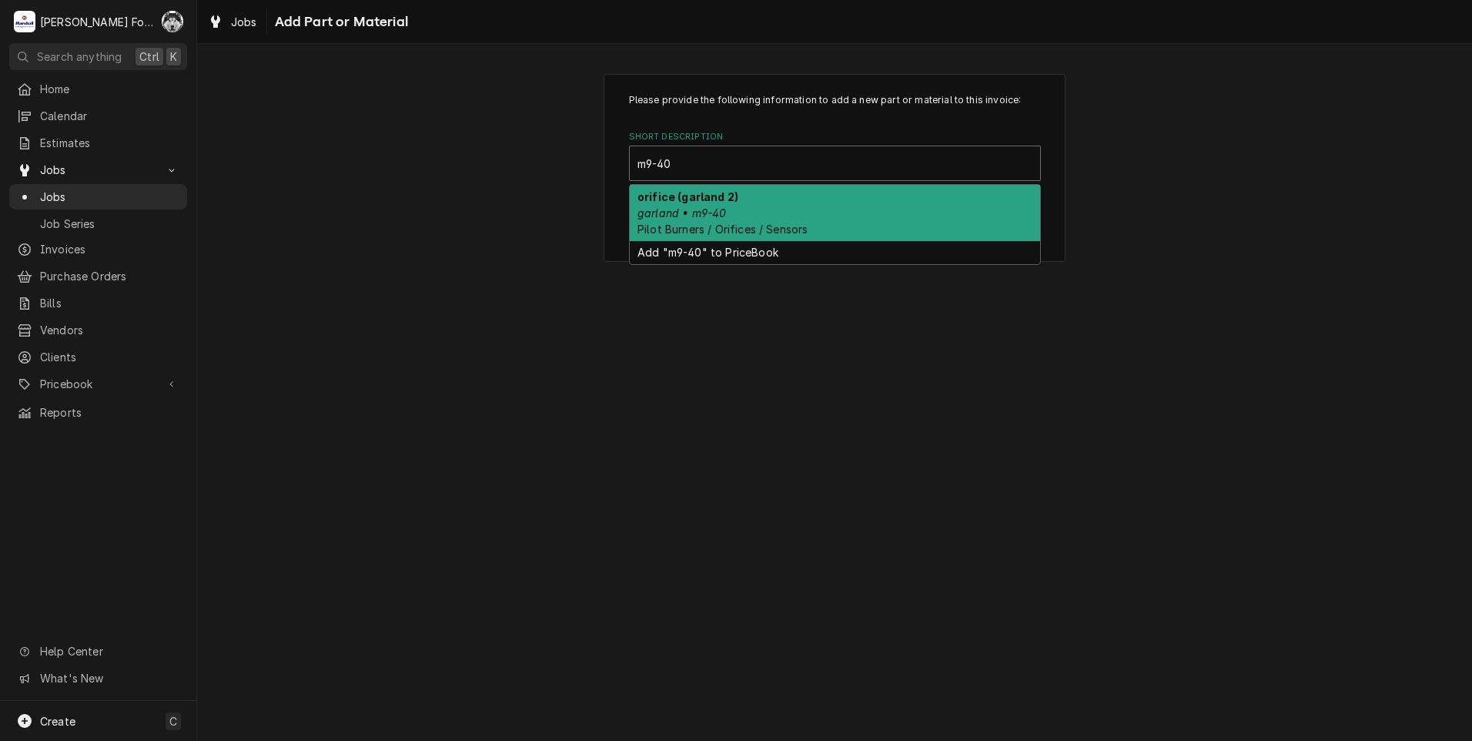
click at [781, 215] on div "orifice (garland 2) garland • m9-40 Pilot Burners / Orifices / Sensors" at bounding box center [835, 213] width 410 height 56
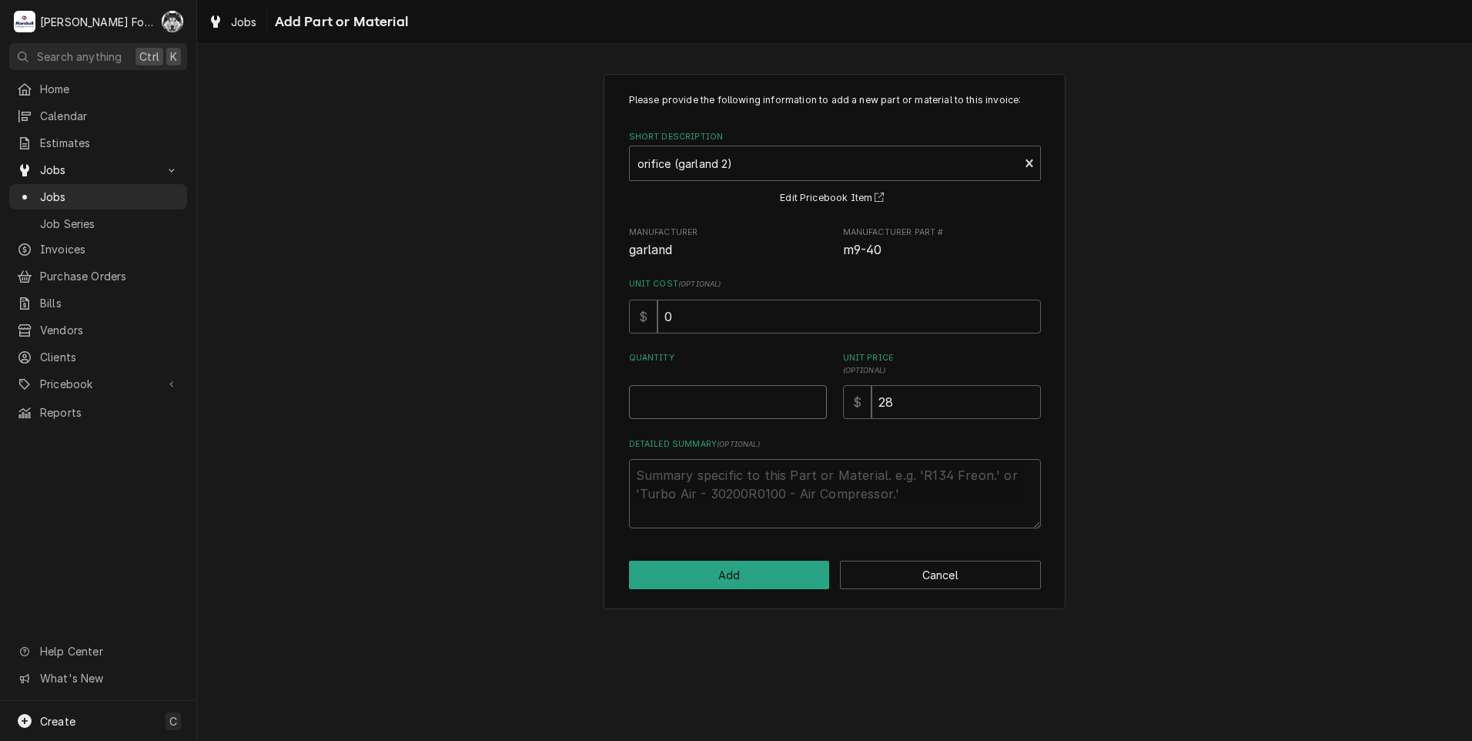
type textarea "x"
type input "0.5"
click at [811, 397] on input "0.5" at bounding box center [728, 402] width 198 height 34
type textarea "x"
type input "1"
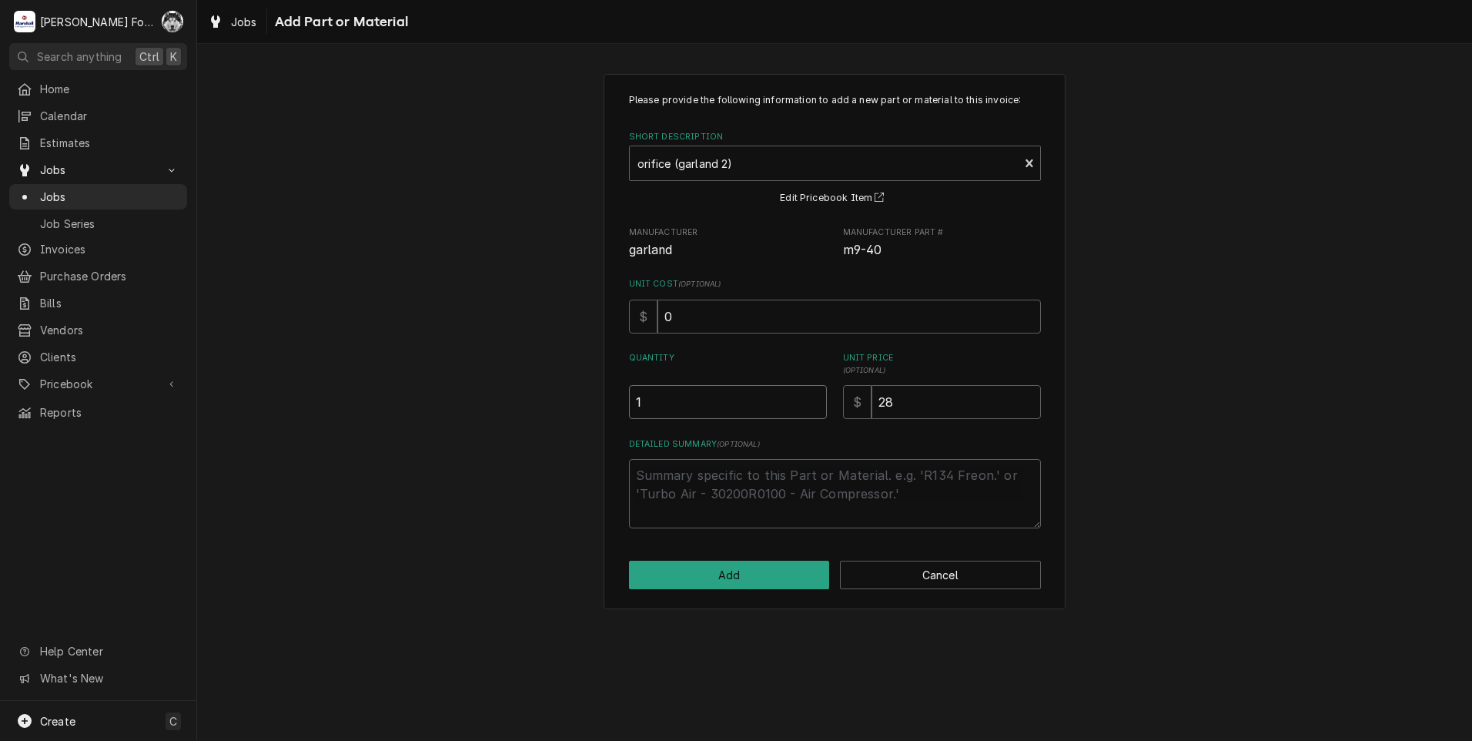
click at [811, 397] on input "1" at bounding box center [728, 402] width 198 height 34
click at [742, 574] on button "Add" at bounding box center [729, 574] width 201 height 28
type textarea "x"
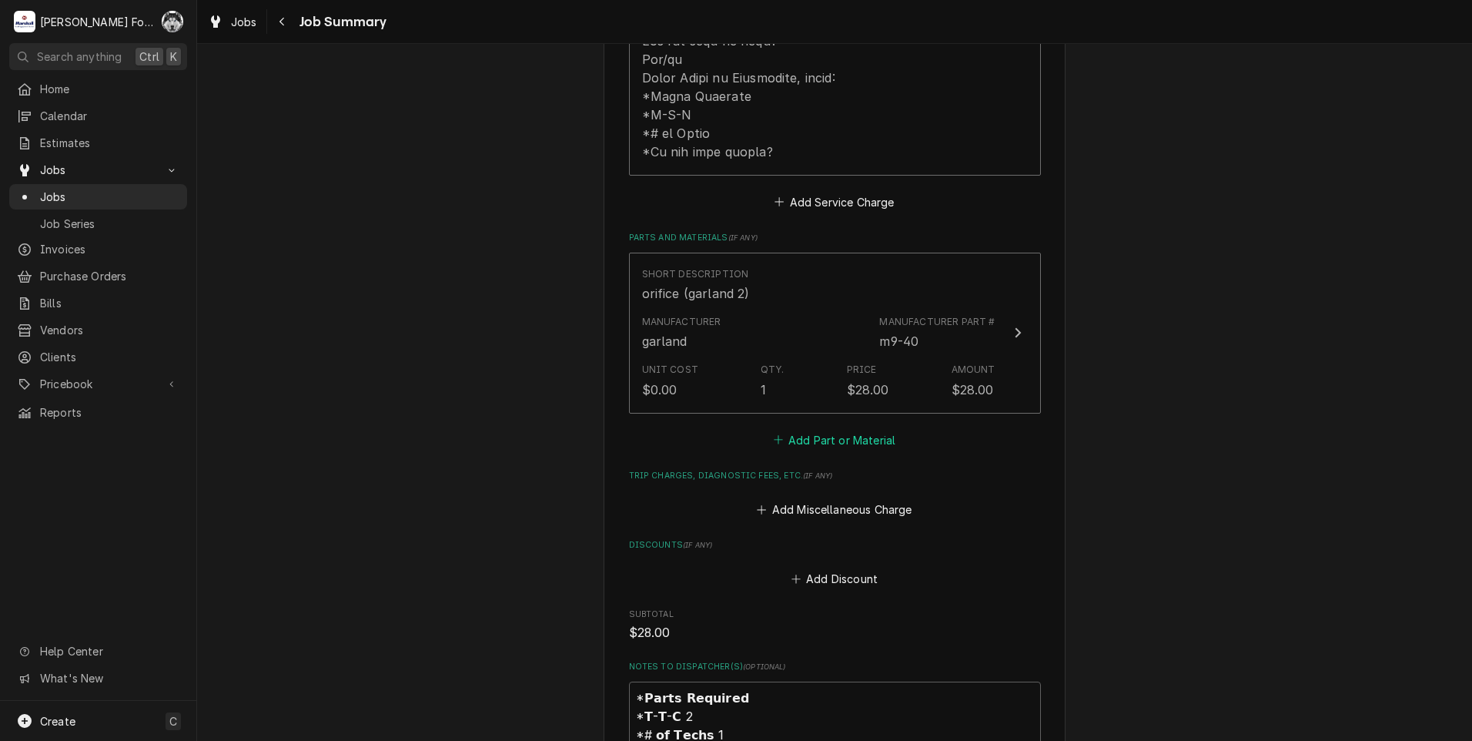
click at [852, 429] on button "Add Part or Material" at bounding box center [834, 440] width 127 height 22
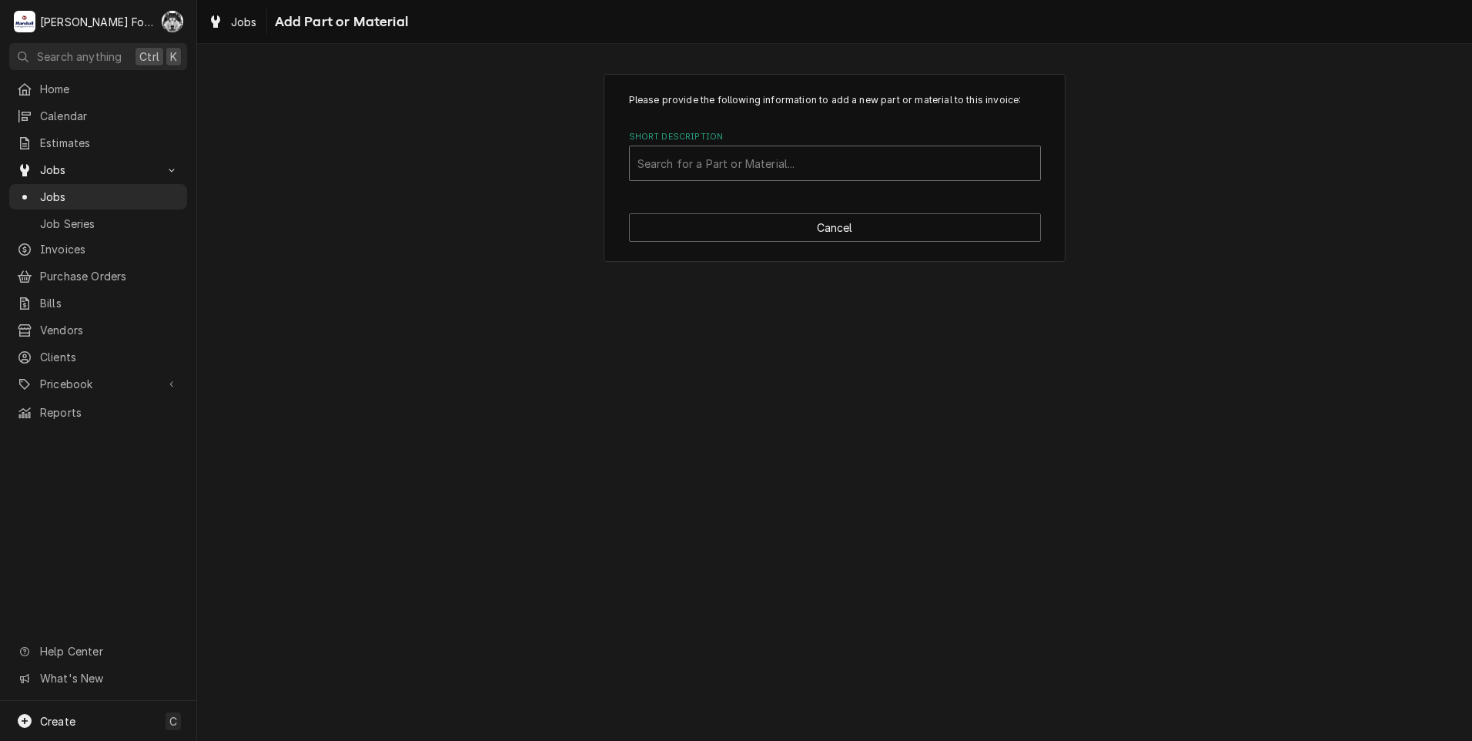
drag, startPoint x: 841, startPoint y: 172, endPoint x: 848, endPoint y: 166, distance: 9.9
click at [841, 170] on div "Short Description" at bounding box center [834, 163] width 395 height 28
type input "2127502"
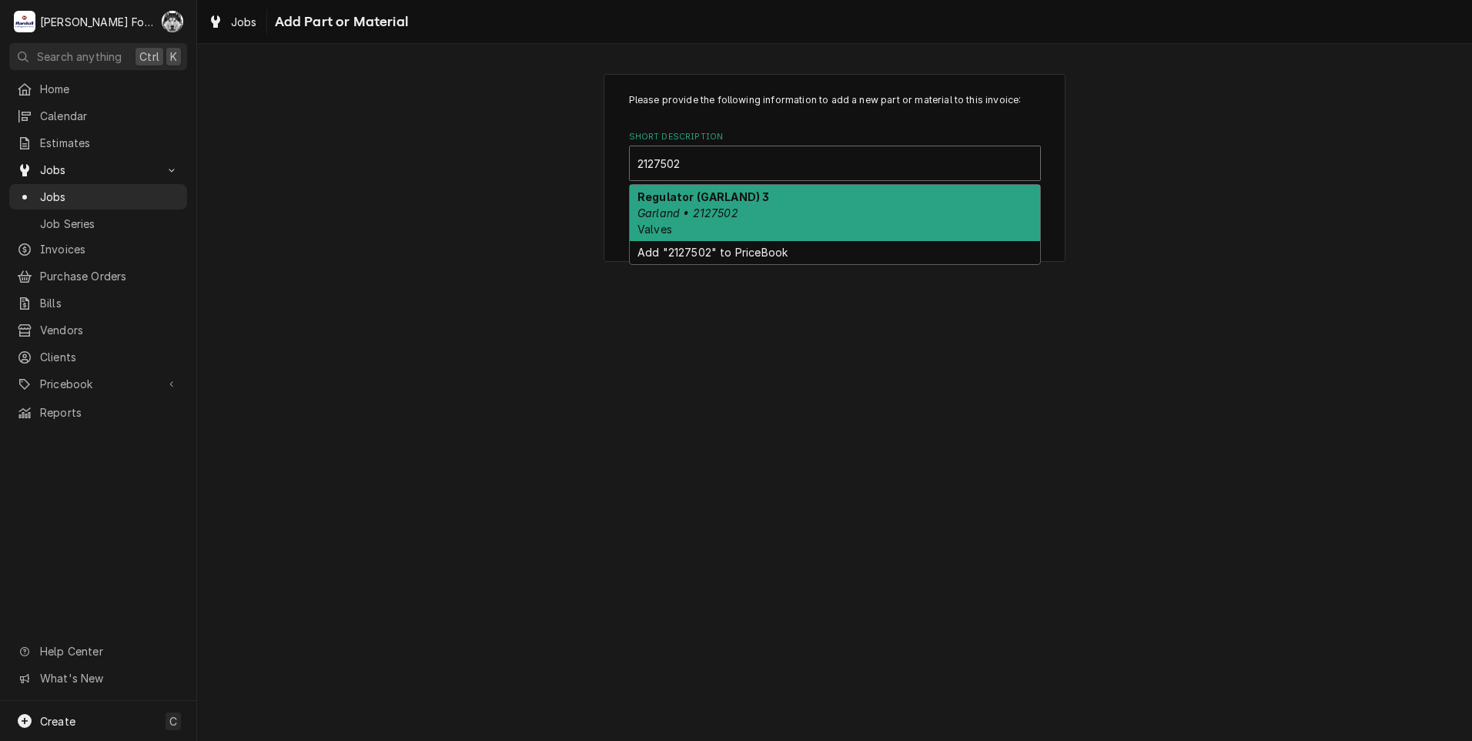
click at [831, 225] on div "Regulator (GARLAND) 3 Garland • 2127502 Valves" at bounding box center [835, 213] width 410 height 56
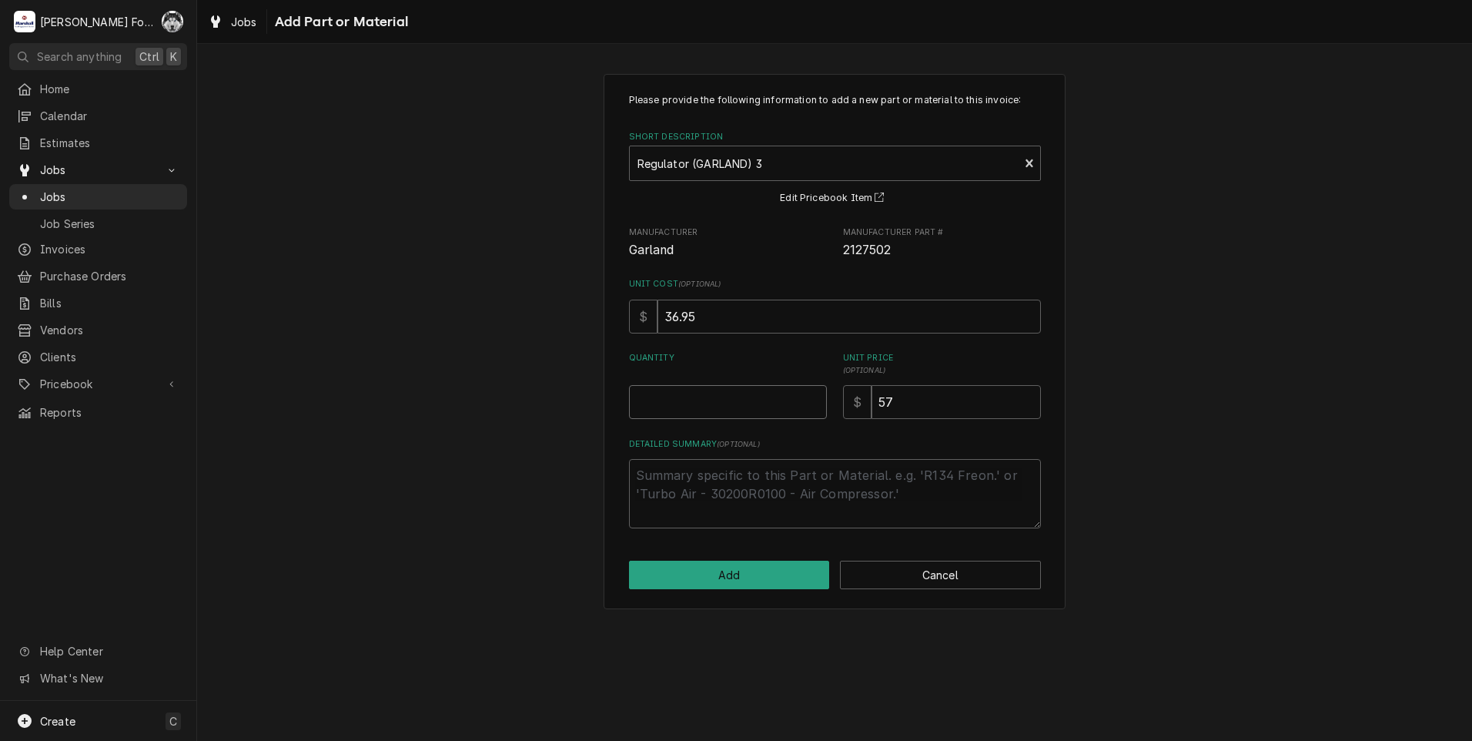
type textarea "x"
type input "0.5"
click at [808, 399] on input "0.5" at bounding box center [728, 402] width 198 height 34
type textarea "x"
type input "1"
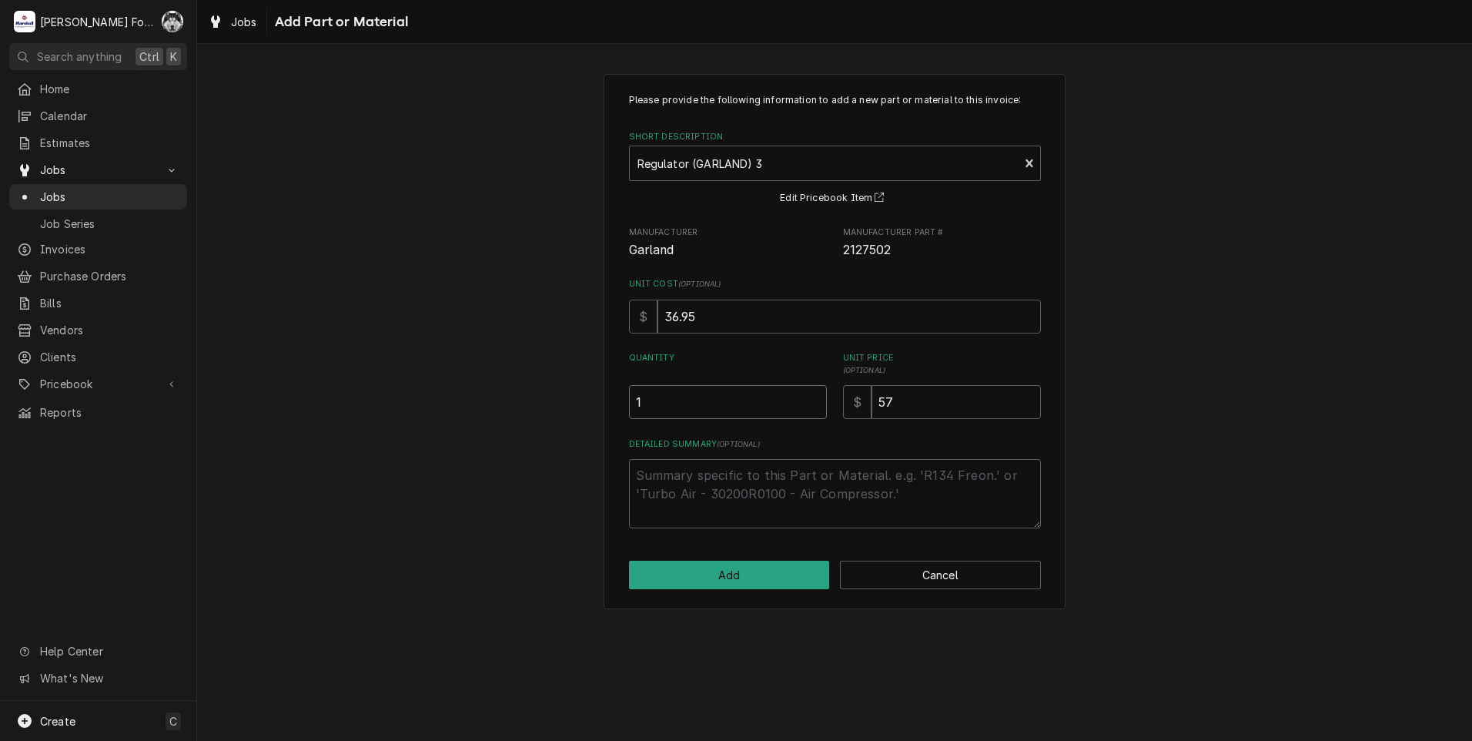
click at [808, 399] on input "1" at bounding box center [728, 402] width 198 height 34
drag, startPoint x: 939, startPoint y: 403, endPoint x: 728, endPoint y: 444, distance: 214.9
click at [738, 442] on div "Please provide the following information to add a new part or material to this …" at bounding box center [835, 310] width 412 height 435
type textarea "x"
type input "9"
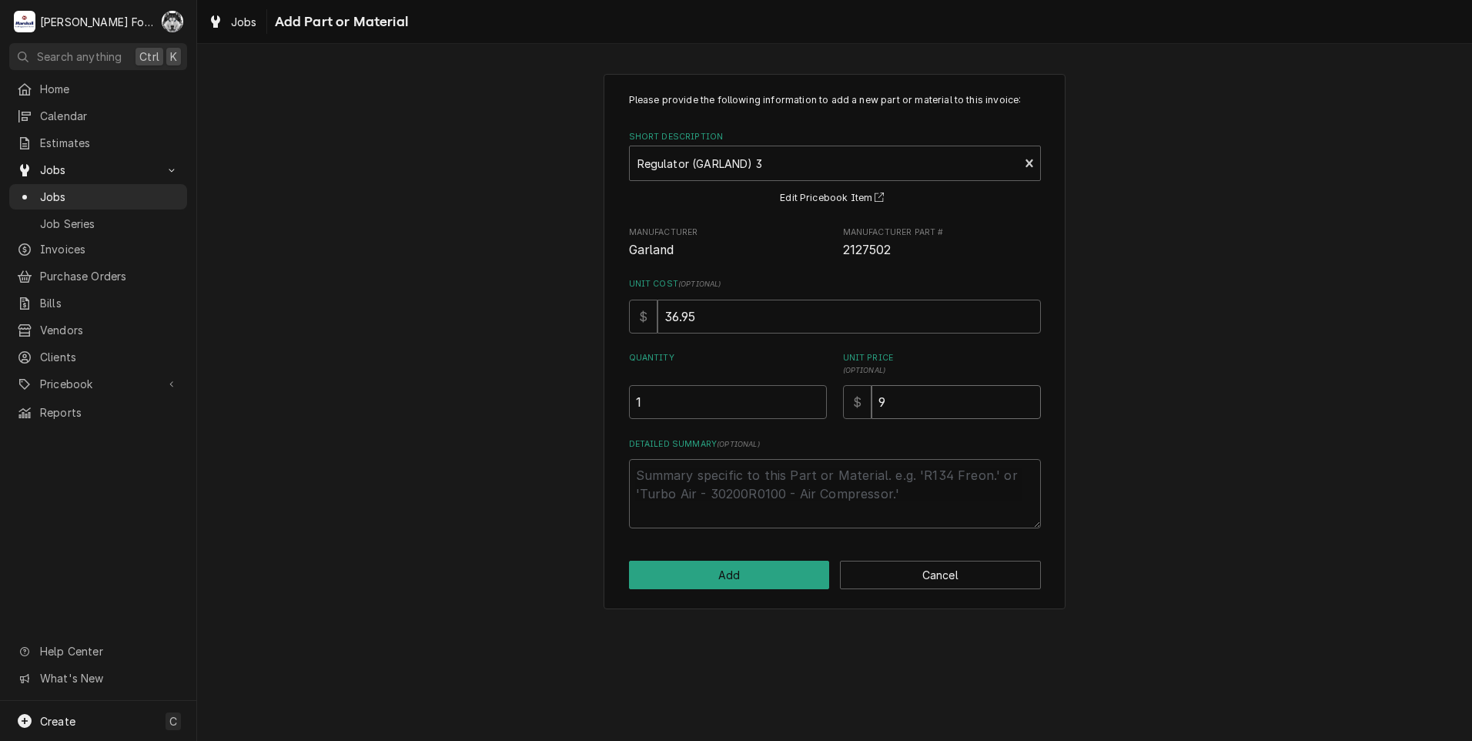
type textarea "x"
type input "91"
click at [745, 577] on button "Add" at bounding box center [729, 574] width 201 height 28
type textarea "x"
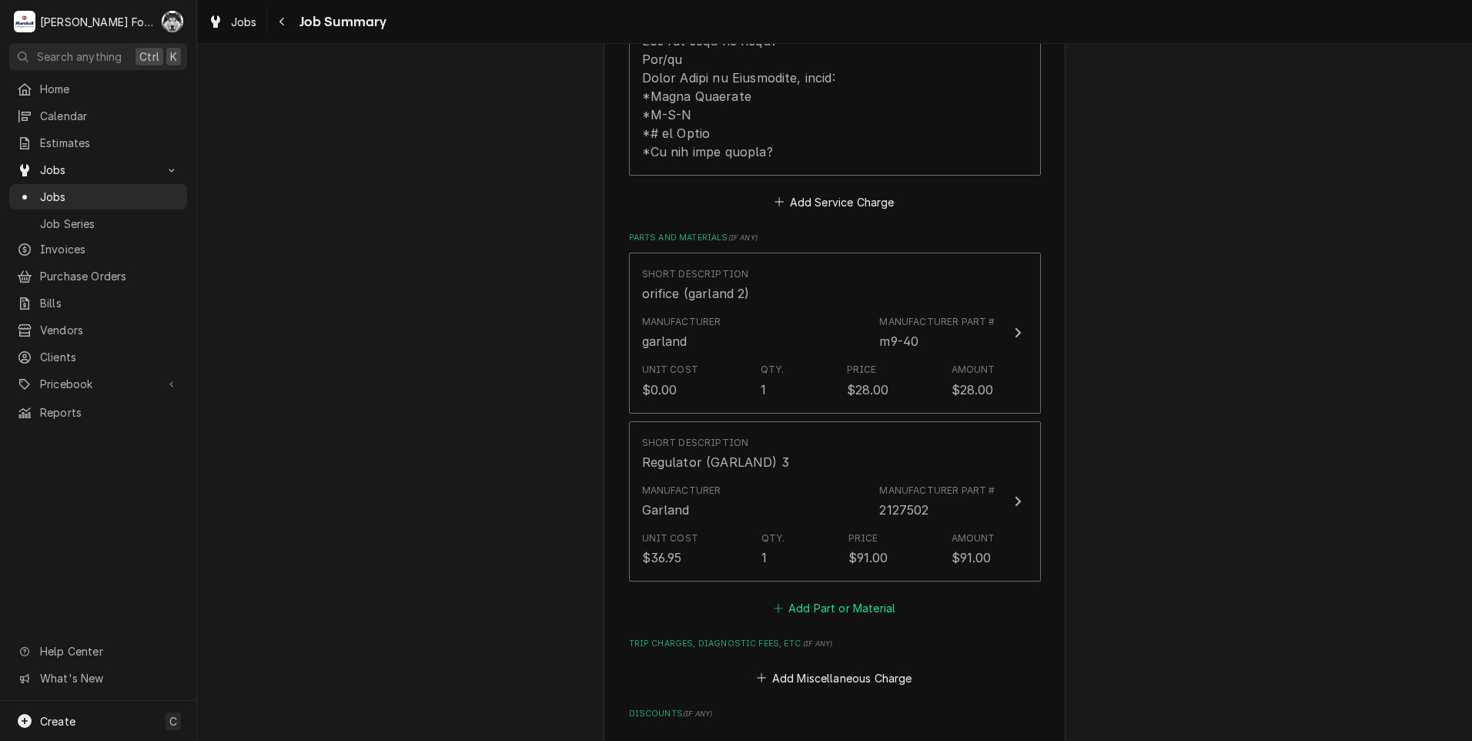
click at [833, 597] on button "Add Part or Material" at bounding box center [834, 608] width 127 height 22
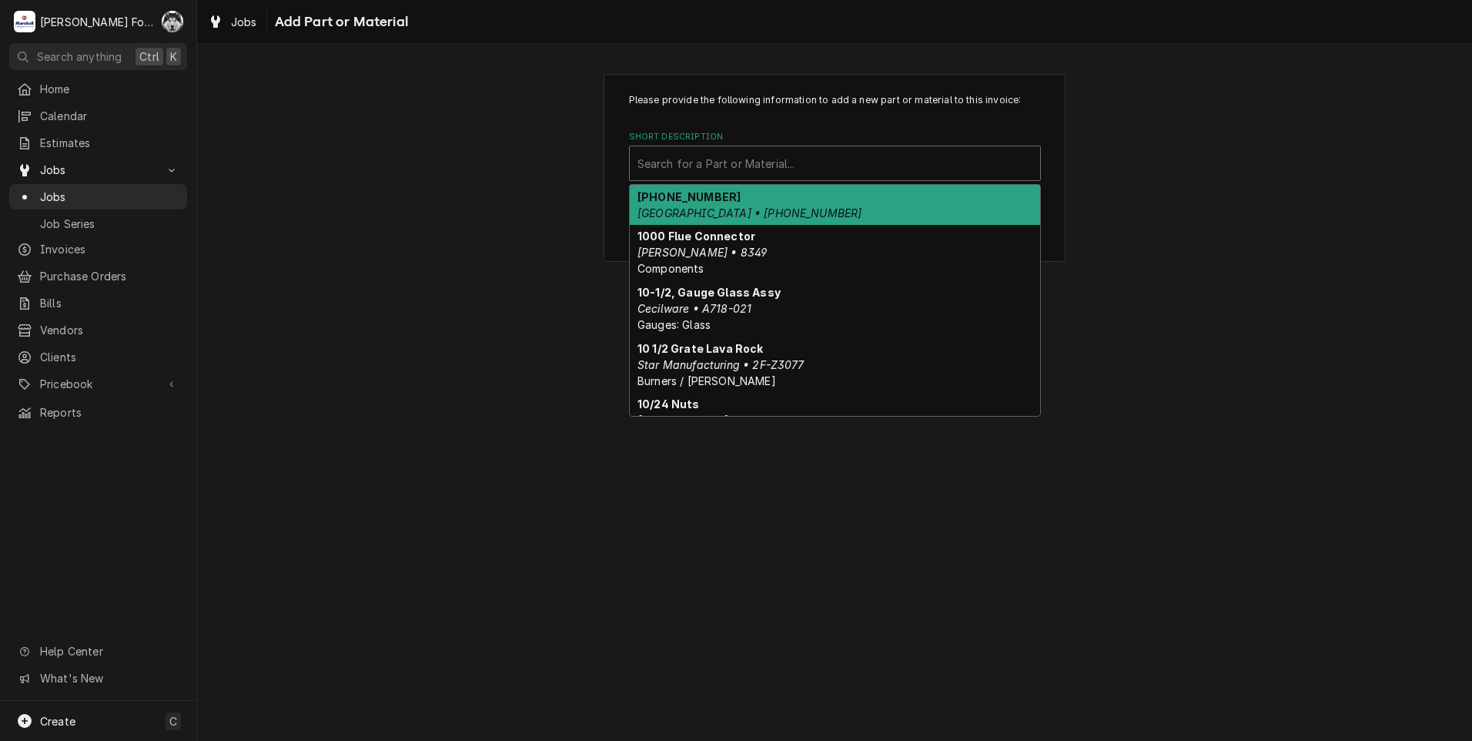
click at [825, 169] on div "Short Description" at bounding box center [834, 163] width 395 height 28
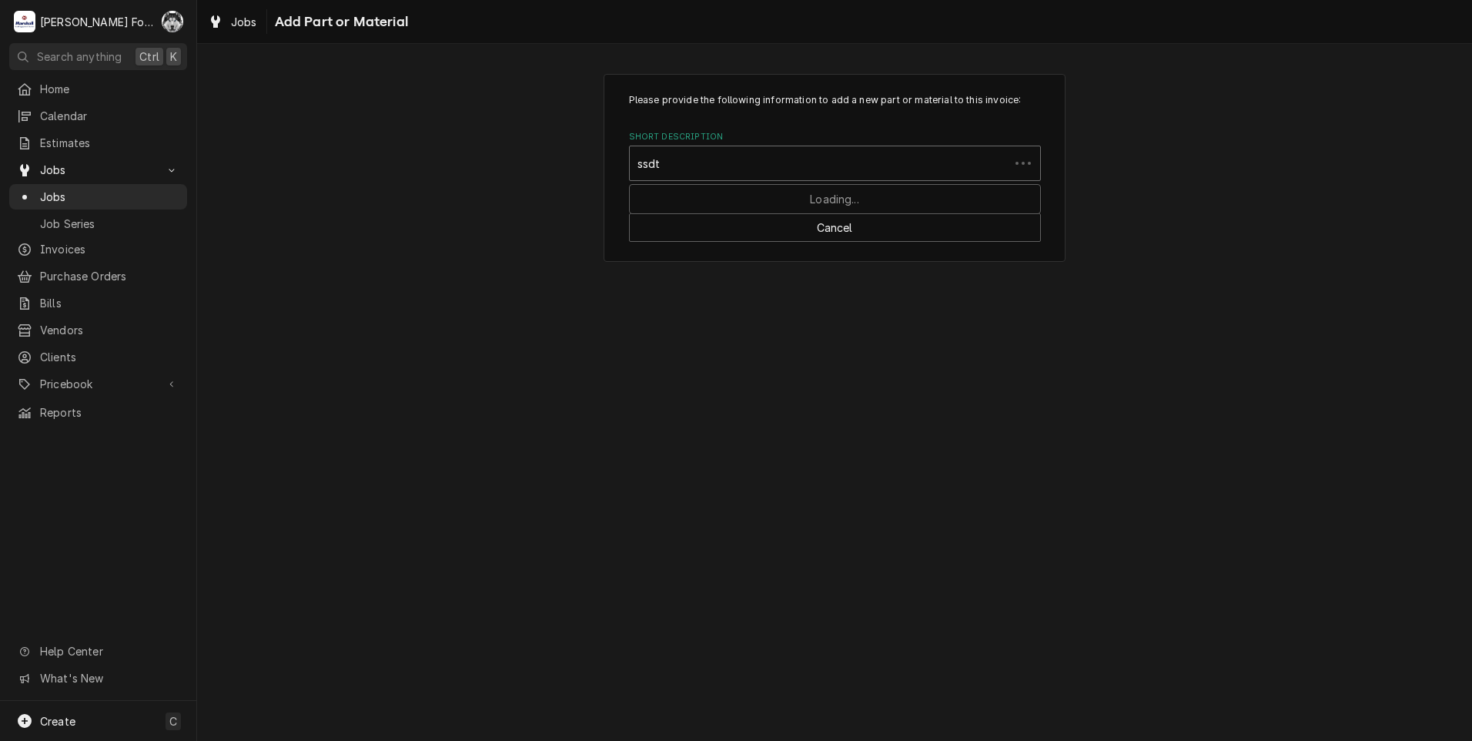
type input "ssdt"
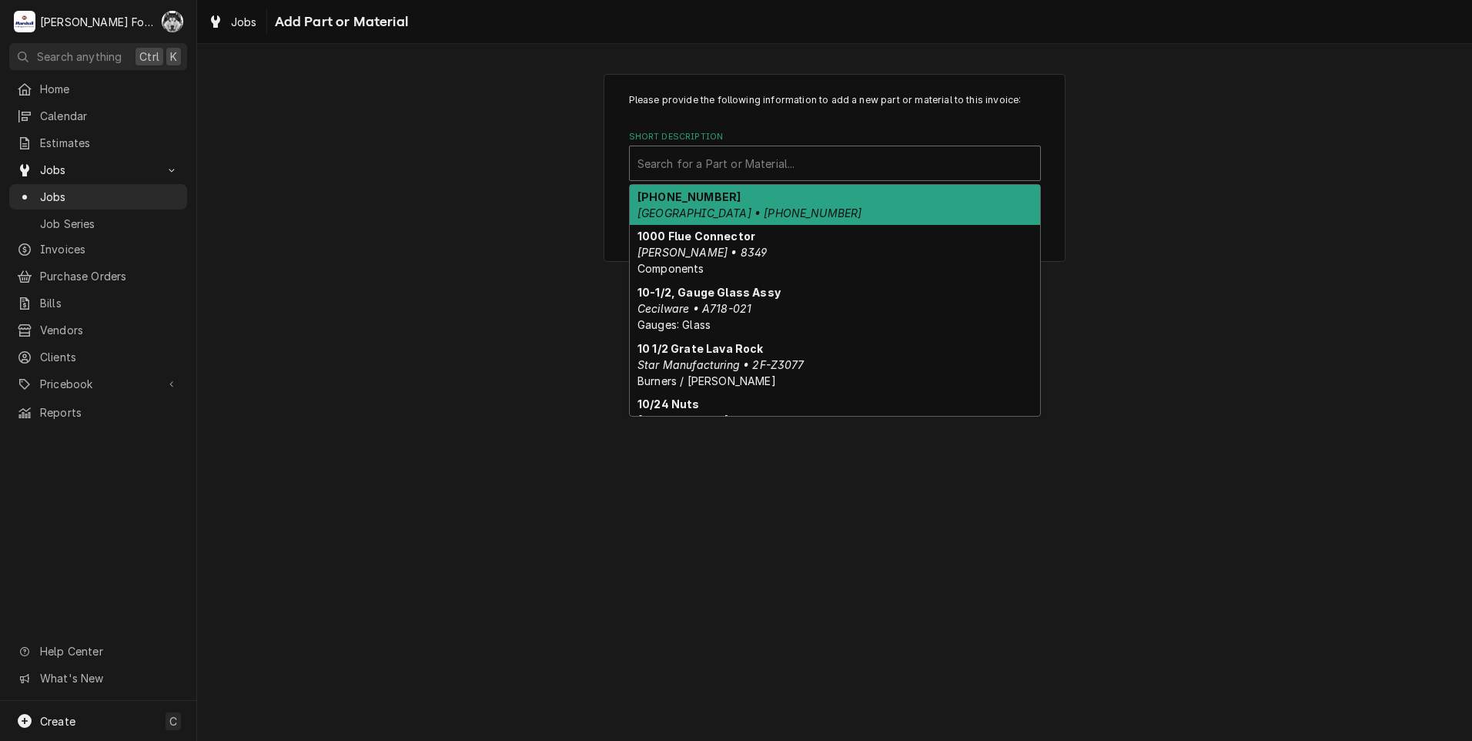
click at [839, 157] on div "Short Description" at bounding box center [834, 163] width 395 height 28
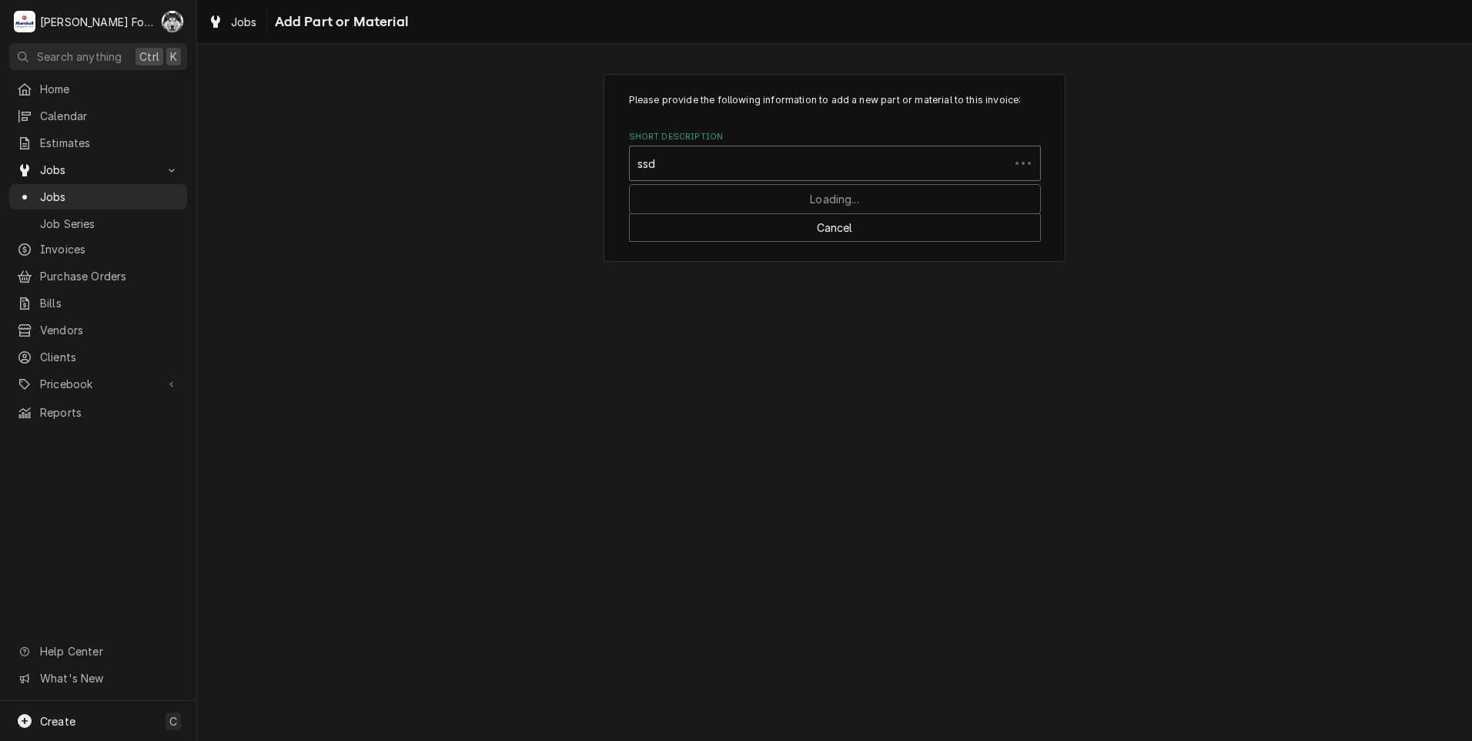
type input "ssdt"
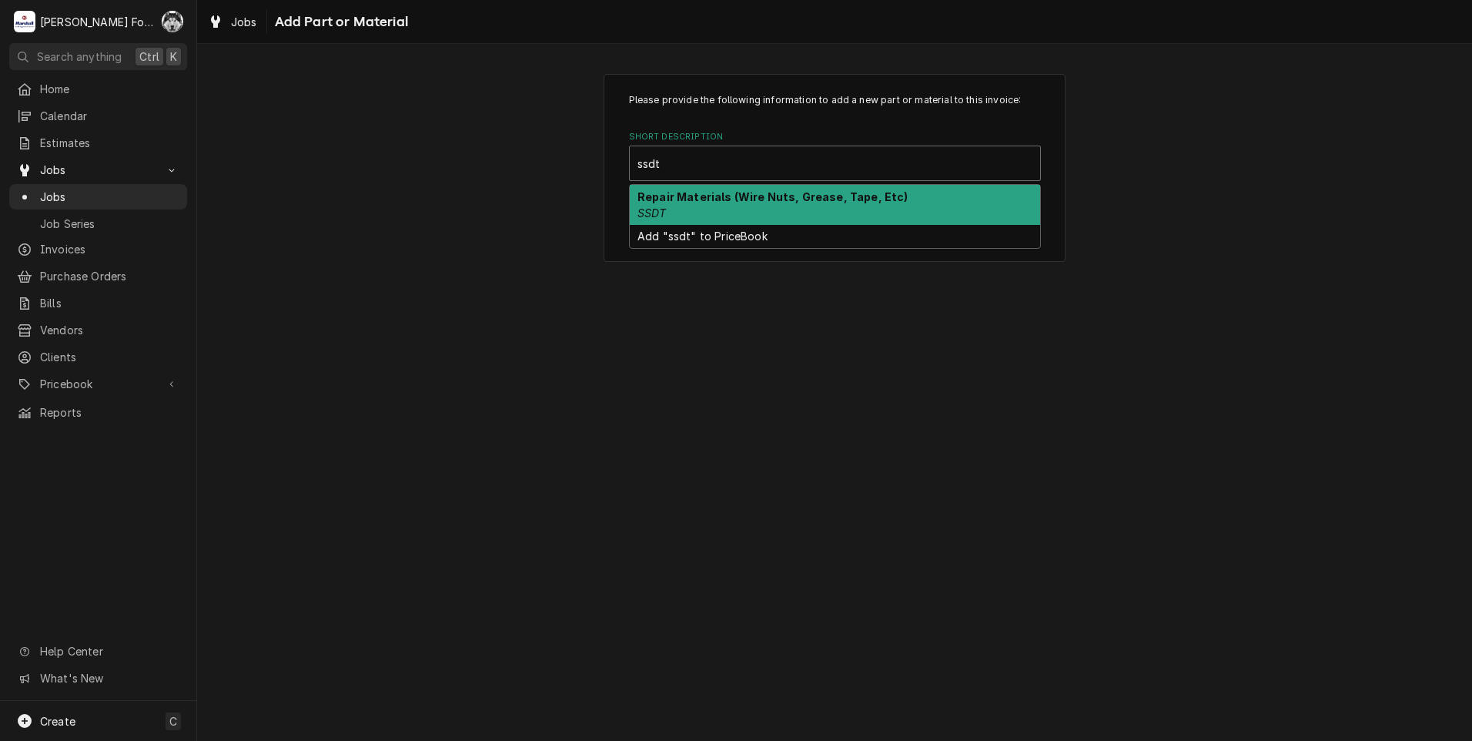
click at [704, 209] on div "Repair Materials (Wire Nuts, Grease, Tape, Etc) SSDT" at bounding box center [835, 205] width 410 height 40
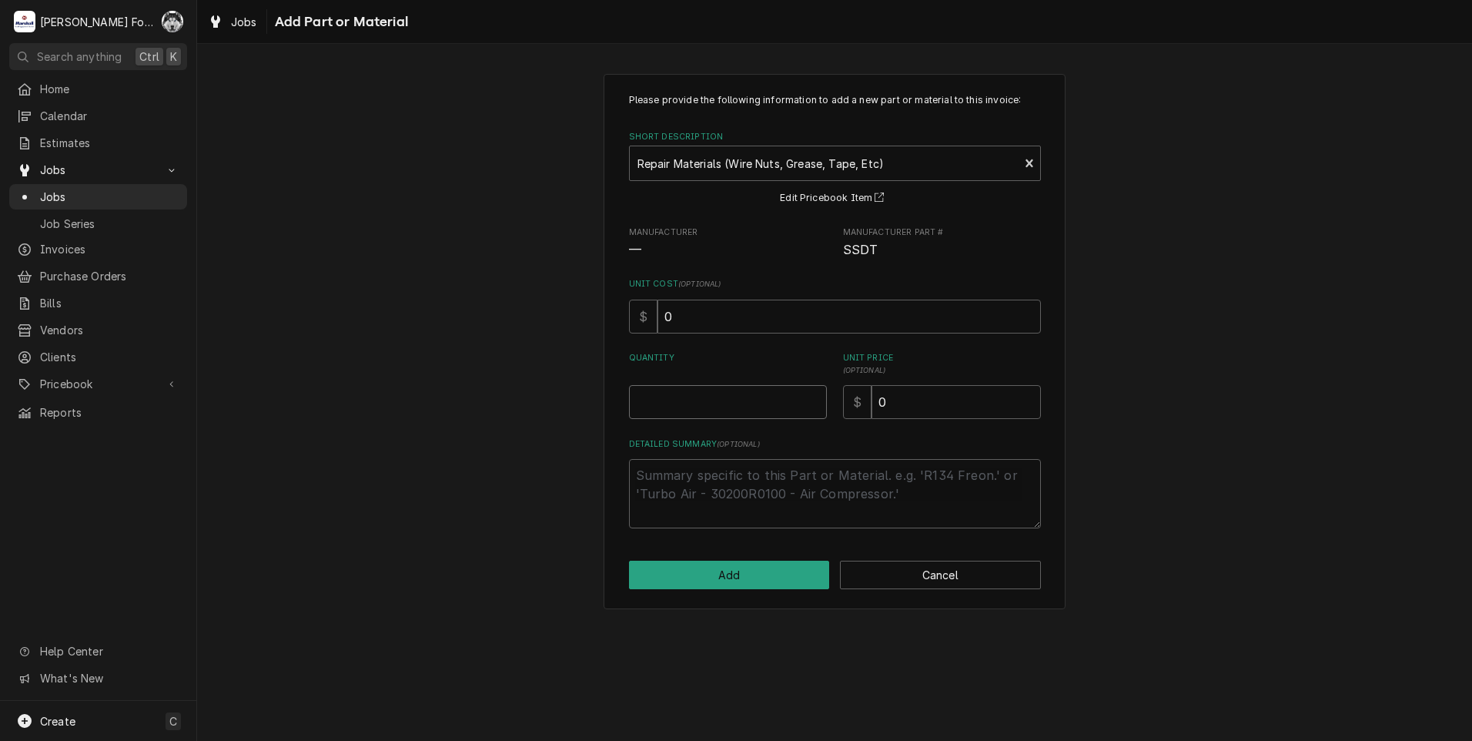
type textarea "x"
type input "0.5"
click at [812, 397] on input "0.5" at bounding box center [728, 402] width 198 height 34
type textarea "x"
type input "1"
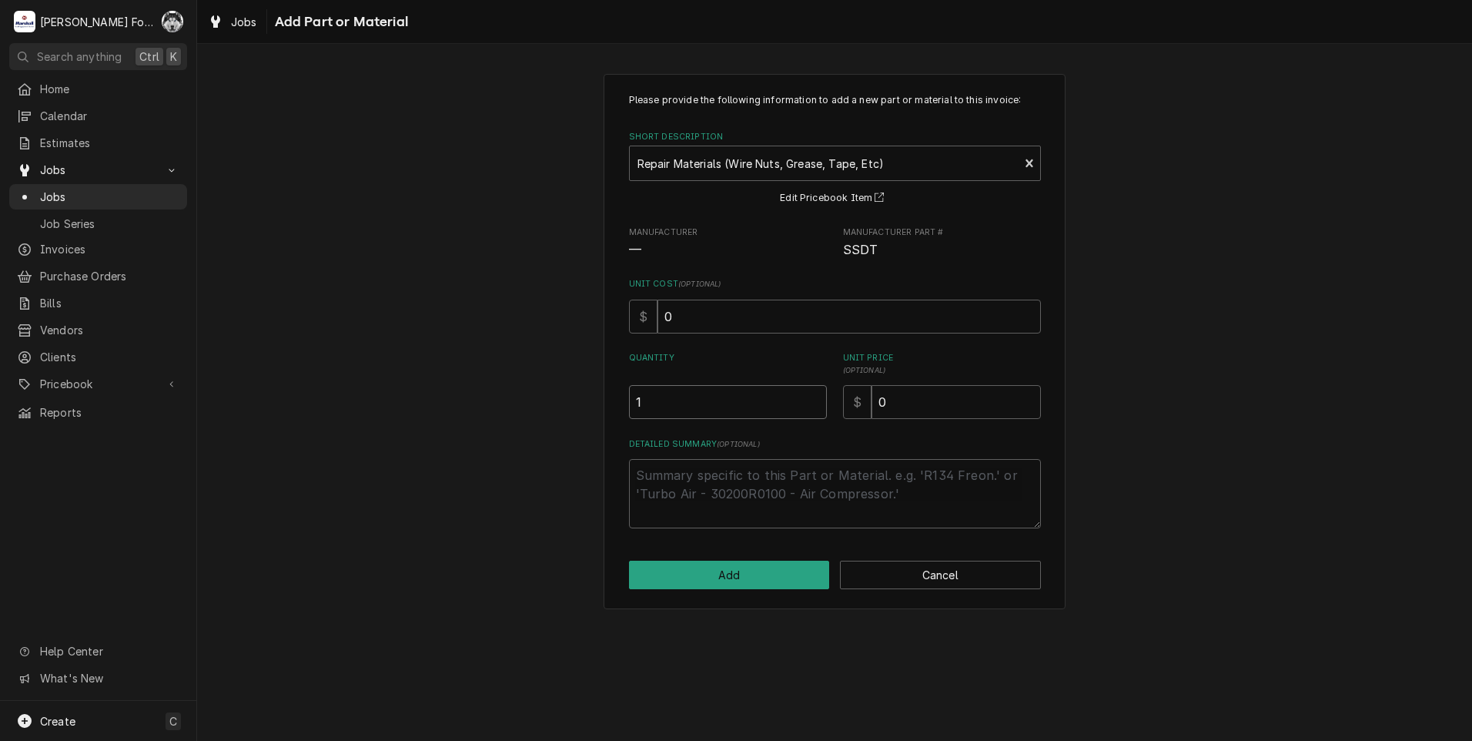
click at [811, 400] on input "1" at bounding box center [728, 402] width 198 height 34
click at [743, 579] on button "Add" at bounding box center [729, 574] width 201 height 28
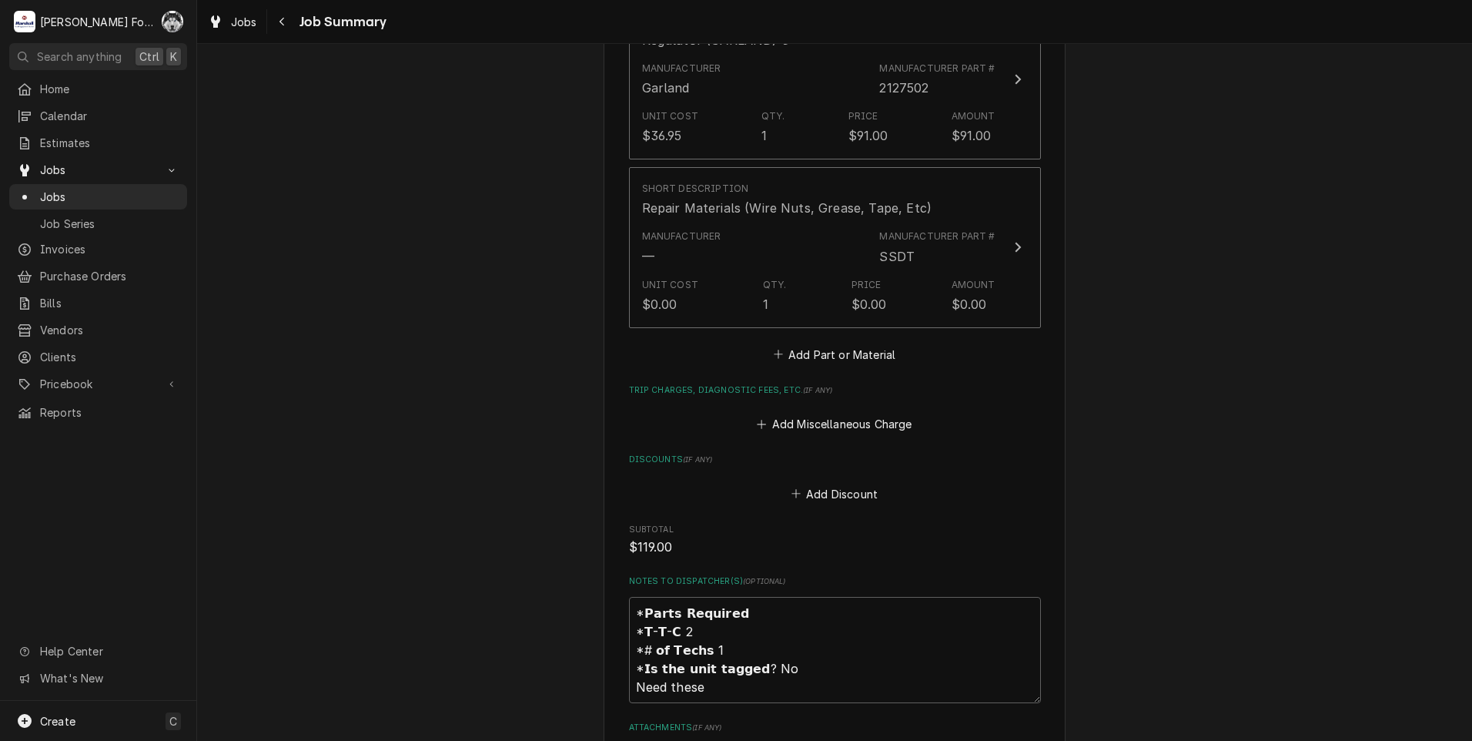
scroll to position [1283, 0]
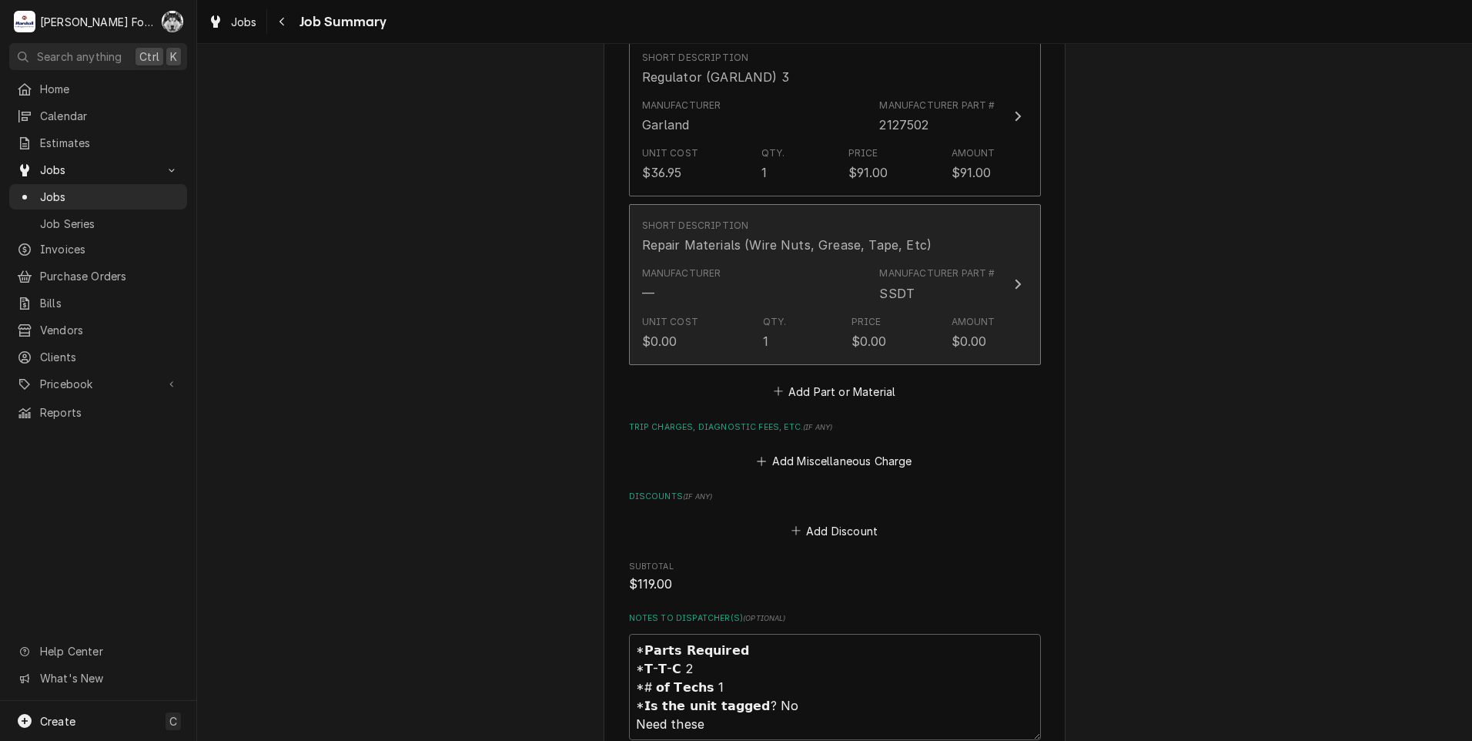
click at [883, 266] on div "Manufacturer Part # SSDT" at bounding box center [936, 283] width 115 height 35
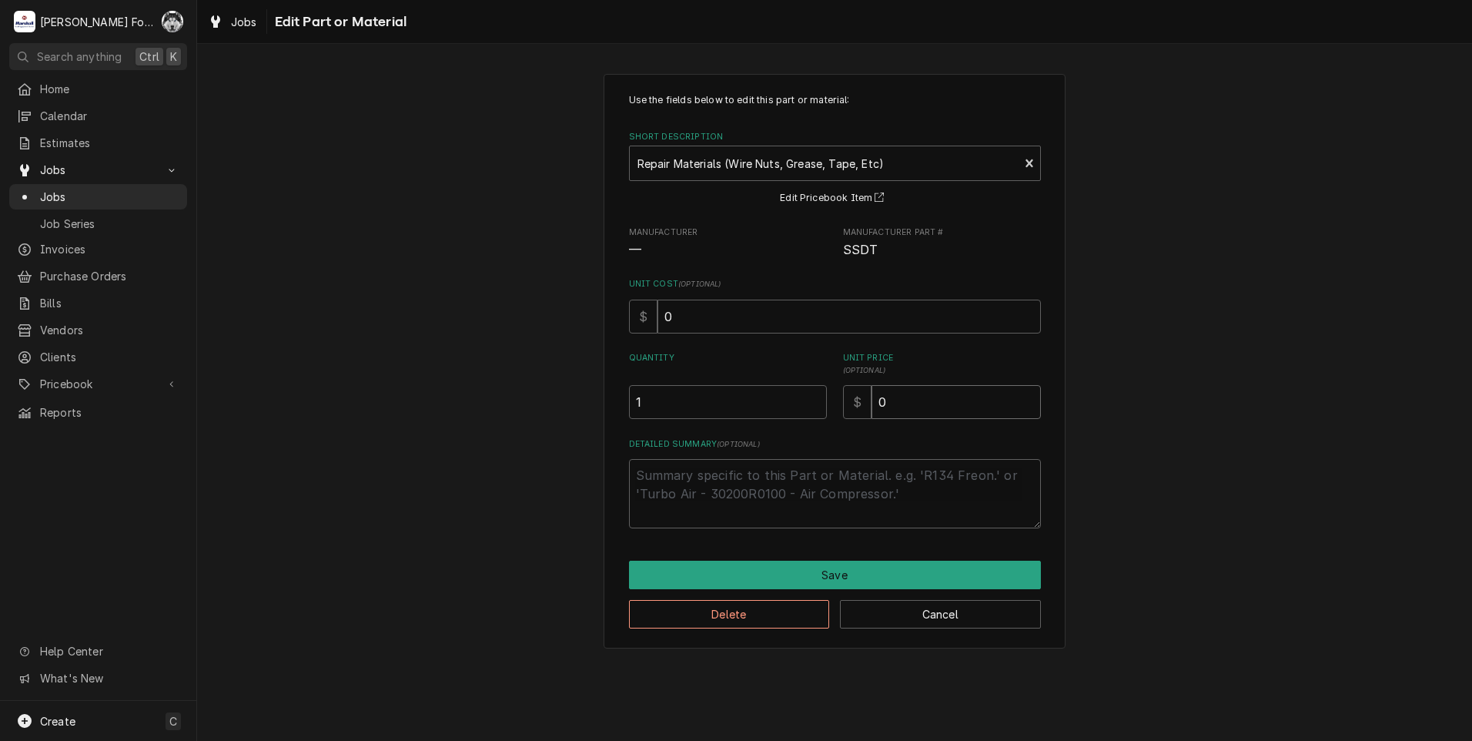
drag, startPoint x: 935, startPoint y: 407, endPoint x: 788, endPoint y: 412, distance: 146.3
click at [788, 412] on div "Quantity 1 Unit Price ( optional ) $ 0" at bounding box center [835, 385] width 412 height 67
type textarea "x"
type input "4"
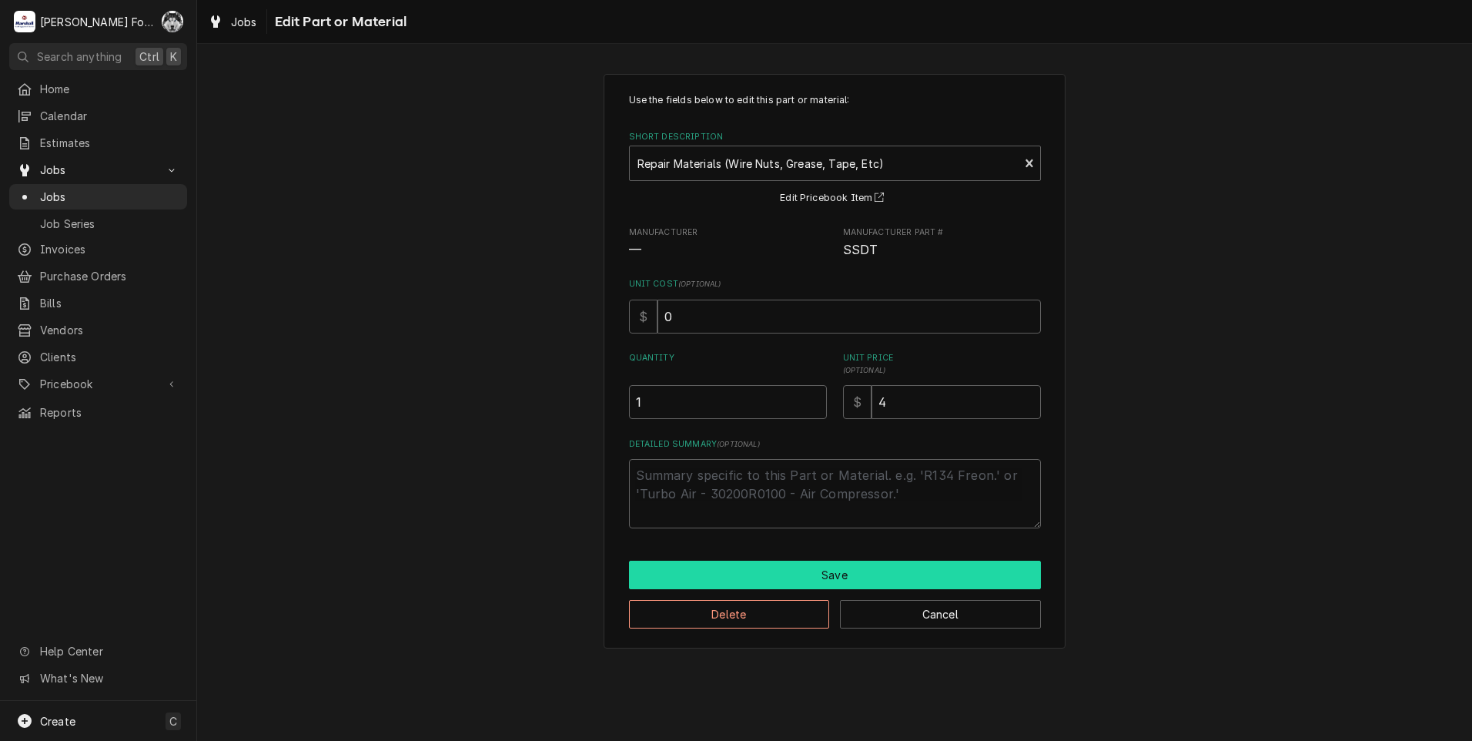
click at [820, 571] on button "Save" at bounding box center [835, 574] width 412 height 28
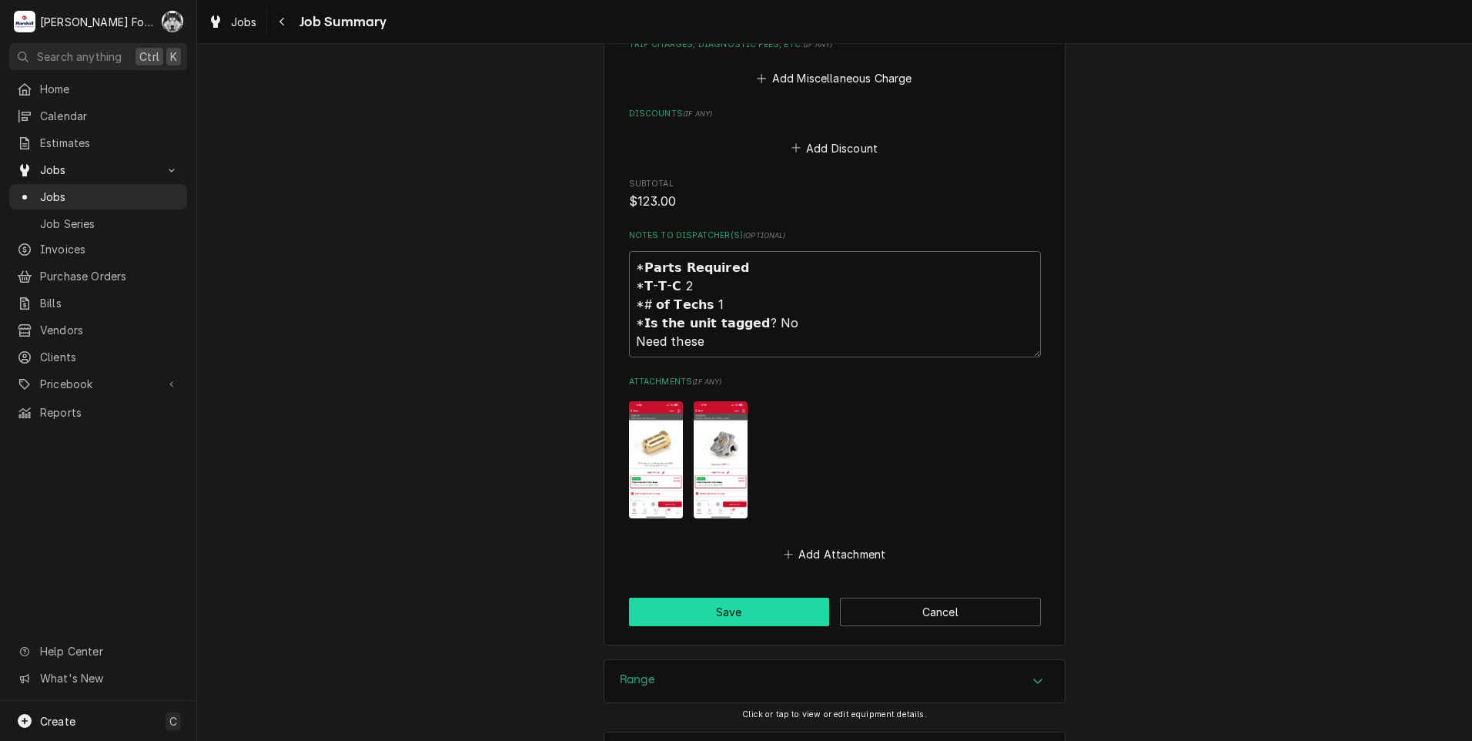
scroll to position [1711, 0]
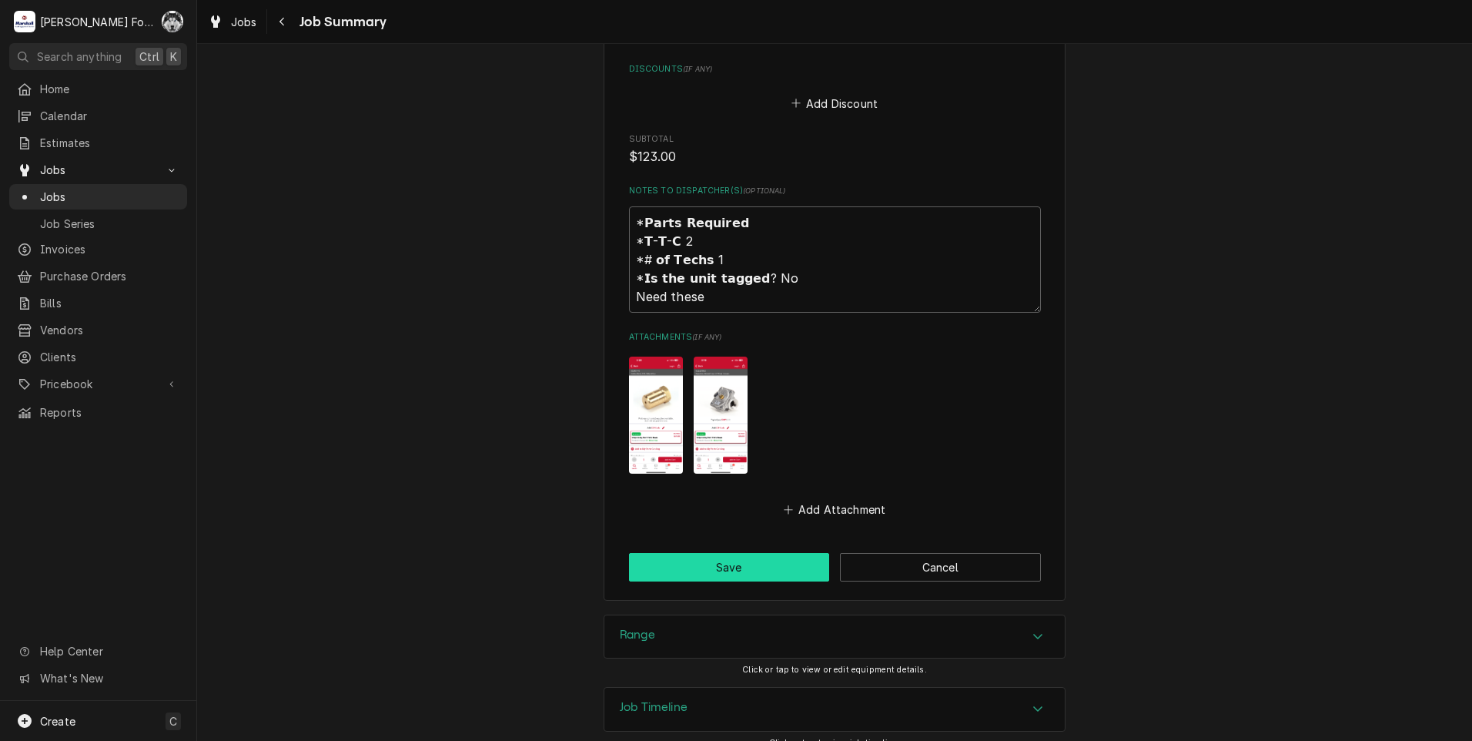
click at [734, 553] on button "Save" at bounding box center [729, 567] width 201 height 28
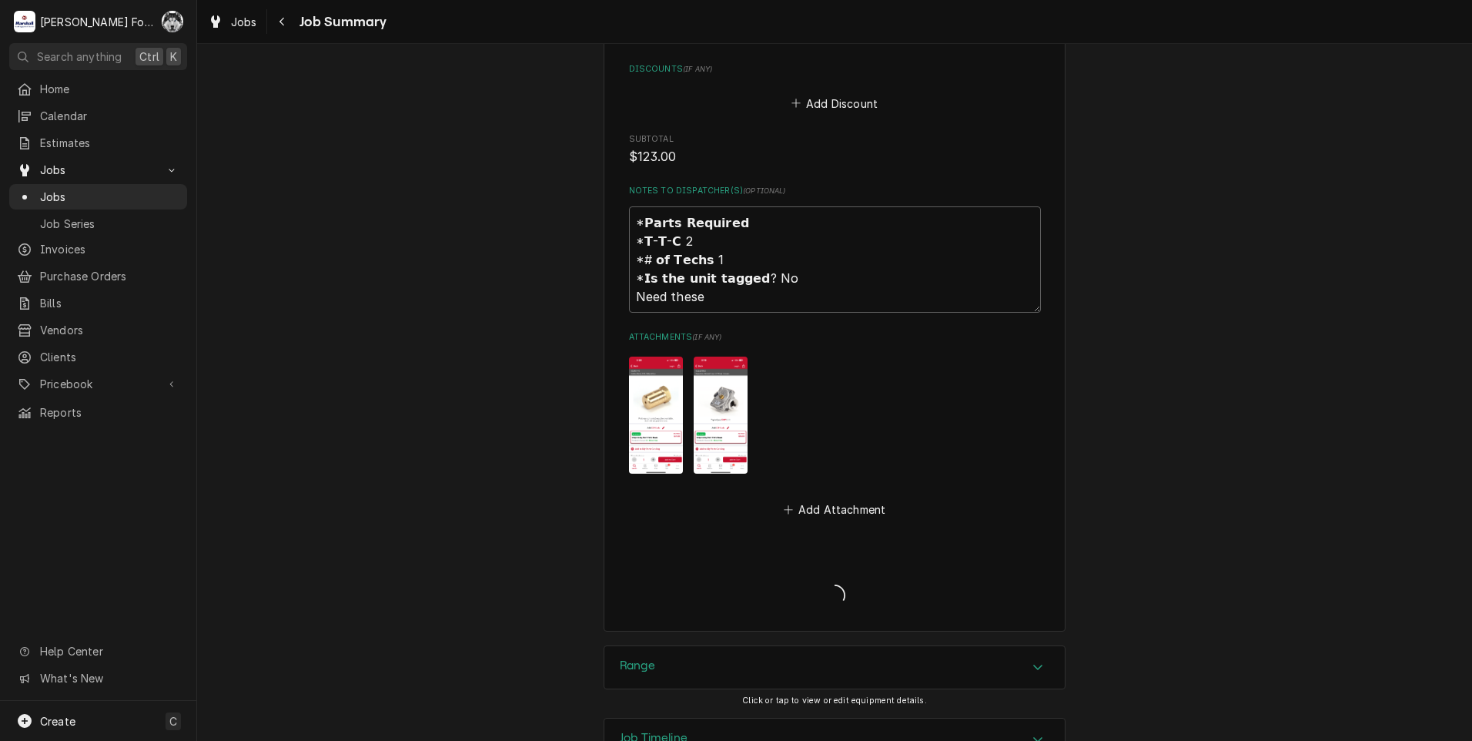
type textarea "x"
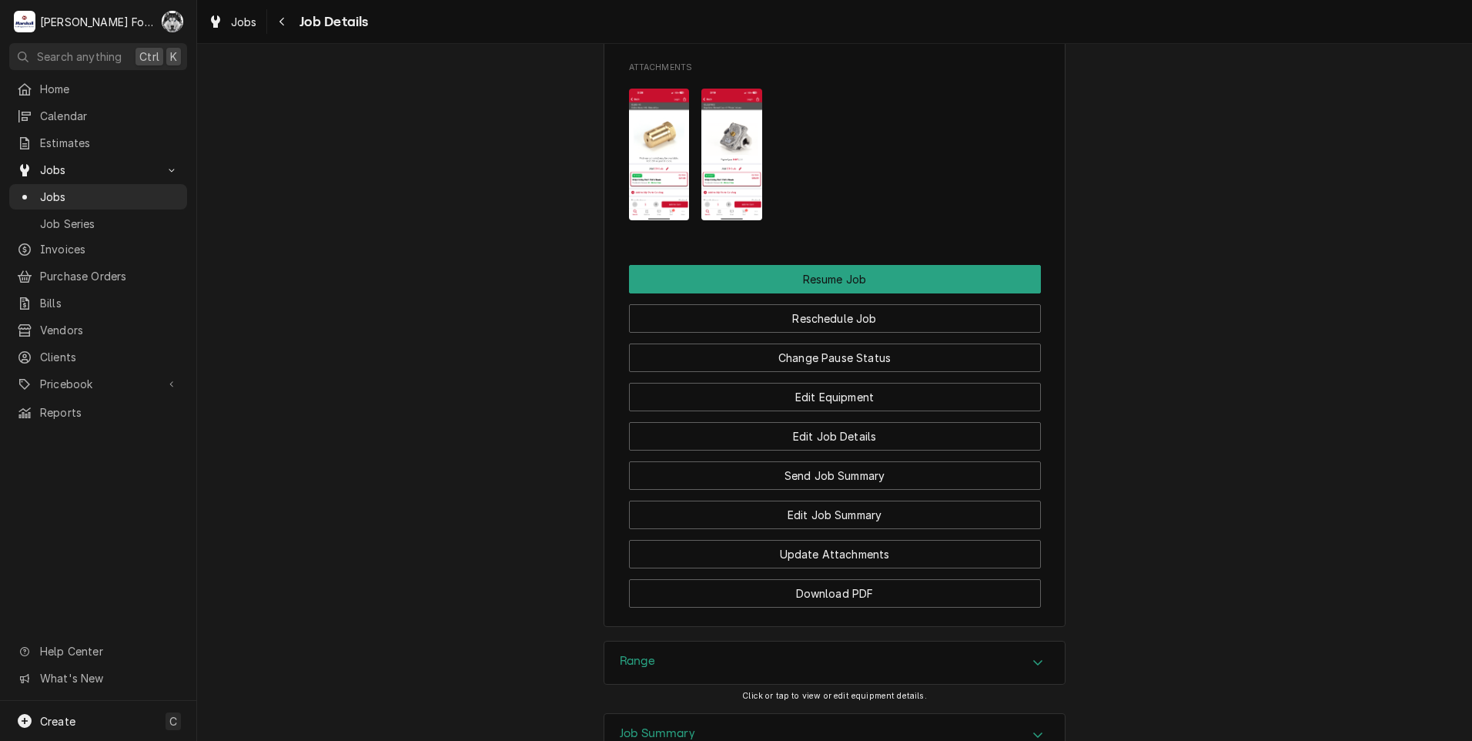
scroll to position [1871, 0]
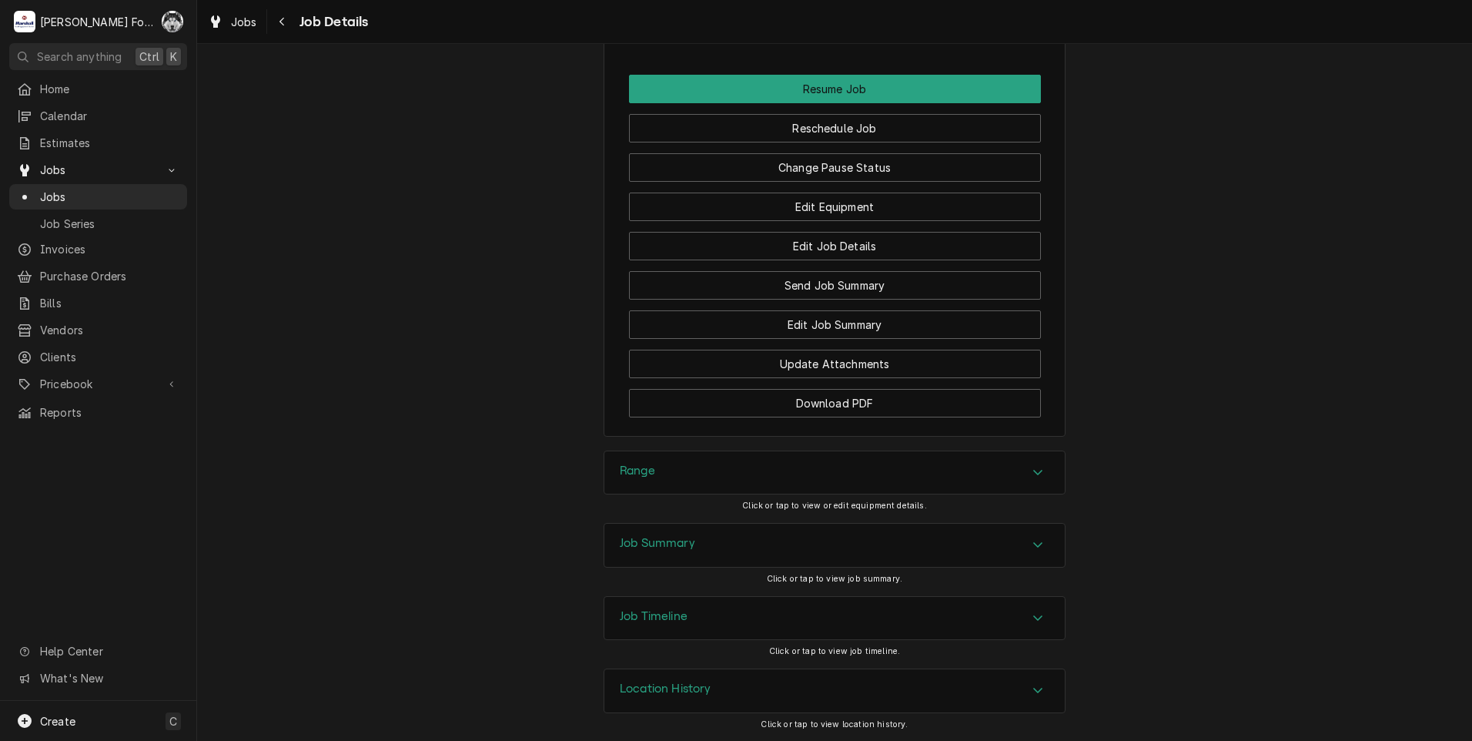
click at [677, 464] on div "Range" at bounding box center [834, 472] width 460 height 43
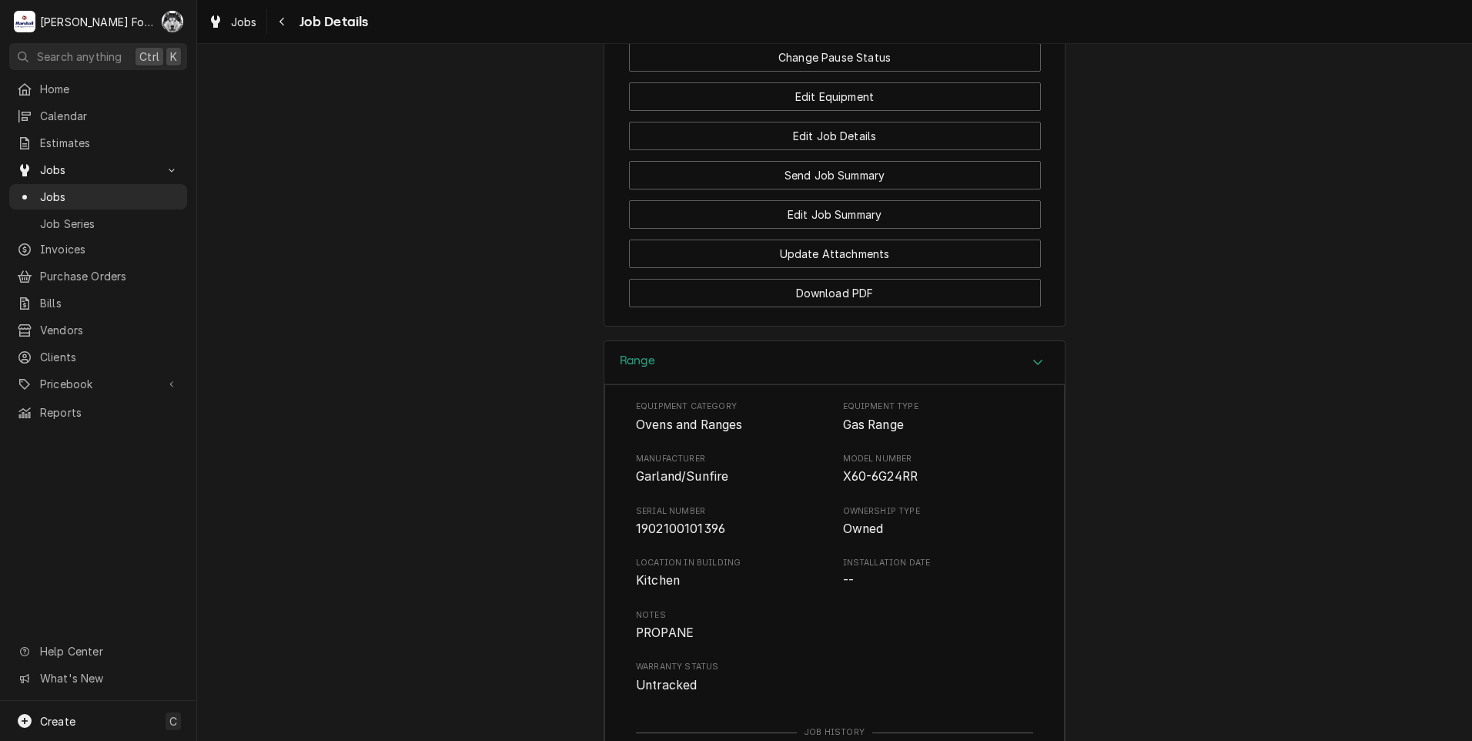
scroll to position [1999, 0]
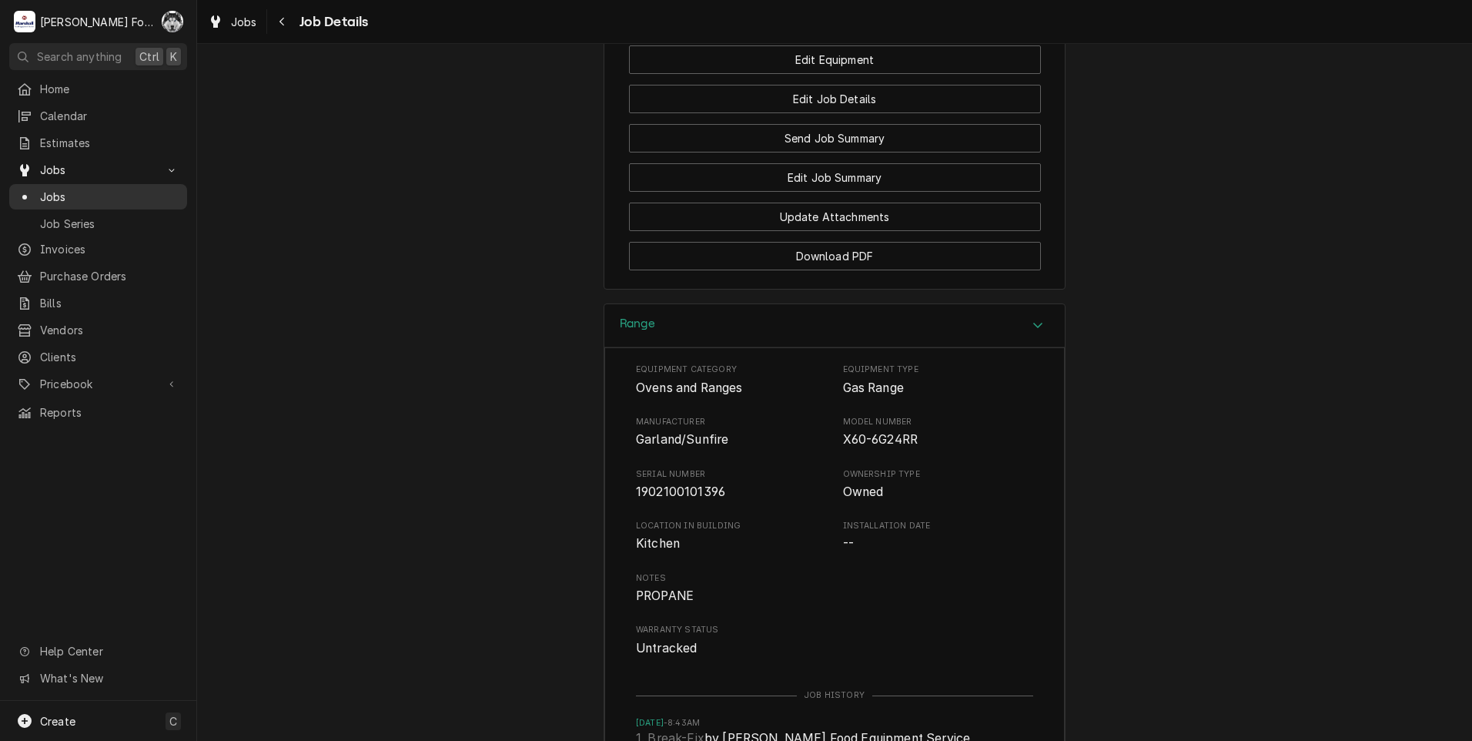
click at [54, 189] on span "Jobs" at bounding box center [109, 197] width 139 height 16
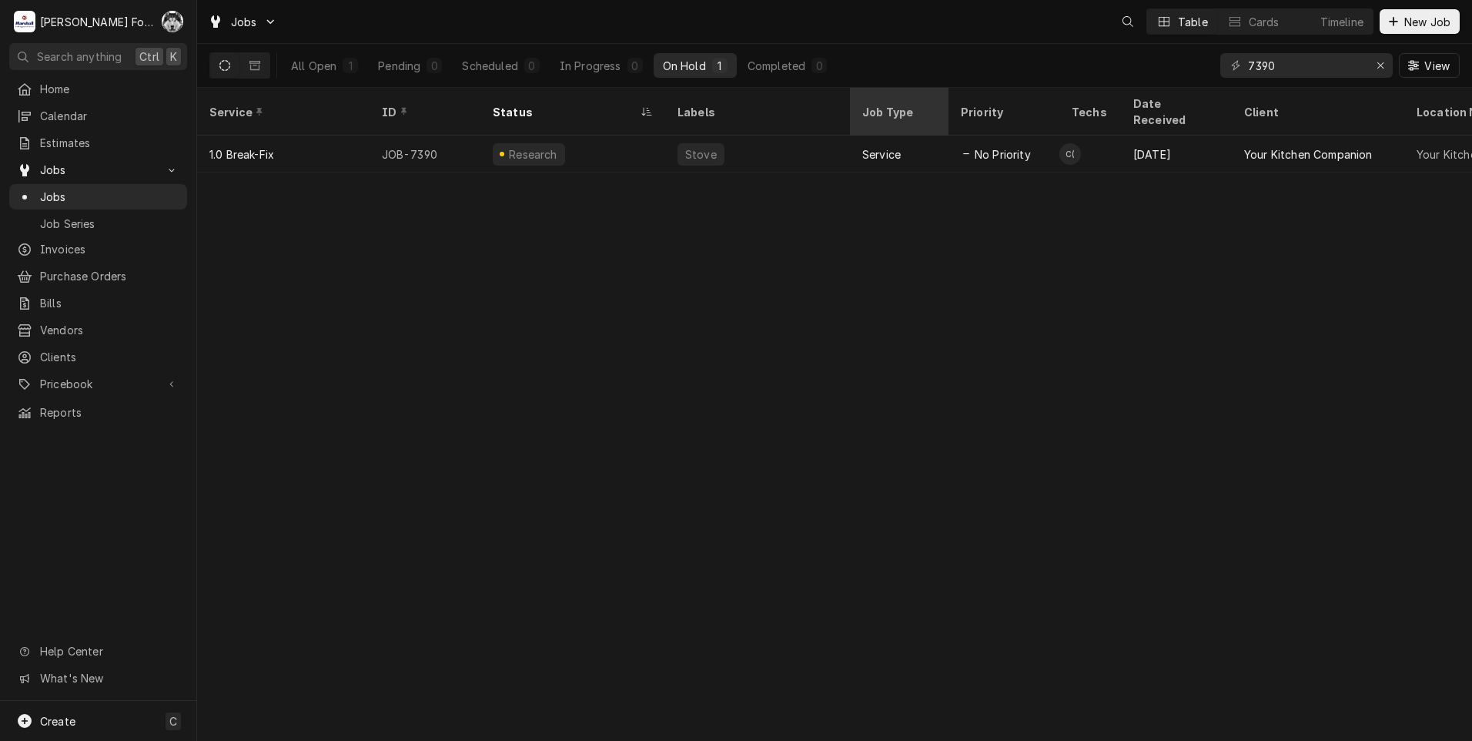
click at [910, 100] on div "Jobs Table Cards Timeline New Job All Open 1 Pending 0 Scheduled 0 In Progress …" at bounding box center [834, 370] width 1275 height 741
type input "7513"
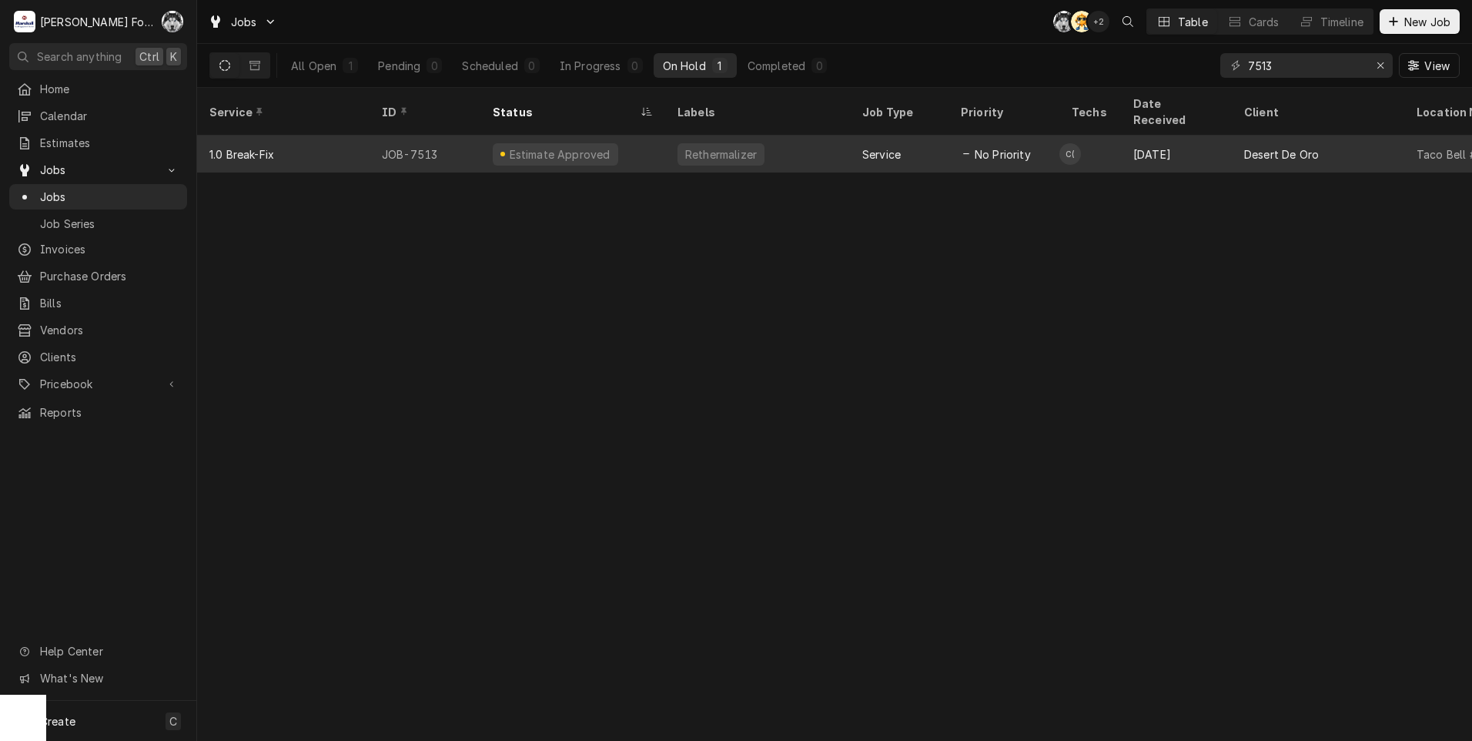
click at [624, 140] on div "Estimate Approved" at bounding box center [572, 153] width 185 height 37
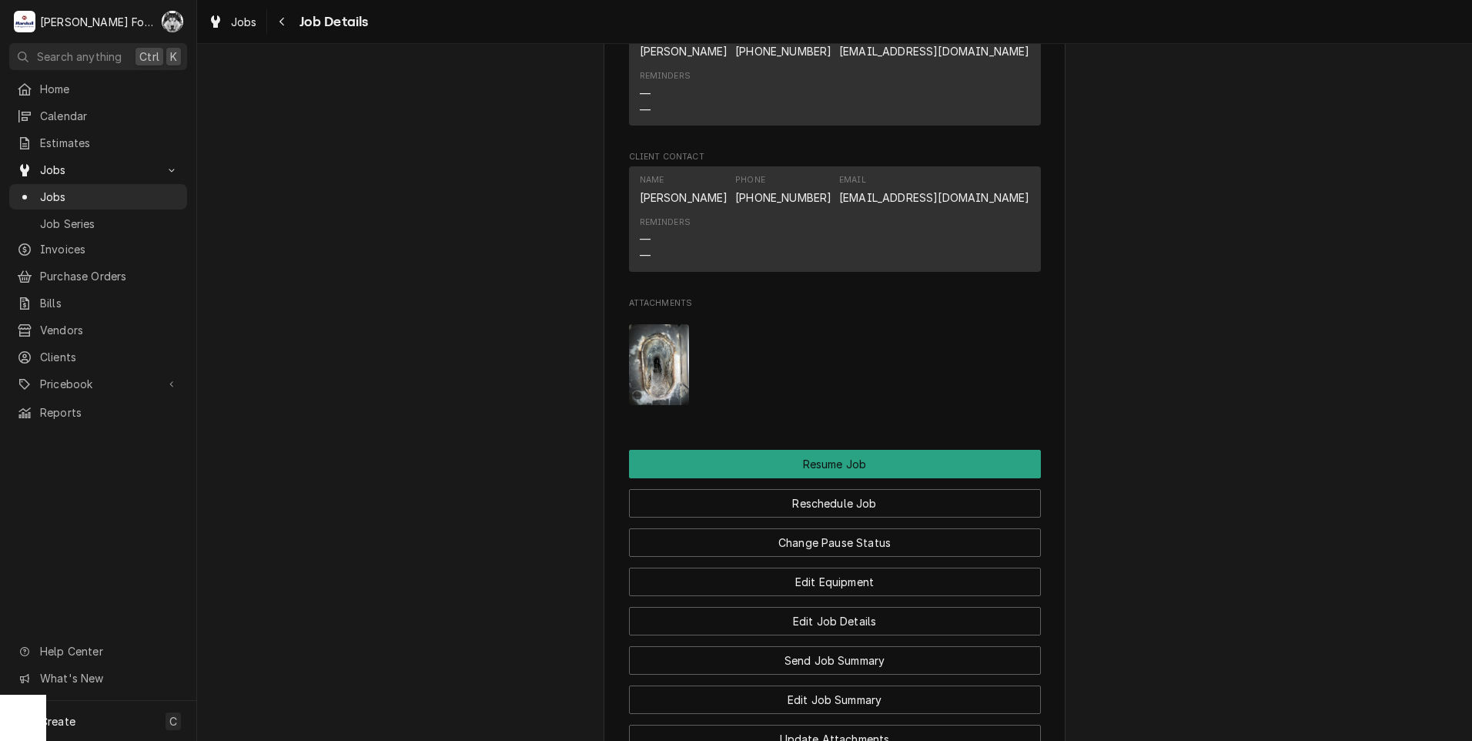
scroll to position [2062, 0]
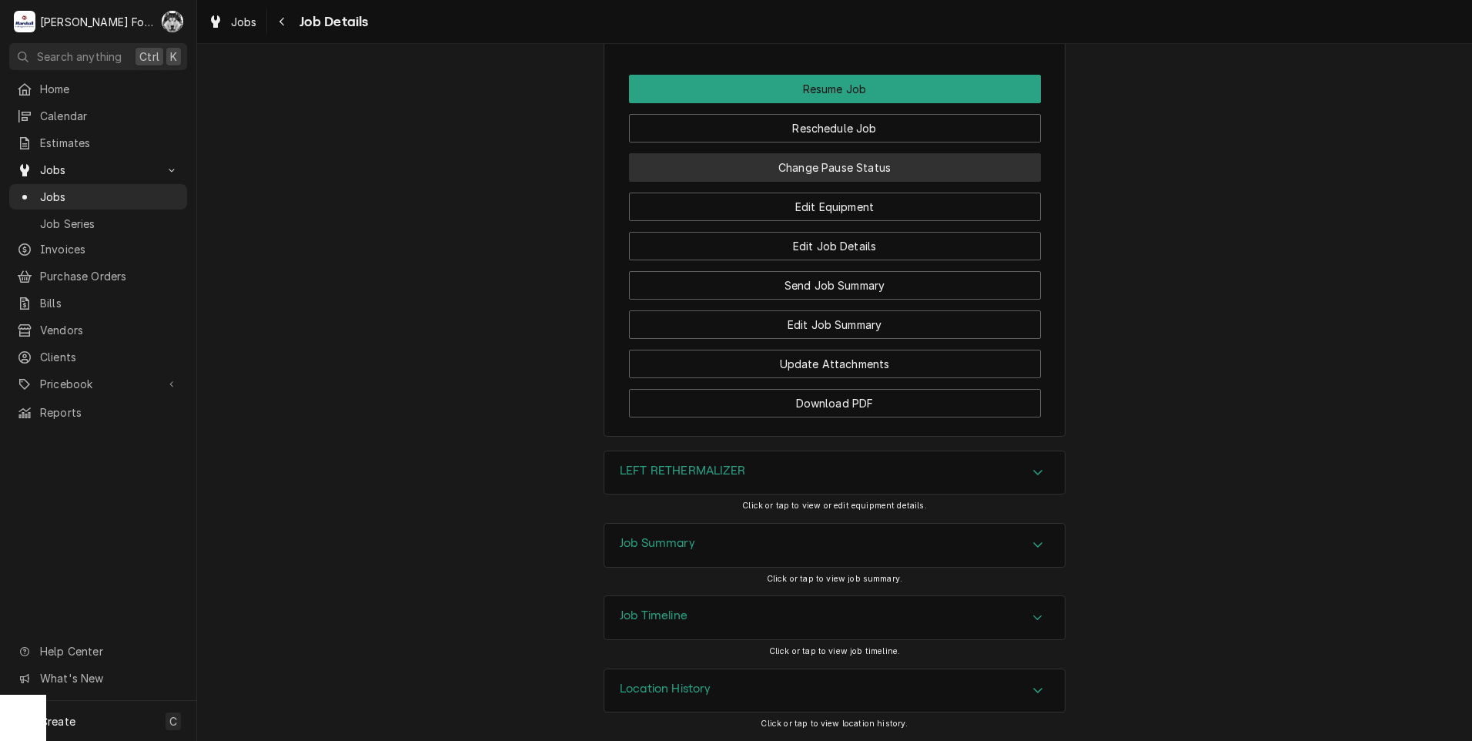
click at [817, 159] on button "Change Pause Status" at bounding box center [835, 167] width 412 height 28
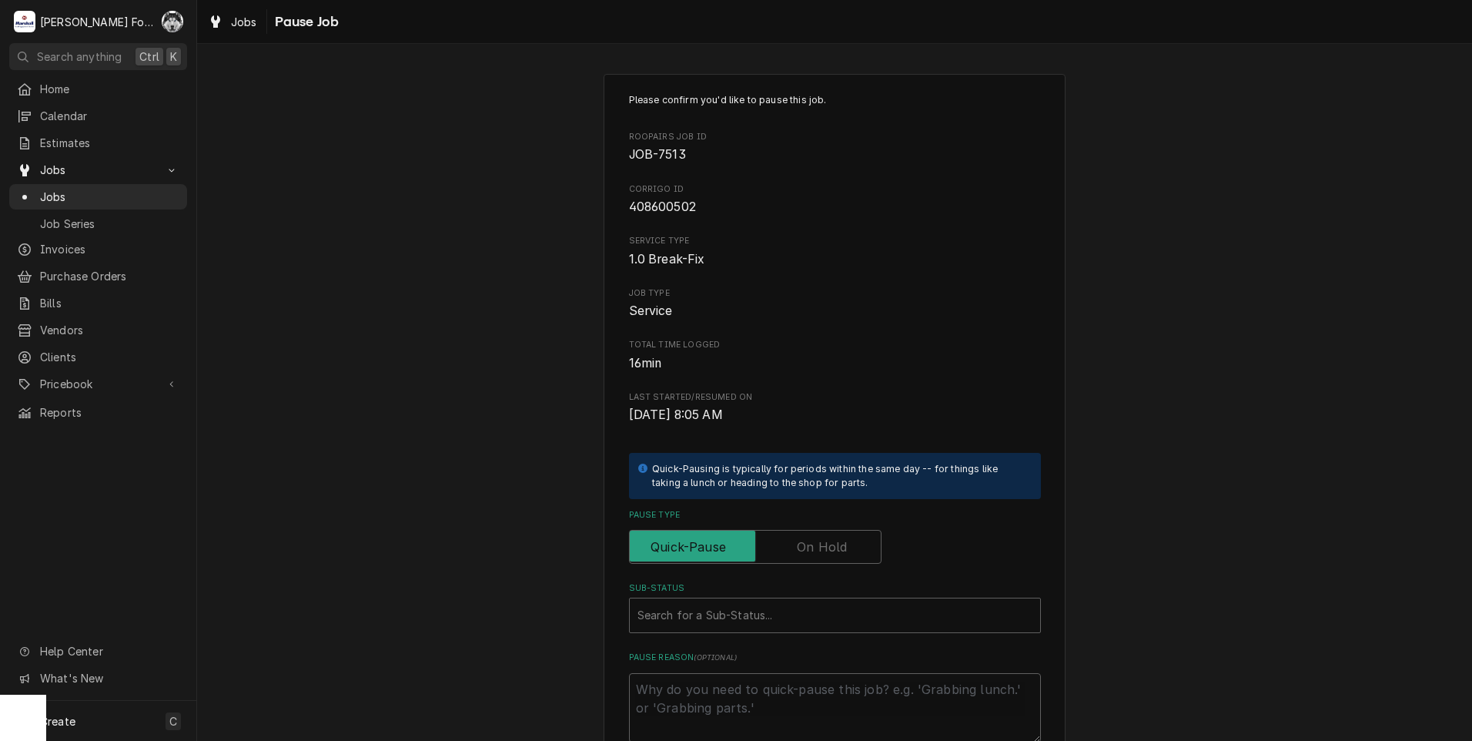
click at [805, 544] on label "Pause Type" at bounding box center [755, 547] width 253 height 34
click at [805, 544] on input "Pause Type" at bounding box center [755, 547] width 239 height 34
checkbox input "true"
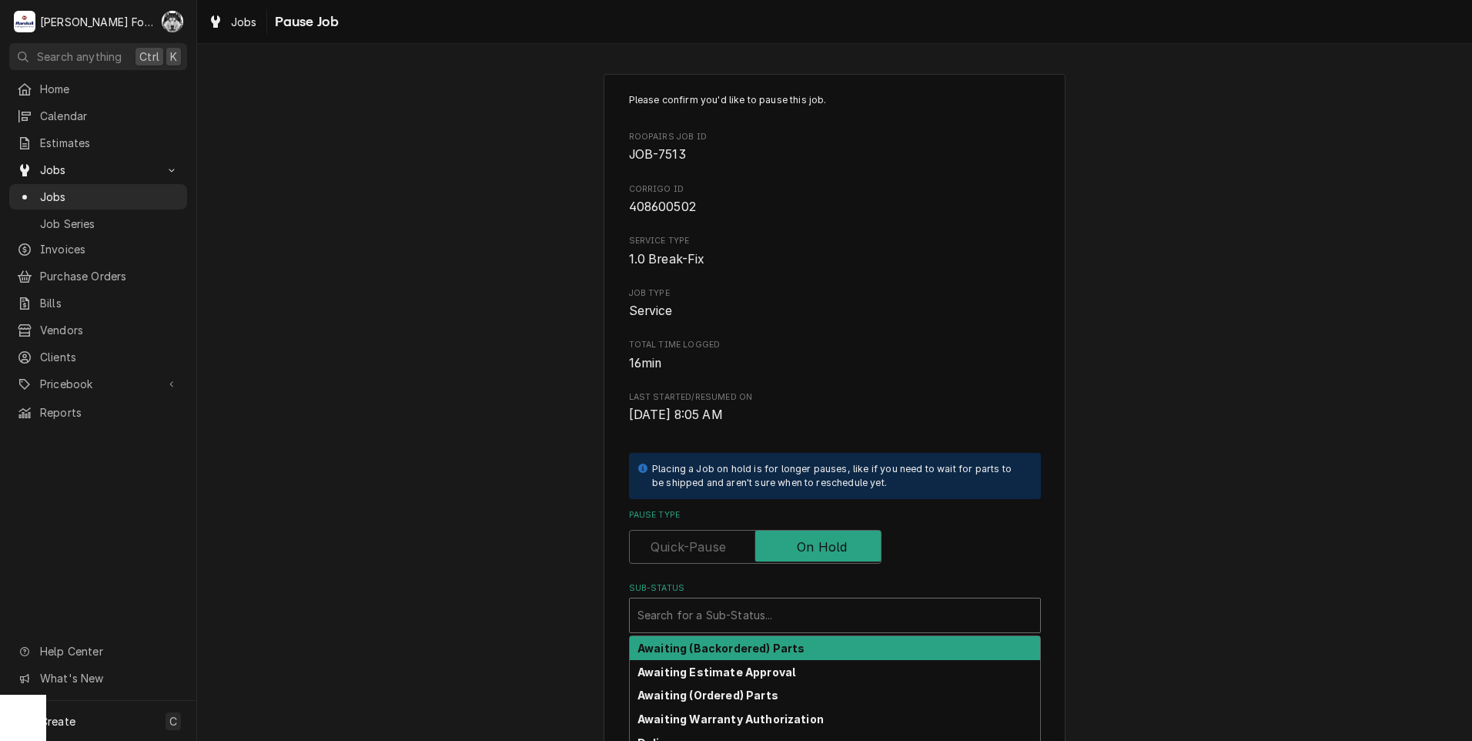
click at [768, 613] on div "Sub-Status" at bounding box center [834, 615] width 395 height 28
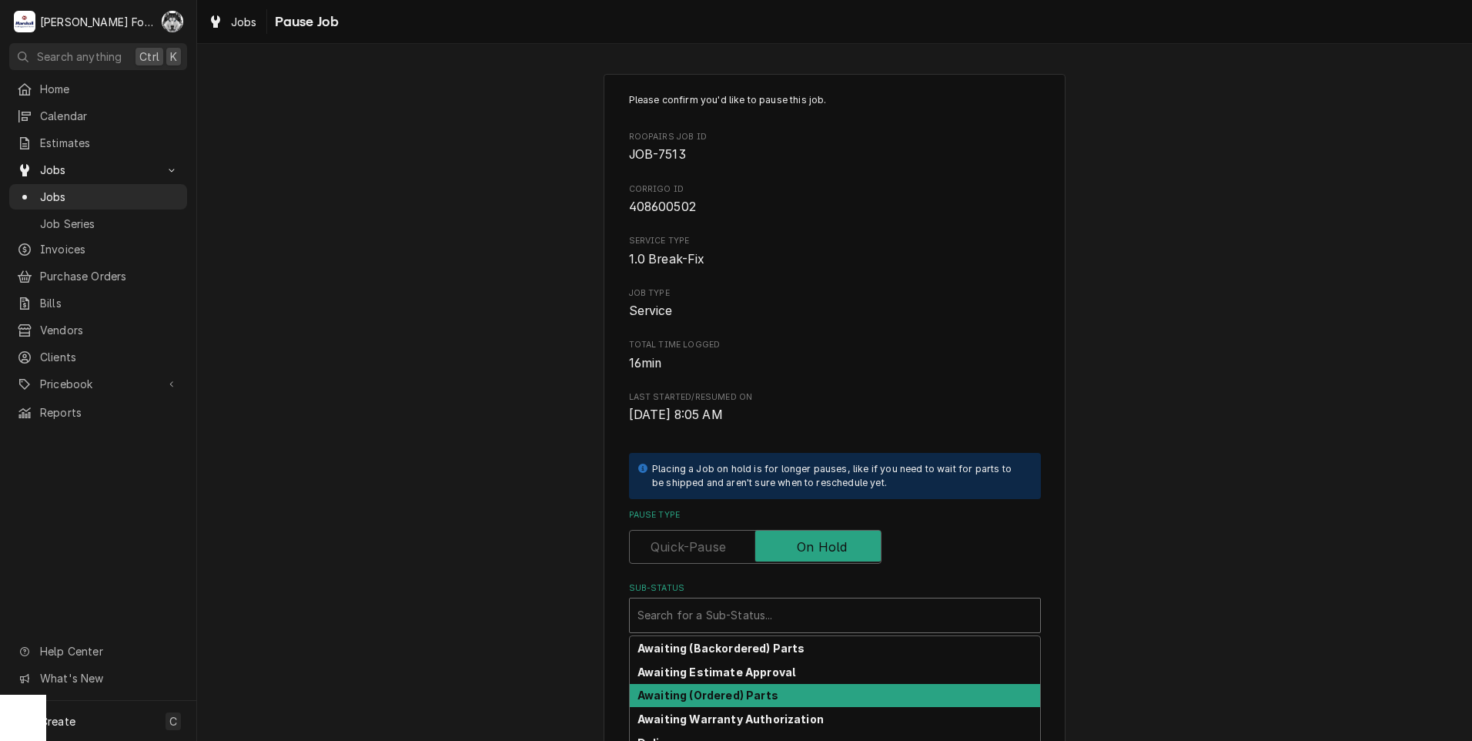
click at [731, 697] on strong "Awaiting (Ordered) Parts" at bounding box center [707, 694] width 141 height 13
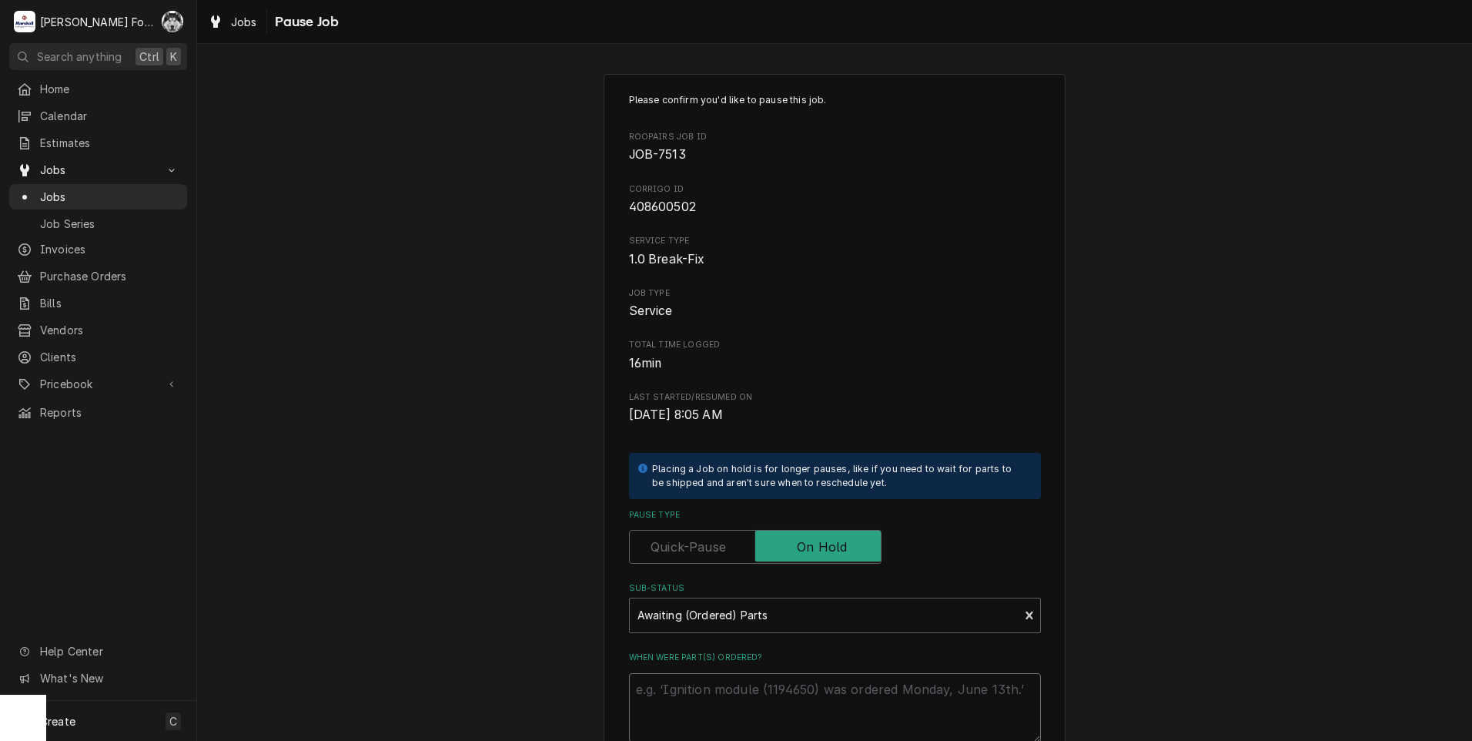
click at [711, 685] on textarea "When were part(s) ordered?" at bounding box center [835, 707] width 412 height 69
paste textarea "[DATE]"
type textarea "x"
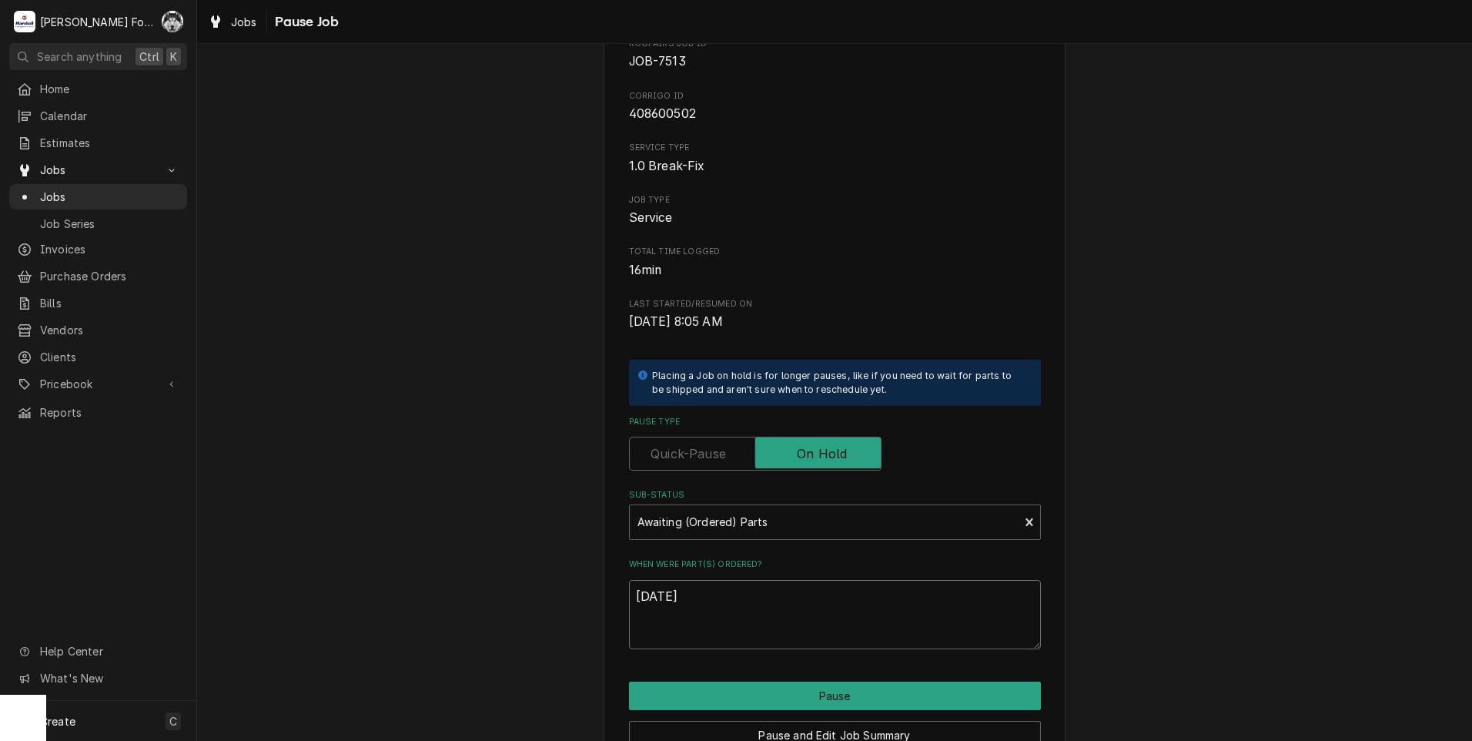
scroll to position [174, 0]
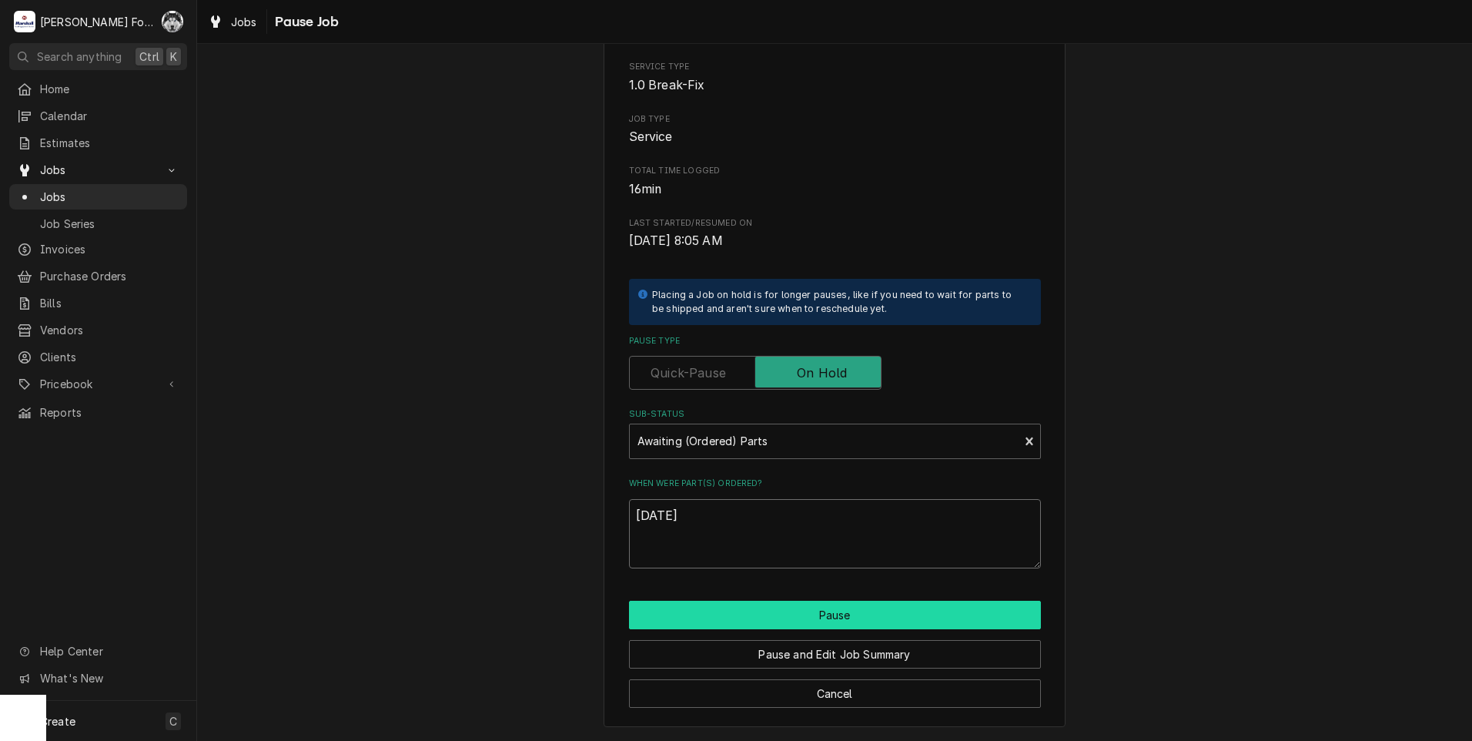
type textarea "[DATE]"
click at [704, 618] on button "Pause" at bounding box center [835, 614] width 412 height 28
click at [768, 614] on button "Pause" at bounding box center [835, 614] width 412 height 28
type textarea "x"
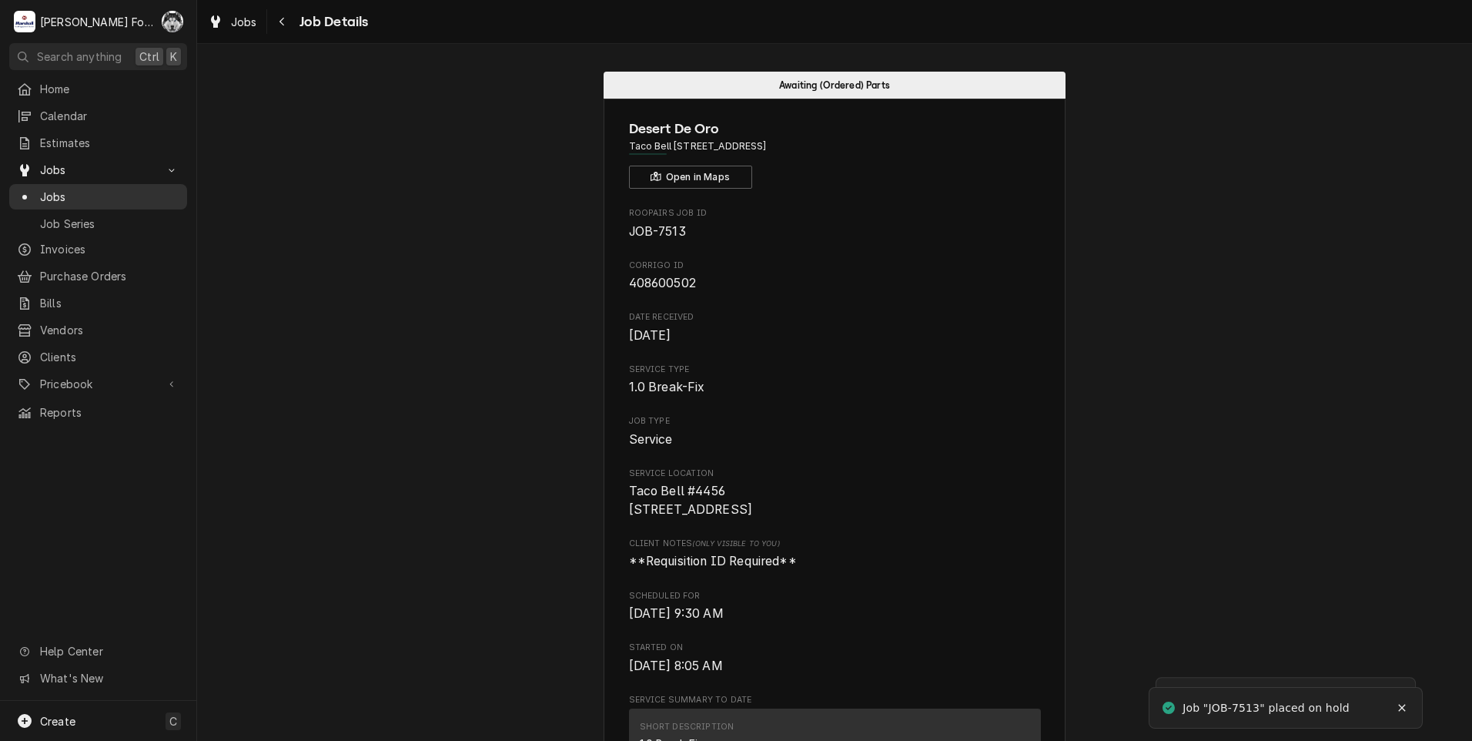
click at [42, 189] on span "Jobs" at bounding box center [109, 197] width 139 height 16
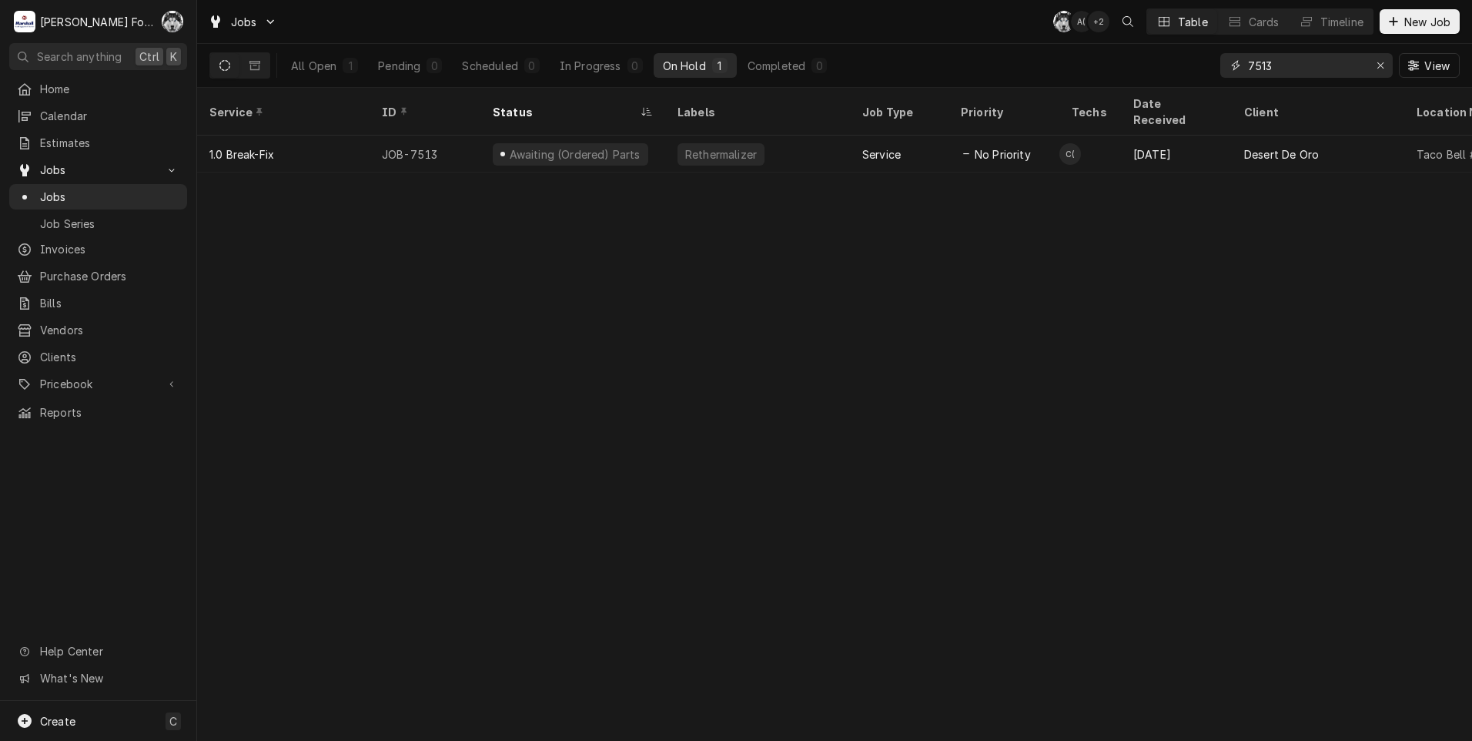
drag, startPoint x: 1290, startPoint y: 74, endPoint x: 1137, endPoint y: 83, distance: 152.7
click at [1139, 83] on div "All Open 1 Pending 0 Scheduled 0 In Progress 0 On Hold 1 Completed 0 7513 View" at bounding box center [834, 65] width 1250 height 43
type input "7218"
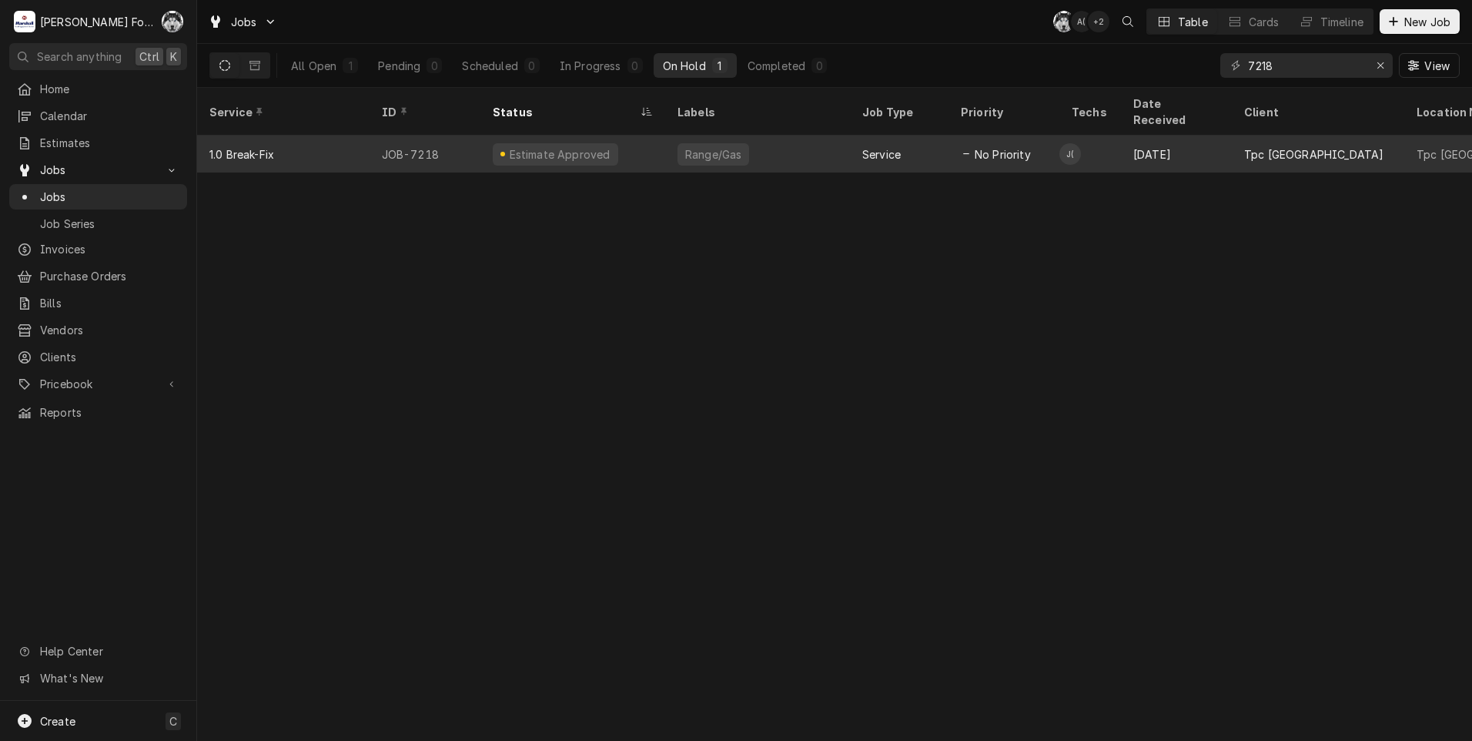
click at [715, 146] on div "Range/Gas" at bounding box center [713, 154] width 59 height 16
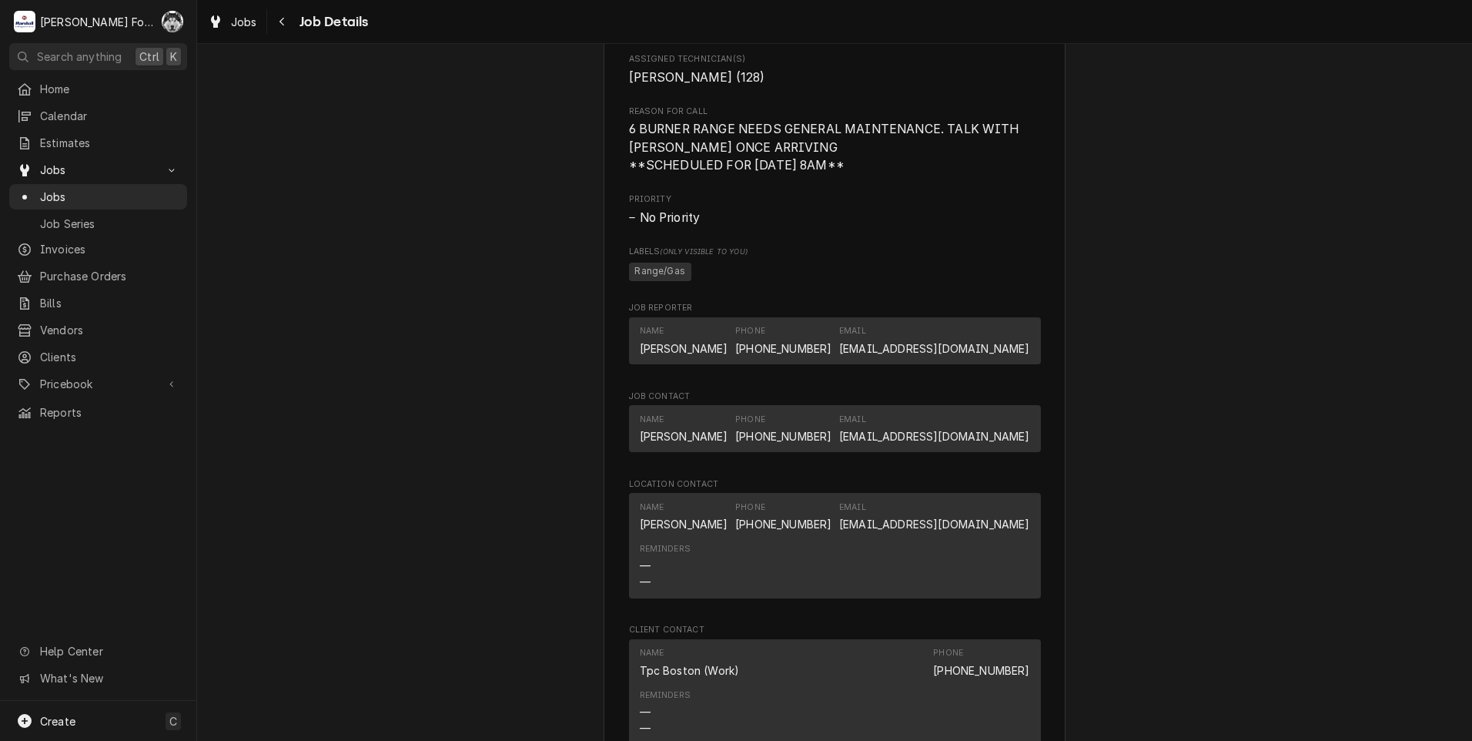
scroll to position [1966, 0]
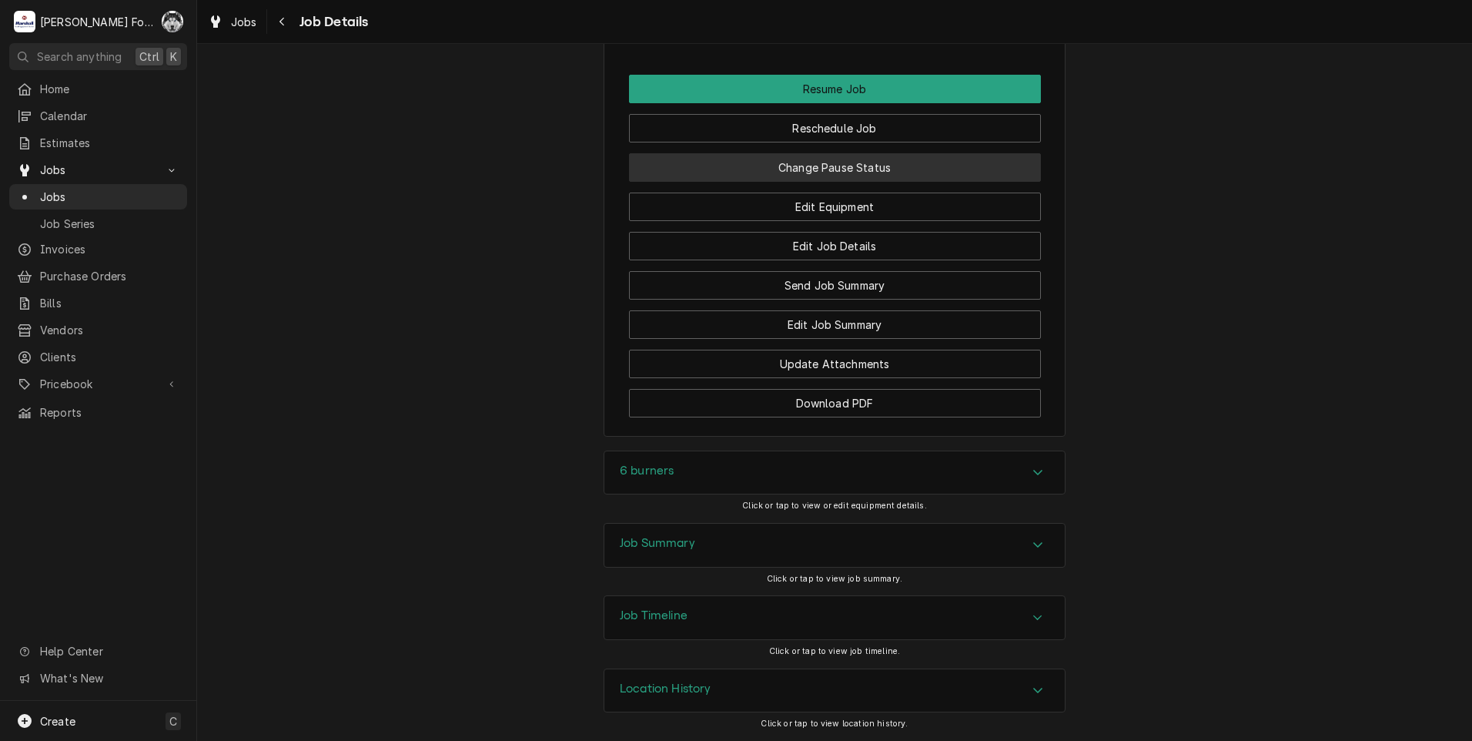
click at [820, 158] on button "Change Pause Status" at bounding box center [835, 167] width 412 height 28
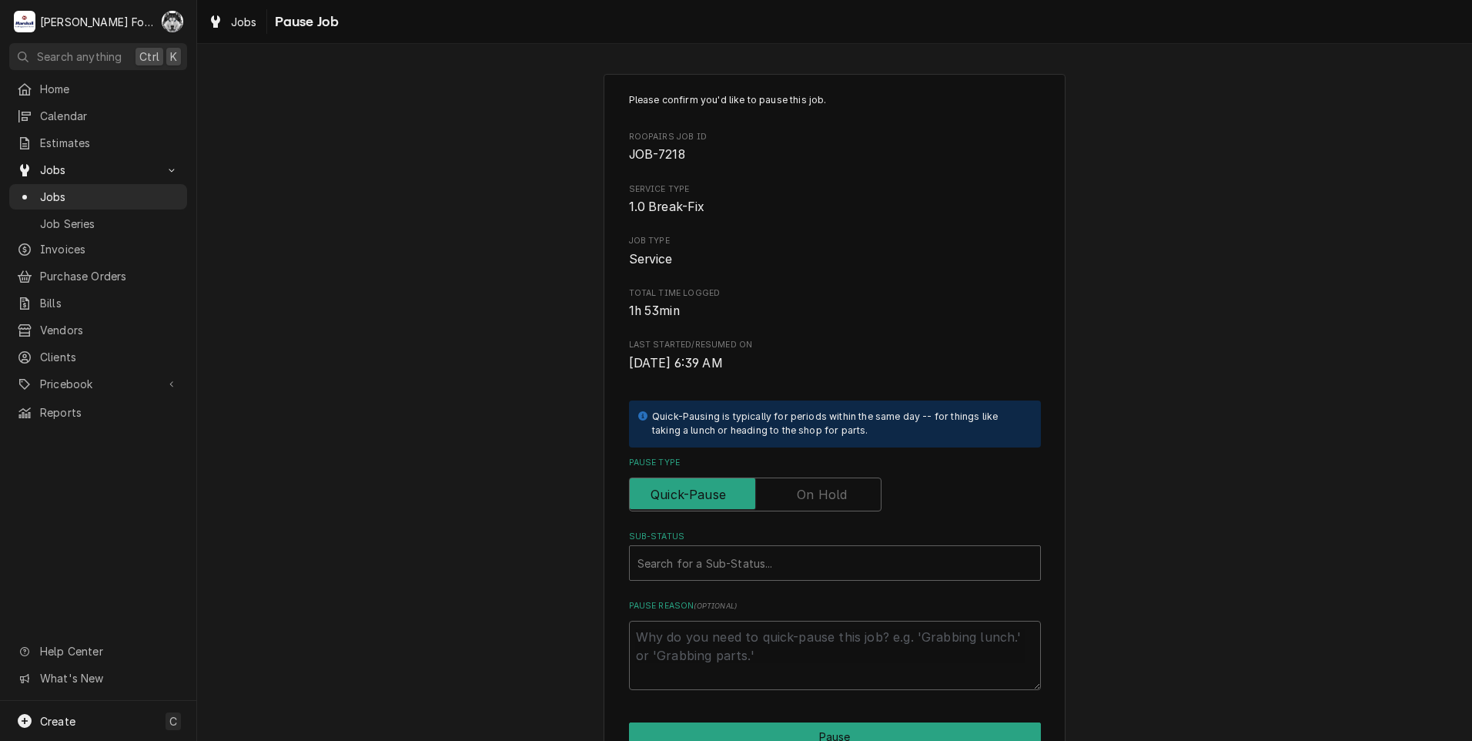
click at [795, 500] on label "Pause Type" at bounding box center [755, 494] width 253 height 34
click at [795, 500] on input "Pause Type" at bounding box center [755, 494] width 239 height 34
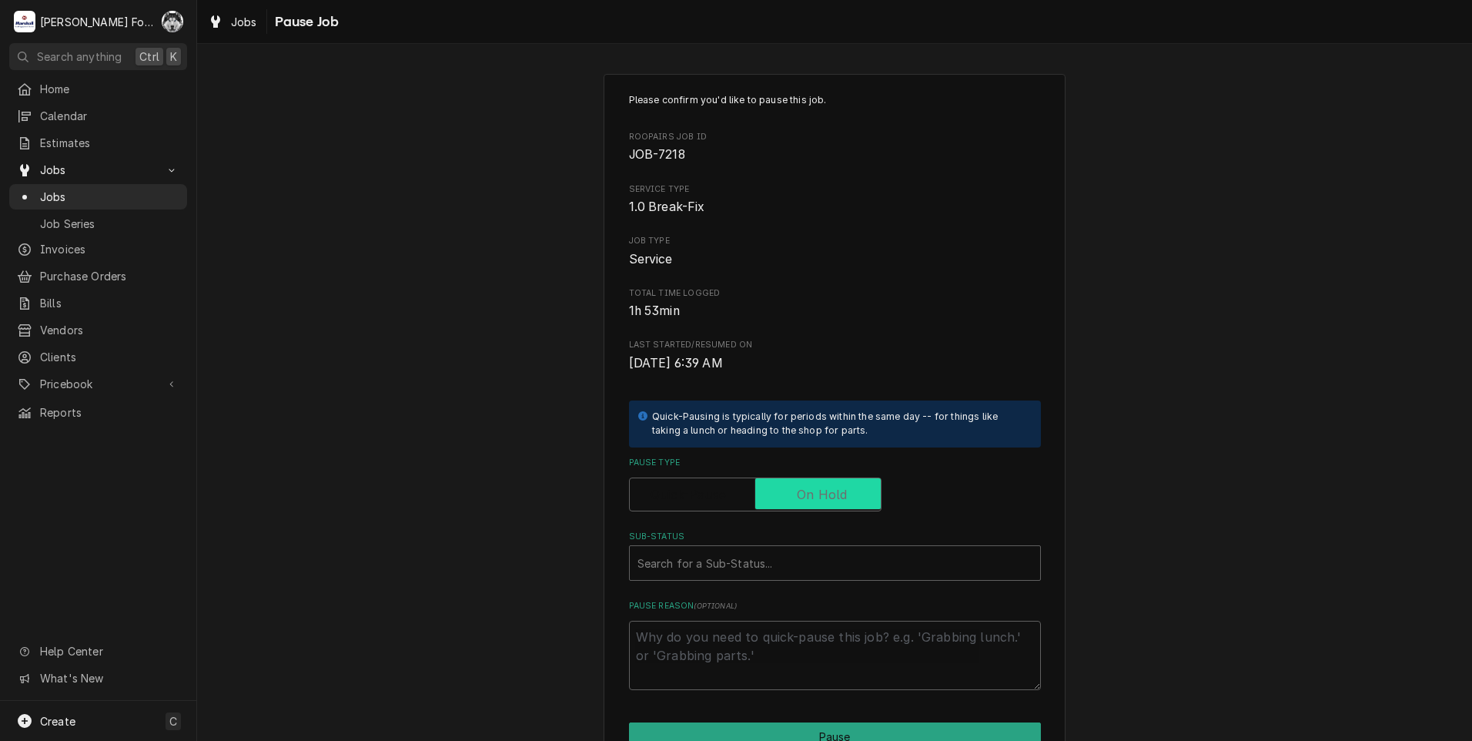
checkbox input "true"
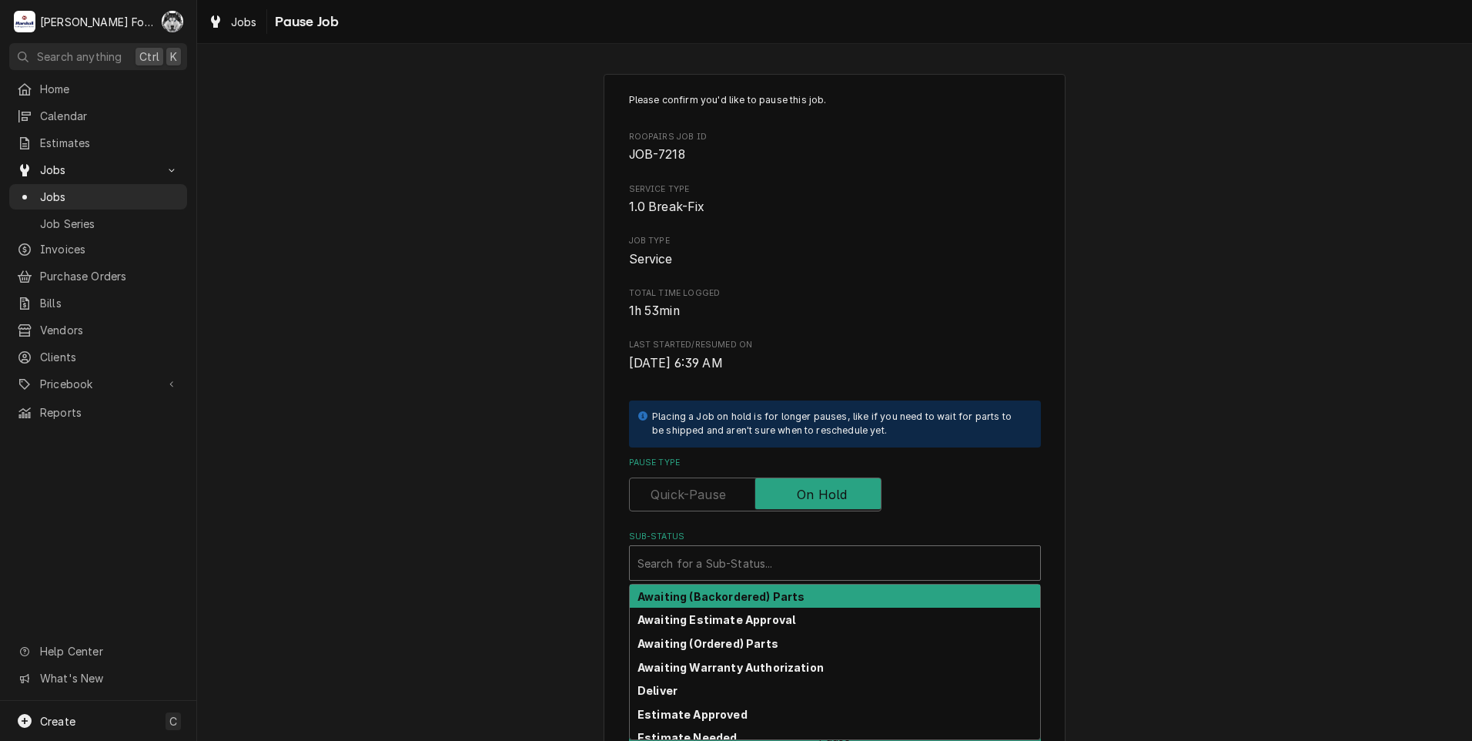
click at [757, 562] on div "Sub-Status" at bounding box center [834, 563] width 395 height 28
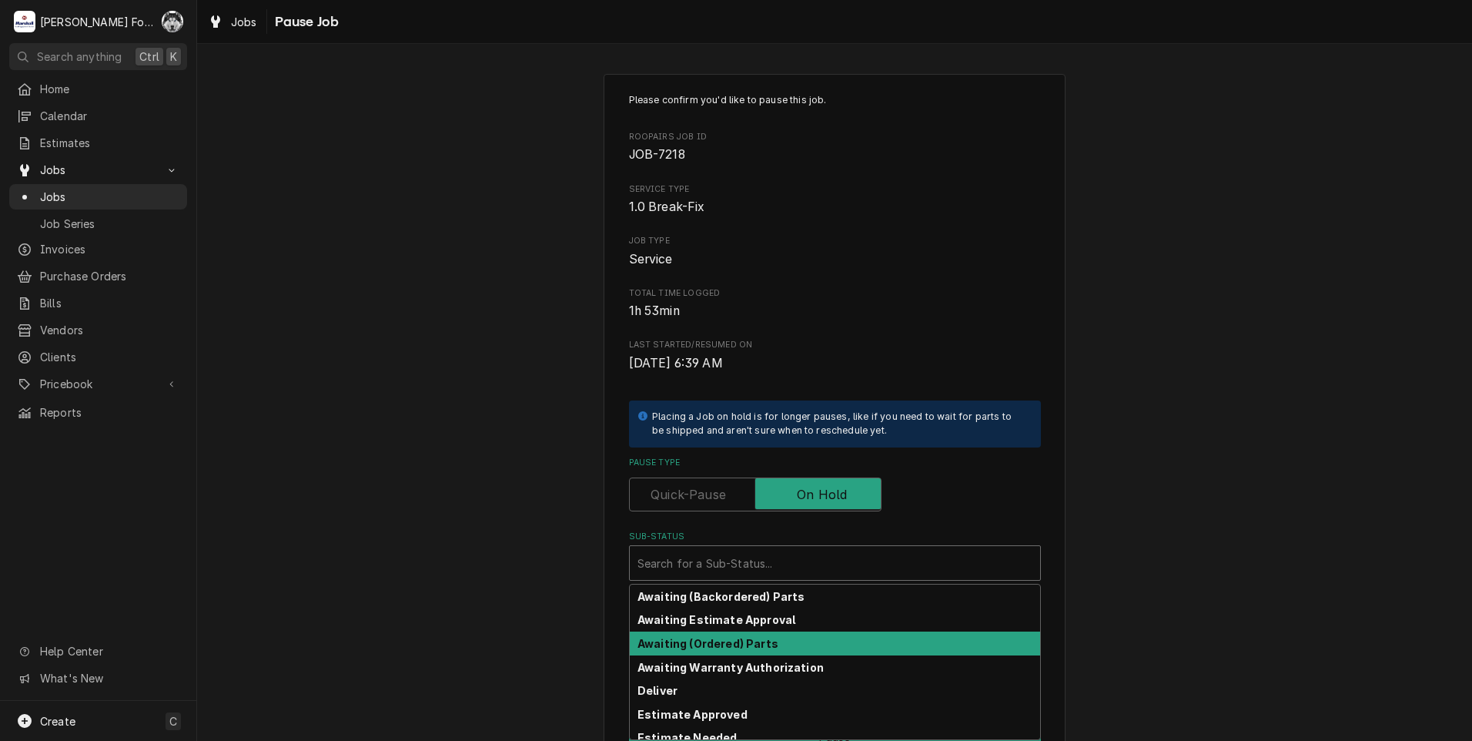
click at [740, 644] on strong "Awaiting (Ordered) Parts" at bounding box center [707, 643] width 141 height 13
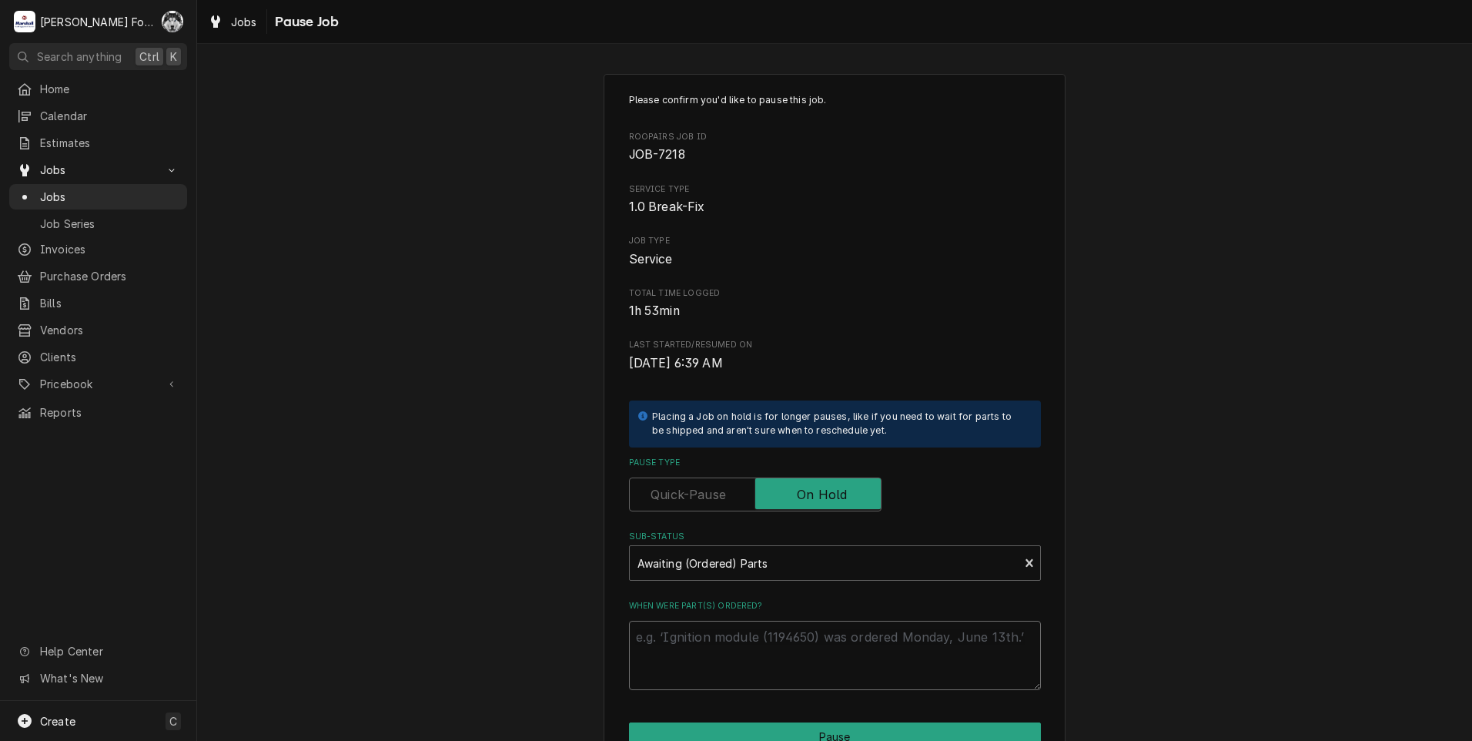
click at [723, 658] on textarea "When were part(s) ordered?" at bounding box center [835, 655] width 412 height 69
paste textarea "[DATE]"
type textarea "x"
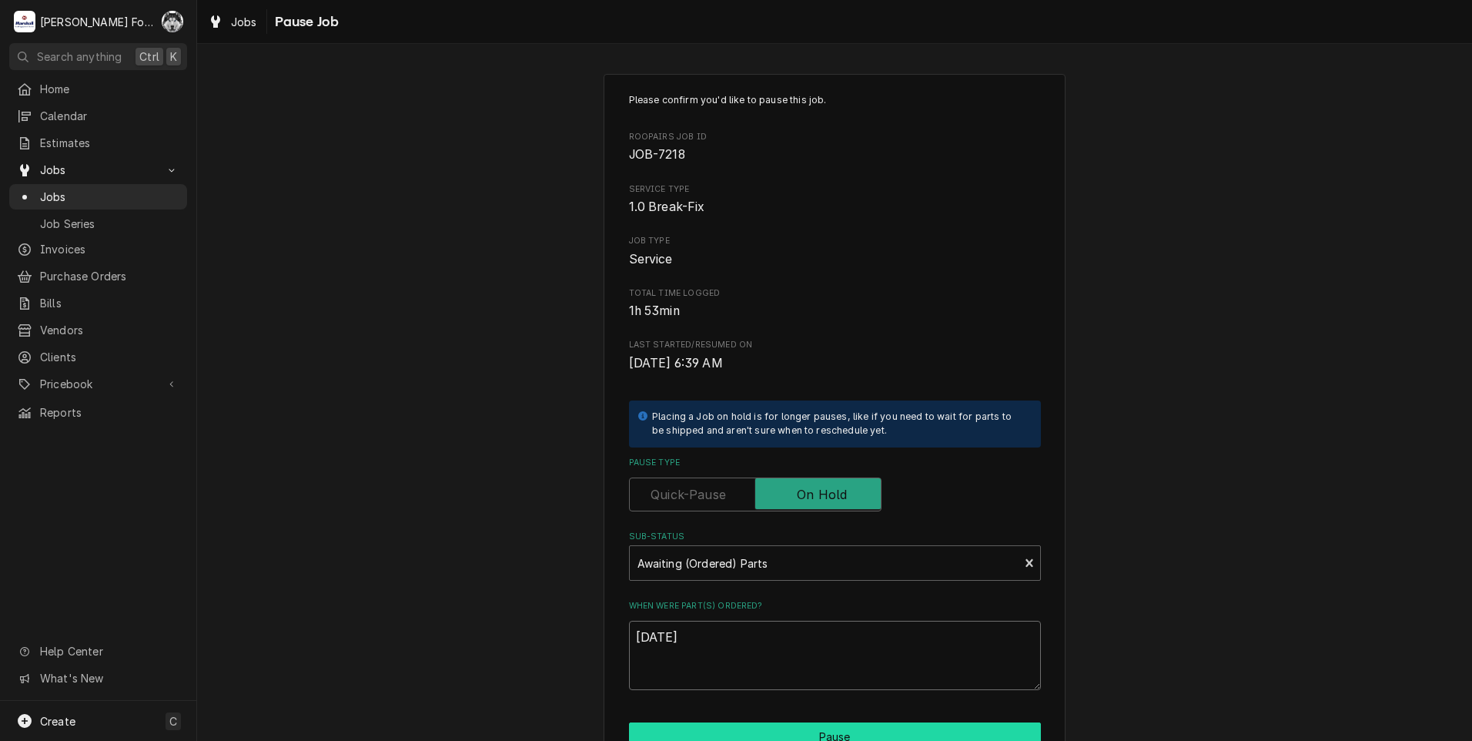
type textarea "[DATE]"
click at [729, 726] on button "Pause" at bounding box center [835, 736] width 412 height 28
type textarea "x"
